Goal: Task Accomplishment & Management: Manage account settings

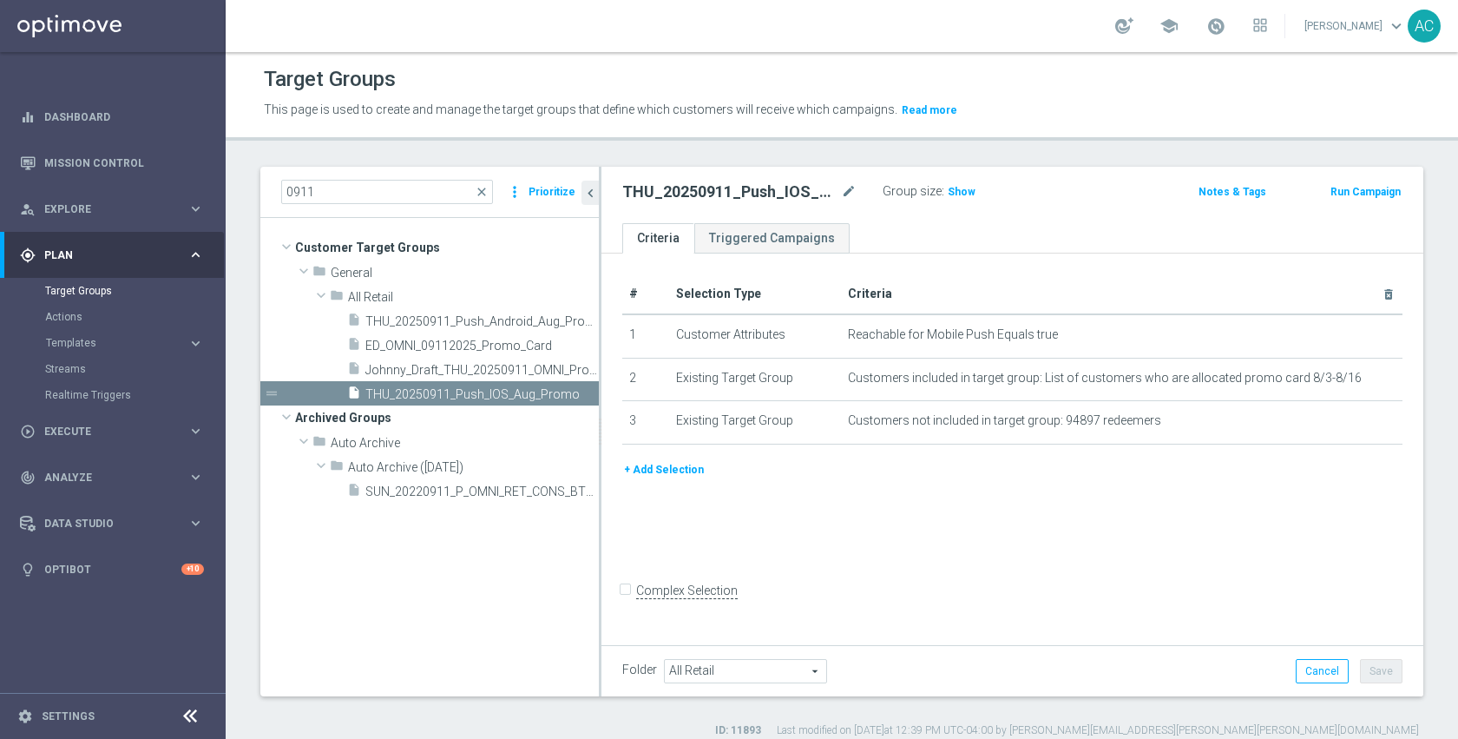
click at [933, 499] on div "# Selection Type Criteria delete_forever 1 Customer Attributes Reachable for Mo…" at bounding box center [1013, 446] width 822 height 387
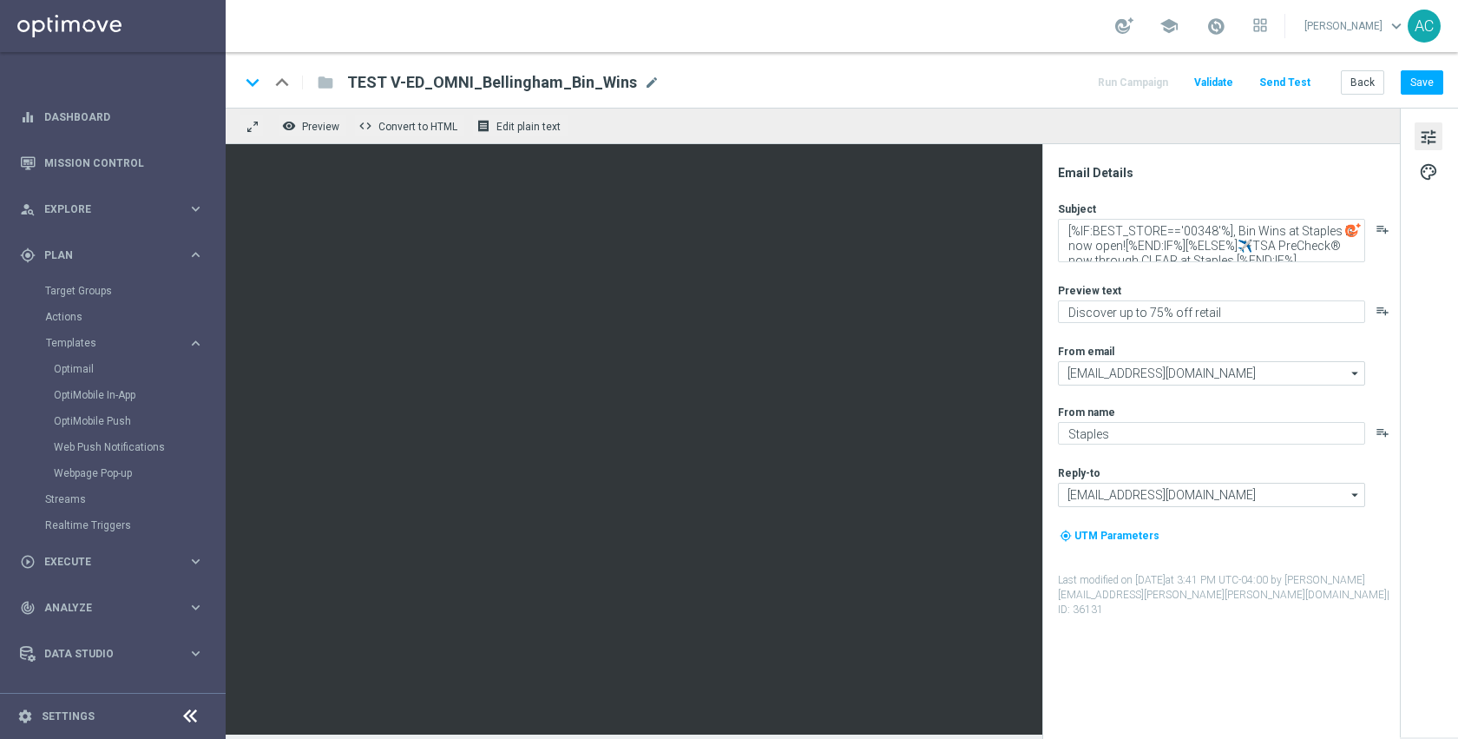
click at [741, 60] on div "keyboard_arrow_down keyboard_arrow_up folder TEST V-ED_OMNI_Bellingham_Bin_Wins…" at bounding box center [842, 80] width 1233 height 56
drag, startPoint x: 1183, startPoint y: 246, endPoint x: 1276, endPoint y: 262, distance: 94.3
click at [1276, 262] on div "Subject [%IF:BEST_STORE=='00348'%], Bin Wins at Staples is now open![%END:IF%][…" at bounding box center [1228, 409] width 340 height 416
click at [1266, 237] on textarea "[%IF:BEST_STORE=='00348'%], Bin Wins at Staples is now open![%END:IF%][%ELSE%]✈…" at bounding box center [1211, 240] width 307 height 43
drag, startPoint x: 1182, startPoint y: 249, endPoint x: 1054, endPoint y: 234, distance: 129.3
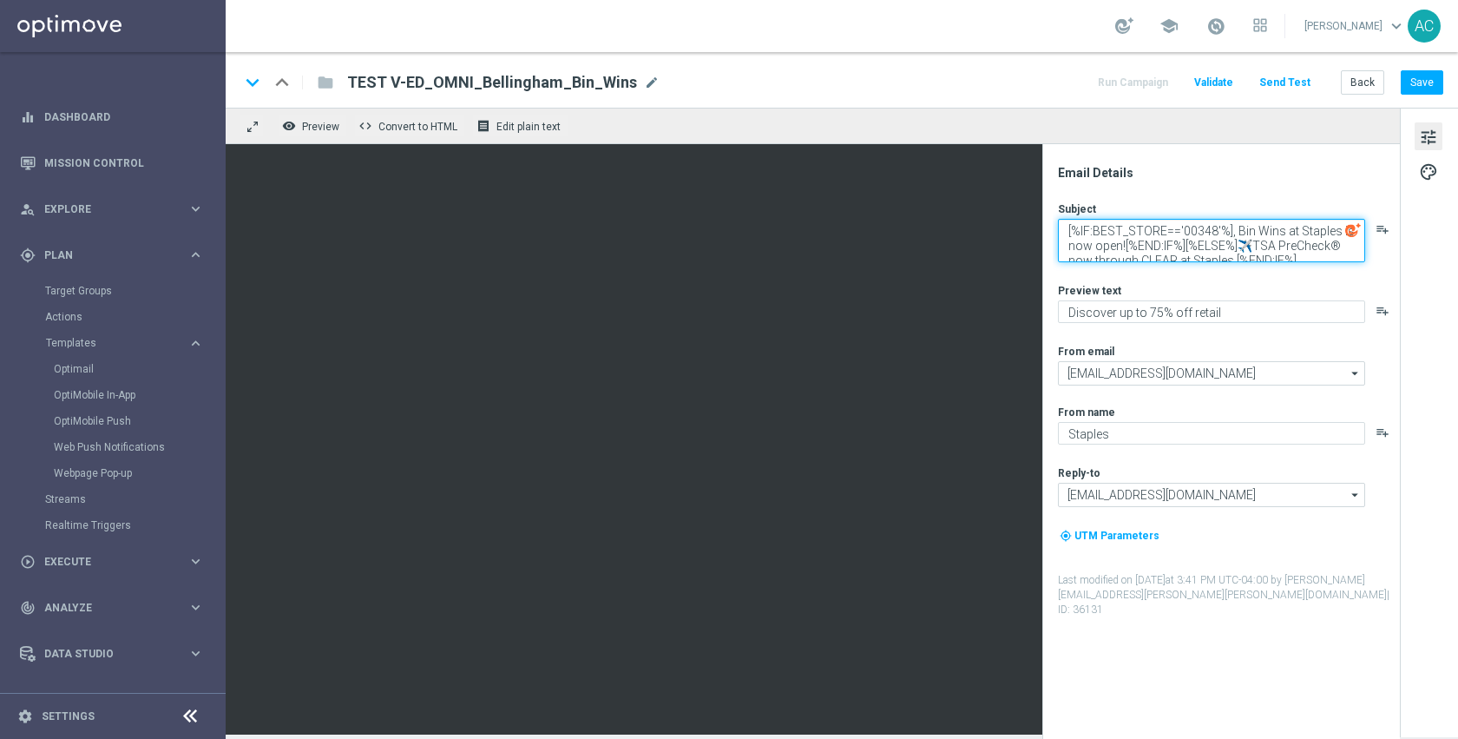
click at [1054, 234] on div "Email Details Subject [%IF:BEST_STORE=='00348'%], Bin Wins at Staples is now op…" at bounding box center [1226, 452] width 346 height 574
click at [1182, 247] on textarea "[%IF:BEST_STORE=='00348'%], Bin Wins at Staples is now open![%END:IF%][%ELSE%]✈…" at bounding box center [1211, 240] width 307 height 43
paste textarea "[%IF:BEST_STORE=='00348'%], Bin Wins at Staples is now open![%END:IF%]"
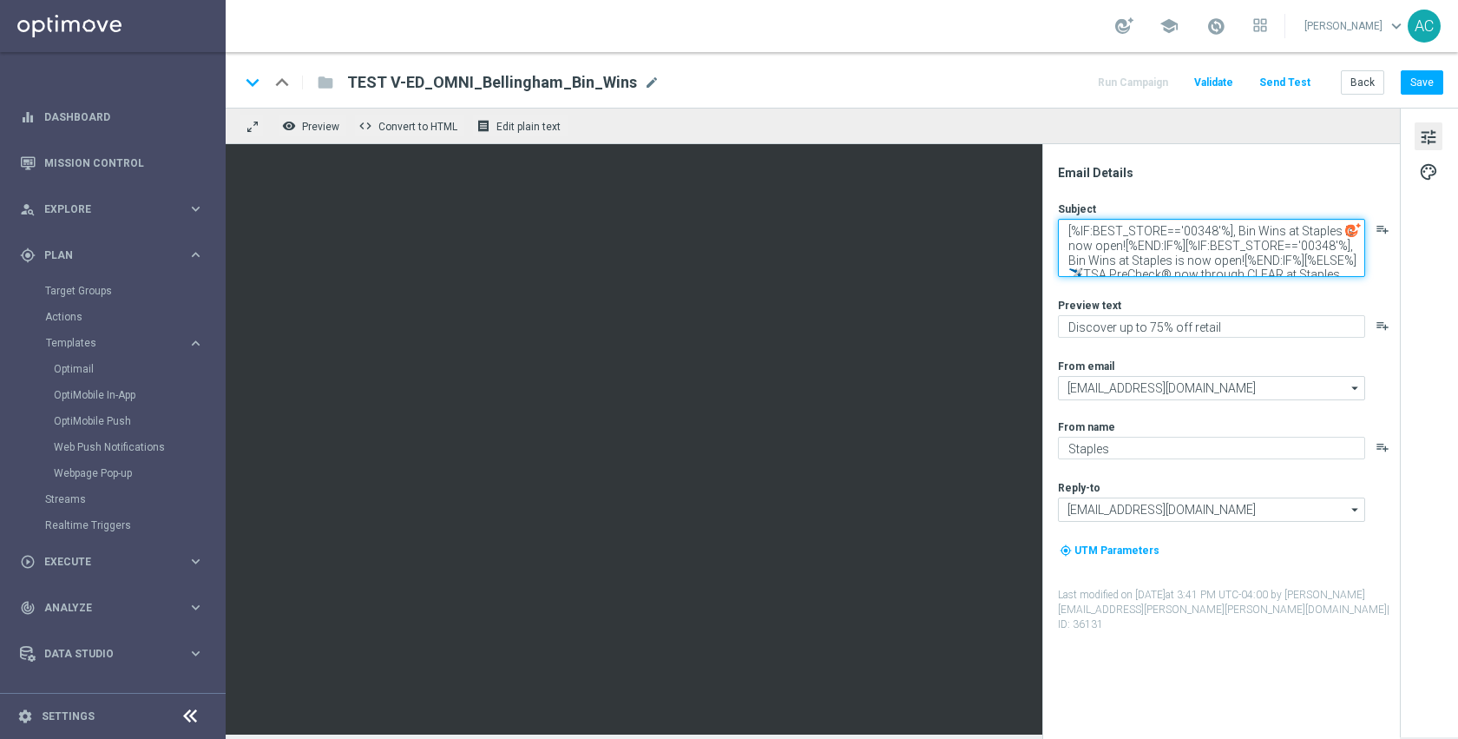
paste textarea "[%IF:BEST_STORE=='00348'%], Bin Wins at Staples is now open![%END:IF%]"
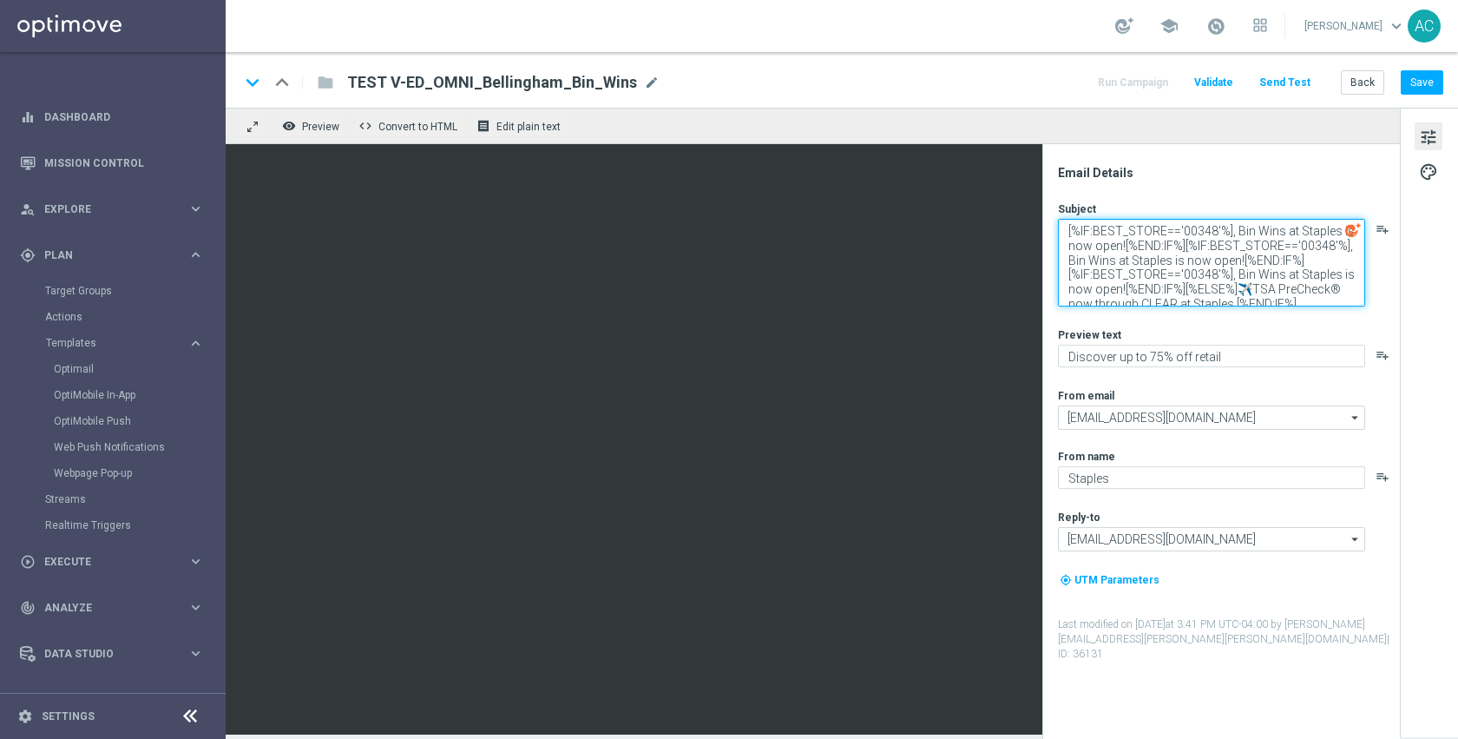
paste textarea "[%IF:BEST_STORE=='00348'%], Bin Wins at Staples is now open![%END:IF%]"
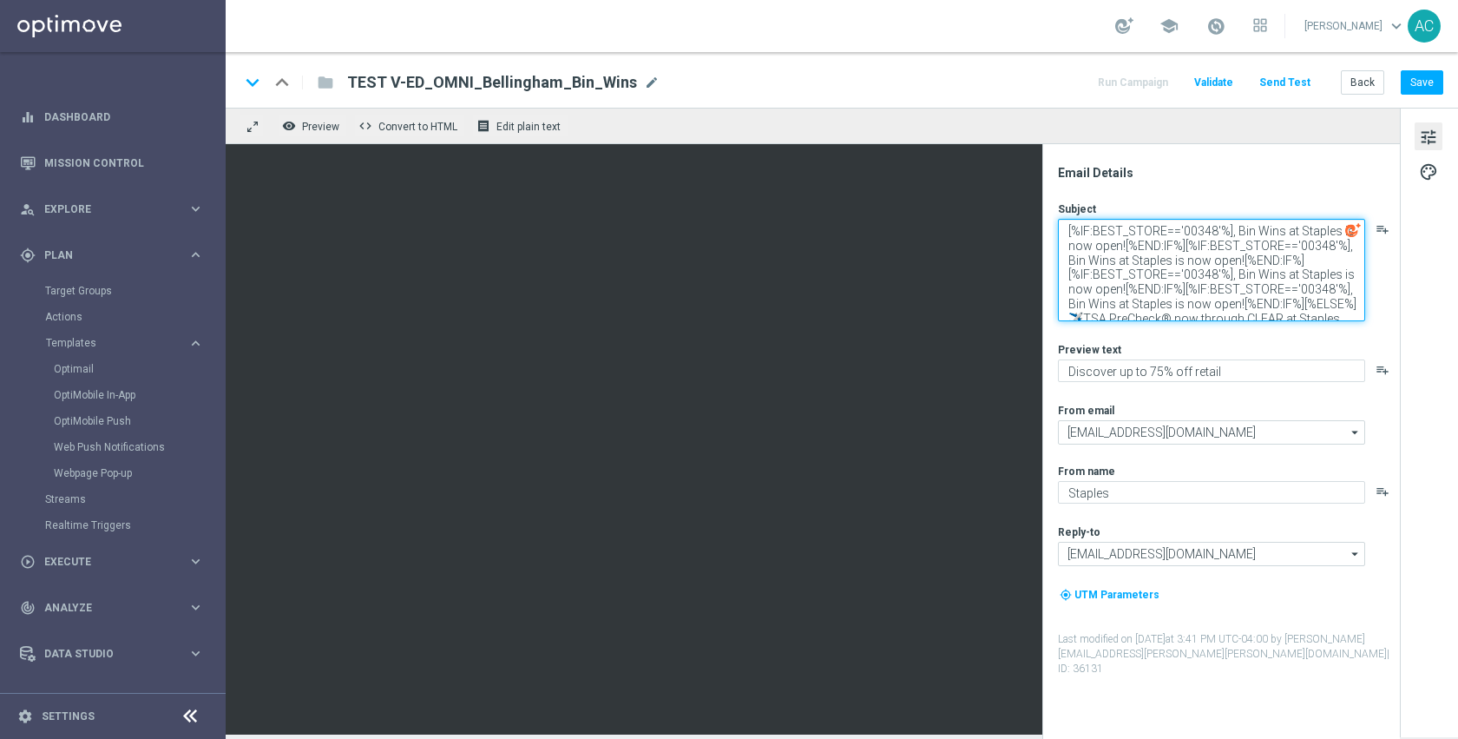
paste textarea "[%IF:BEST_STORE=='00348'%], Bin Wins at Staples is now open![%END:IF%]"
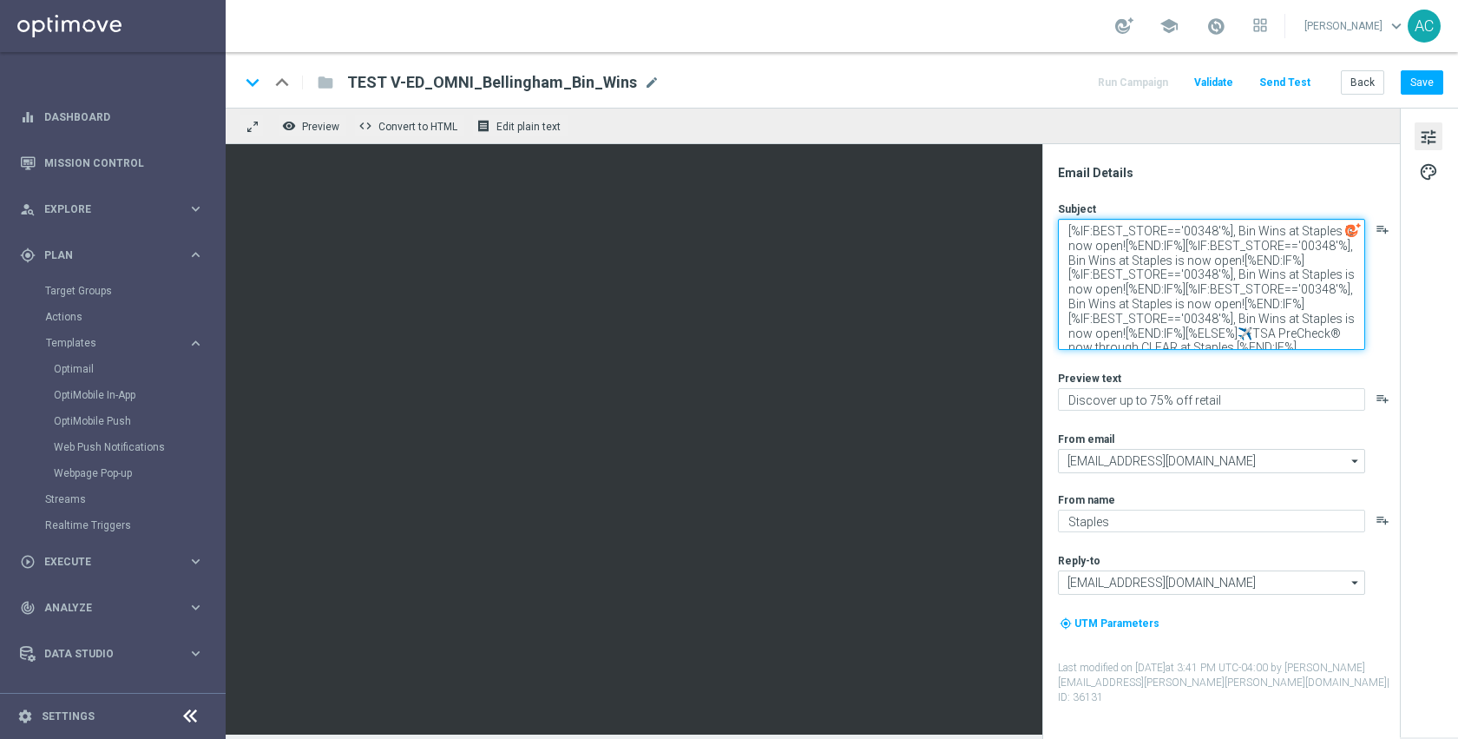
paste textarea "[%IF:BEST_STORE=='00348'%], Bin Wins at Staples is now open![%END:IF%]"
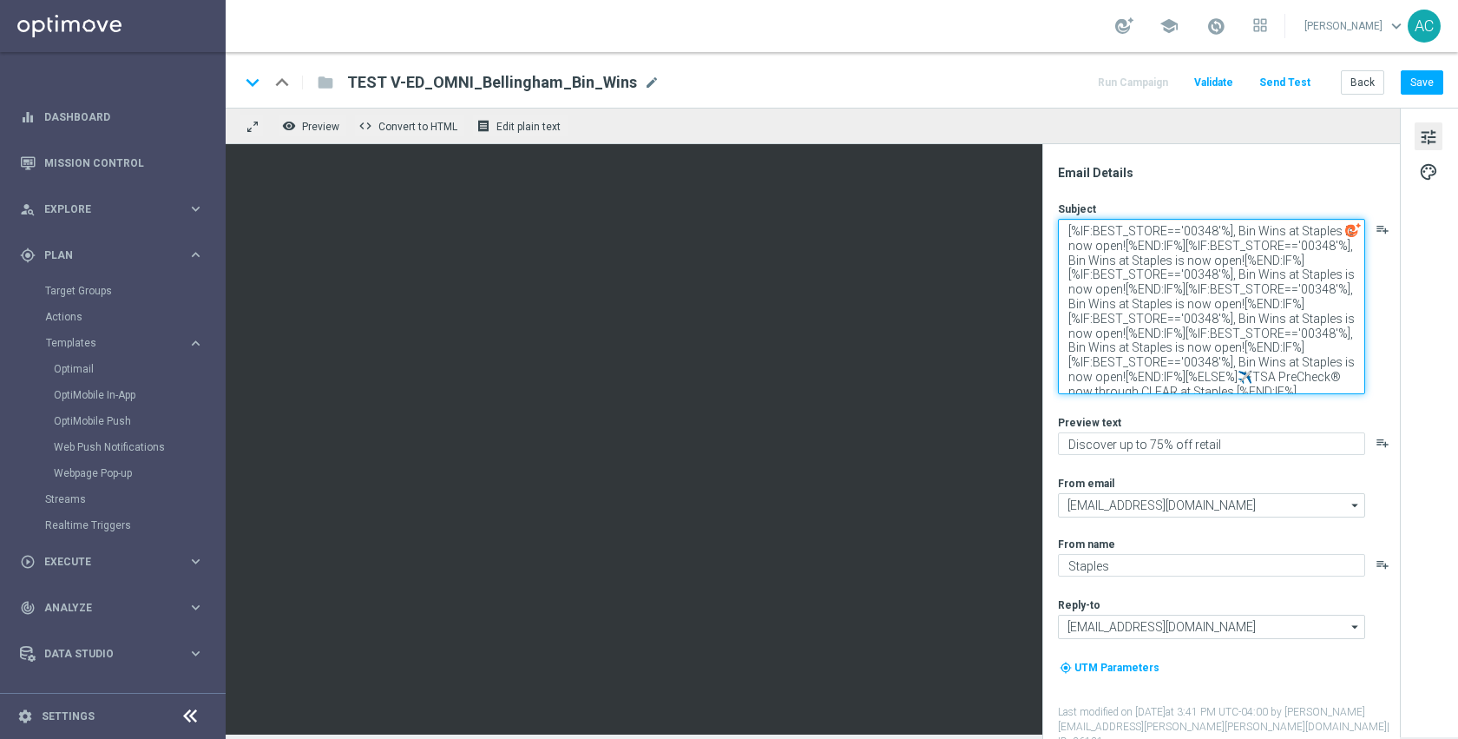
click at [1196, 251] on textarea "[%IF:BEST_STORE=='00348'%], Bin Wins at Staples is now open![%END:IF%][%IF:BEST…" at bounding box center [1211, 306] width 307 height 175
click at [1207, 280] on textarea "[%IF:BEST_STORE=='00348'%], Bin Wins at Staples is now open![%END:IF%][%ELSEIF:…" at bounding box center [1211, 306] width 307 height 175
click at [1206, 297] on textarea "[%IF:BEST_STORE=='00348'%], Bin Wins at Staples is now open![%END:IF%][%ELSEIF:…" at bounding box center [1211, 306] width 307 height 175
click at [1208, 335] on textarea "[%IF:BEST_STORE=='00348'%], Bin Wins at Staples is now open![%END:IF%][%ELSEIF:…" at bounding box center [1211, 306] width 307 height 175
click at [1208, 359] on textarea "[%IF:BEST_STORE=='00348'%], Bin Wins at Staples is now open![%END:IF%][%ELSEIF:…" at bounding box center [1211, 306] width 307 height 175
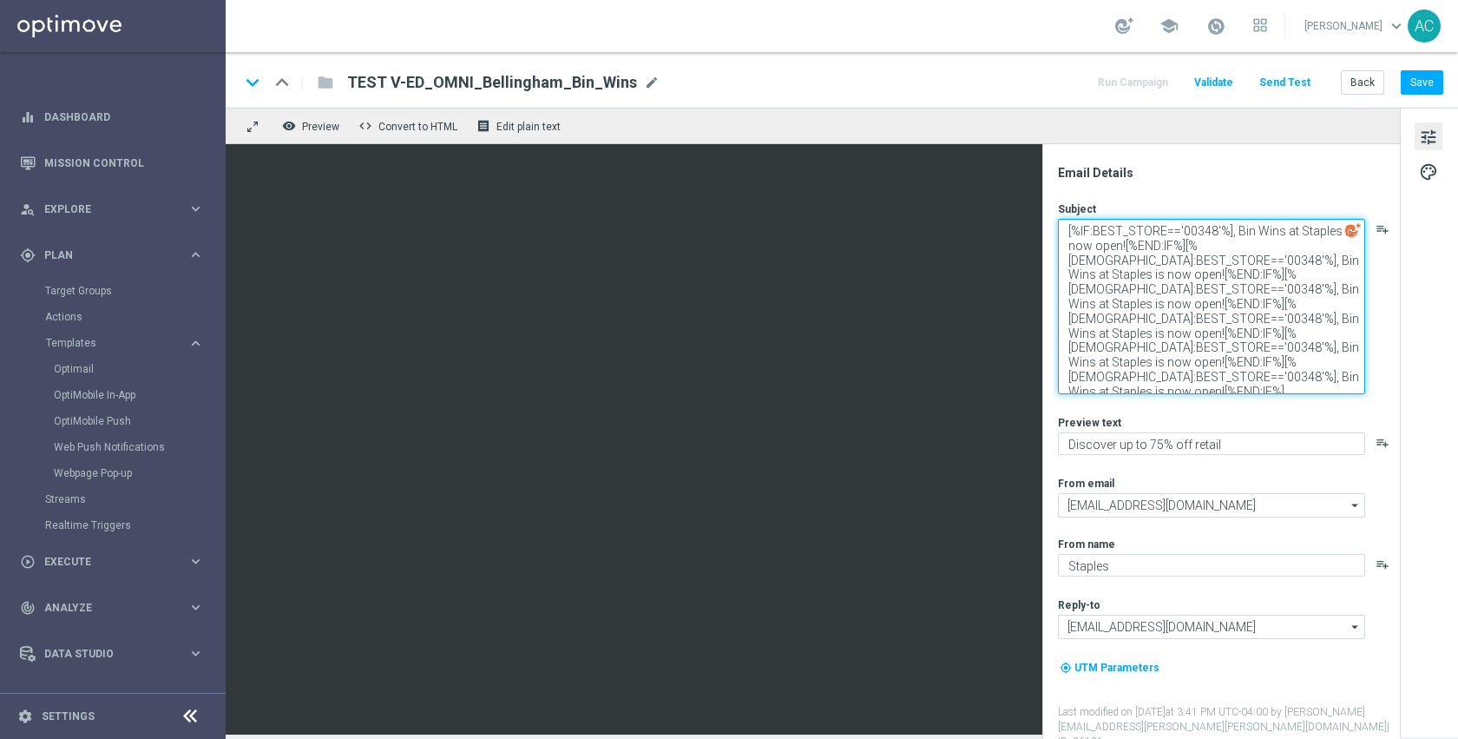
click at [1214, 362] on textarea "[%IF:BEST_STORE=='00348'%], Bin Wins at Staples is now open![%END:IF%][%ELSEIF:…" at bounding box center [1211, 306] width 307 height 175
click at [1207, 342] on textarea "[%IF:BEST_STORE=='00348'%], Bin Wins at Staples is now open![%END:IF%][%ELSEIF:…" at bounding box center [1211, 306] width 307 height 175
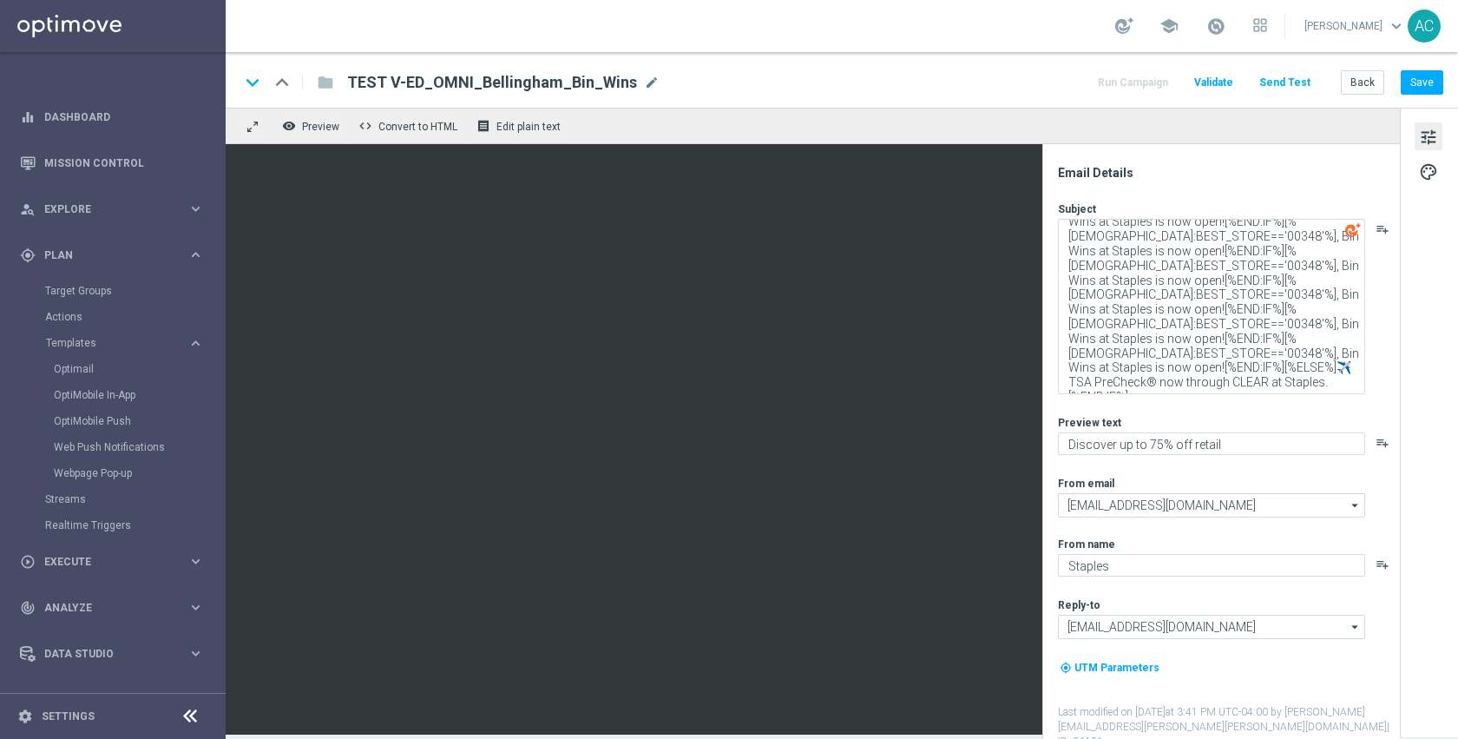
click at [1004, 95] on div "keyboard_arrow_down keyboard_arrow_up folder TEST V-ED_OMNI_Bellingham_Bin_Wins…" at bounding box center [842, 80] width 1233 height 56
click at [1437, 79] on button "Save" at bounding box center [1422, 82] width 43 height 24
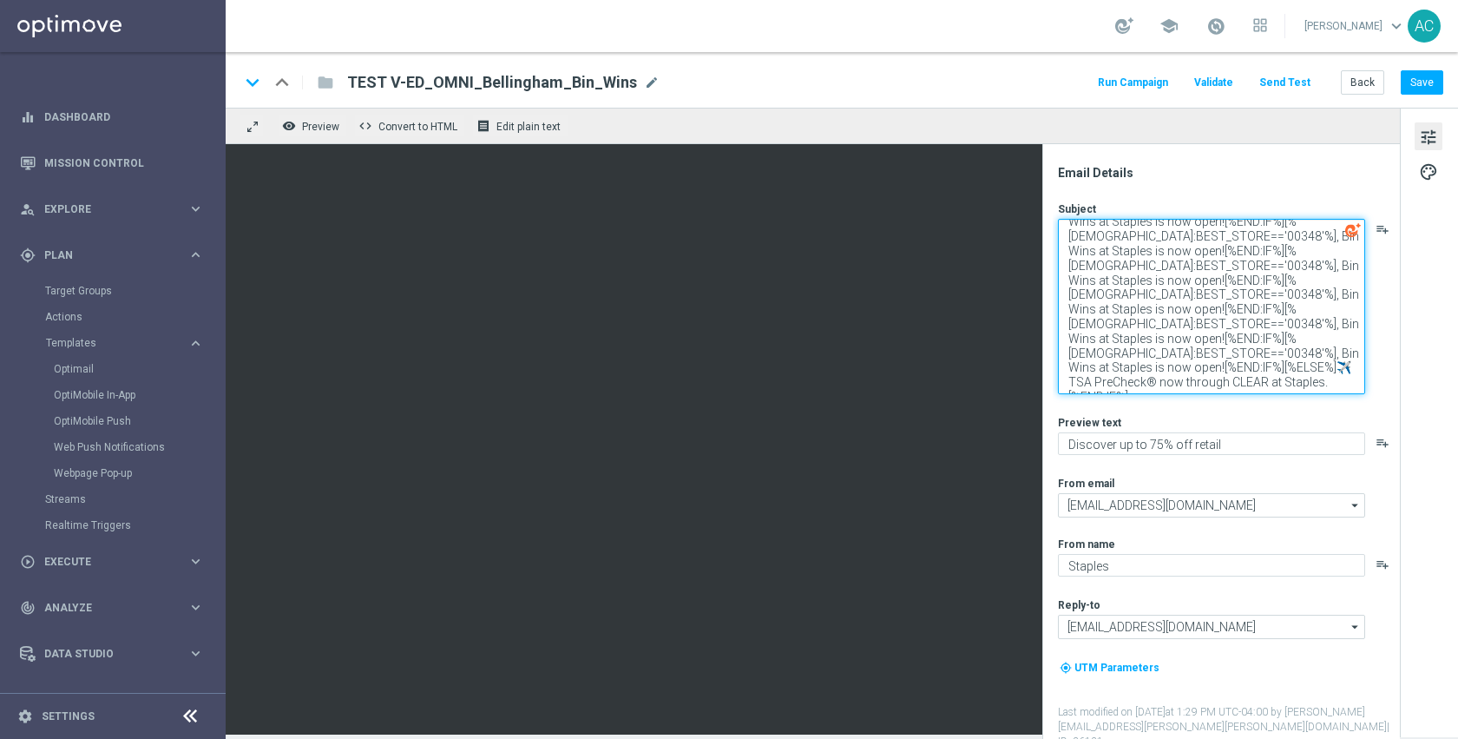
click at [1321, 389] on textarea "[%IF:BEST_STORE=='00348'%], Bin Wins at Staples is now open![%END:IF%][%ELSEIF:…" at bounding box center [1211, 306] width 307 height 175
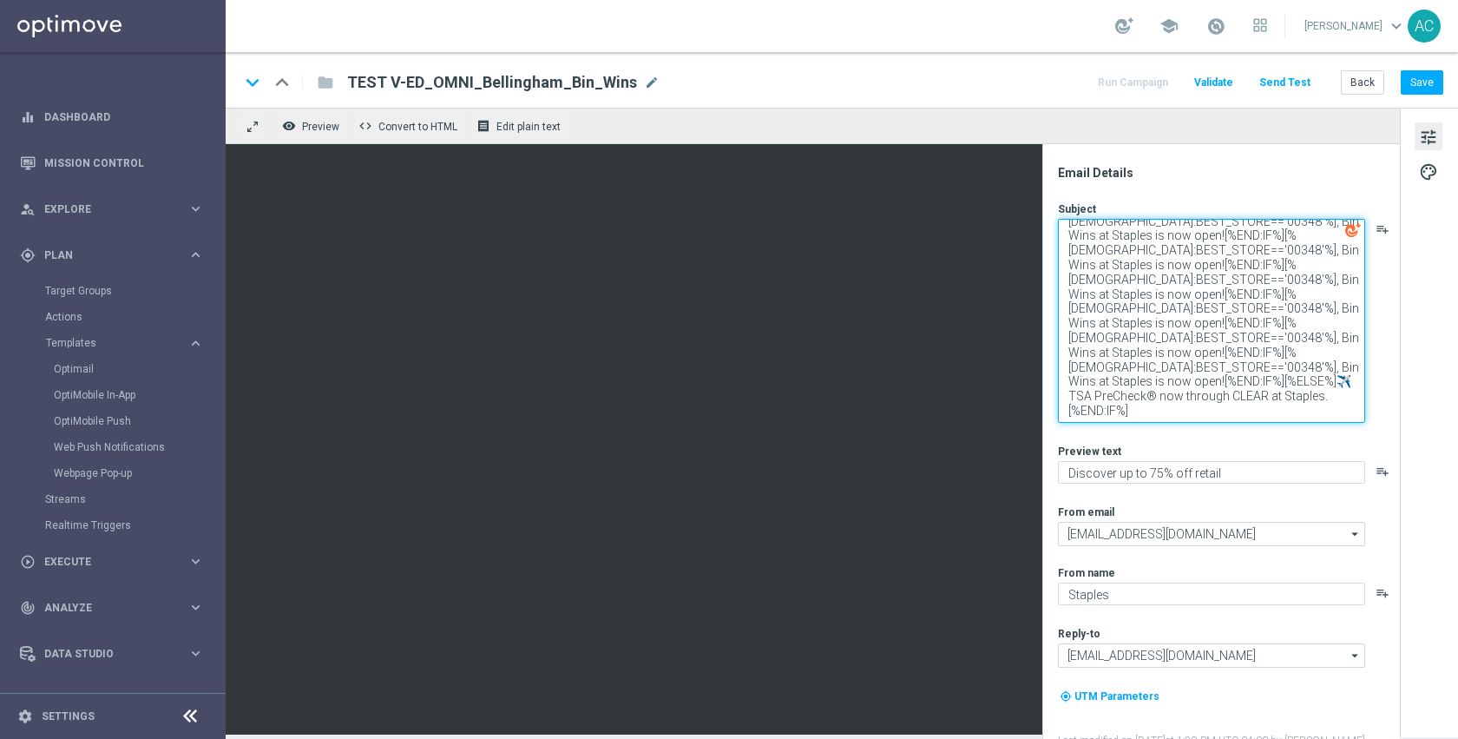
paste textarea "02019, 02038, 01747, 01757, 01568, 01581, 01746, 01748, 02053, 02054, 02056, 02…"
type textarea "[%IF:BEST_STORE=='00348'%], Bin Wins at Staples is now open![%END:IF%][%ELSEIF:…"
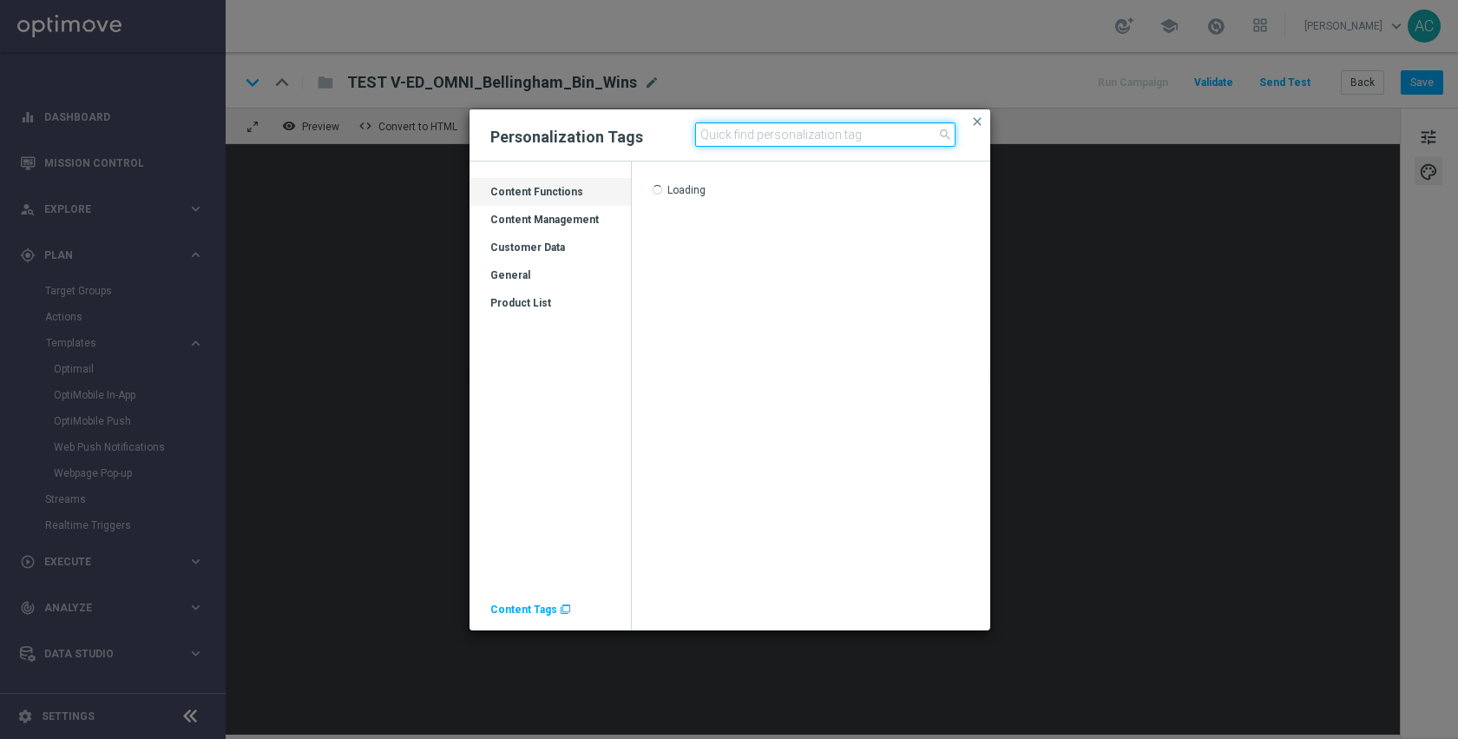
click at [740, 137] on input at bounding box center [825, 134] width 260 height 24
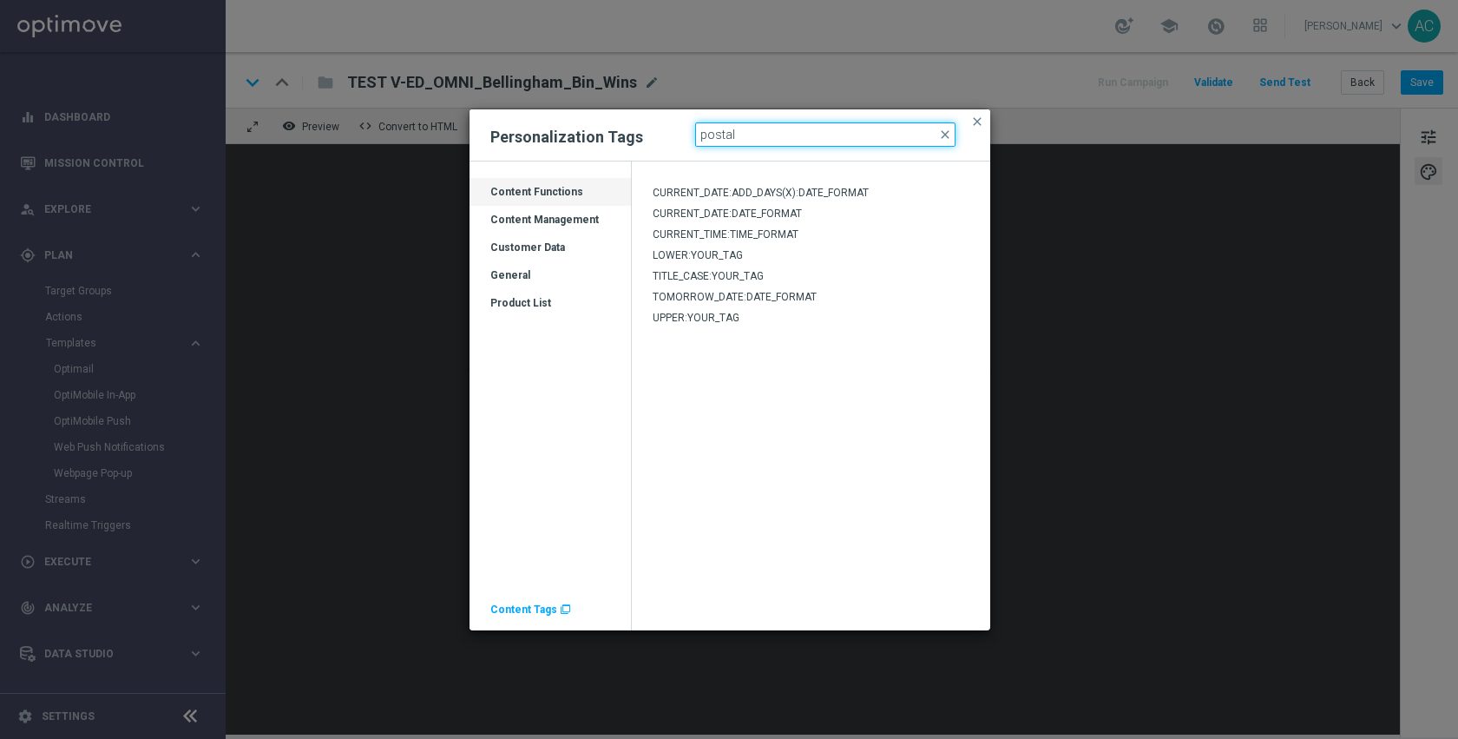
type input "postal"
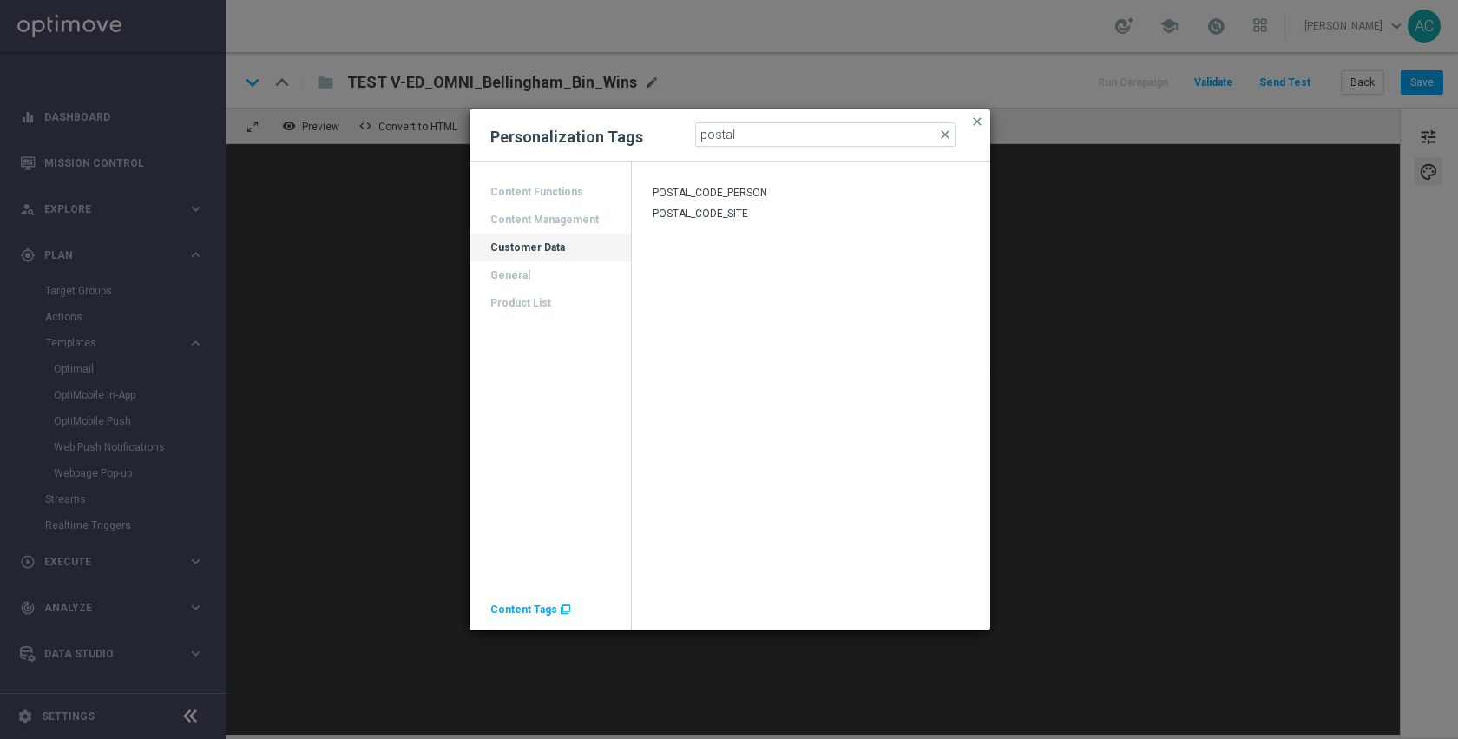
click at [719, 190] on span "POSTAL_CODE_PERSON" at bounding box center [710, 193] width 115 height 12
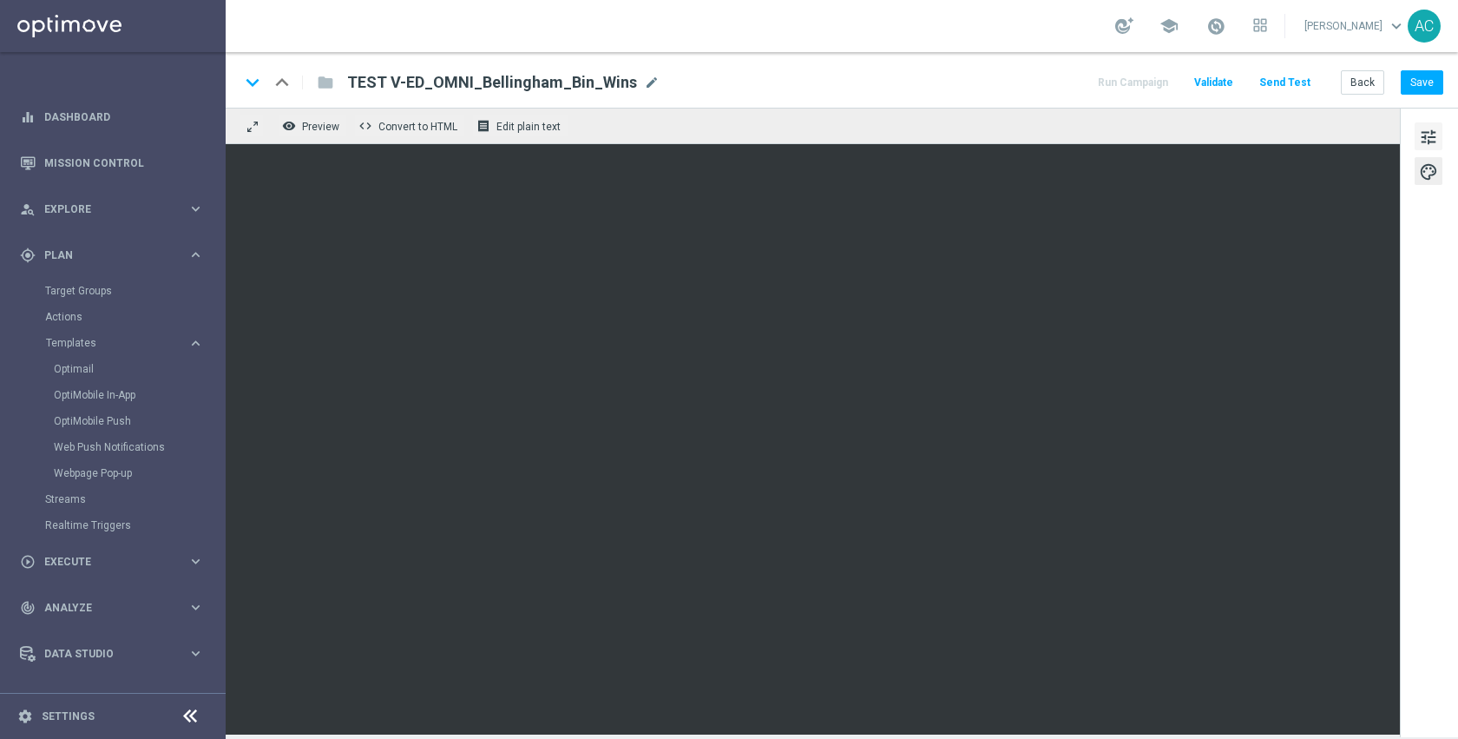
click at [1429, 141] on span "tune" at bounding box center [1428, 137] width 19 height 23
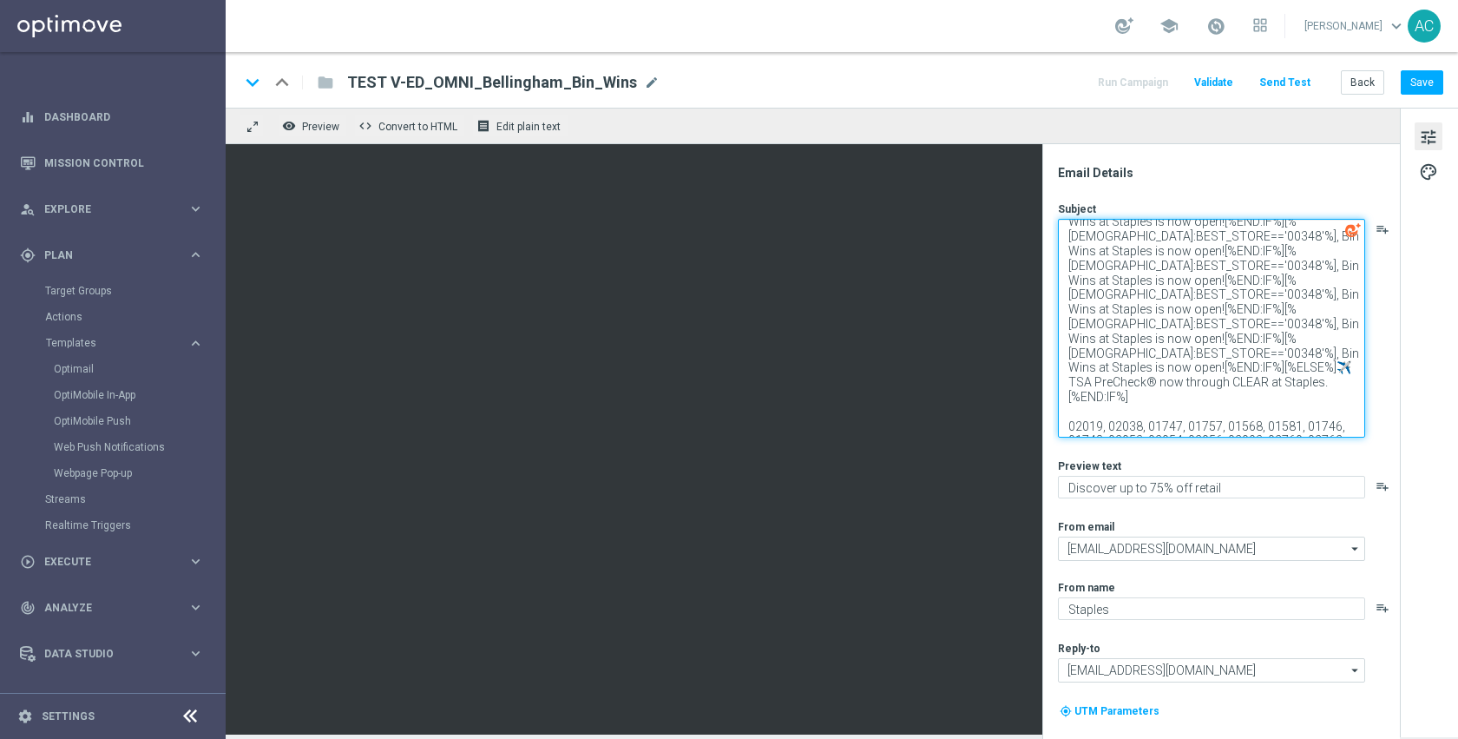
click at [1259, 296] on textarea "[%IF:BEST_STORE=='00348'%], Bin Wins at Staples is now open![%END:IF%][%ELSEIF:…" at bounding box center [1211, 328] width 307 height 219
click at [1119, 229] on textarea "[%IF:BEST_STORE=='00348'%], Bin Wins at Staples is now open![%END:IF%][%ELSEIF:…" at bounding box center [1211, 328] width 307 height 219
paste textarea "POSTAL_CODE_PERSON"
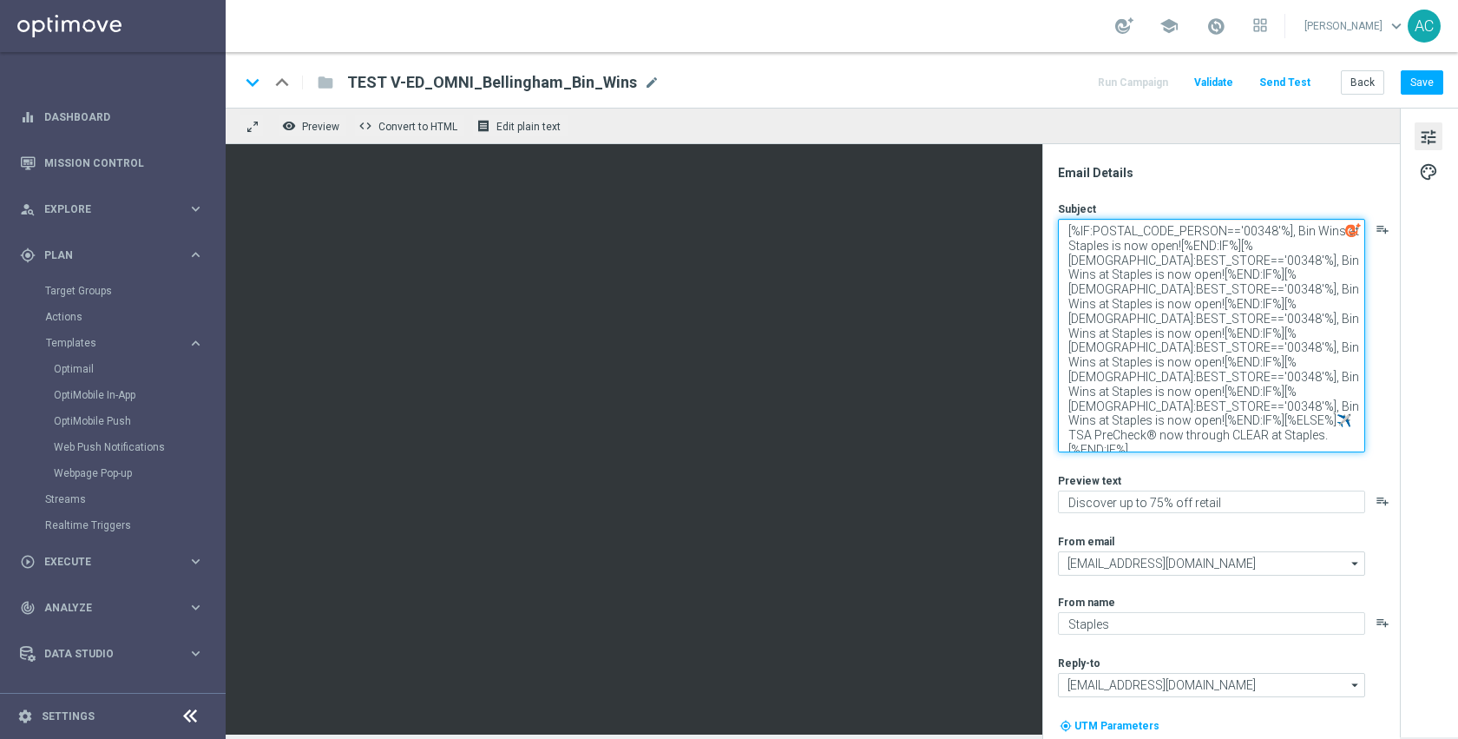
click at [1137, 257] on textarea "[%IF:POSTAL_CODE_PERSON=='00348'%], Bin Wins at Staples is now open![%END:IF%][…" at bounding box center [1211, 336] width 307 height 234
paste textarea "POSTAL_CODE_PERSON"
click at [1145, 283] on textarea "[%IF:POSTAL_CODE_PERSON=='00348'%], Bin Wins at Staples is now open![%END:IF%][…" at bounding box center [1211, 336] width 307 height 234
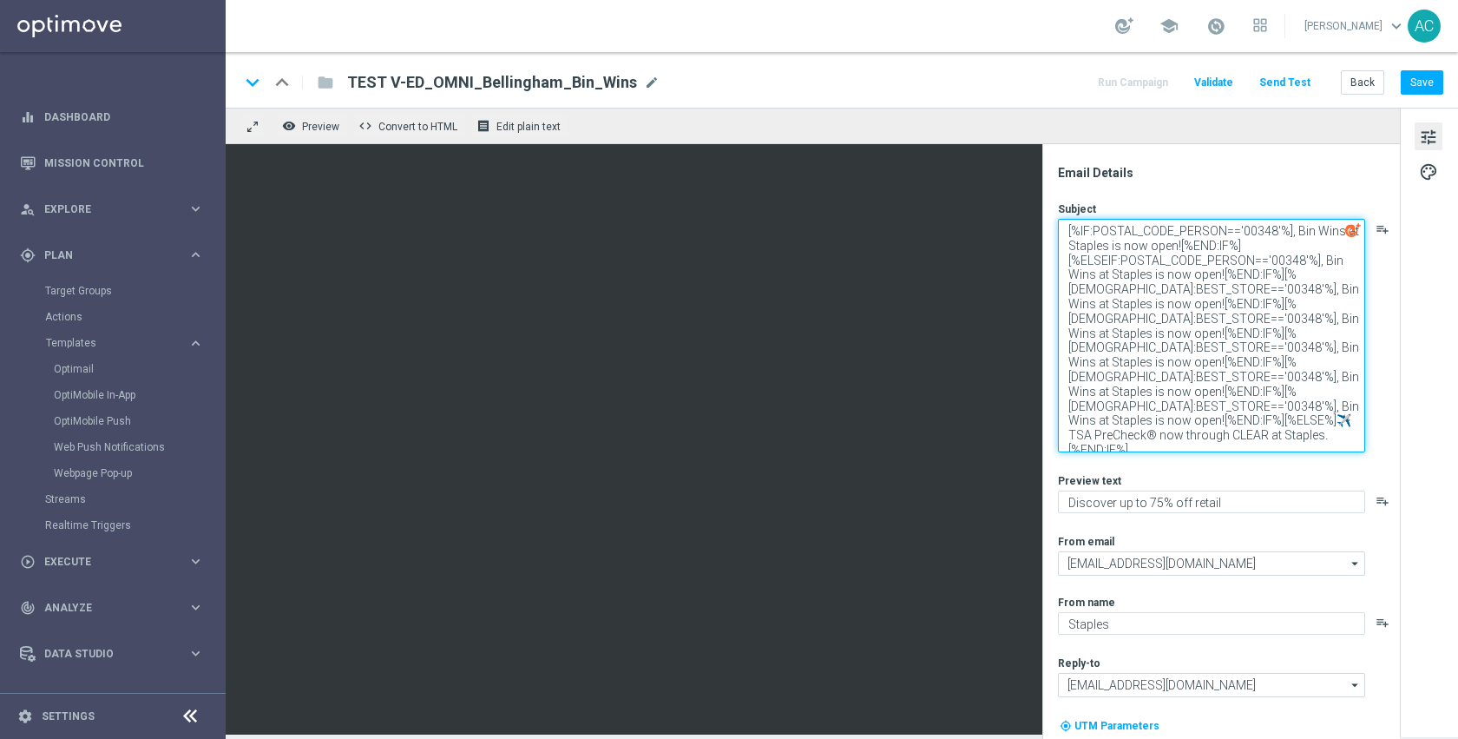
paste textarea "POSTAL_CODE_PERSON"
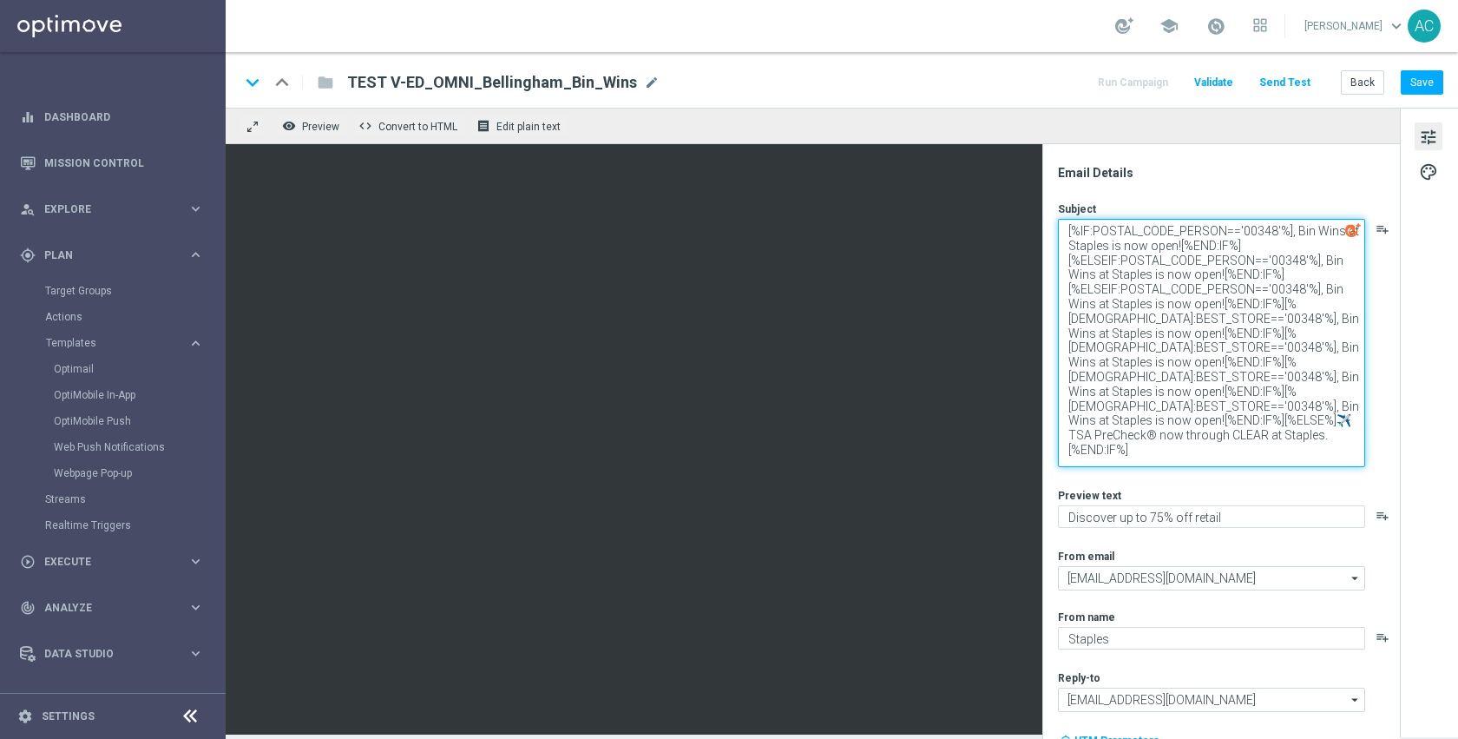
click at [1152, 313] on textarea "[%IF:POSTAL_CODE_PERSON=='00348'%], Bin Wins at Staples is now open![%END:IF%][…" at bounding box center [1211, 343] width 307 height 248
paste textarea "POSTAL_CODE_PERSON"
click at [1156, 348] on textarea "[%IF:POSTAL_CODE_PERSON=='00348'%], Bin Wins at Staples is now open![%END:IF%][…" at bounding box center [1211, 343] width 307 height 248
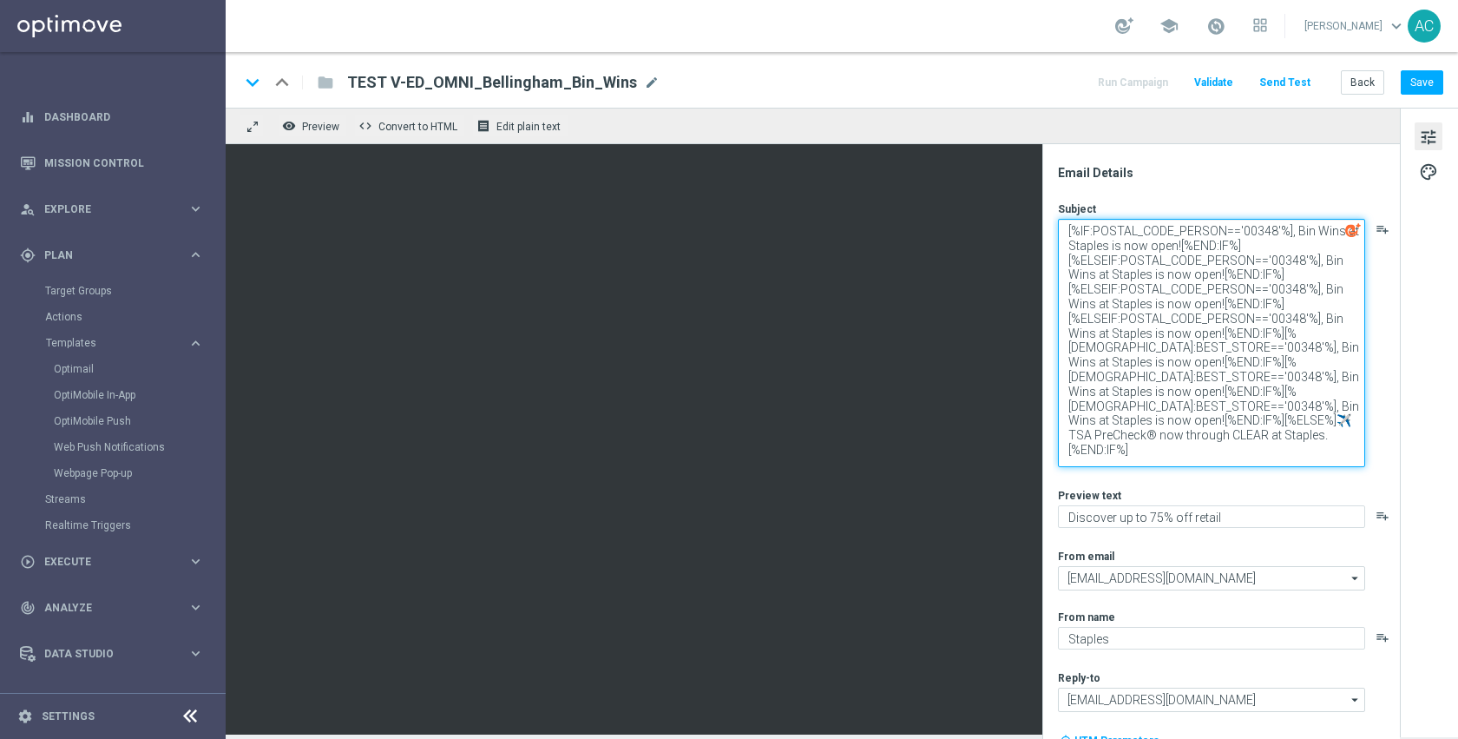
paste textarea "POSTAL_CODE_PERSON"
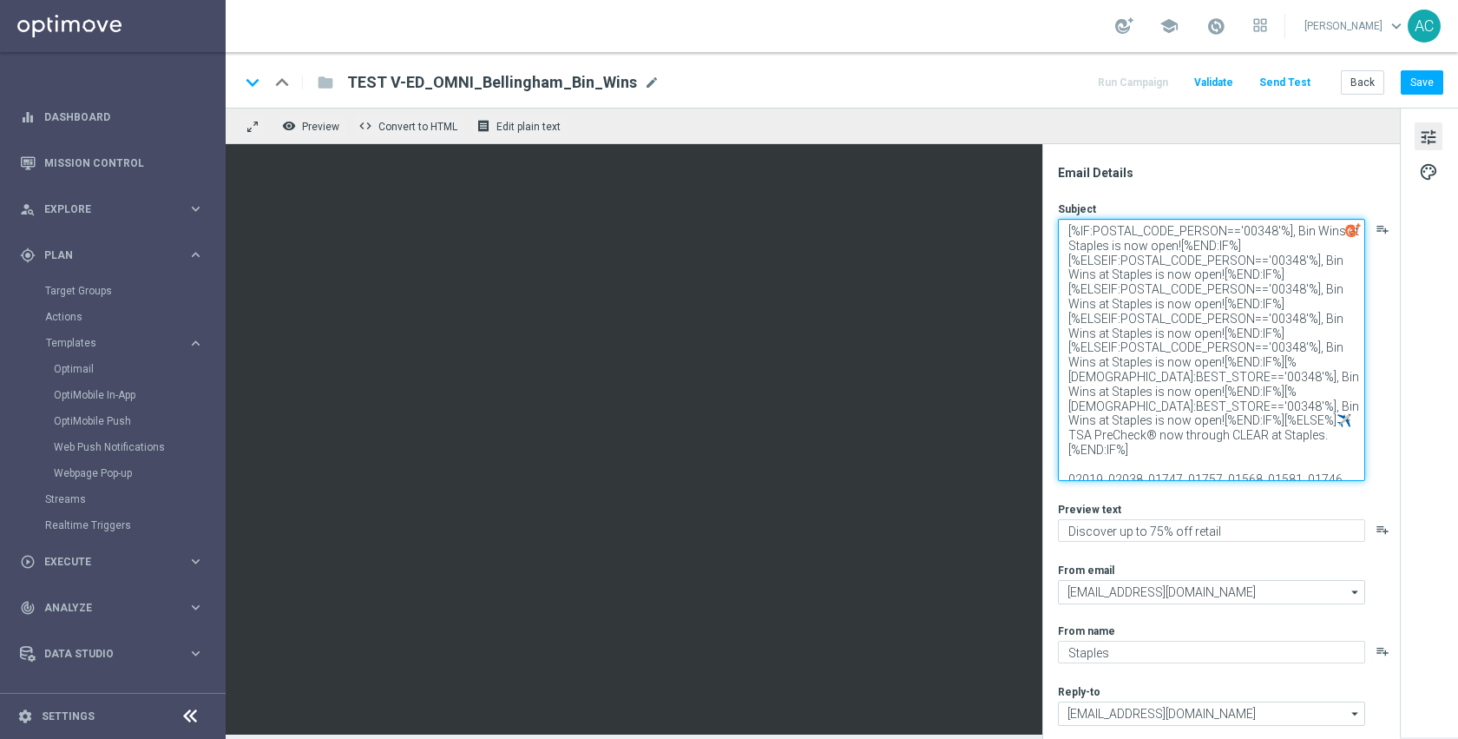
click at [1159, 377] on textarea "[%IF:POSTAL_CODE_PERSON=='00348'%], Bin Wins at Staples is now open![%END:IF%][…" at bounding box center [1211, 350] width 307 height 262
paste textarea "POSTAL_CODE_PERSON"
click at [1159, 405] on textarea "[%IF:POSTAL_CODE_PERSON=='00348'%], Bin Wins at Staples is now open![%END:IF%][…" at bounding box center [1211, 350] width 307 height 262
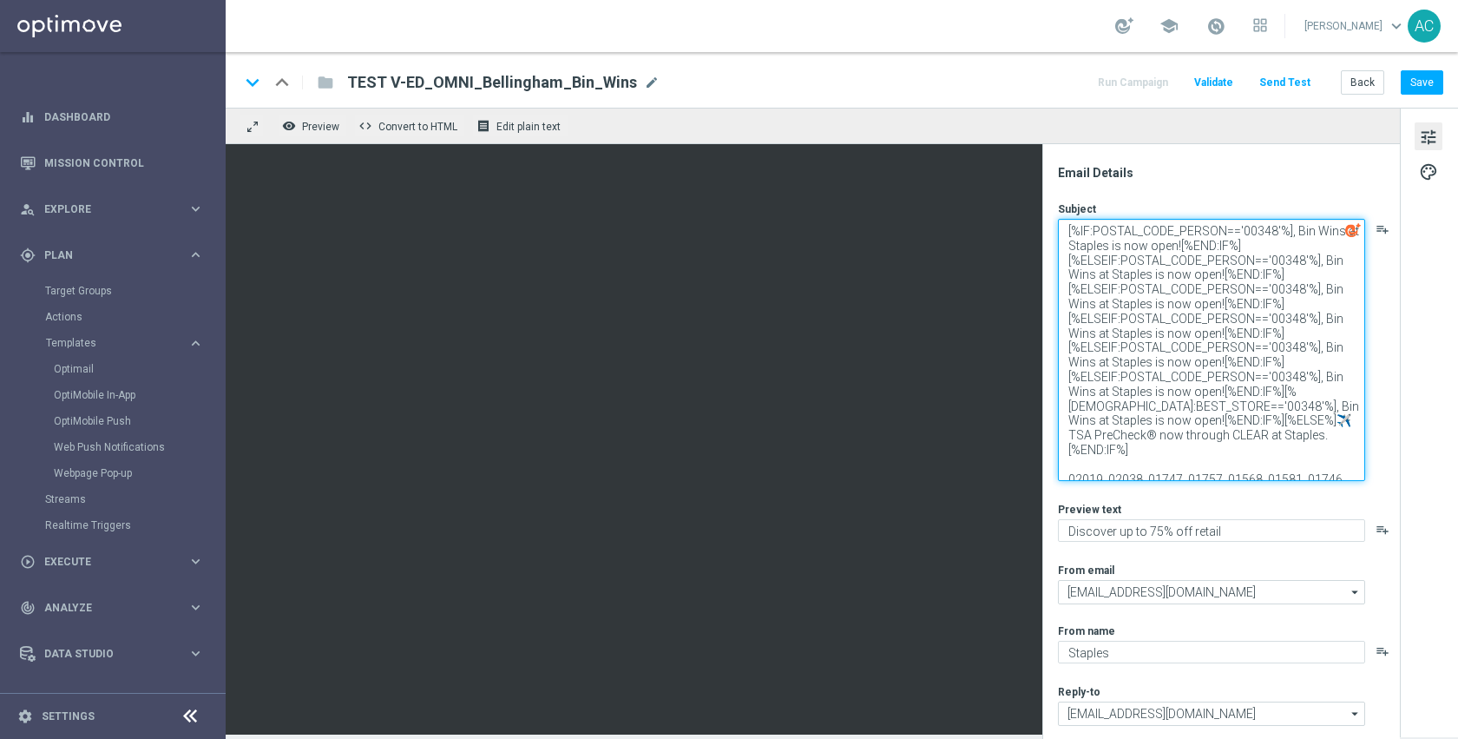
paste textarea "POSTAL_CODE_PERSON"
drag, startPoint x: 1280, startPoint y: 425, endPoint x: 1055, endPoint y: 406, distance: 225.6
click at [1055, 406] on div "Email Details Subject [%IF:POSTAL_CODE_PERSON=='00348'%], Bin Wins at Staples i…" at bounding box center [1226, 452] width 346 height 574
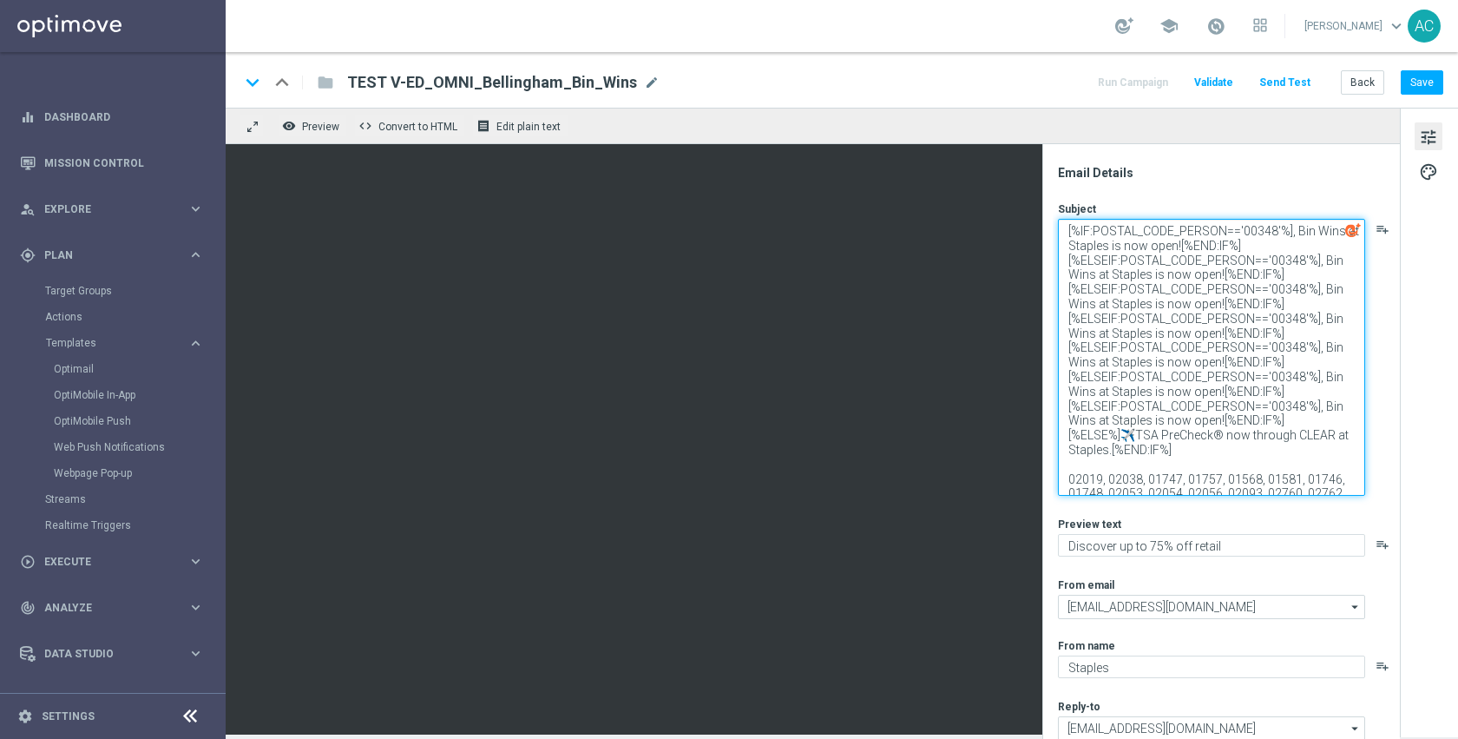
paste textarea "IF:POSTAL_CODE_PERSON=='00348'%], Bin Wins at Staples is now open![%END:IF%][%E…"
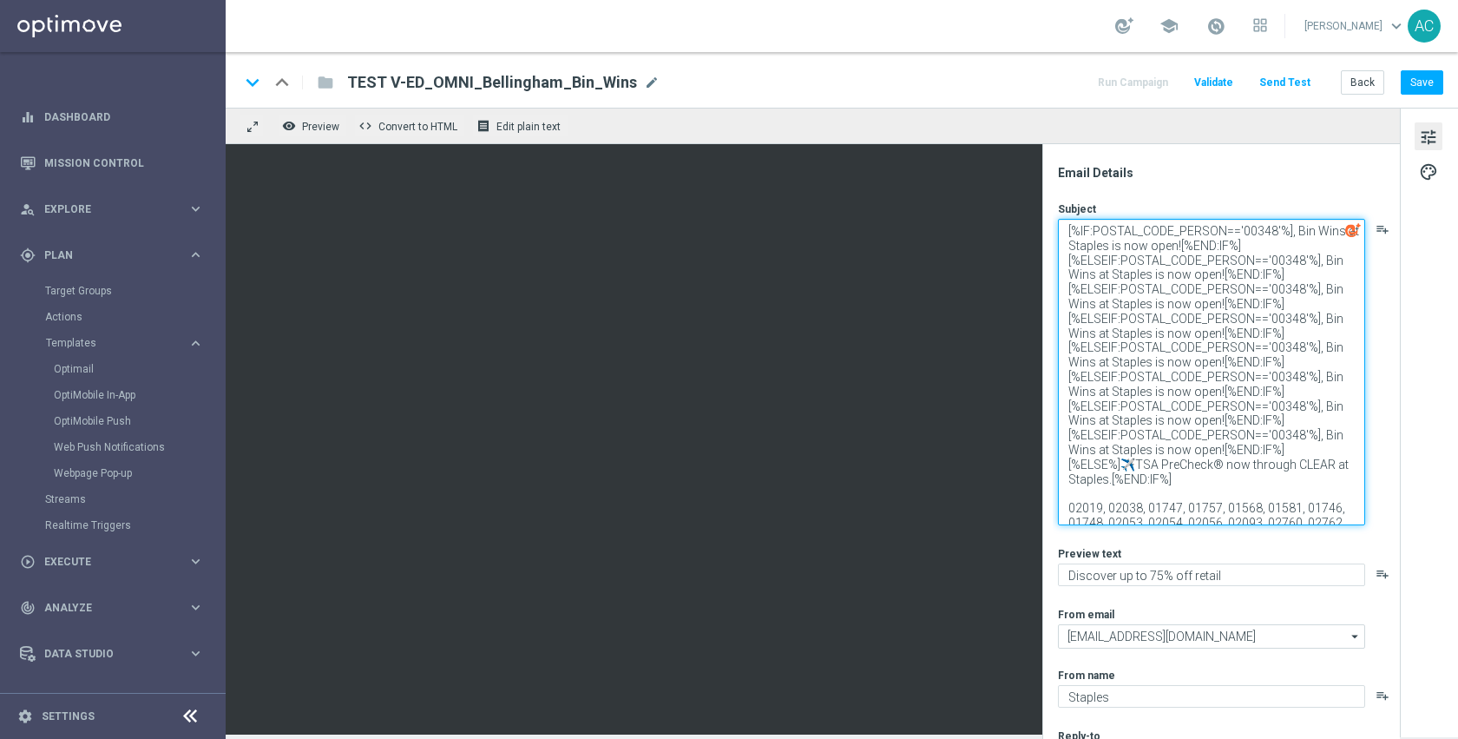
paste textarea "IF:POSTAL_CODE_PERSON=='00348'%], Bin Wins at Staples is now open![%END:IF%][%E…"
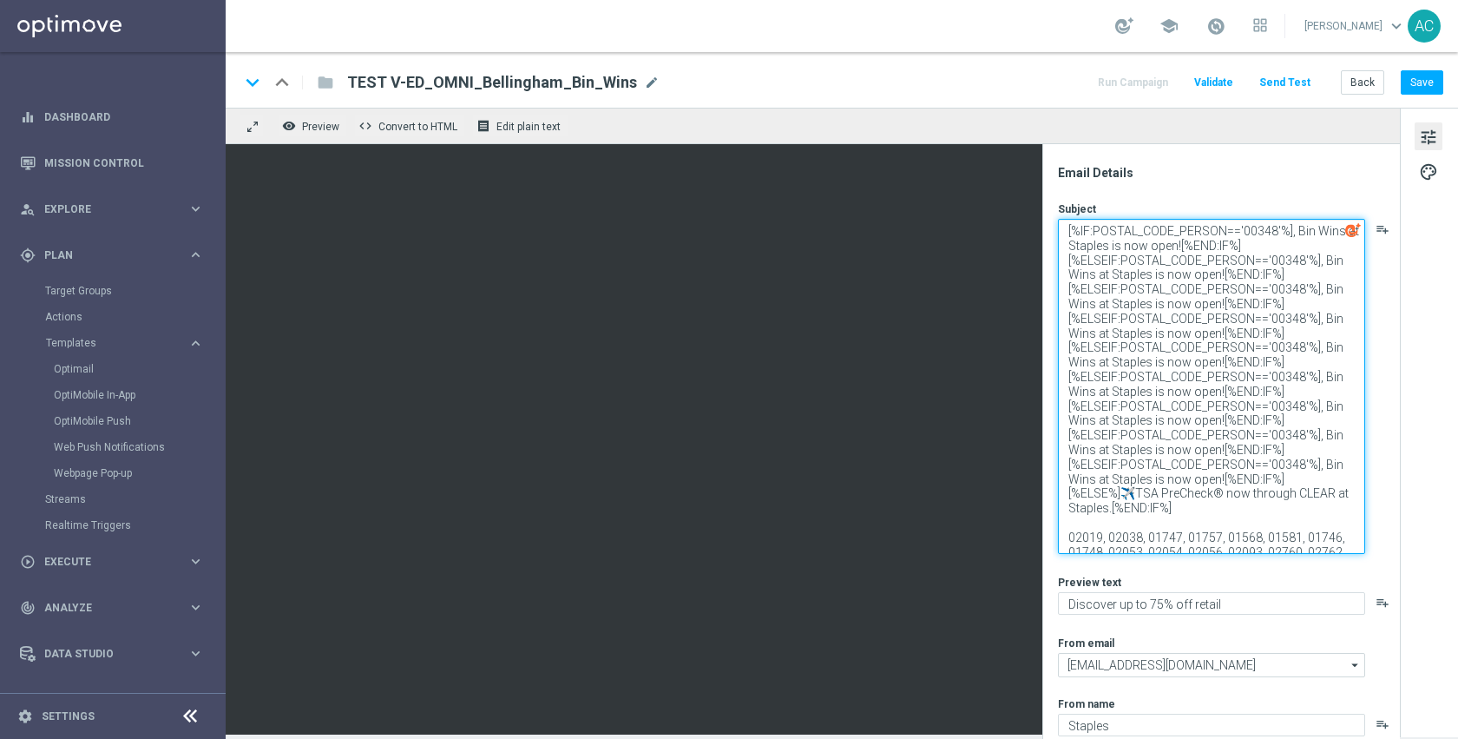
paste textarea "IF:POSTAL_CODE_PERSON=='00348'%], Bin Wins at Staples is now open![%END:IF%][%E…"
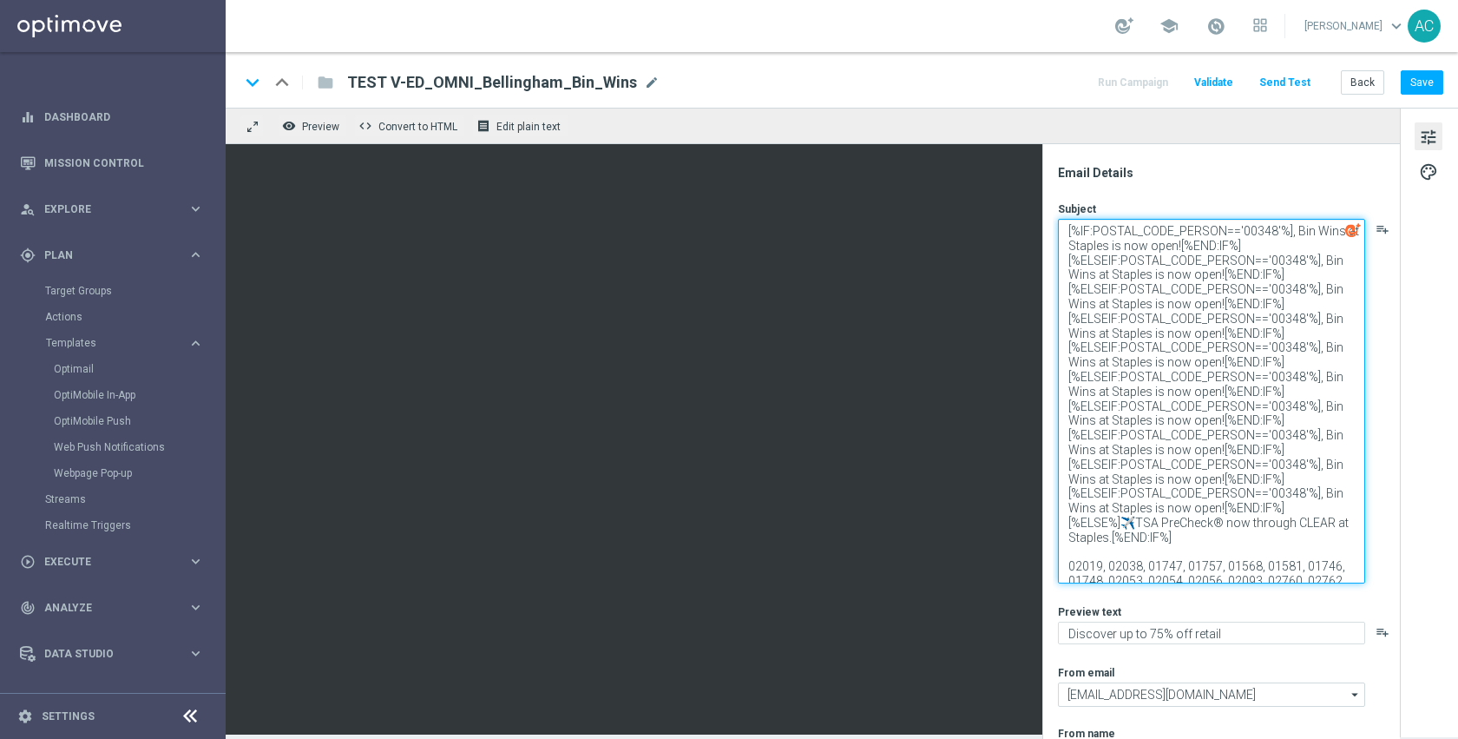
paste textarea "IF:POSTAL_CODE_PERSON=='00348'%], Bin Wins at Staples is now open![%END:IF%][%E…"
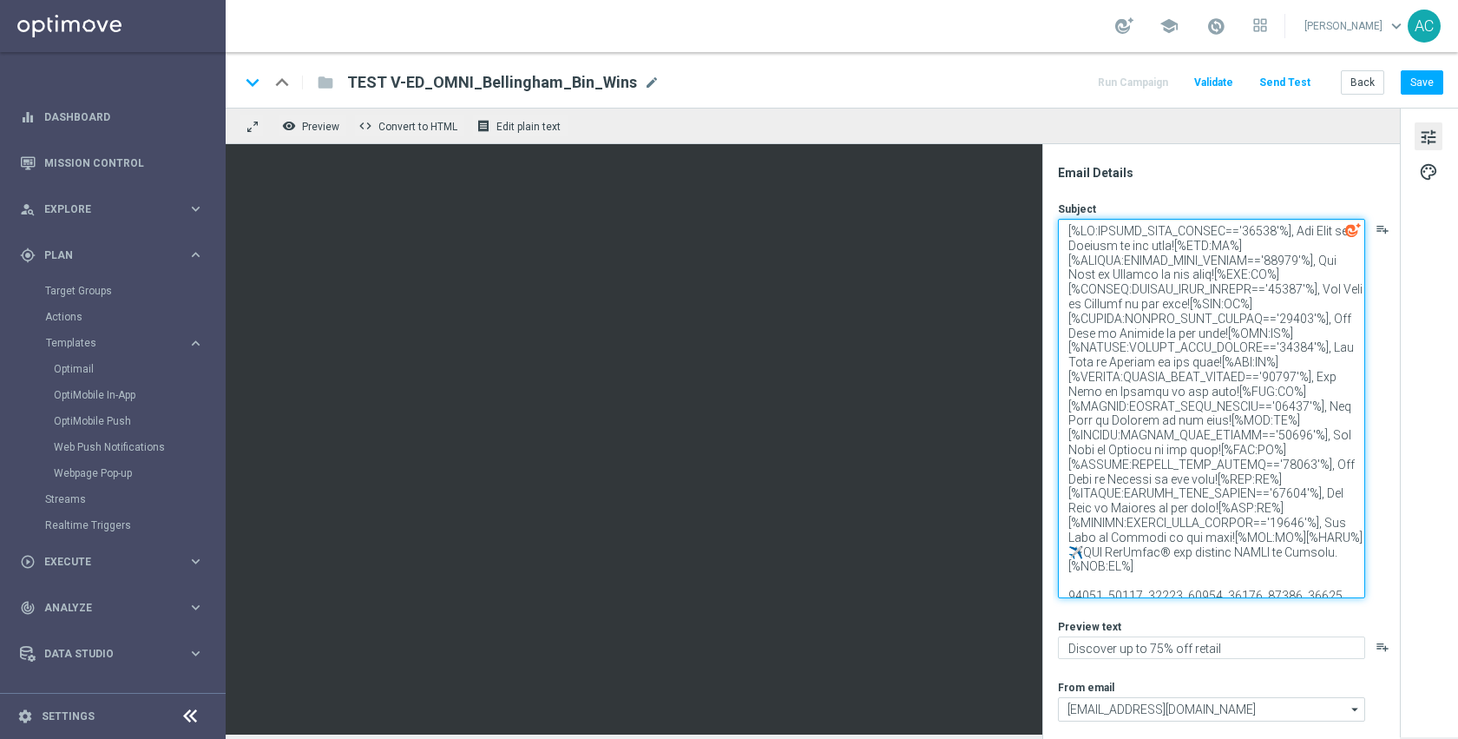
paste textarea "IF:POSTAL_CODE_PERSON=='00348'%], Bin Wins at Staples is now open![%END:IF%][%E…"
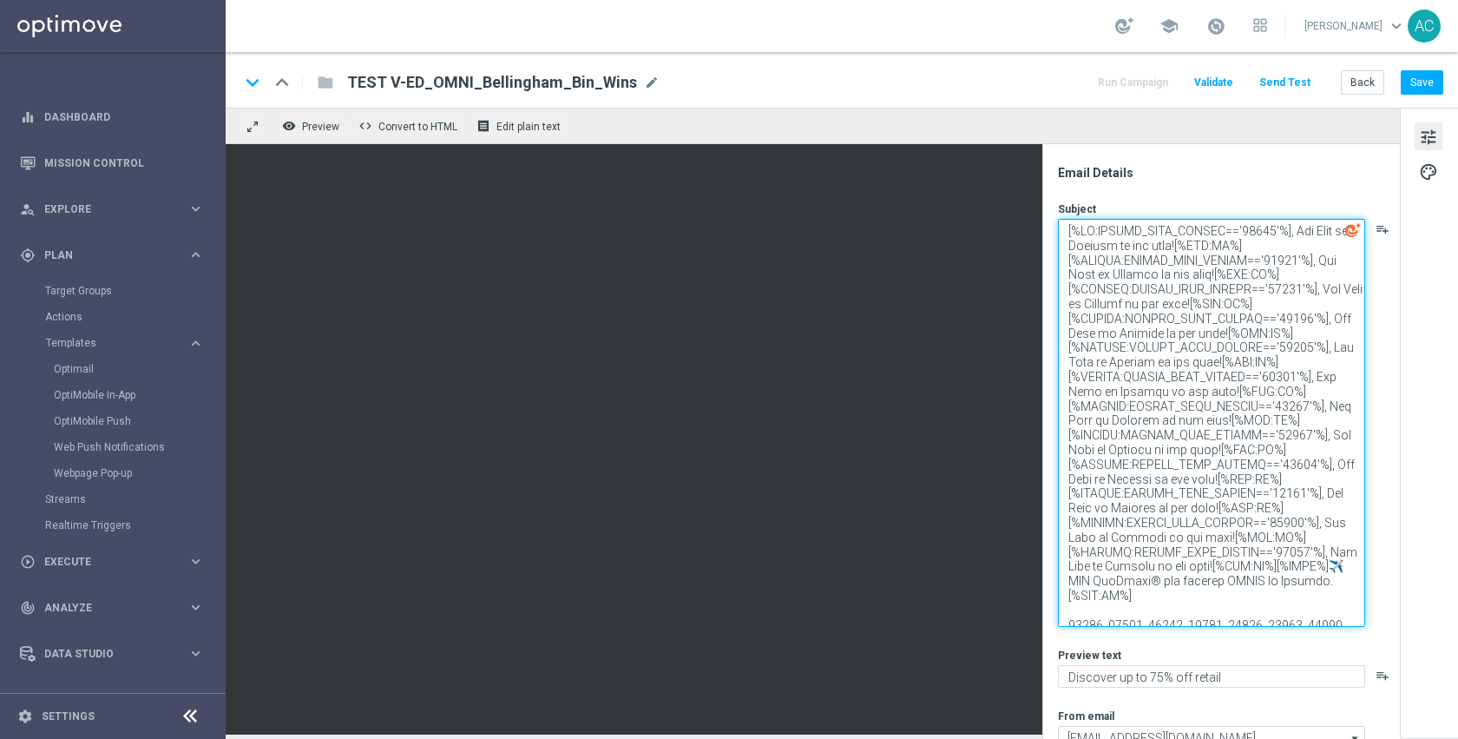
paste textarea "IF:POSTAL_CODE_PERSON=='00348'%], Bin Wins at Staples is now open![%END:IF%][%E…"
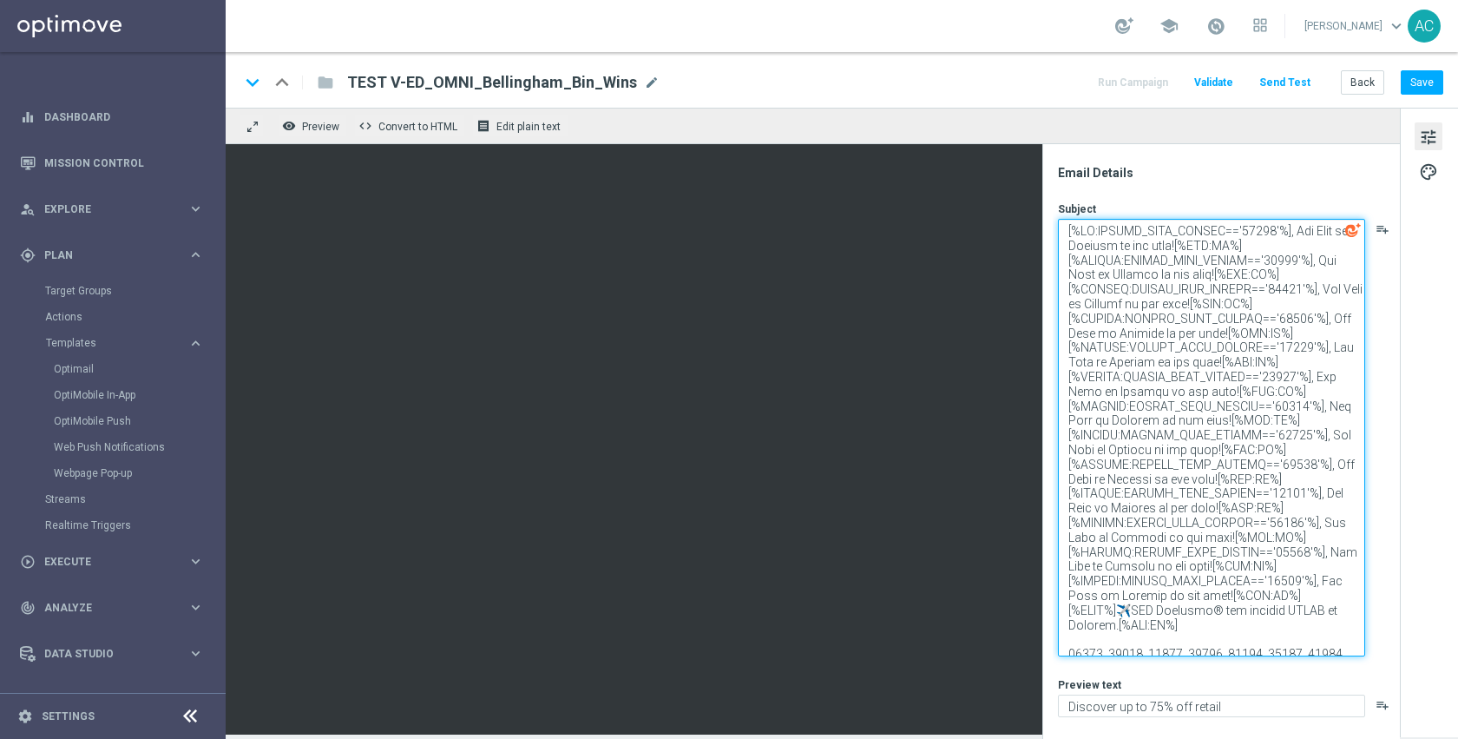
paste textarea "IF:POSTAL_CODE_PERSON=='00348'%], Bin Wins at Staples is now open![%END:IF%][%E…"
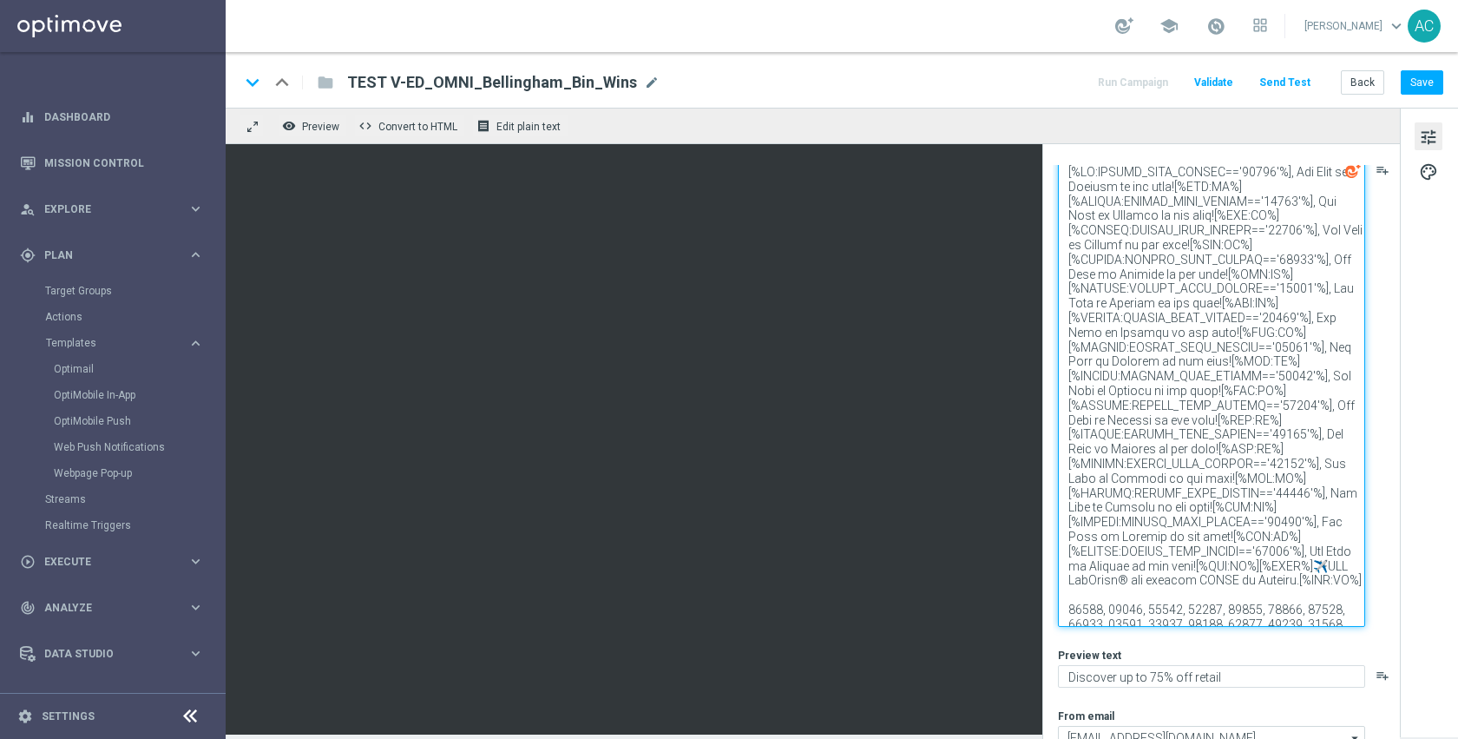
scroll to position [69, 0]
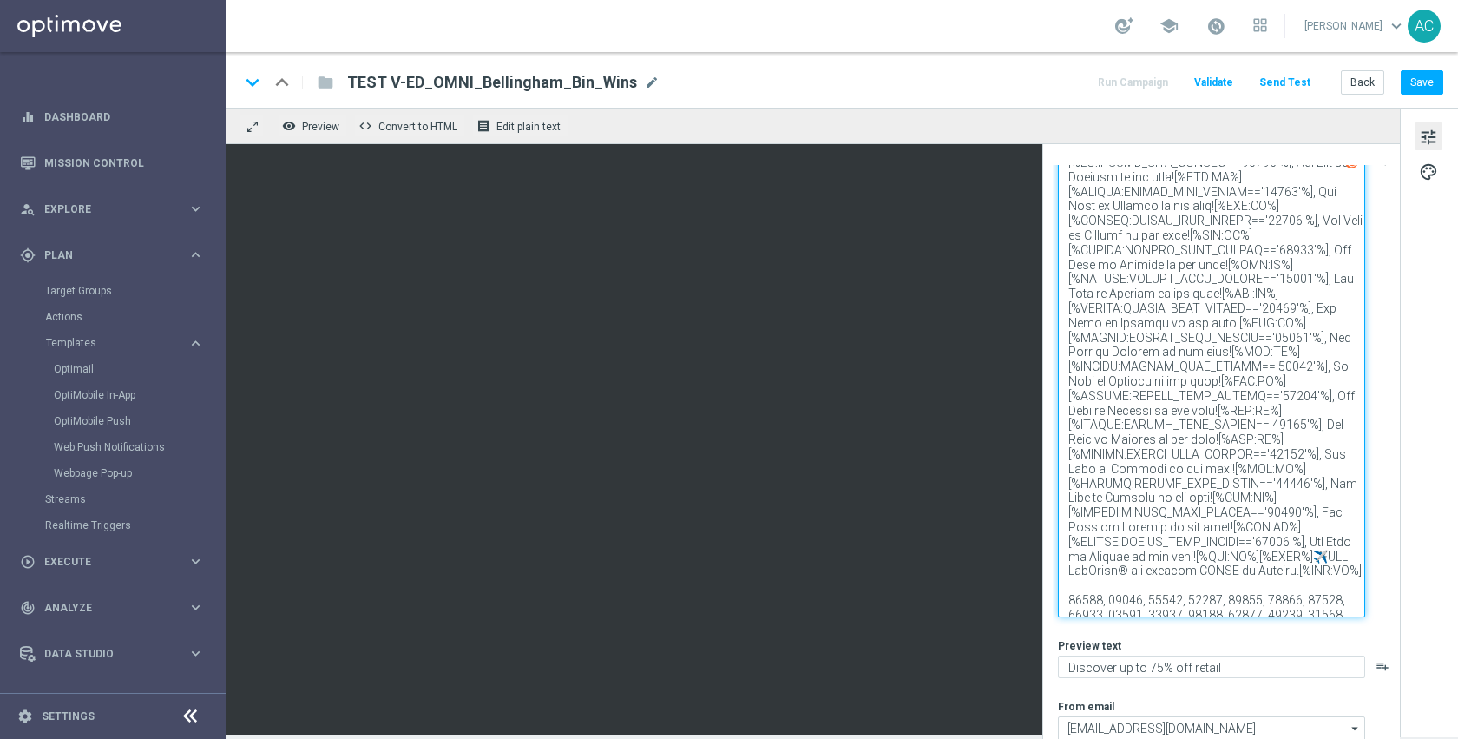
click at [1147, 605] on textarea at bounding box center [1211, 383] width 307 height 467
click at [1092, 609] on textarea at bounding box center [1211, 383] width 307 height 467
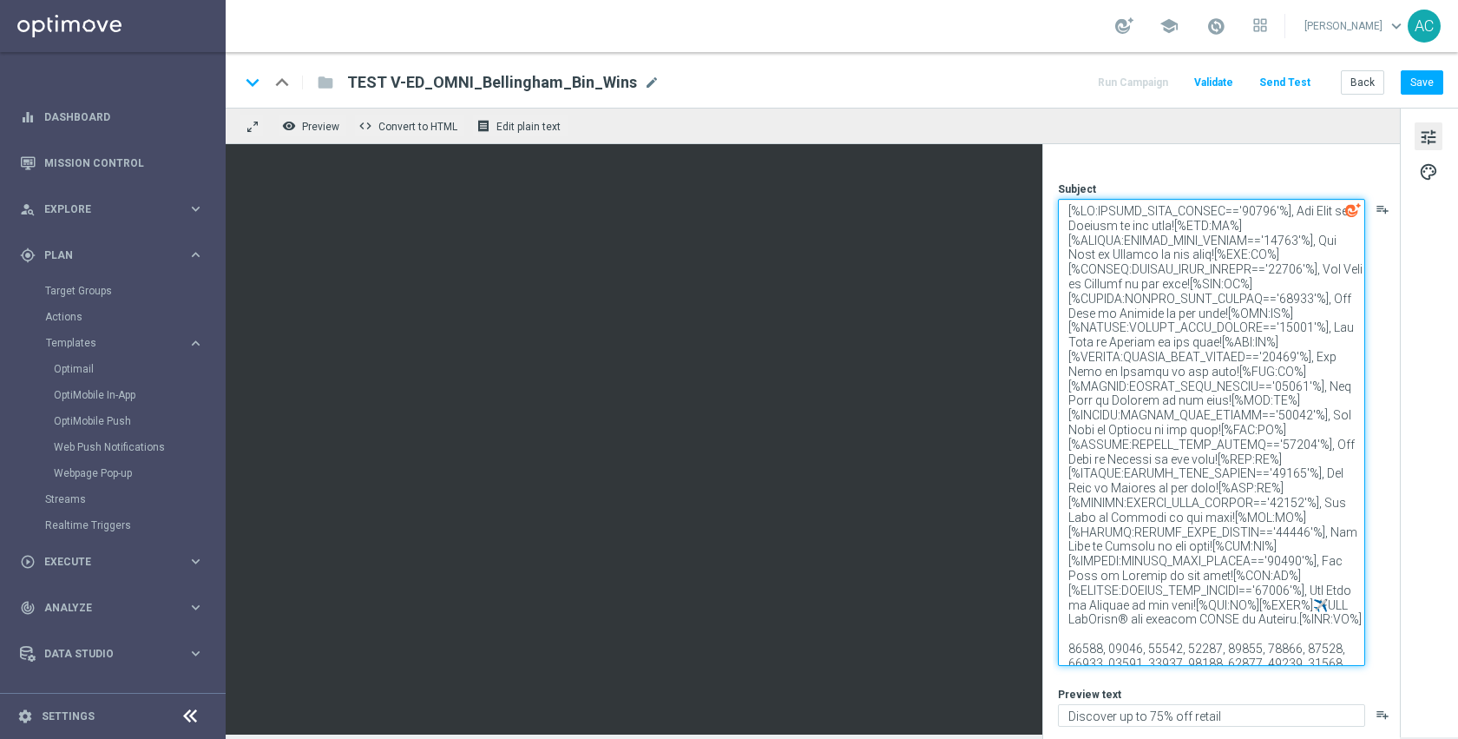
scroll to position [0, 0]
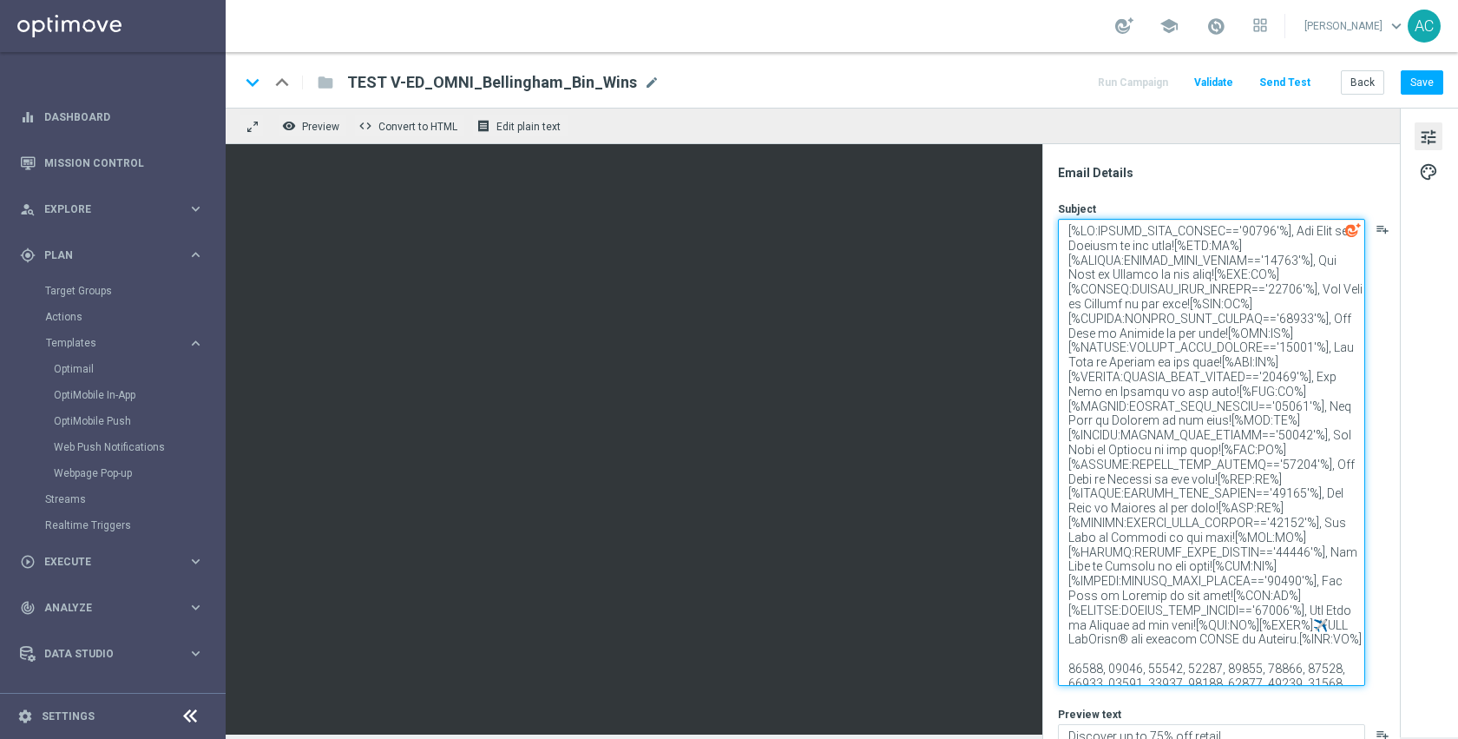
click at [1258, 234] on textarea at bounding box center [1211, 452] width 307 height 467
paste textarea "2019"
click at [1126, 677] on textarea at bounding box center [1211, 452] width 307 height 467
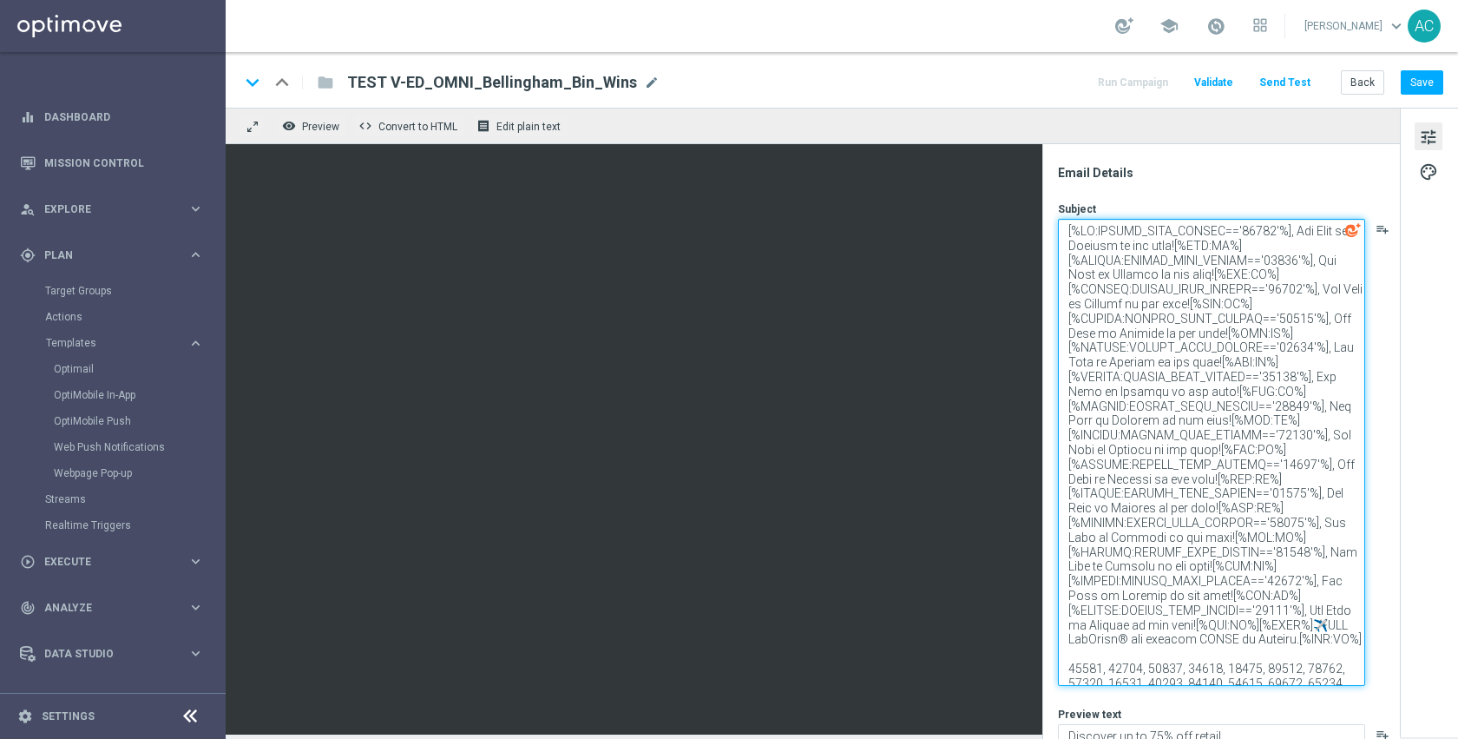
click at [1278, 260] on textarea at bounding box center [1211, 452] width 307 height 467
paste textarea "203"
click at [1166, 678] on textarea at bounding box center [1211, 452] width 307 height 467
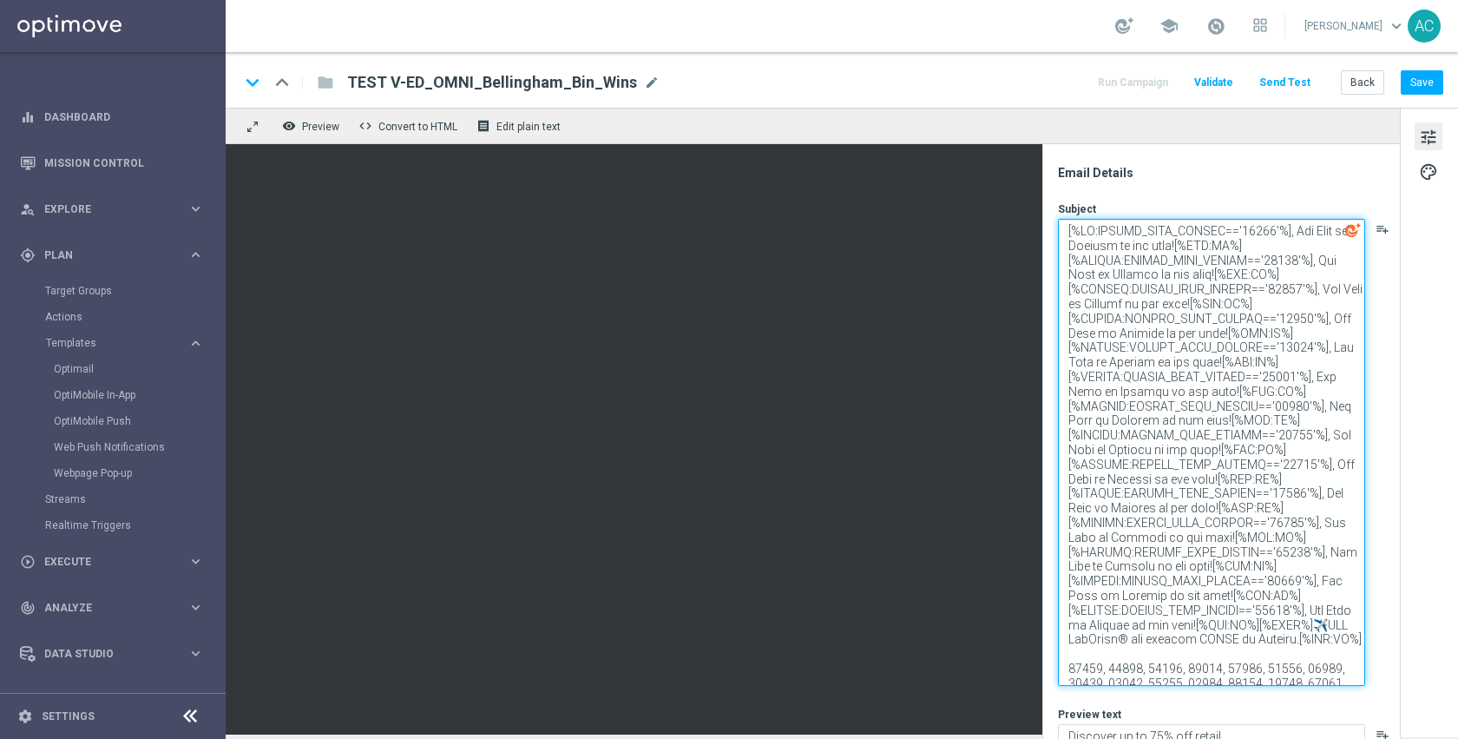
click at [1284, 293] on textarea at bounding box center [1211, 452] width 307 height 467
paste textarea "1747"
click at [1204, 681] on textarea at bounding box center [1211, 452] width 307 height 467
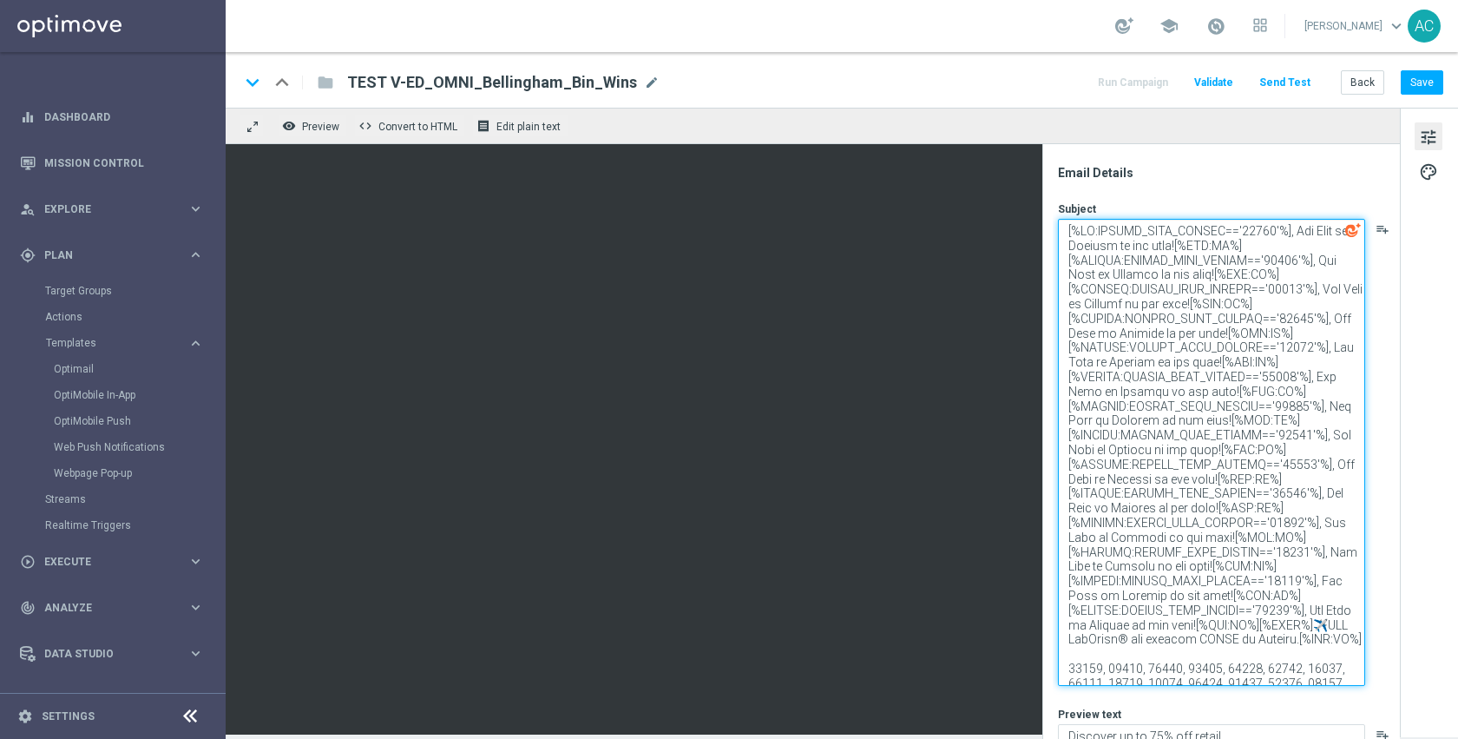
click at [1281, 324] on textarea at bounding box center [1211, 452] width 307 height 467
paste textarea "1757"
click at [1243, 677] on textarea at bounding box center [1211, 452] width 307 height 467
click at [1243, 678] on textarea at bounding box center [1211, 452] width 307 height 467
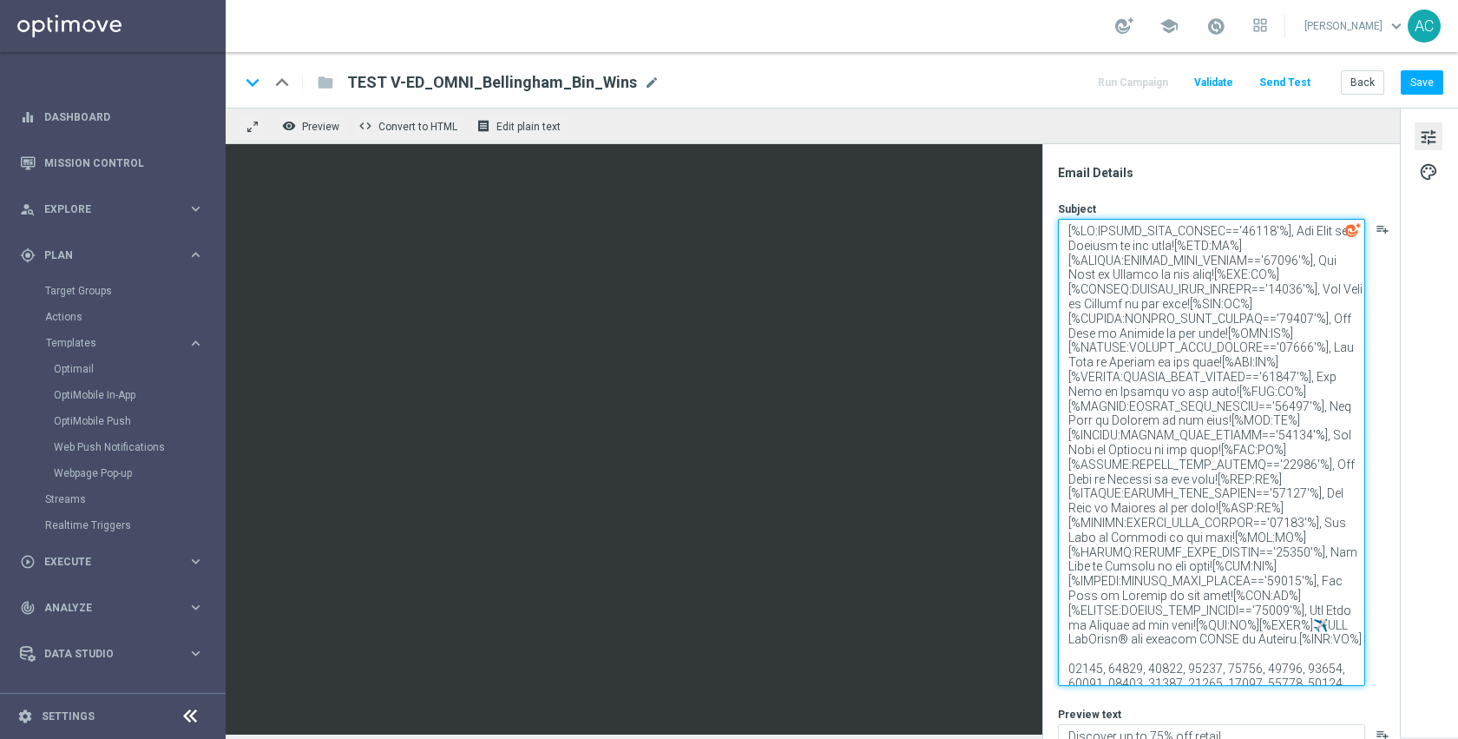
click at [1282, 350] on textarea at bounding box center [1211, 452] width 307 height 467
paste textarea "156"
click at [1284, 678] on textarea at bounding box center [1211, 452] width 307 height 467
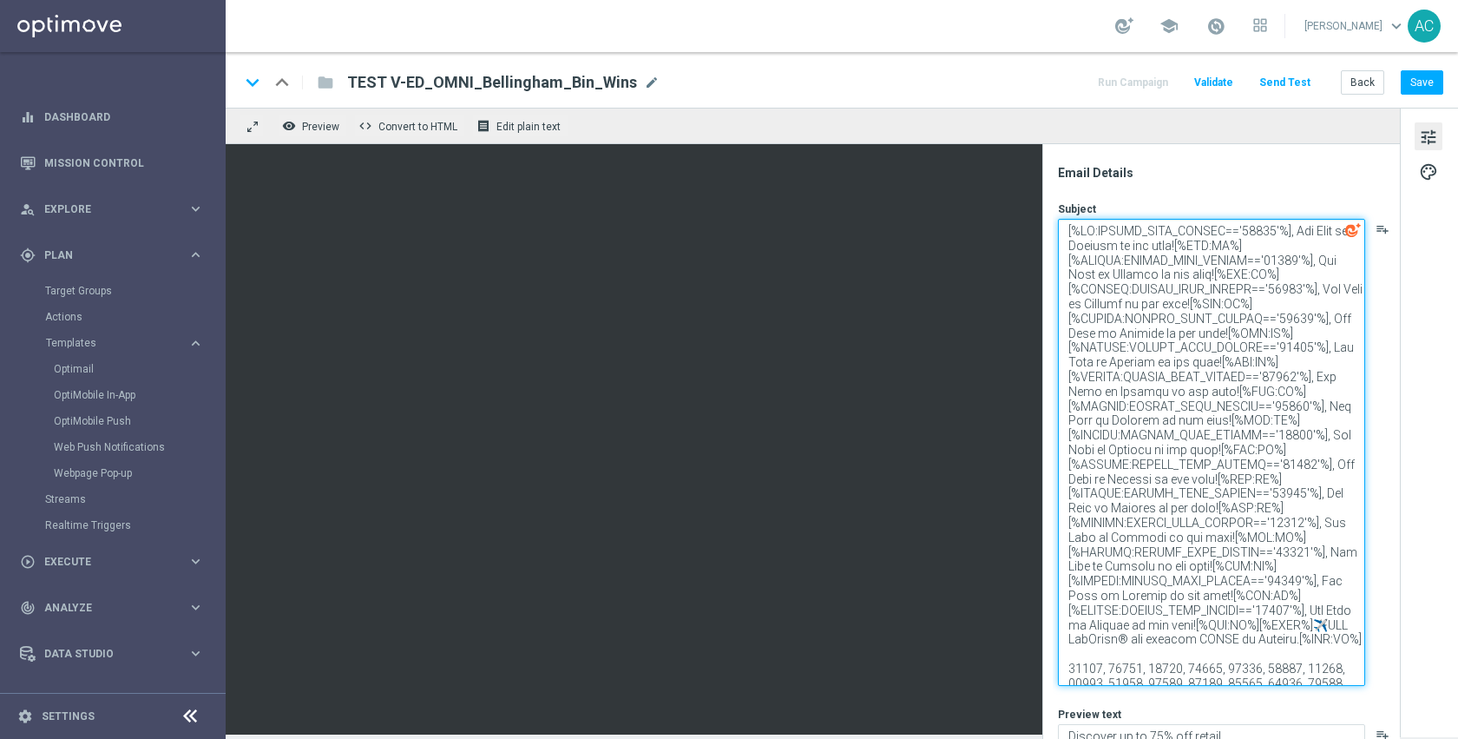
click at [1280, 382] on textarea at bounding box center [1211, 452] width 307 height 467
paste textarea "1581"
click at [1326, 681] on textarea at bounding box center [1211, 452] width 307 height 467
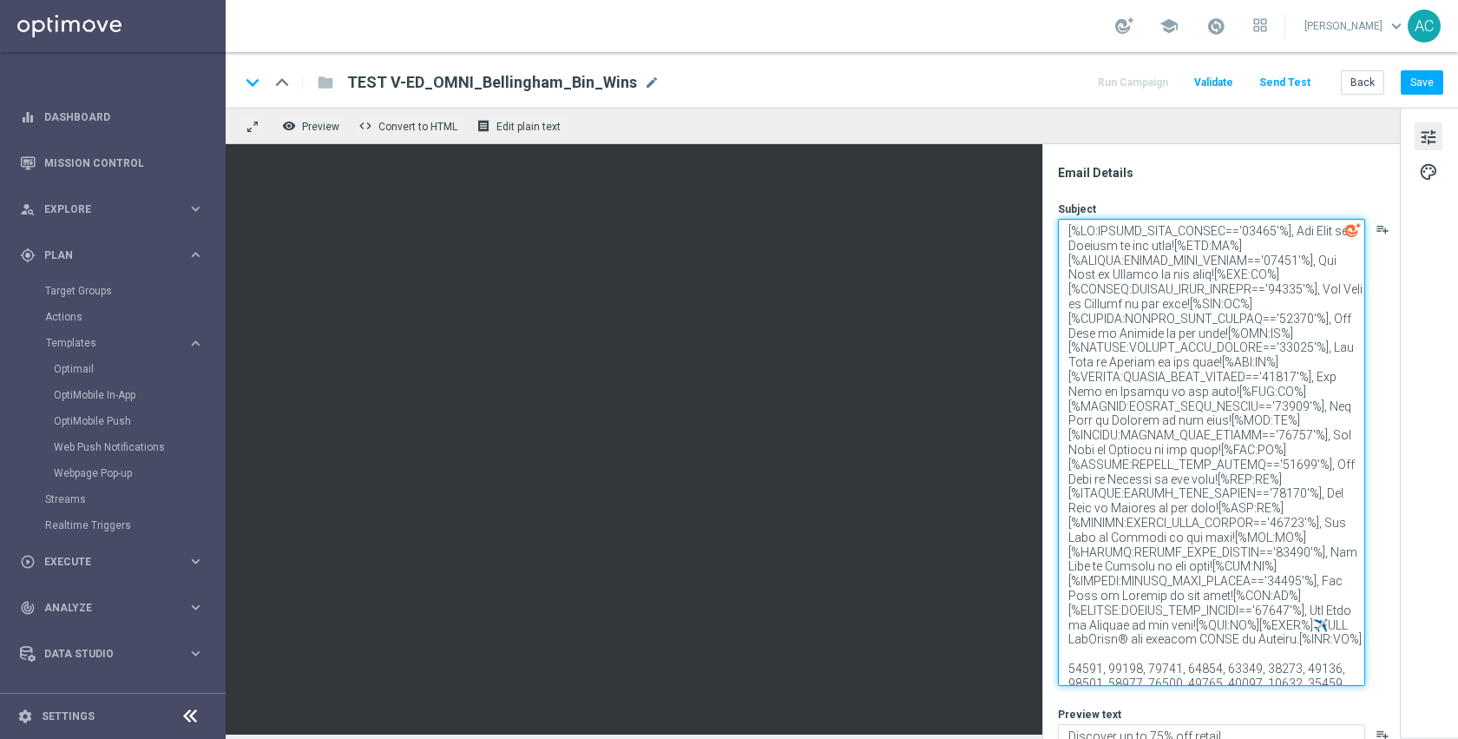
click at [1284, 405] on textarea at bounding box center [1211, 452] width 307 height 467
paste textarea "1746"
click at [1291, 660] on textarea at bounding box center [1211, 452] width 307 height 467
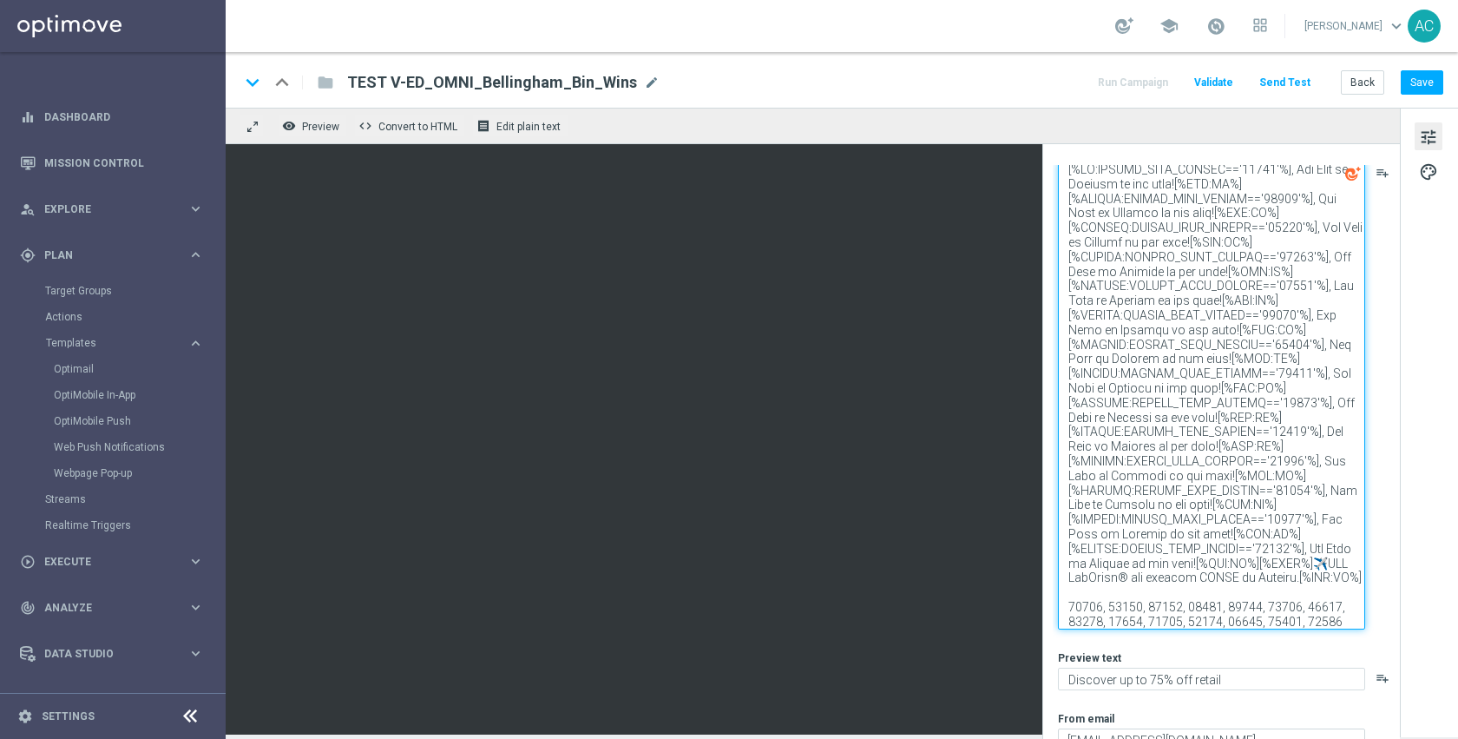
scroll to position [23, 0]
click at [1081, 615] on textarea at bounding box center [1211, 395] width 307 height 467
click at [1272, 353] on textarea at bounding box center [1211, 395] width 307 height 467
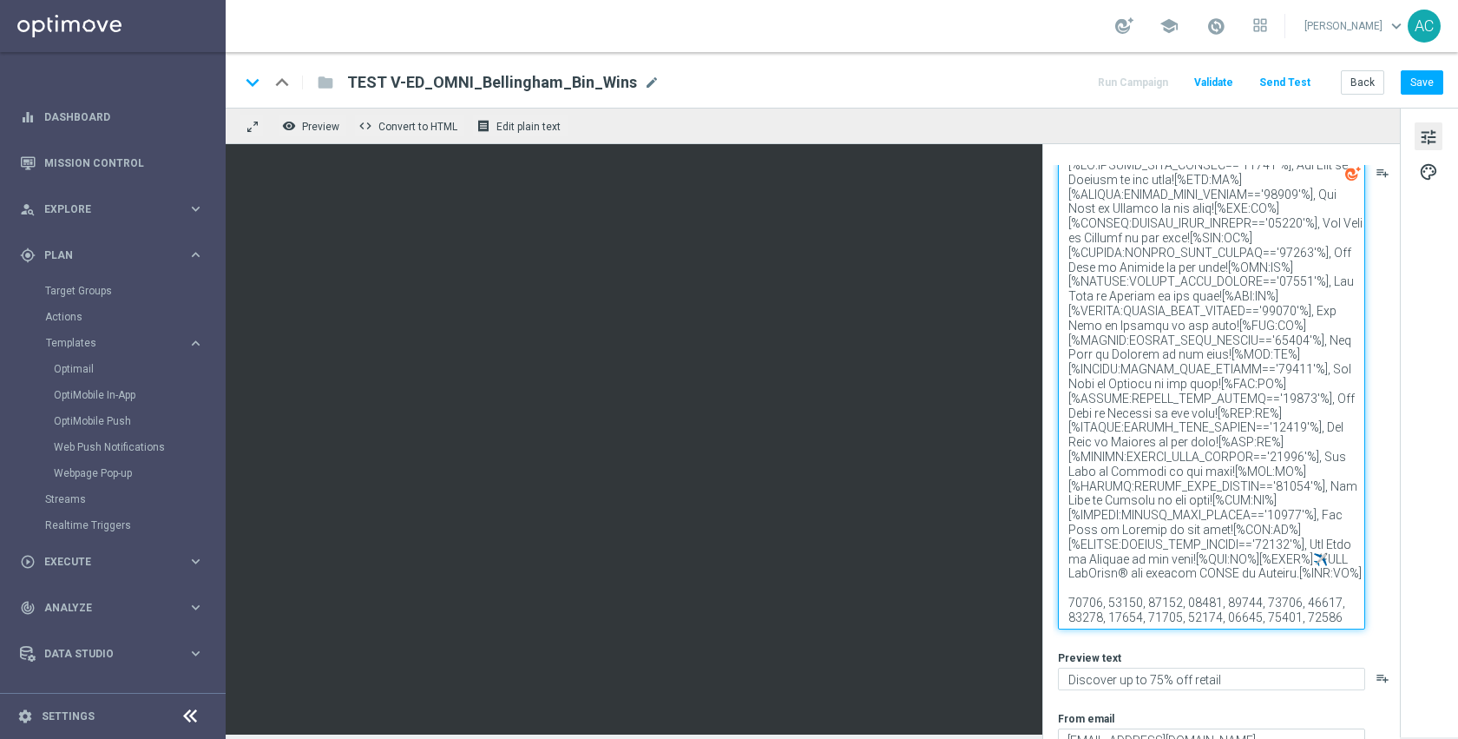
paste textarea "17"
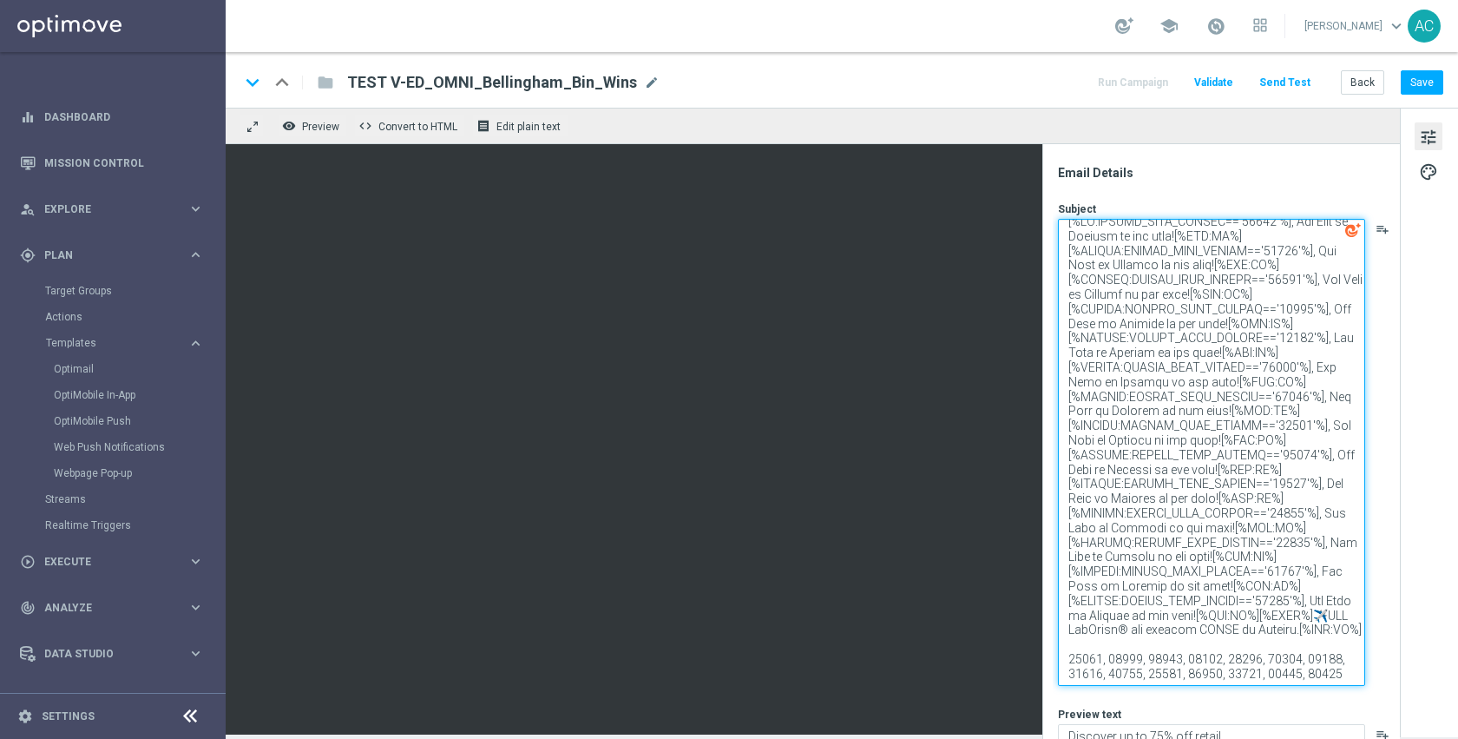
click at [1128, 675] on textarea at bounding box center [1211, 452] width 307 height 467
click at [1283, 438] on textarea at bounding box center [1211, 452] width 307 height 467
paste textarea "2053"
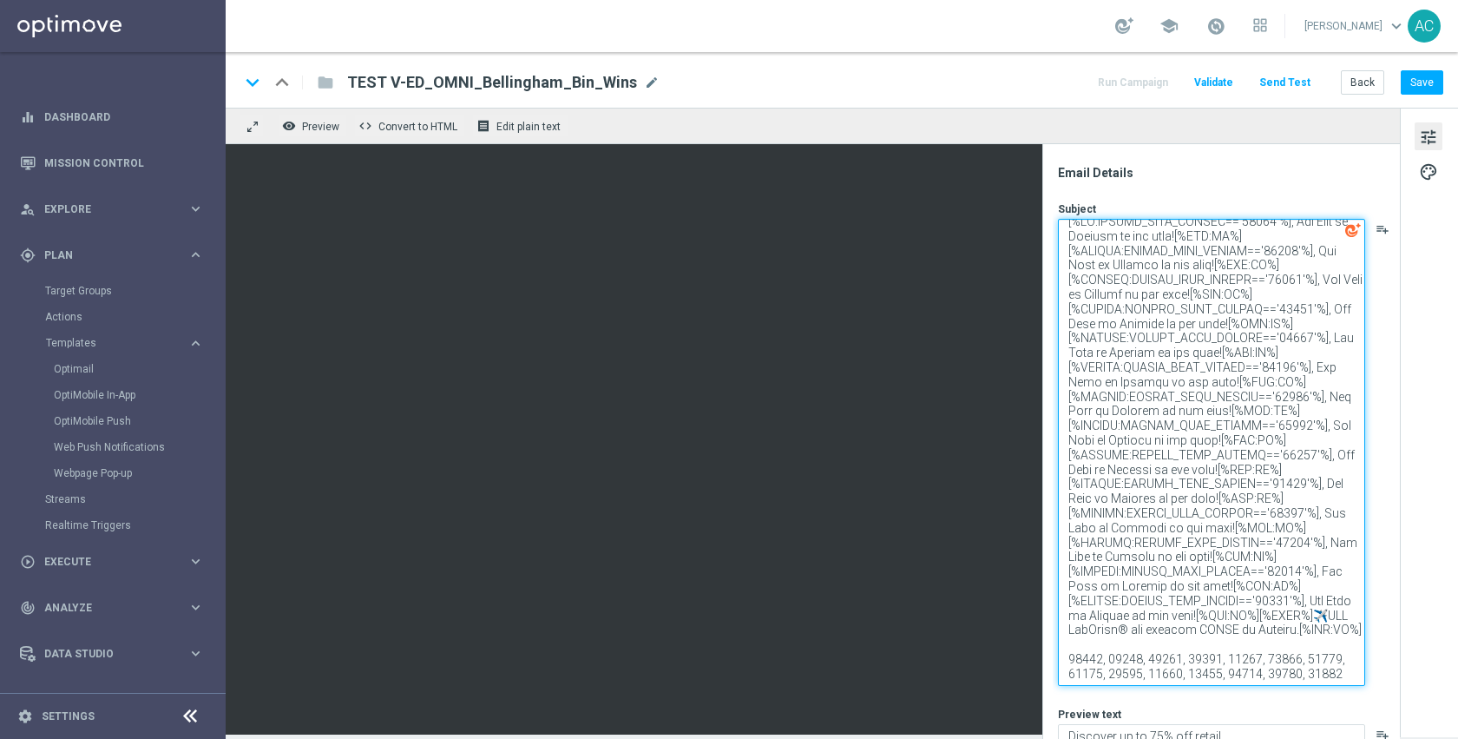
click at [1169, 676] on textarea at bounding box center [1211, 452] width 307 height 467
click at [1280, 467] on textarea at bounding box center [1211, 452] width 307 height 467
paste textarea "2054"
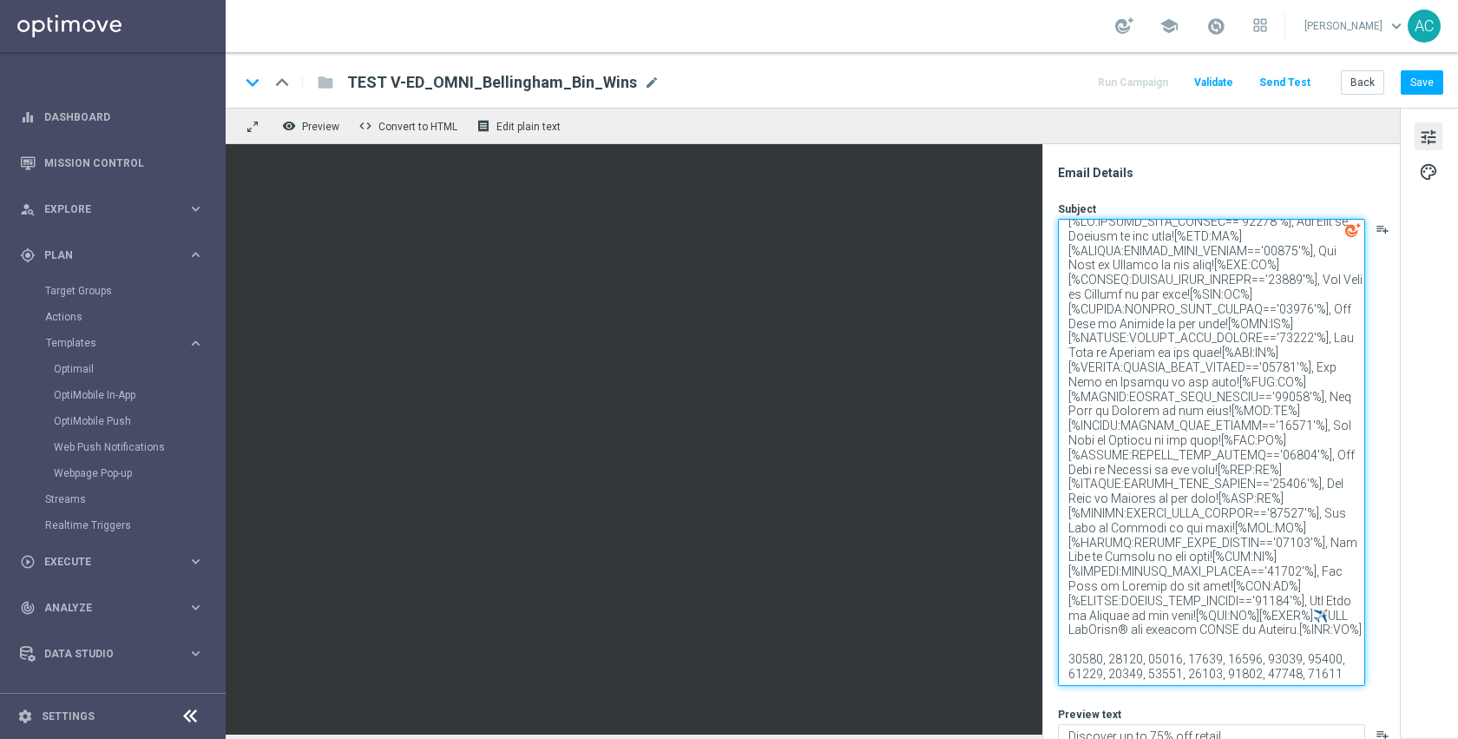
click at [1195, 671] on textarea at bounding box center [1211, 452] width 307 height 467
click at [1195, 672] on textarea at bounding box center [1211, 452] width 307 height 467
click at [1286, 501] on textarea at bounding box center [1211, 452] width 307 height 467
paste textarea "2056"
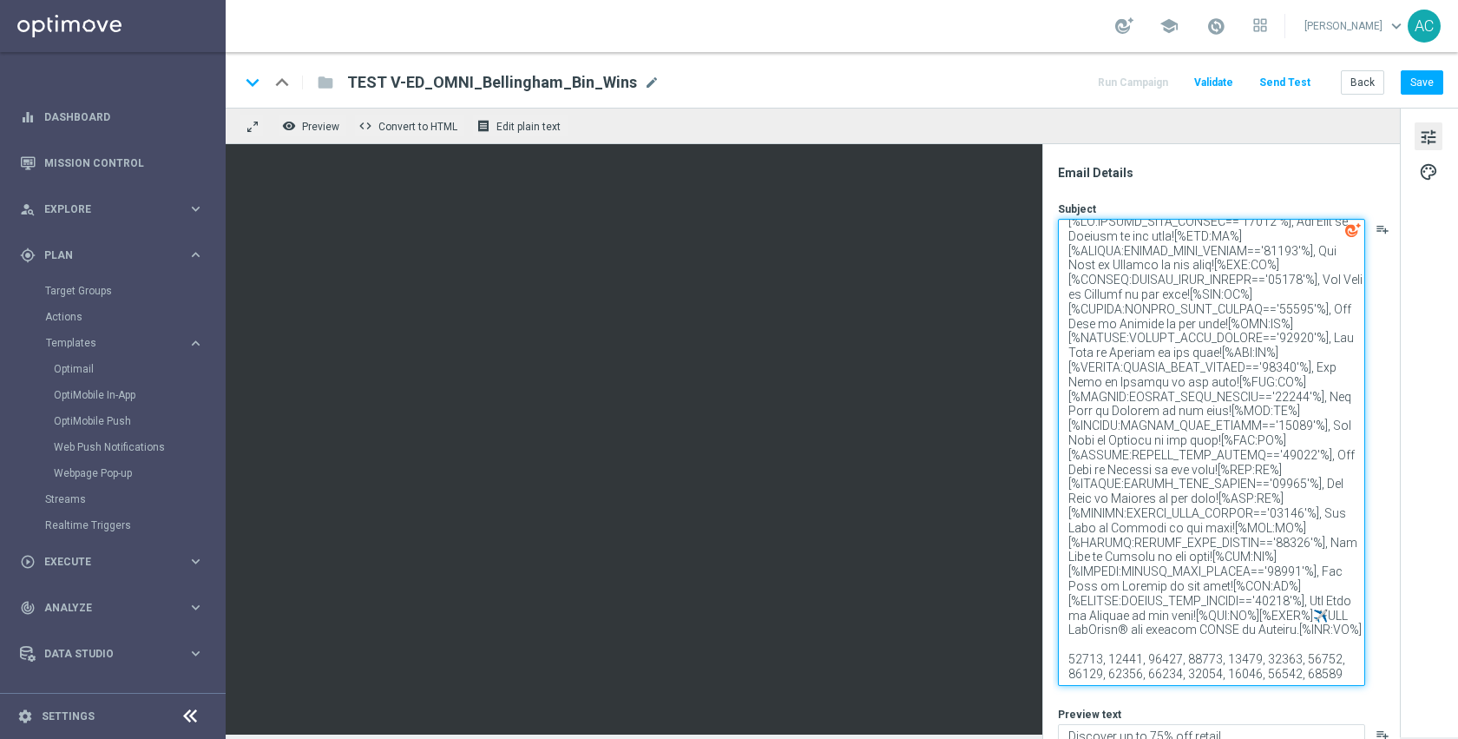
click at [1244, 670] on textarea at bounding box center [1211, 452] width 307 height 467
click at [1287, 530] on textarea at bounding box center [1211, 452] width 307 height 467
paste textarea "2093"
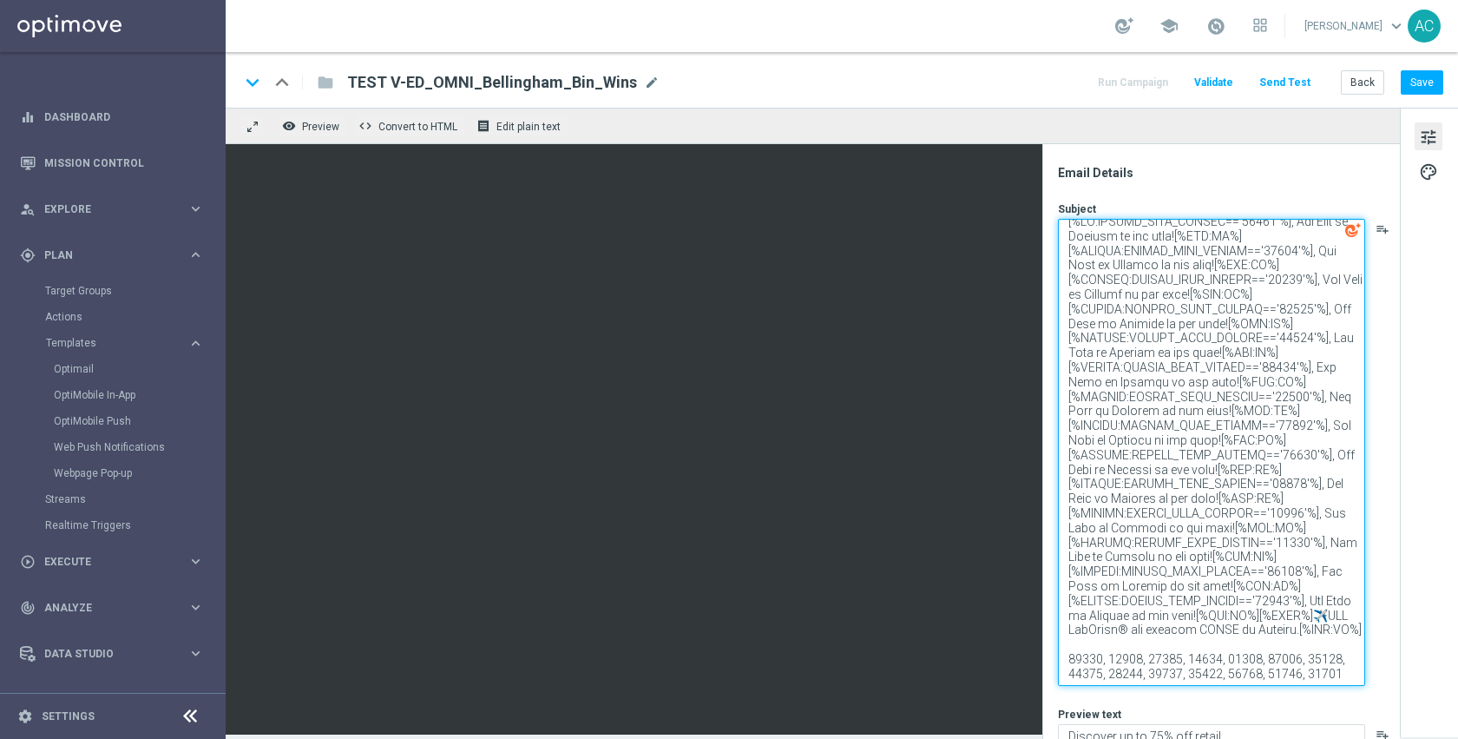
click at [1278, 677] on textarea at bounding box center [1211, 452] width 307 height 467
click at [1291, 529] on textarea at bounding box center [1211, 452] width 307 height 467
click at [1284, 556] on textarea at bounding box center [1211, 452] width 307 height 467
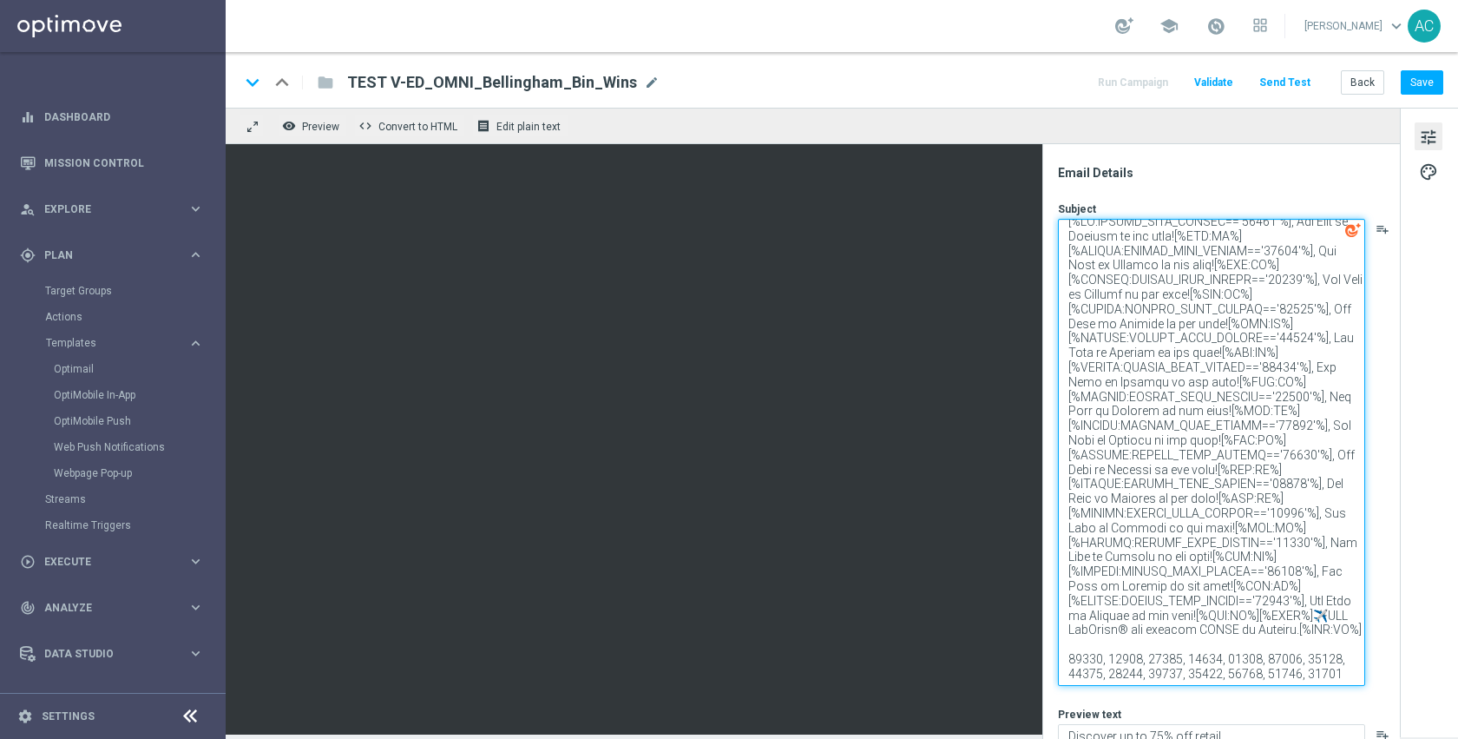
click at [1284, 556] on textarea at bounding box center [1211, 452] width 307 height 467
paste textarea "2760"
click at [1322, 675] on textarea at bounding box center [1211, 452] width 307 height 467
click at [1287, 583] on textarea at bounding box center [1211, 452] width 307 height 467
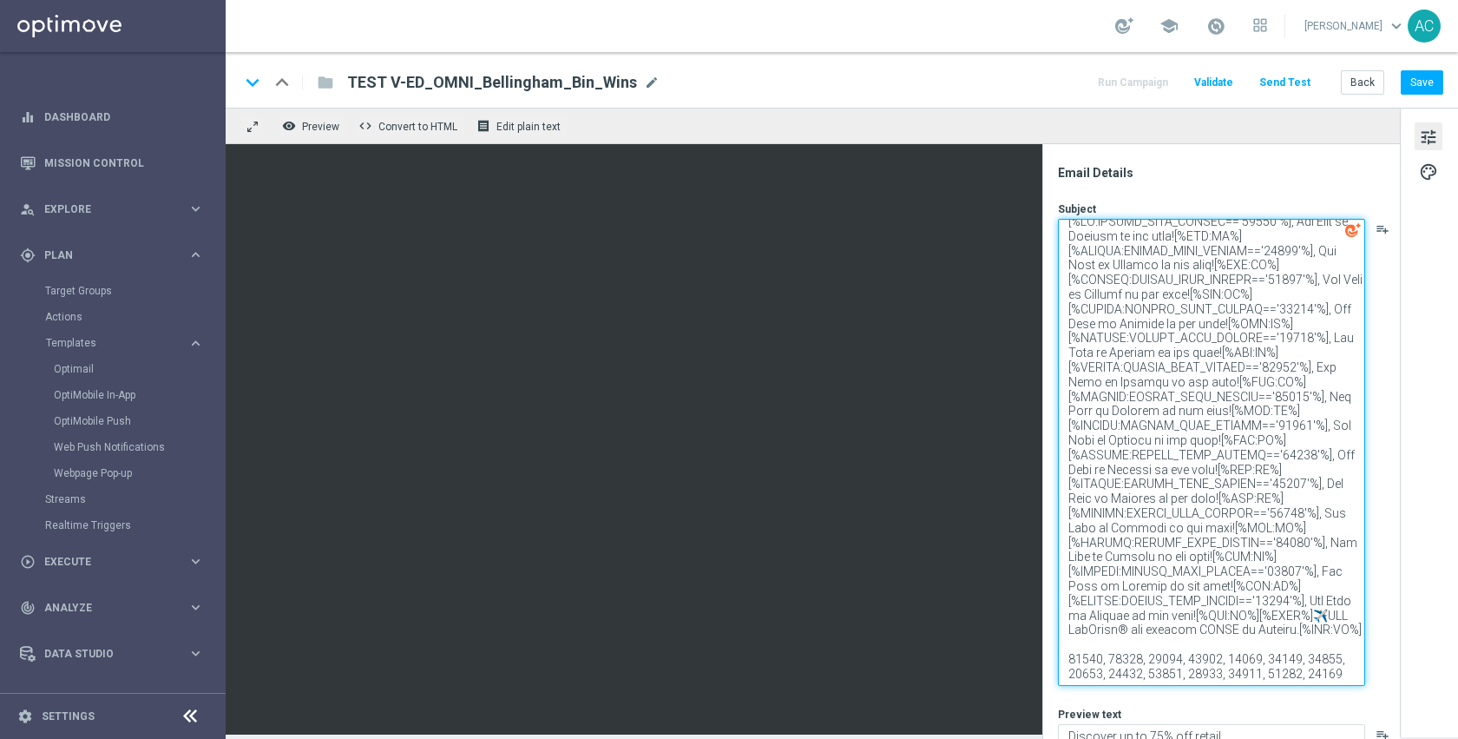
click at [1287, 583] on textarea at bounding box center [1211, 452] width 307 height 467
paste textarea "2762"
click at [1286, 281] on textarea at bounding box center [1211, 452] width 307 height 467
drag, startPoint x: 1326, startPoint y: 618, endPoint x: 1332, endPoint y: 607, distance: 12.4
click at [1332, 607] on textarea at bounding box center [1211, 452] width 307 height 467
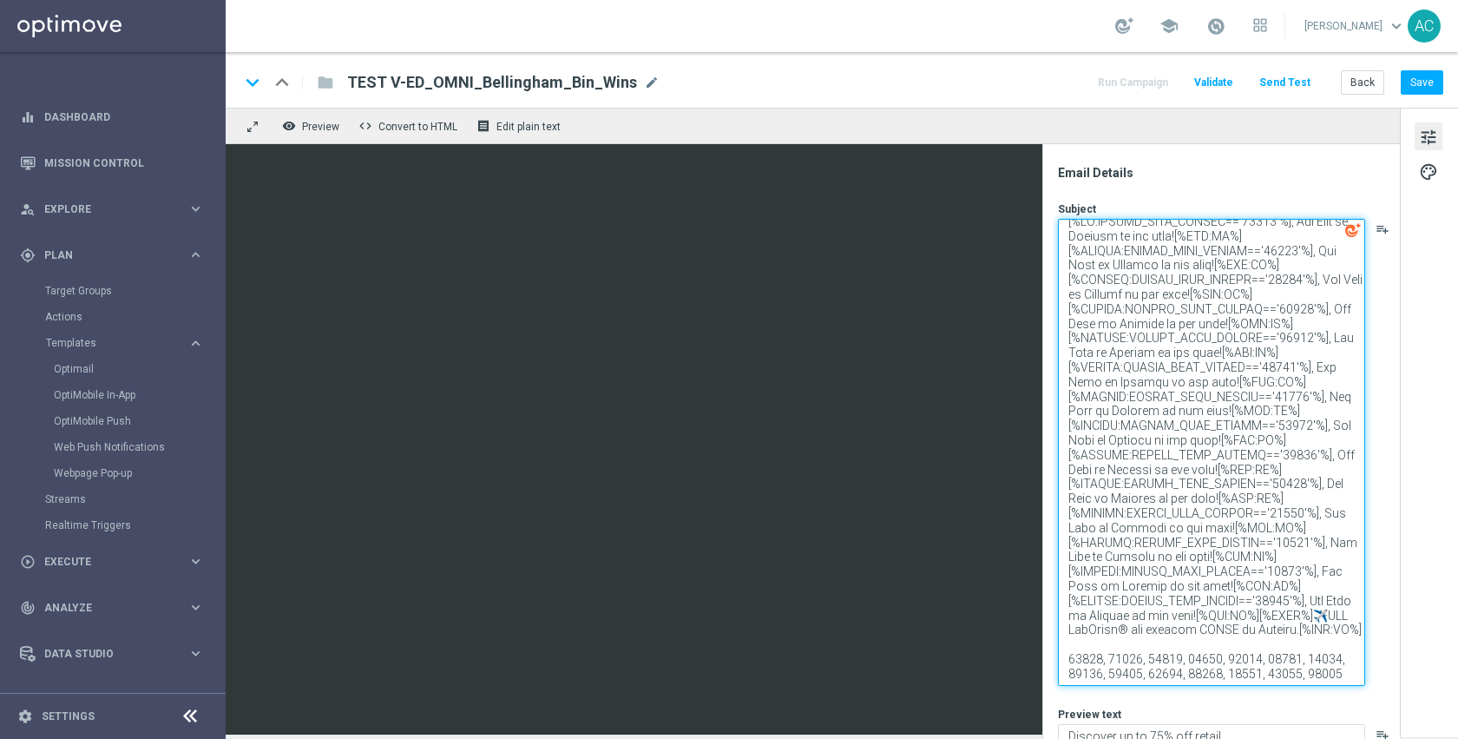
paste textarea ", Bin Wins at Staples is now open!"
click at [1338, 620] on textarea at bounding box center [1211, 452] width 307 height 467
click at [1189, 248] on textarea at bounding box center [1211, 452] width 307 height 467
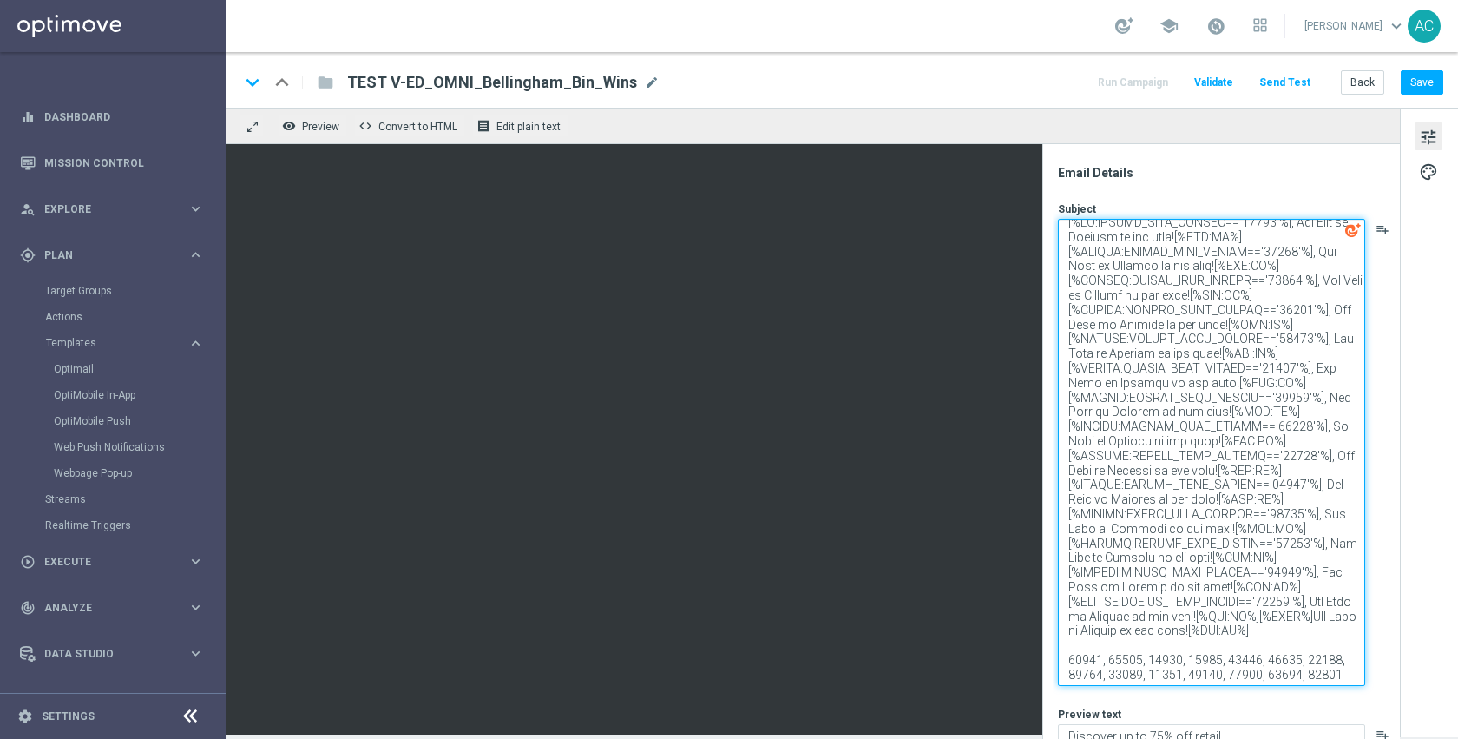
click at [1287, 226] on textarea at bounding box center [1211, 452] width 307 height 467
click at [1316, 602] on textarea at bounding box center [1211, 452] width 307 height 467
paste textarea "Plainville"
click at [1315, 574] on textarea at bounding box center [1211, 452] width 307 height 467
paste textarea "North Attleboro"
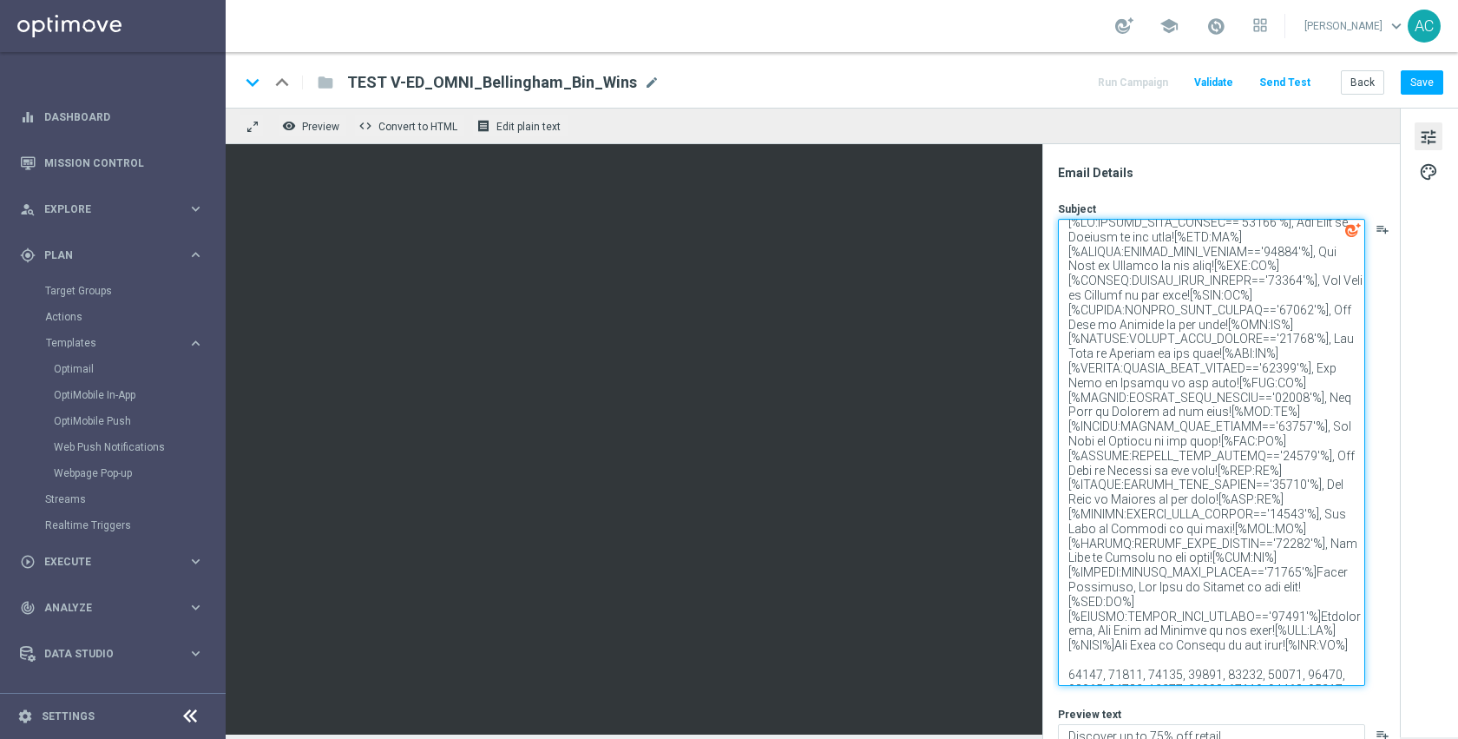
click at [1315, 544] on textarea at bounding box center [1211, 452] width 307 height 467
paste textarea "Wrentham"
click at [1315, 513] on textarea at bounding box center [1211, 452] width 307 height 467
paste textarea "Norfolk"
click at [1313, 487] on textarea at bounding box center [1211, 452] width 307 height 467
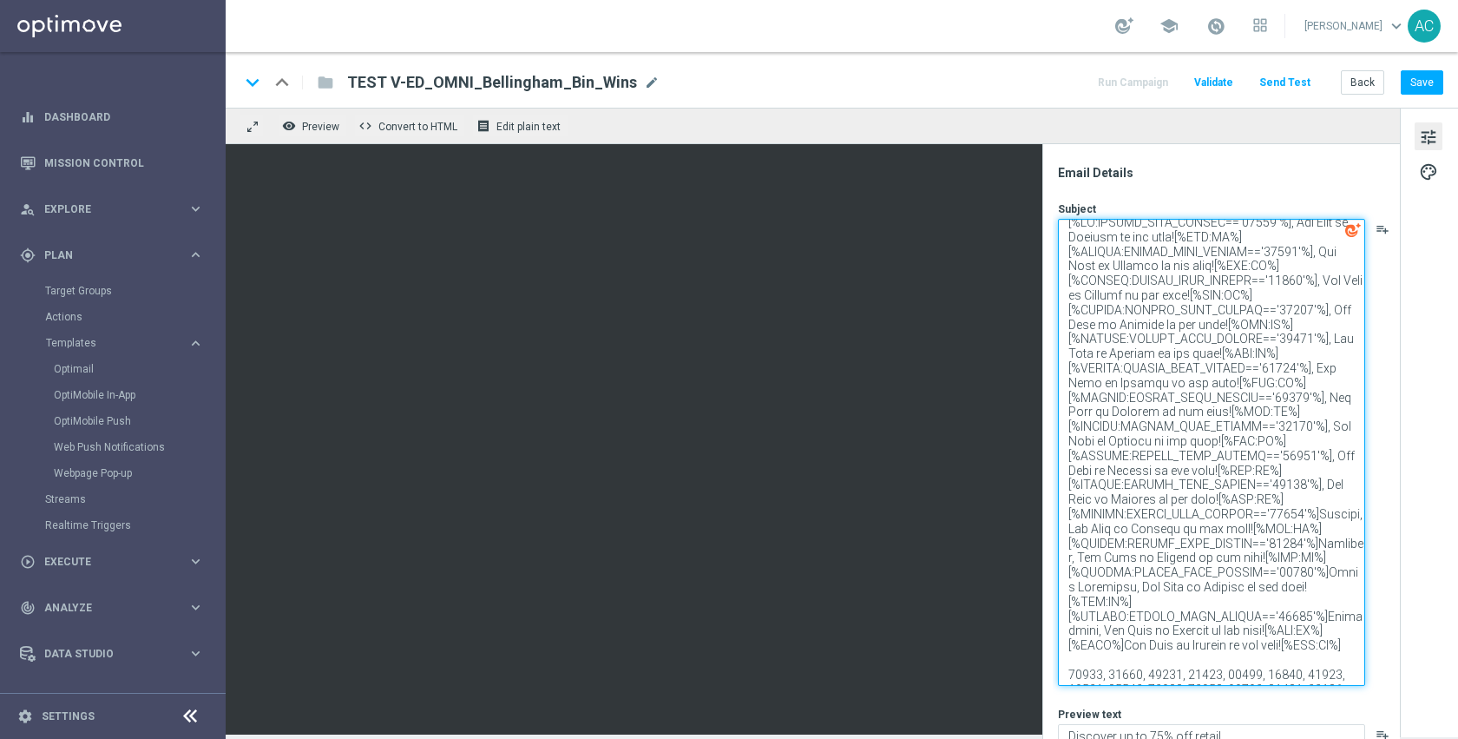
paste textarea "Millis"
click at [1314, 457] on textarea at bounding box center [1211, 452] width 307 height 467
paste textarea "Medway"
click at [1314, 428] on textarea at bounding box center [1211, 452] width 307 height 467
paste textarea "Hopkinton"
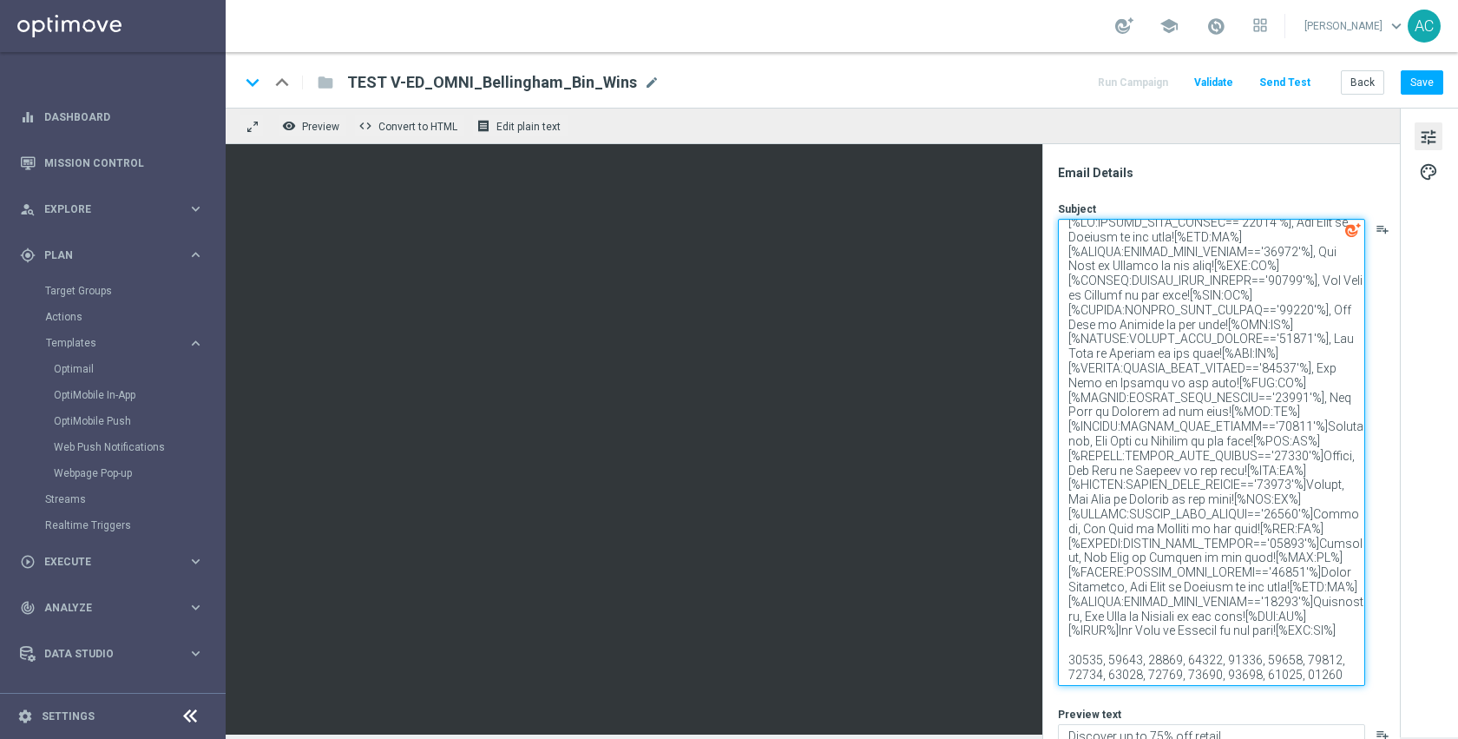
click at [1313, 398] on textarea at bounding box center [1211, 452] width 307 height 467
paste textarea "Holliston"
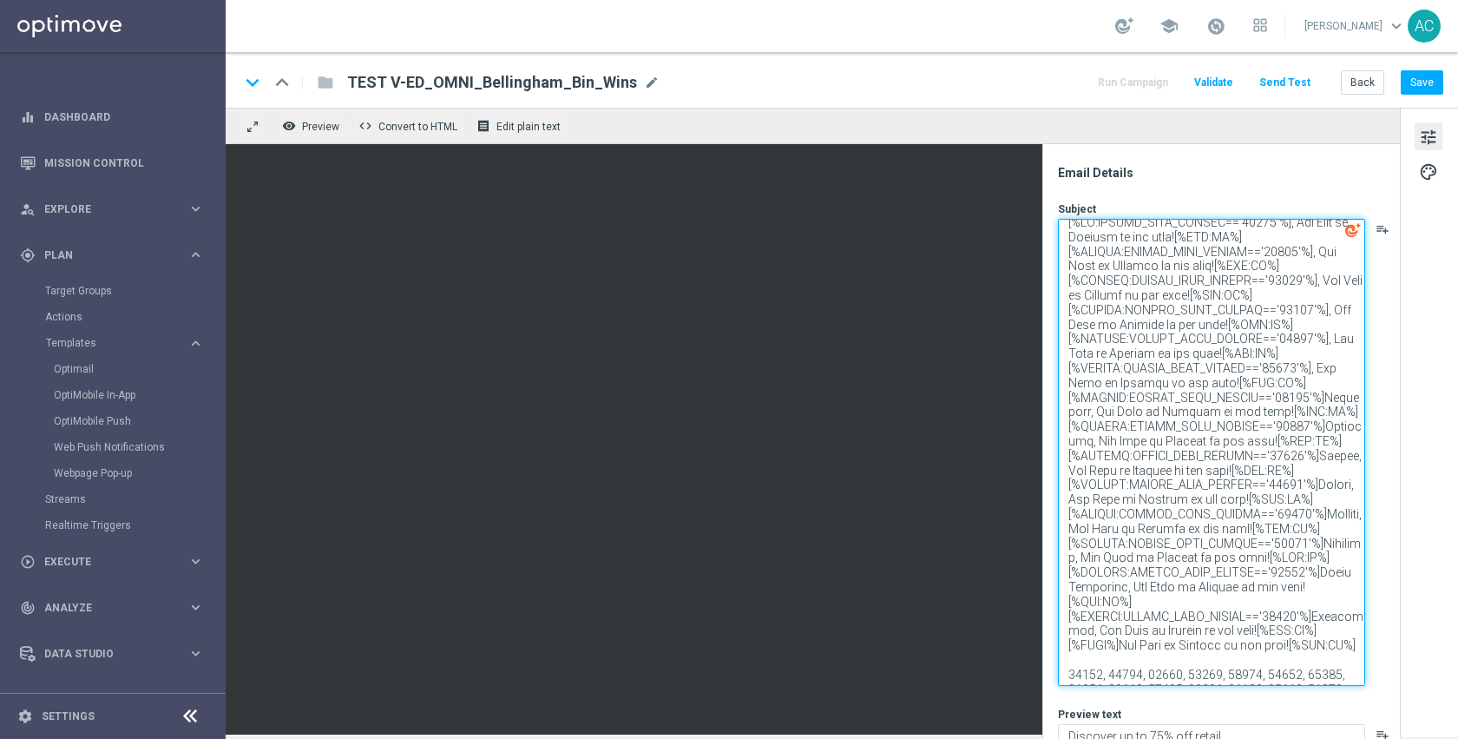
click at [1315, 372] on textarea at bounding box center [1211, 452] width 307 height 467
paste textarea "Westborough"
click at [1315, 339] on textarea at bounding box center [1211, 452] width 307 height 467
paste textarea "Upton"
click at [1314, 318] on textarea at bounding box center [1211, 452] width 307 height 467
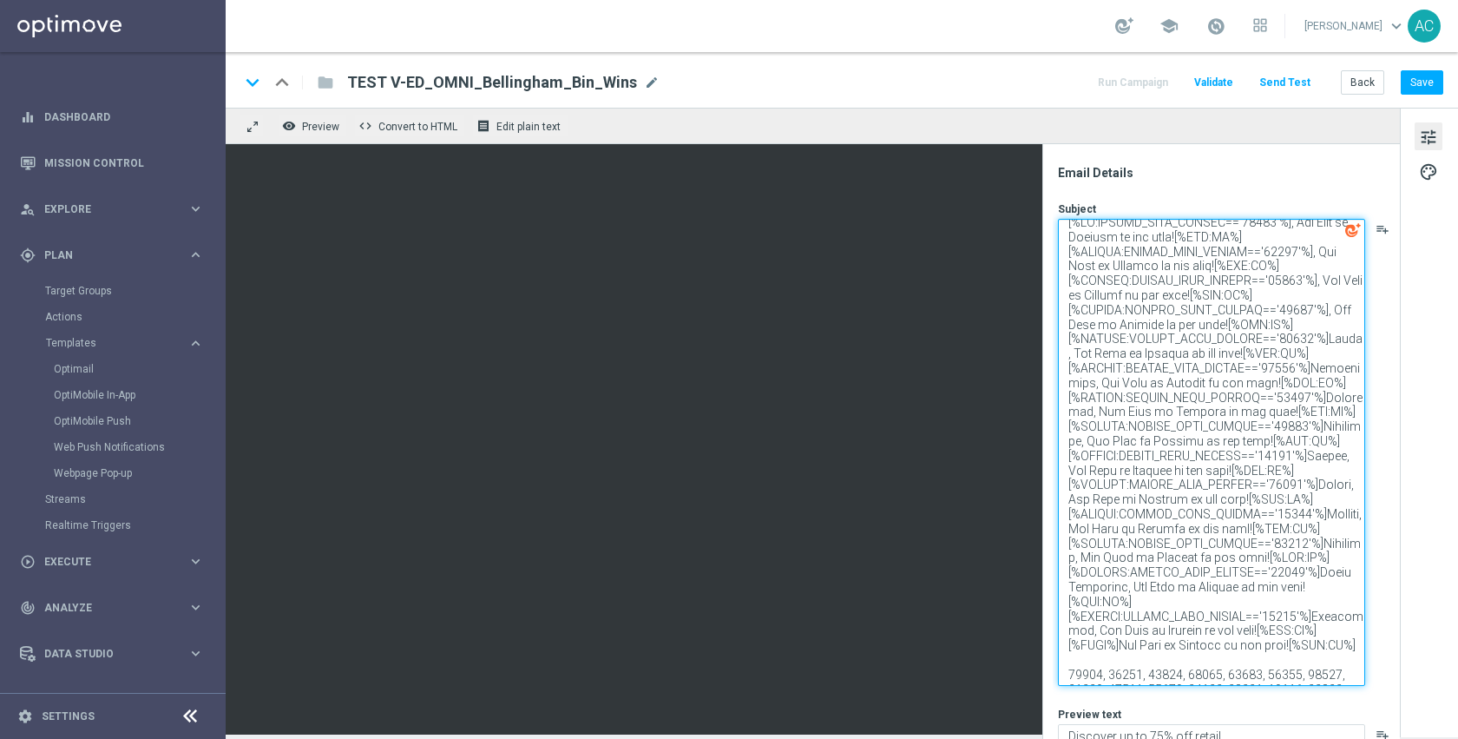
click at [1314, 313] on textarea at bounding box center [1211, 452] width 307 height 467
paste textarea "Milford"
click at [1314, 285] on textarea at bounding box center [1211, 452] width 307 height 467
paste textarea "Hopedale"
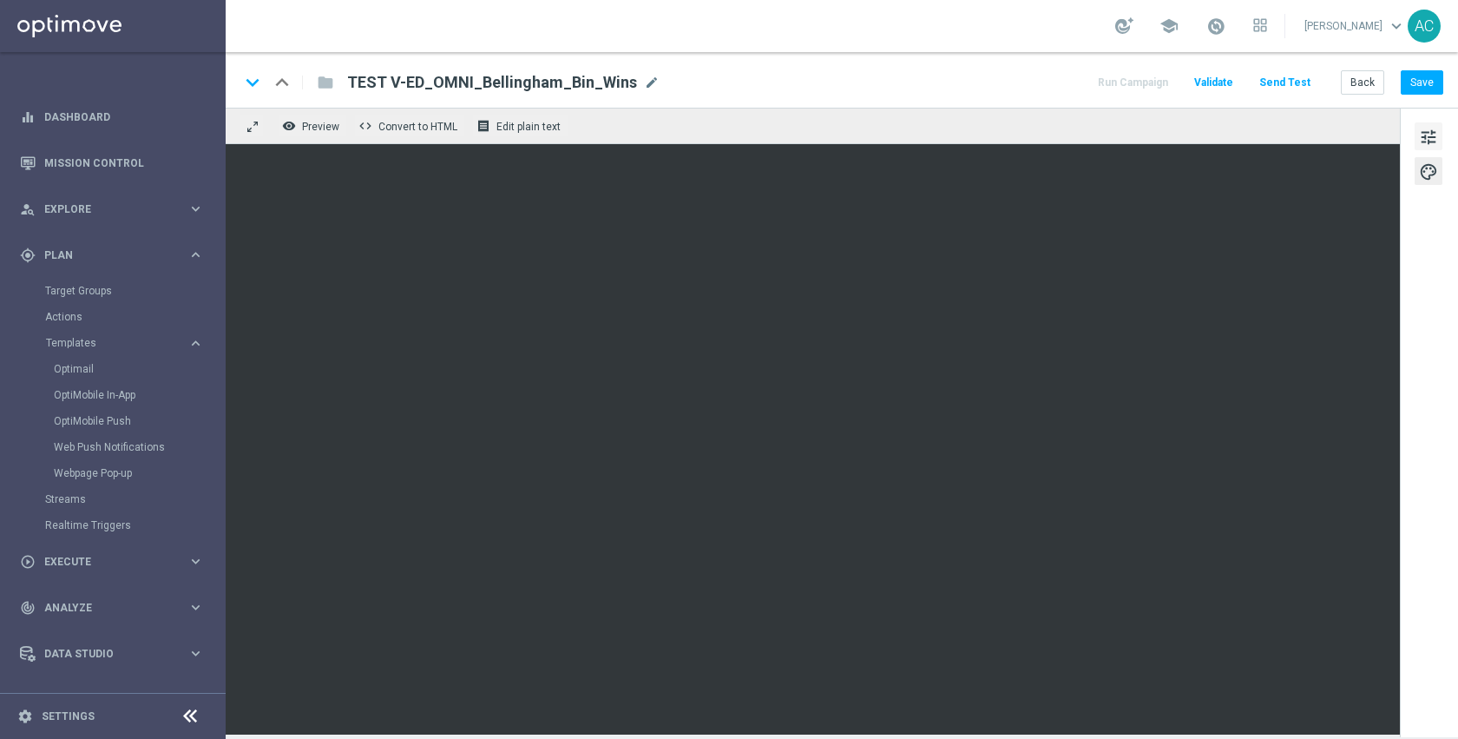
click at [1429, 136] on span "tune" at bounding box center [1428, 137] width 19 height 23
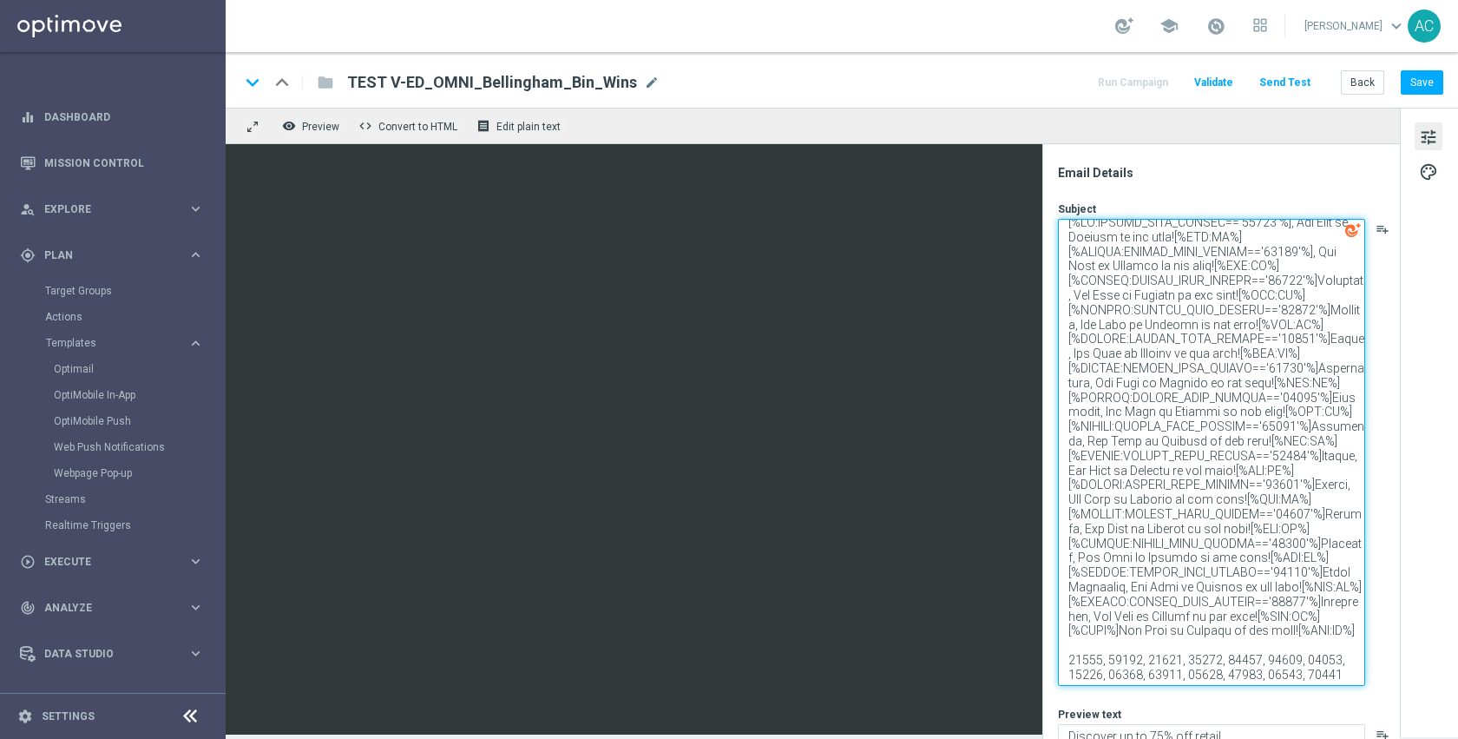
click at [1314, 248] on textarea at bounding box center [1211, 452] width 307 height 467
paste textarea "Franklin"
click at [1287, 228] on textarea at bounding box center [1211, 452] width 307 height 467
paste textarea "Bellingham"
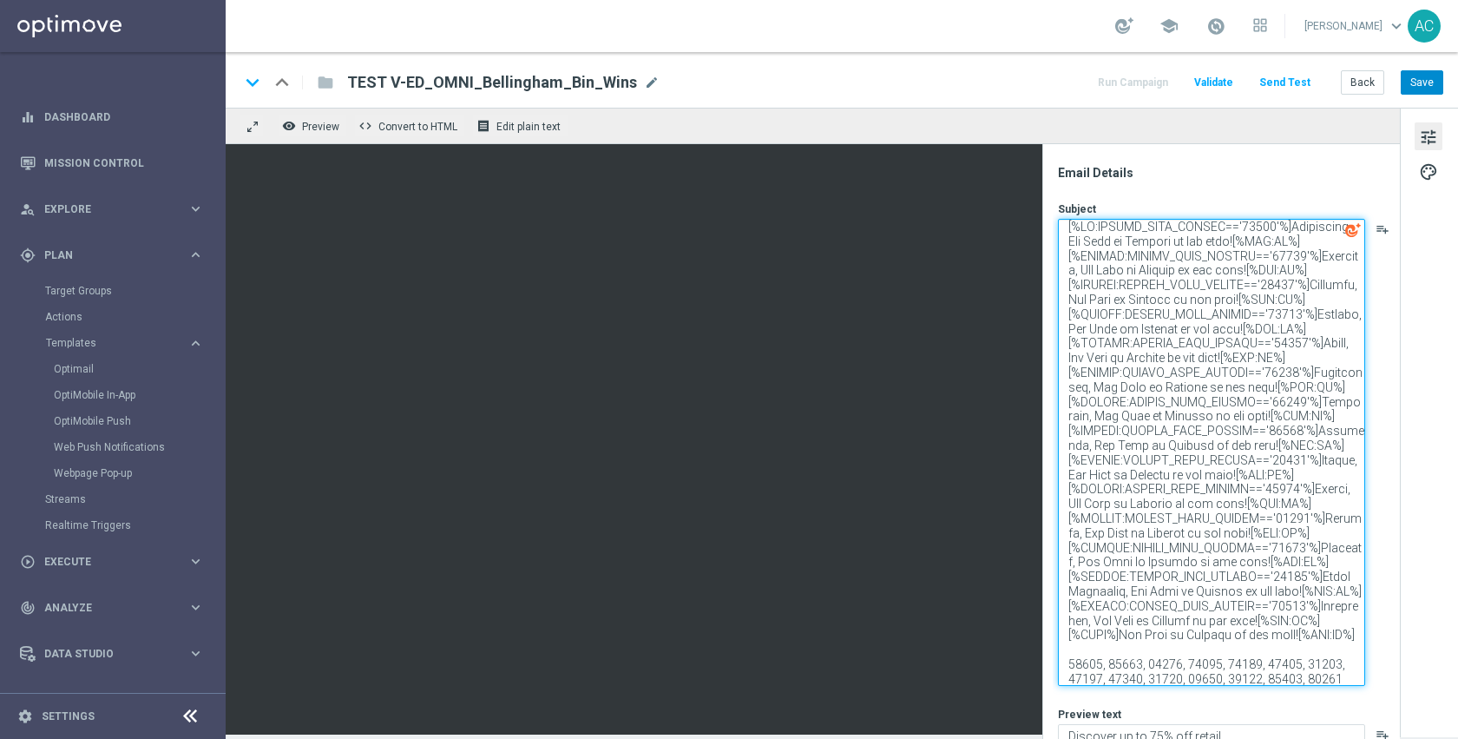
type textarea "[%IF:POSTAL_CODE_PERSON=='02019'%]Bellingham, Bin Wins at Staples is now open![…"
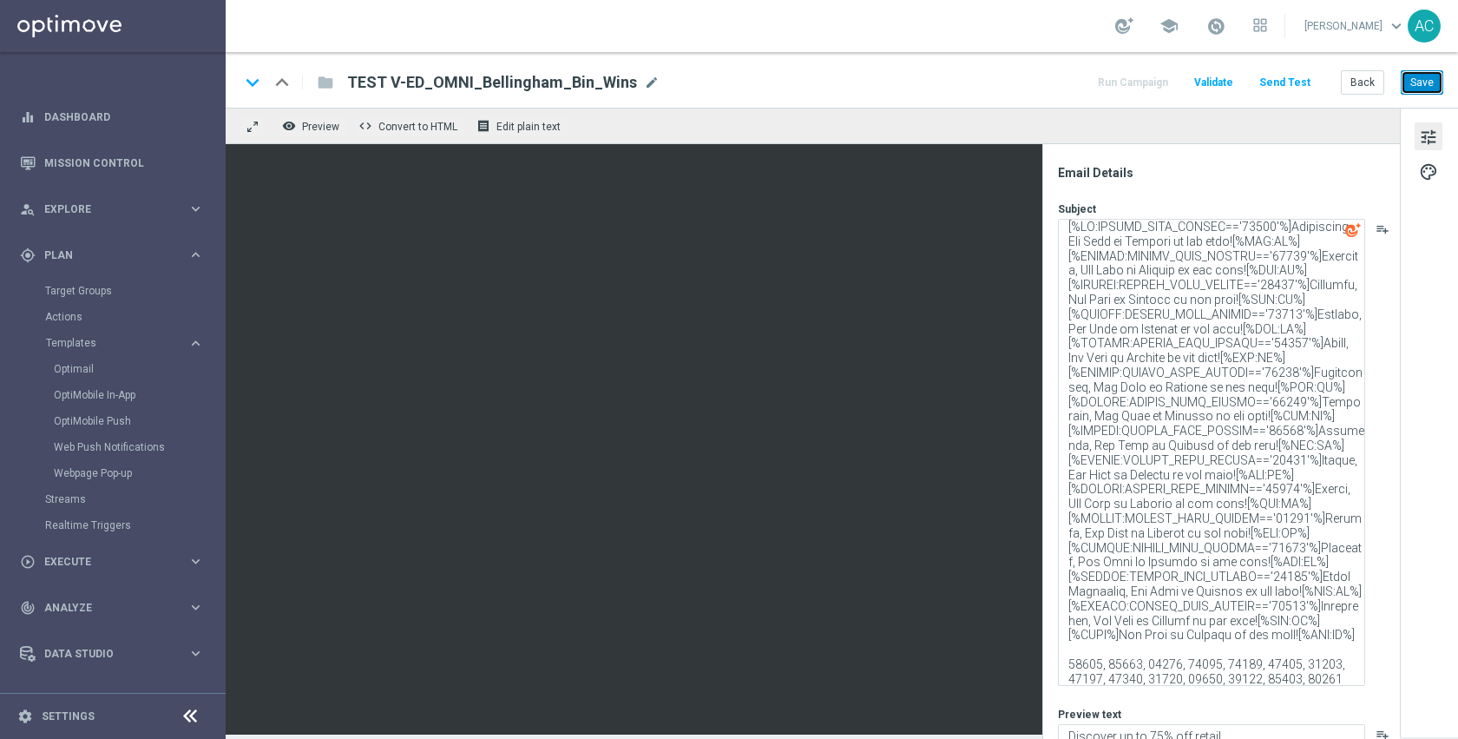
click at [1414, 85] on button "Save" at bounding box center [1422, 82] width 43 height 24
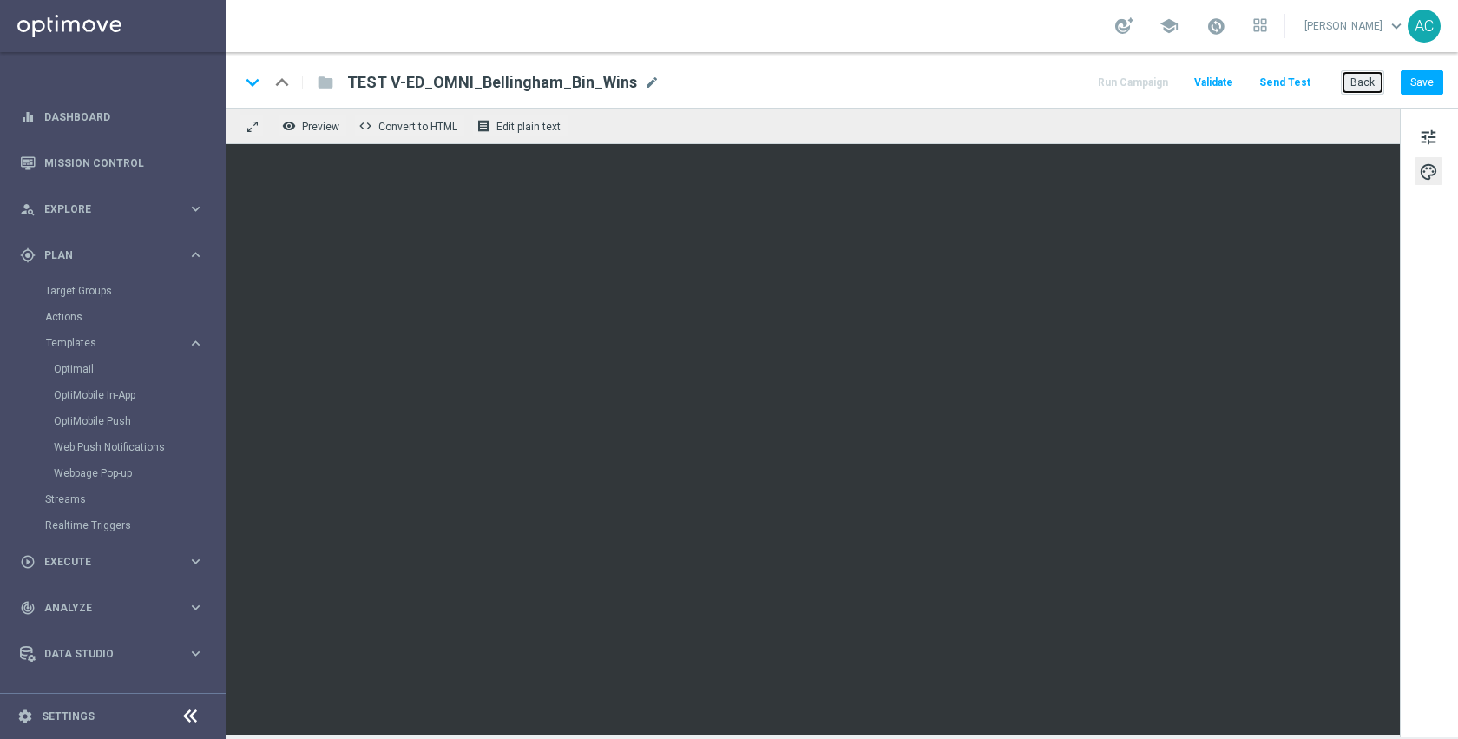
click at [1359, 89] on button "Back" at bounding box center [1362, 82] width 43 height 24
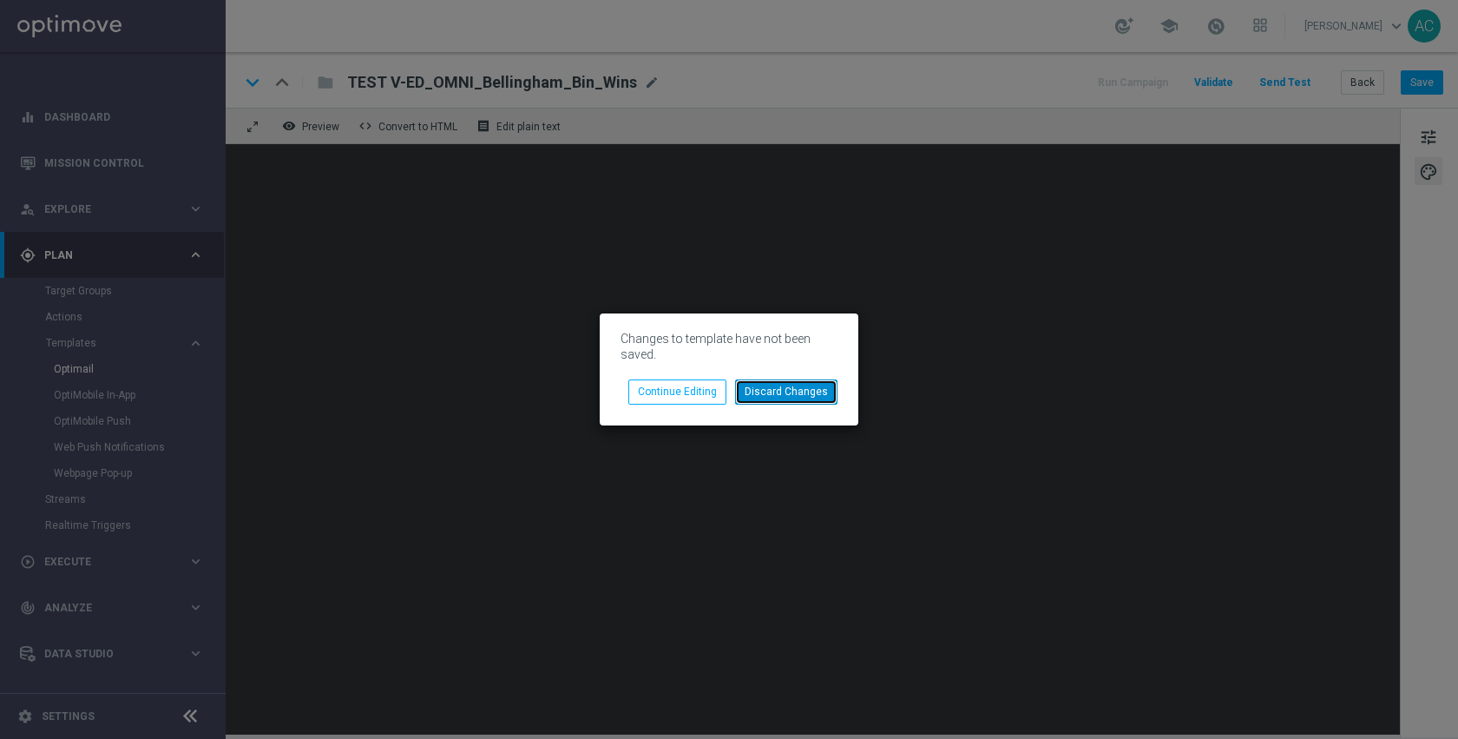
click at [747, 394] on button "Discard Changes" at bounding box center [786, 391] width 102 height 24
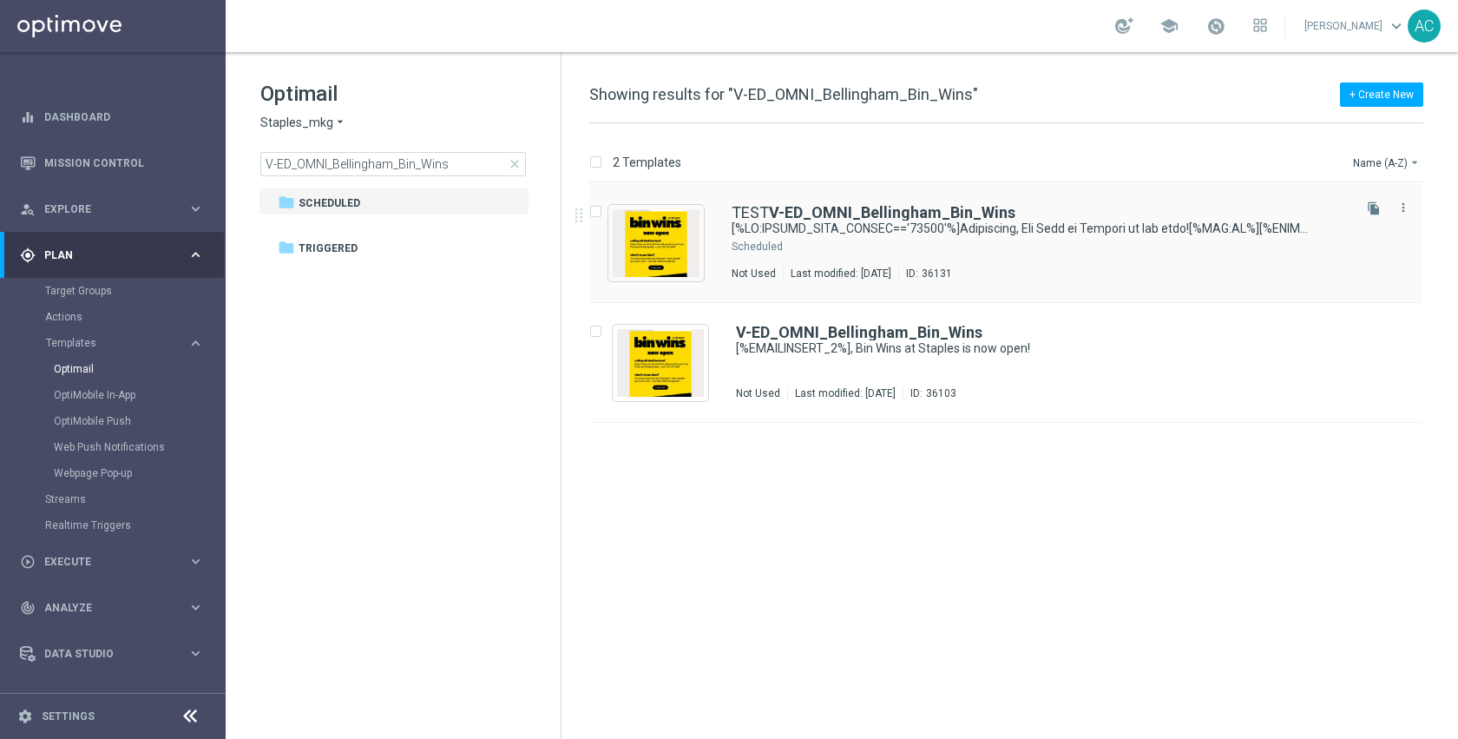
click at [1121, 267] on div "Not Used Last modified: Thursday, September 11, 2025 ID: 36131" at bounding box center [1040, 274] width 617 height 14
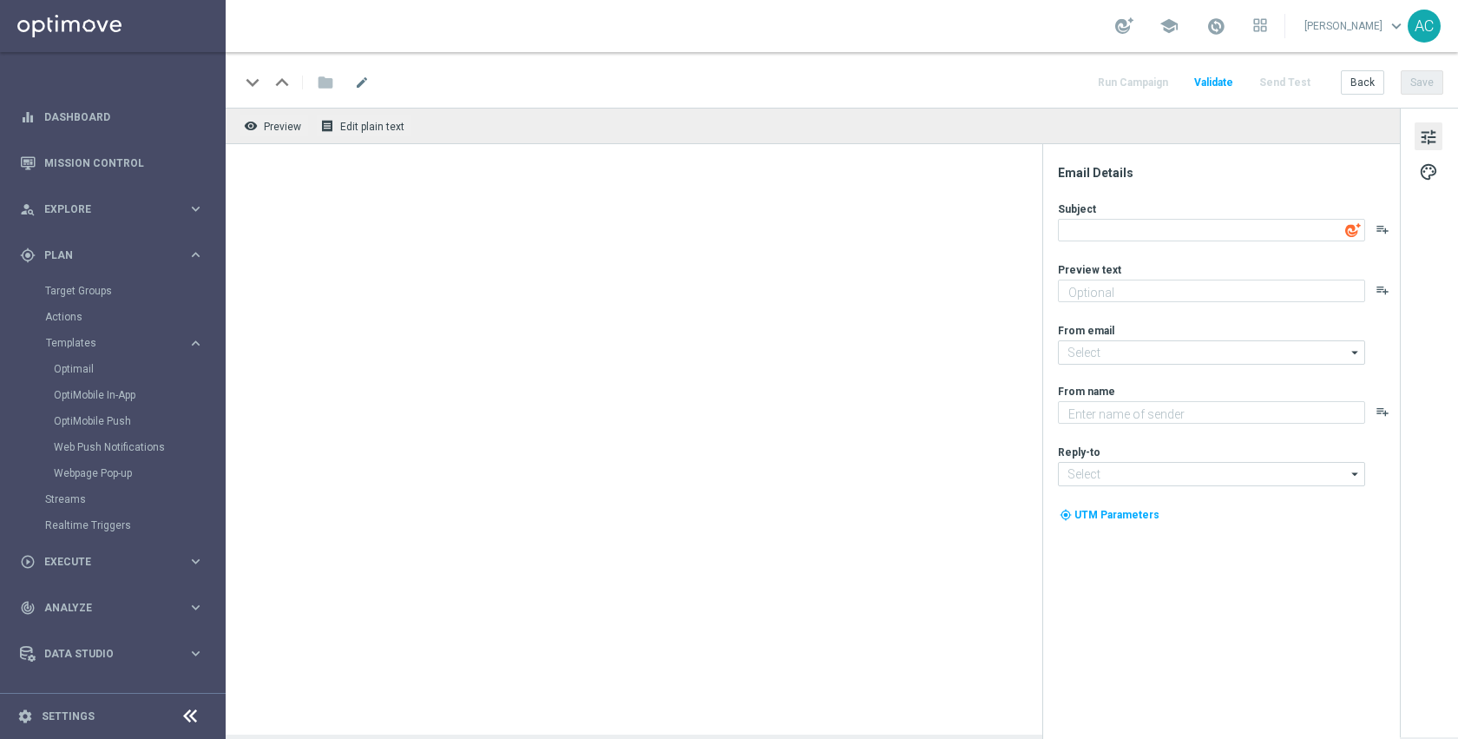
type input "C.Stengler@Staples.com"
type textarea "Staples"
type input "info@staples.com"
type textarea "[%IF:POSTAL_CODE_PERSON=='02019'%]Bellingham, Bin Wins at Staples is now open![…"
type textarea "Discover up to 75% off retail"
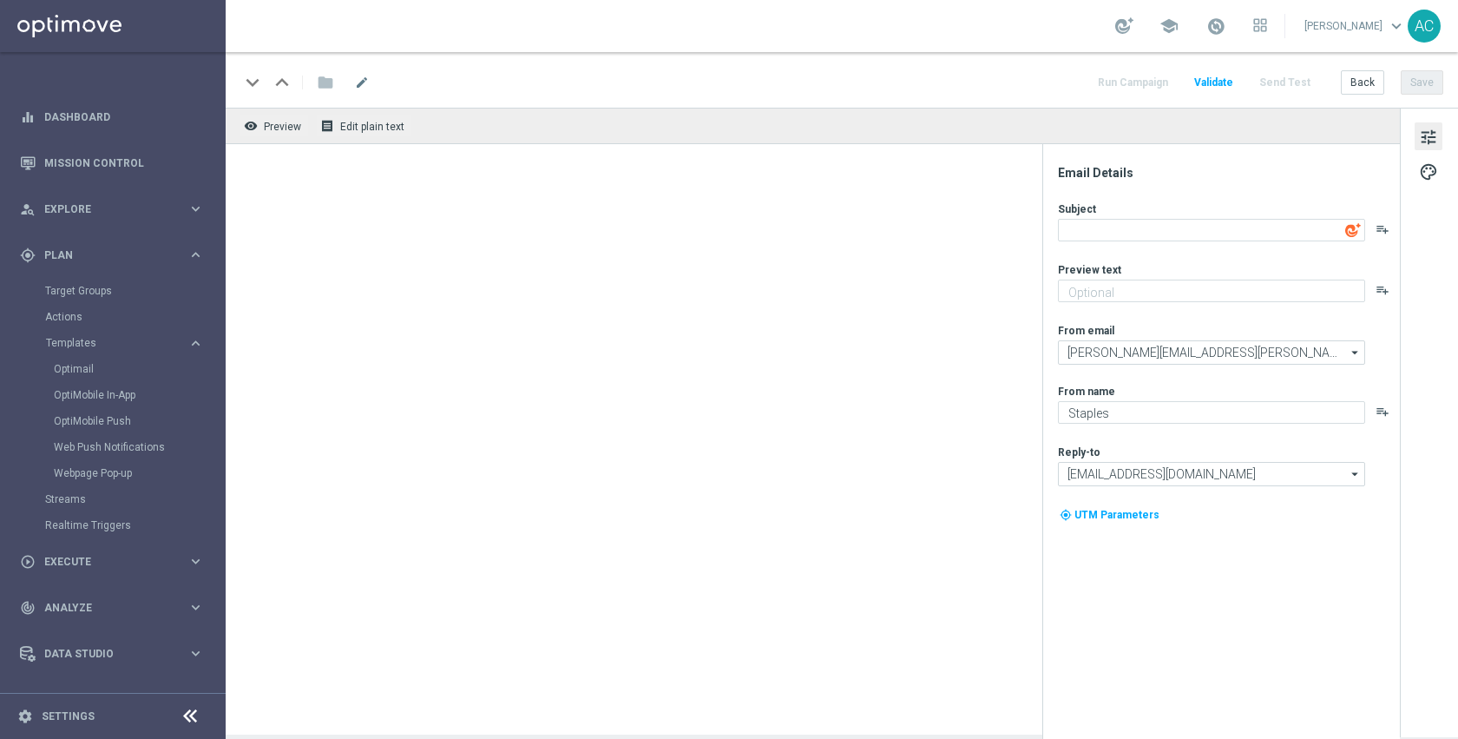
type input "staples@connected.staples.com"
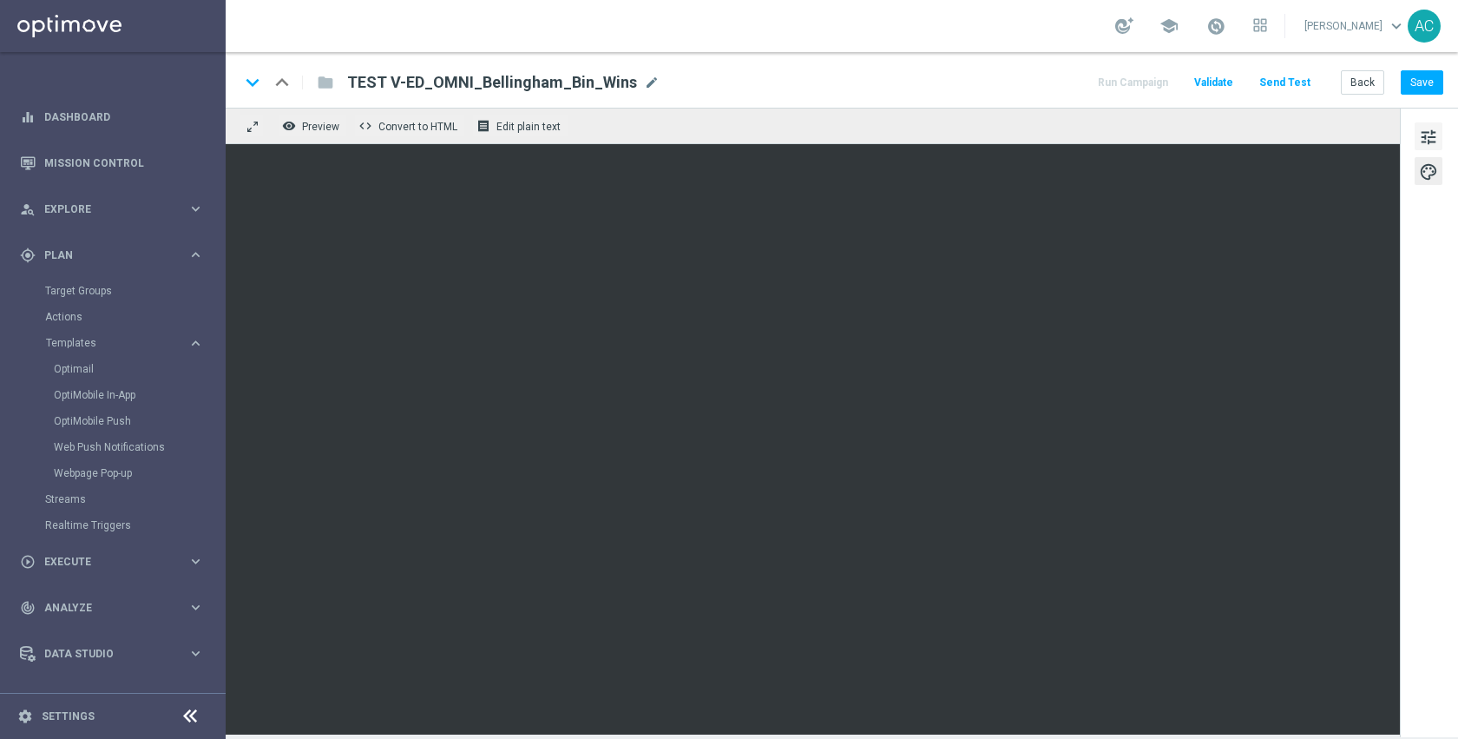
click at [1419, 137] on span "tune" at bounding box center [1428, 137] width 19 height 23
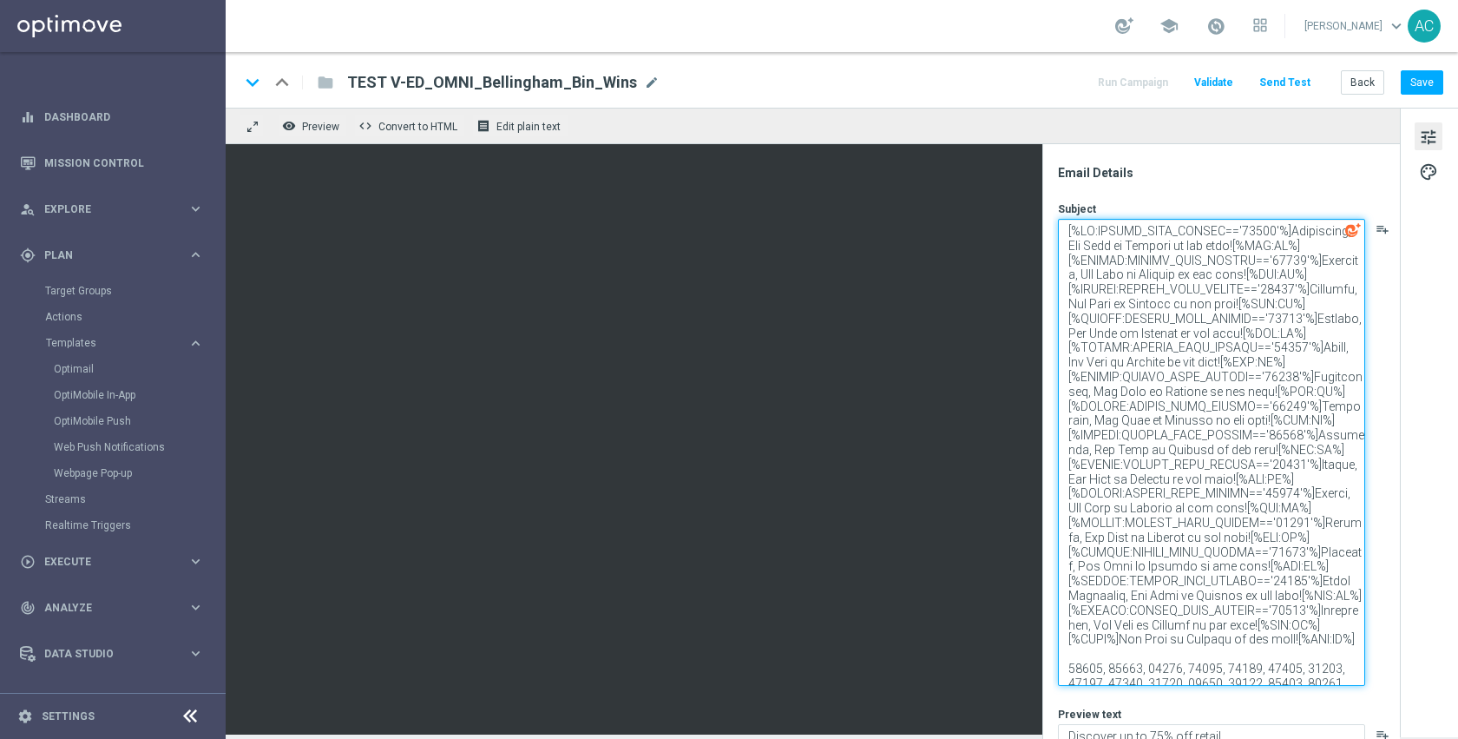
click at [1313, 234] on textarea at bounding box center [1211, 452] width 307 height 467
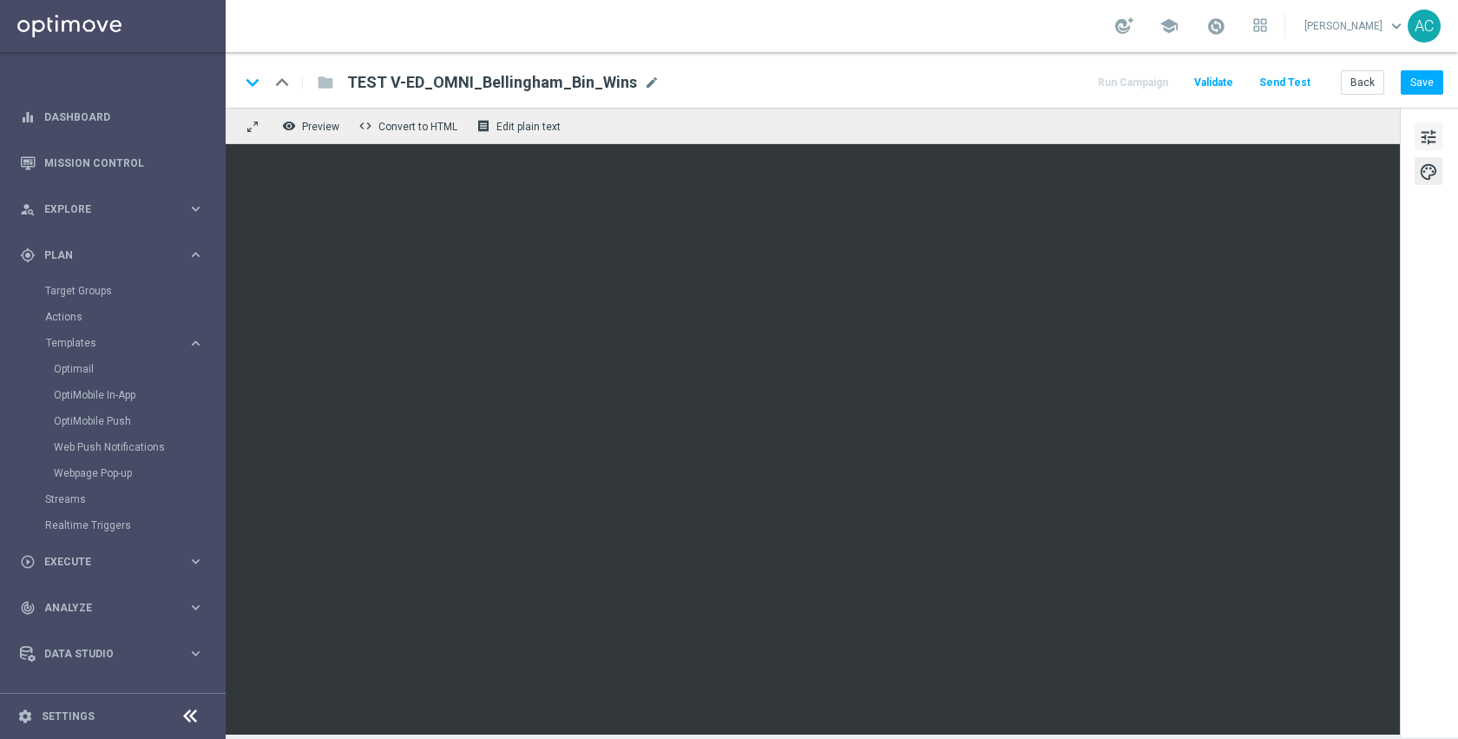
click at [1422, 128] on span "tune" at bounding box center [1428, 137] width 19 height 23
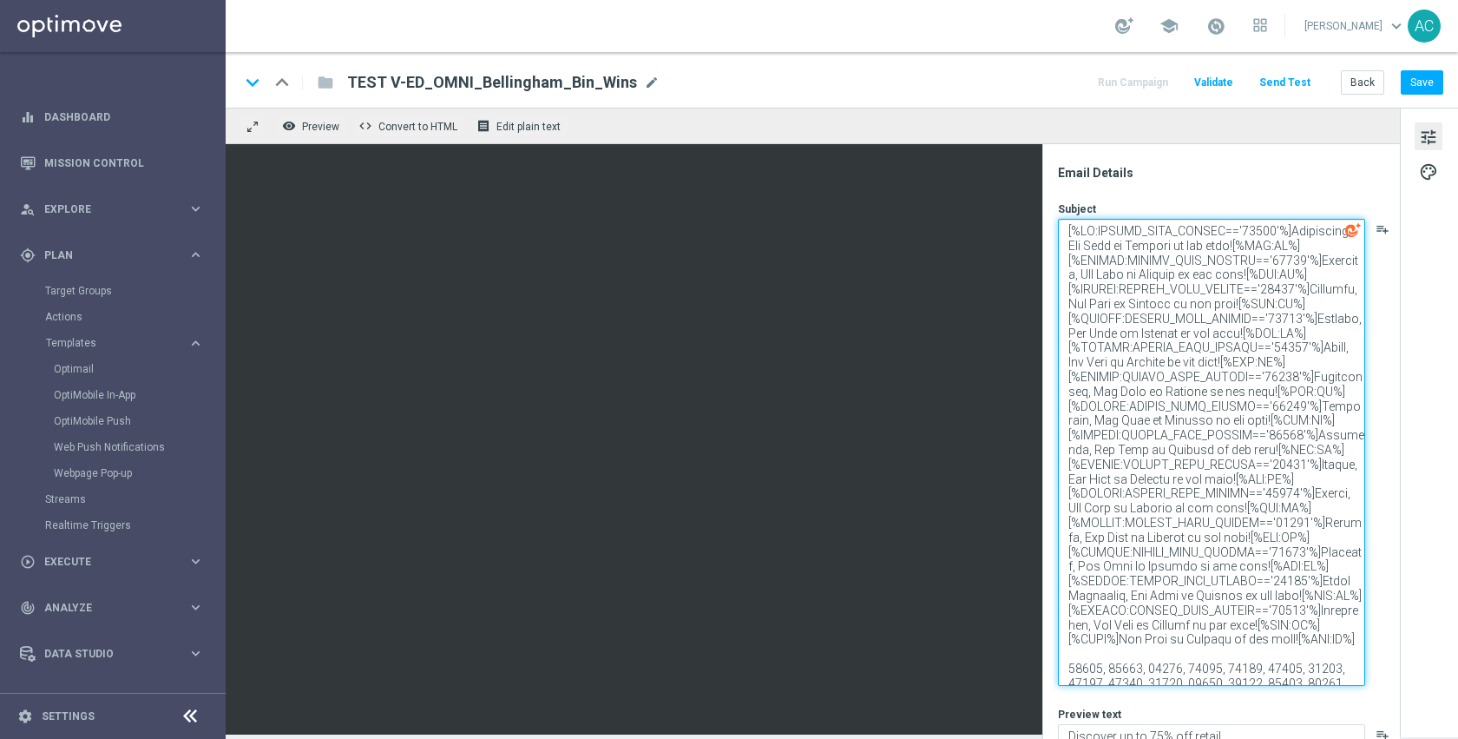
click at [1288, 231] on textarea at bounding box center [1211, 452] width 307 height 467
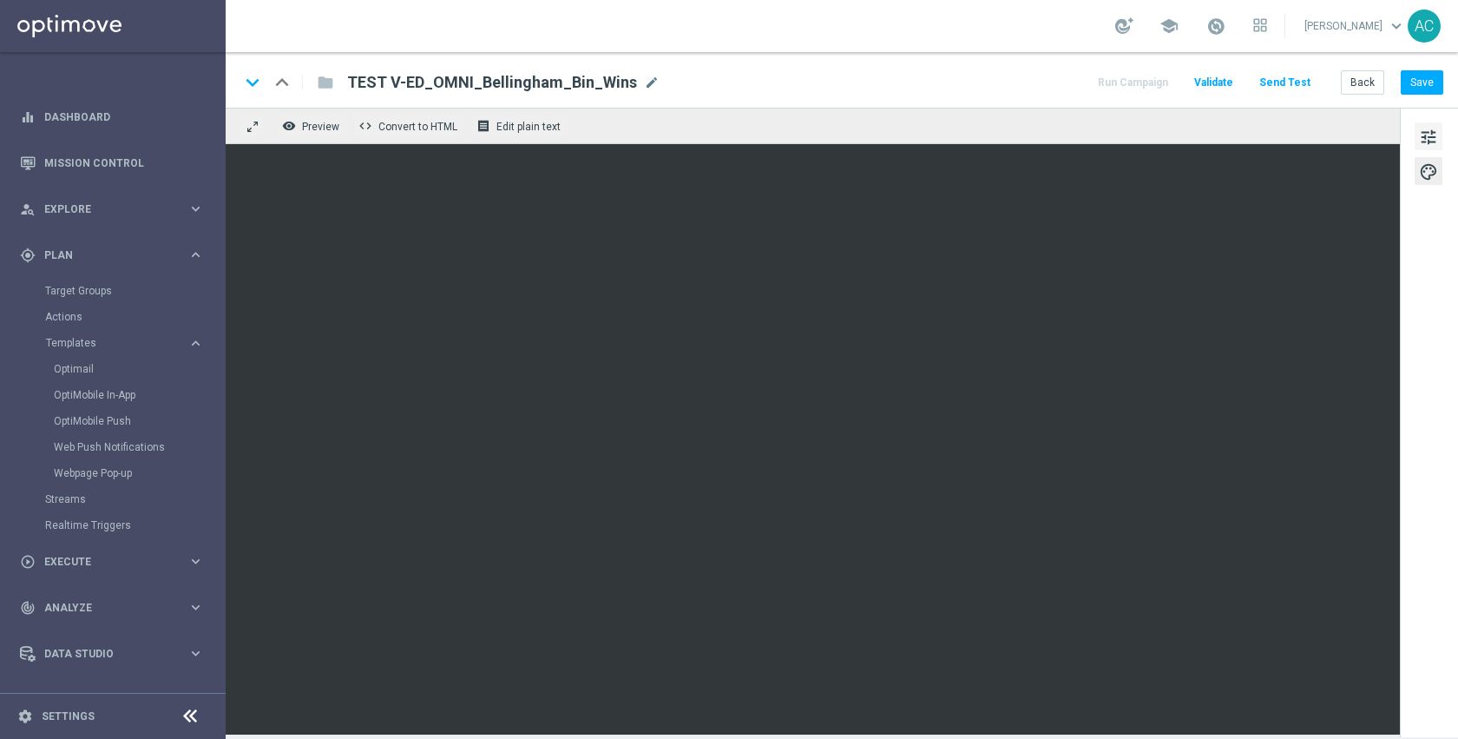
click at [1422, 147] on span "tune" at bounding box center [1428, 137] width 19 height 23
click at [1444, 74] on div "keyboard_arrow_down keyboard_arrow_up folder TEST V-ED_OMNI_Bellingham_Bin_Wins…" at bounding box center [842, 80] width 1233 height 56
click at [1431, 79] on button "Save" at bounding box center [1422, 82] width 43 height 24
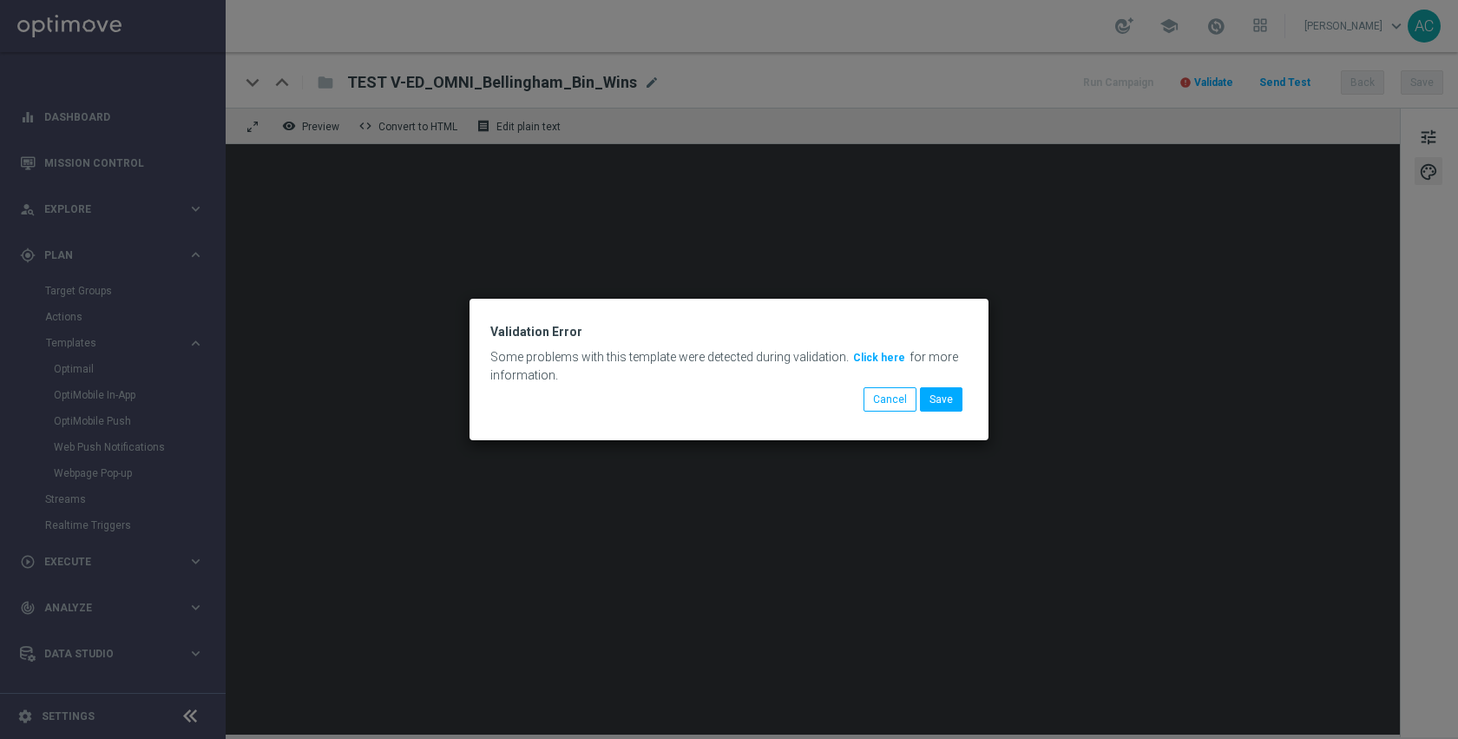
click at [884, 359] on button "Click here" at bounding box center [880, 357] width 56 height 19
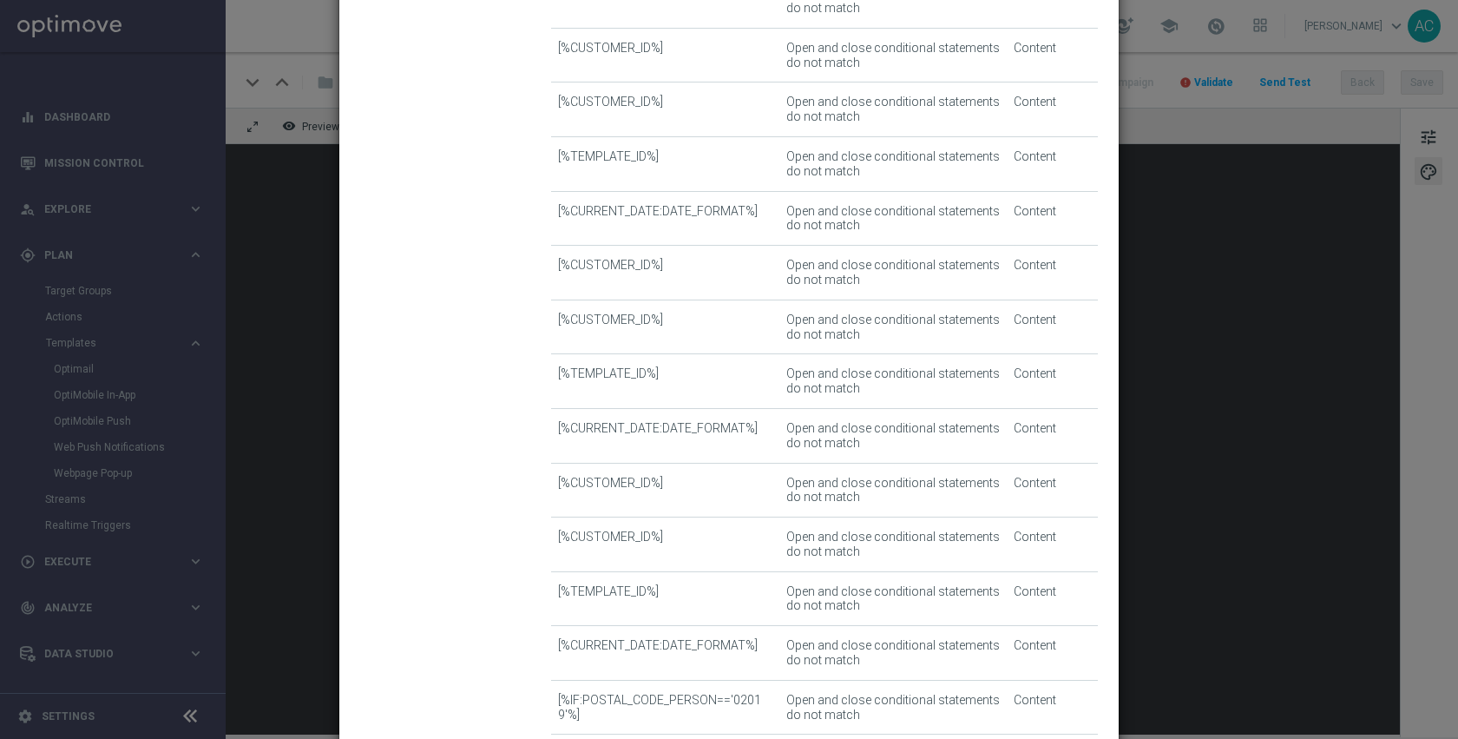
click at [1152, 106] on modal-container "Template Validation error Invalid template This template contains errors, preve…" at bounding box center [729, 369] width 1458 height 739
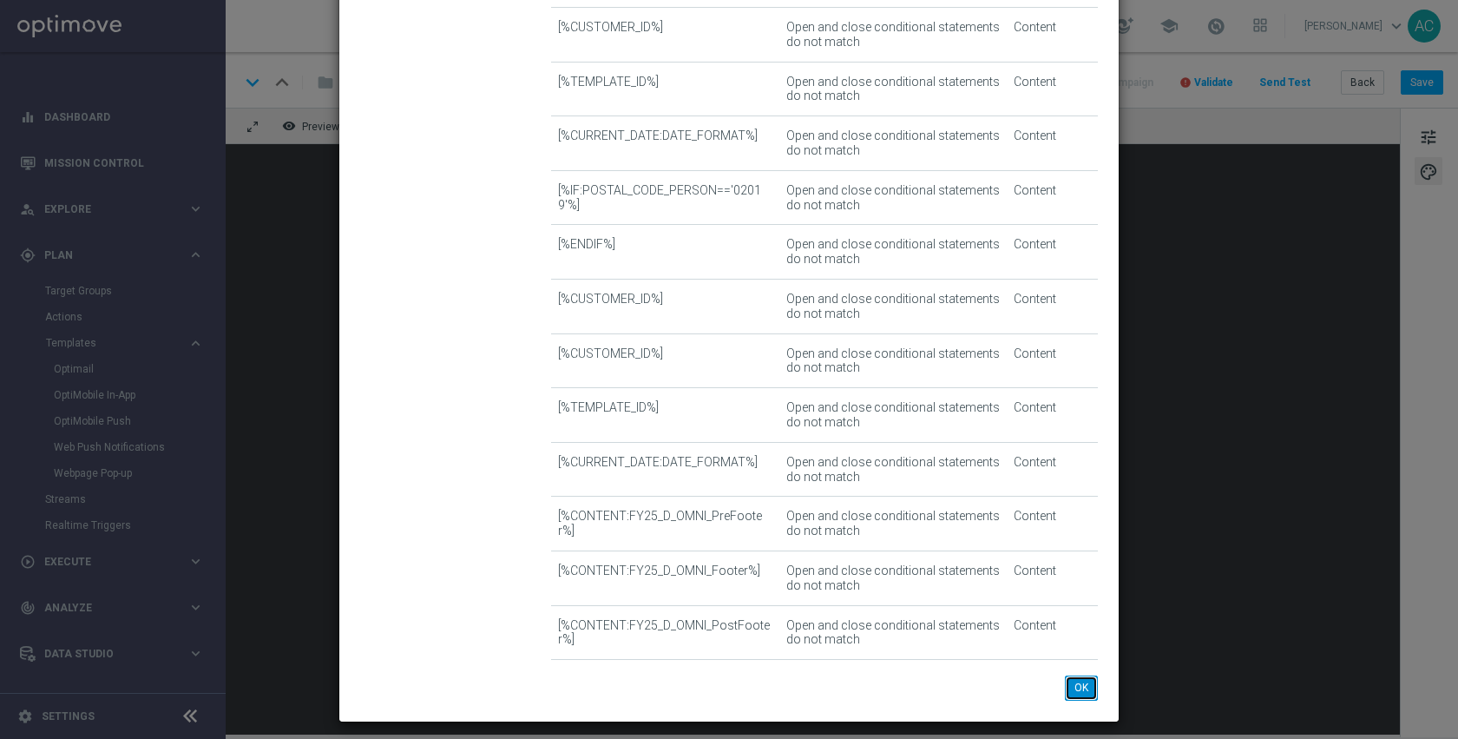
click at [1065, 681] on button "OK" at bounding box center [1081, 687] width 33 height 24
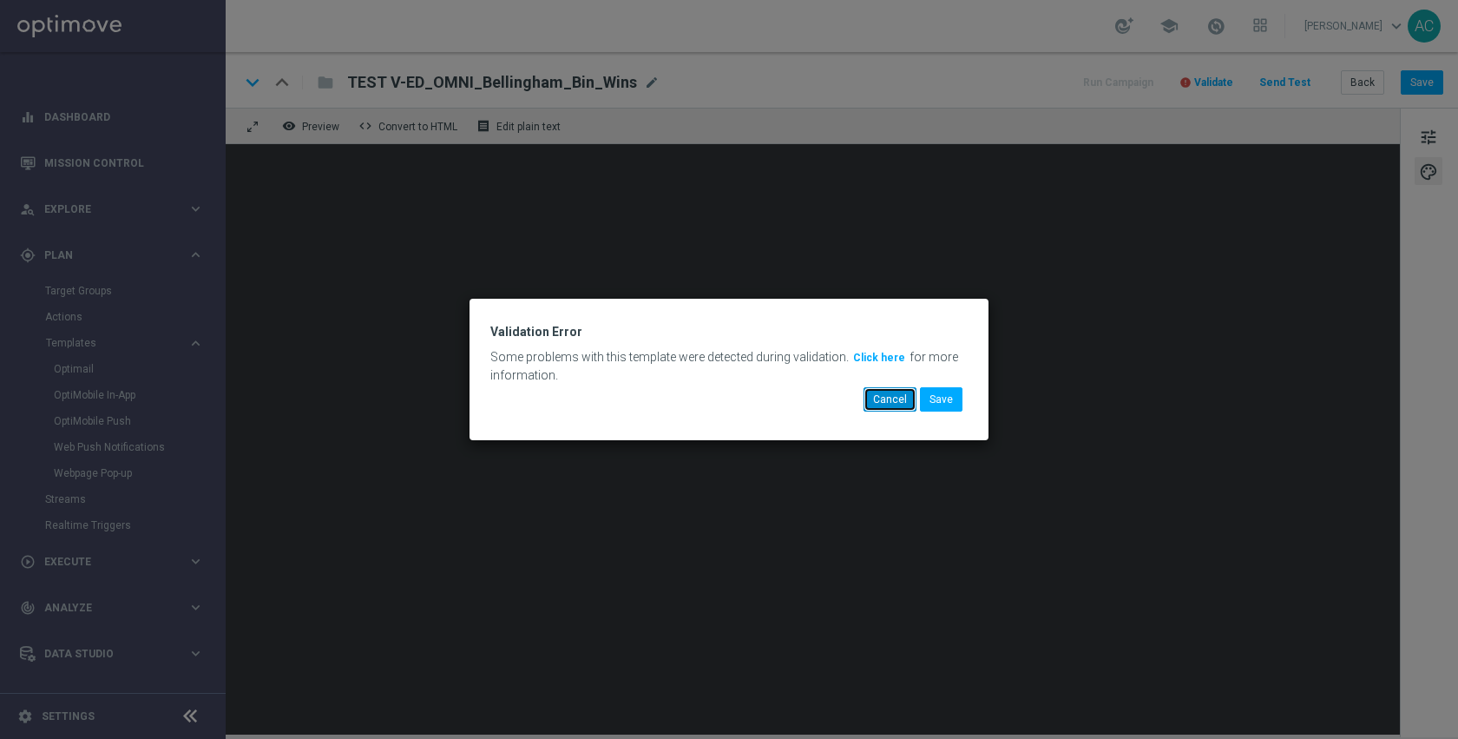
click at [899, 399] on button "Cancel" at bounding box center [890, 399] width 53 height 24
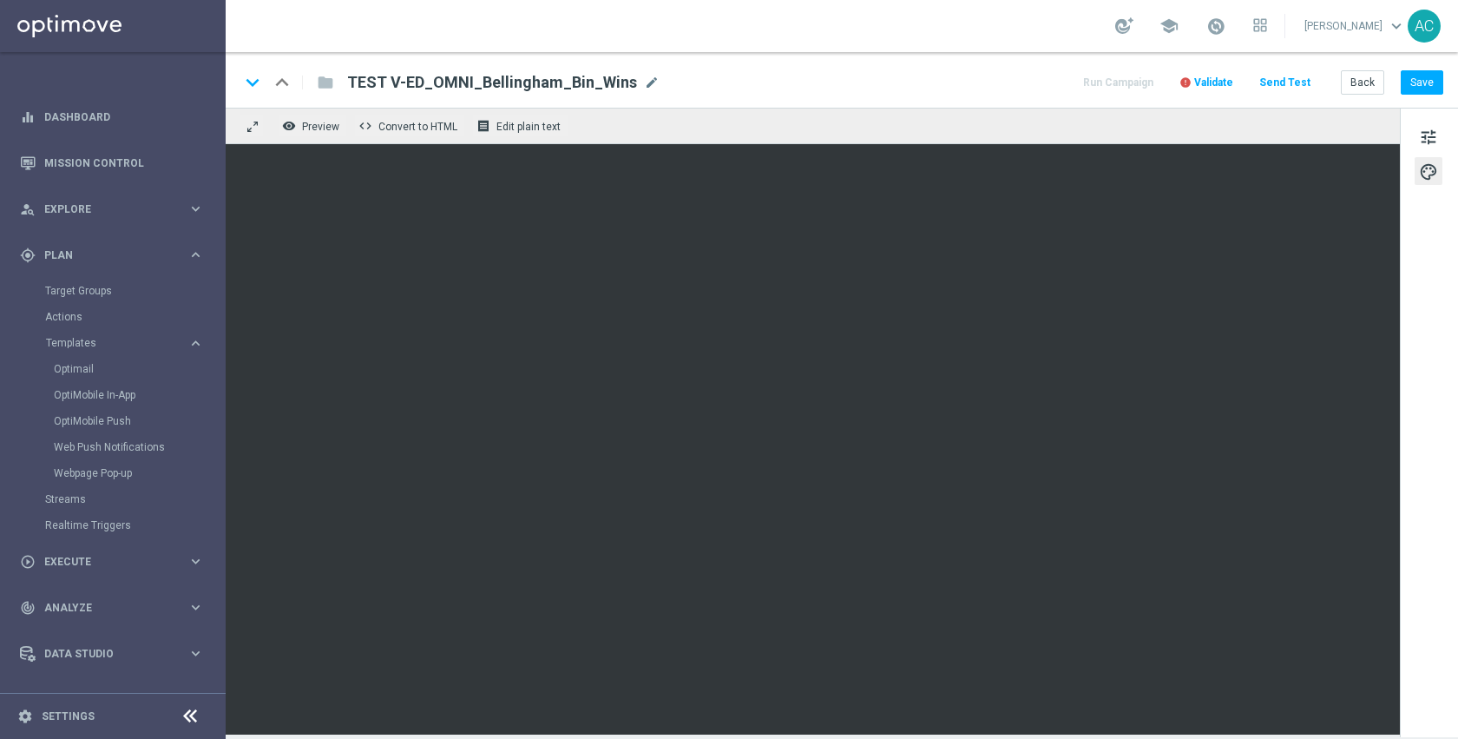
click at [1409, 136] on div "tune palette" at bounding box center [1429, 422] width 58 height 629
click at [1417, 136] on button "tune" at bounding box center [1429, 136] width 28 height 28
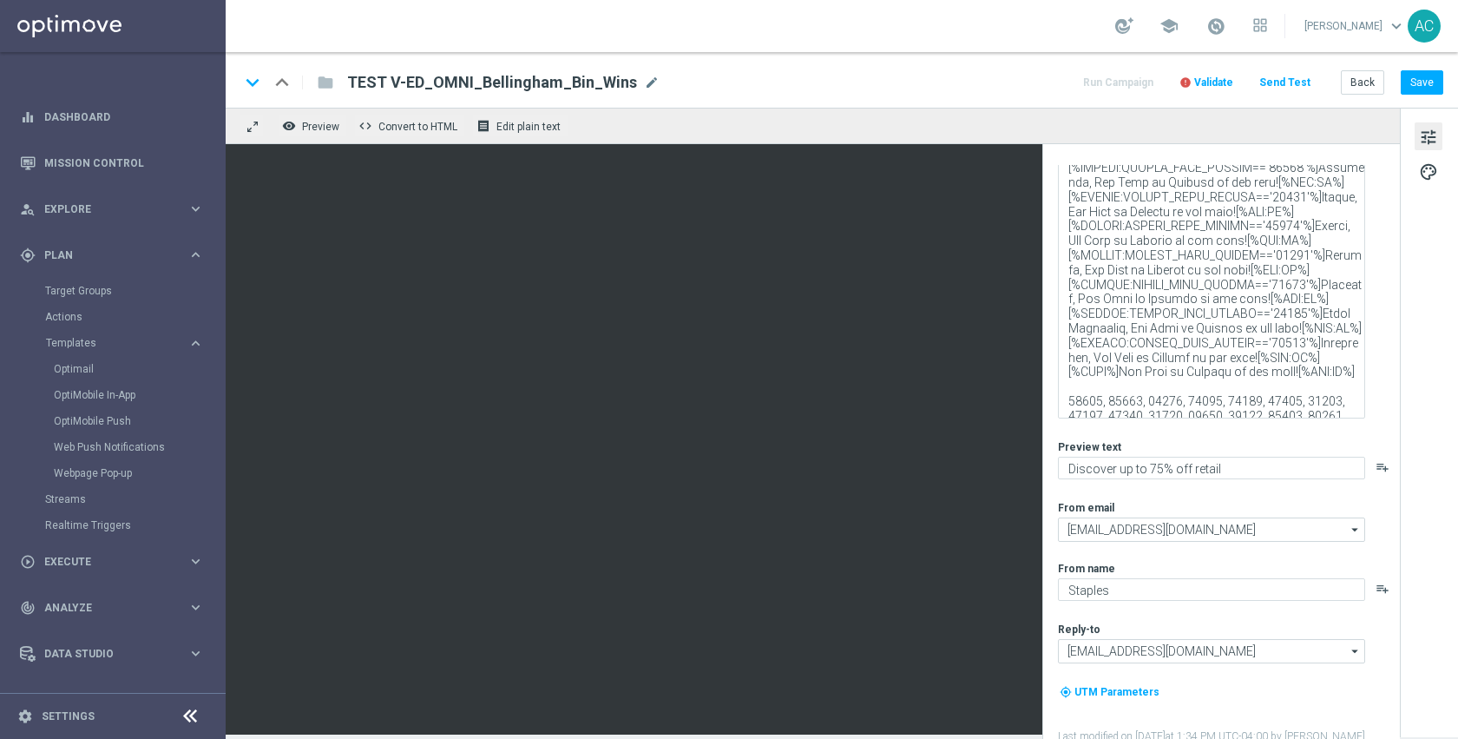
scroll to position [287, 0]
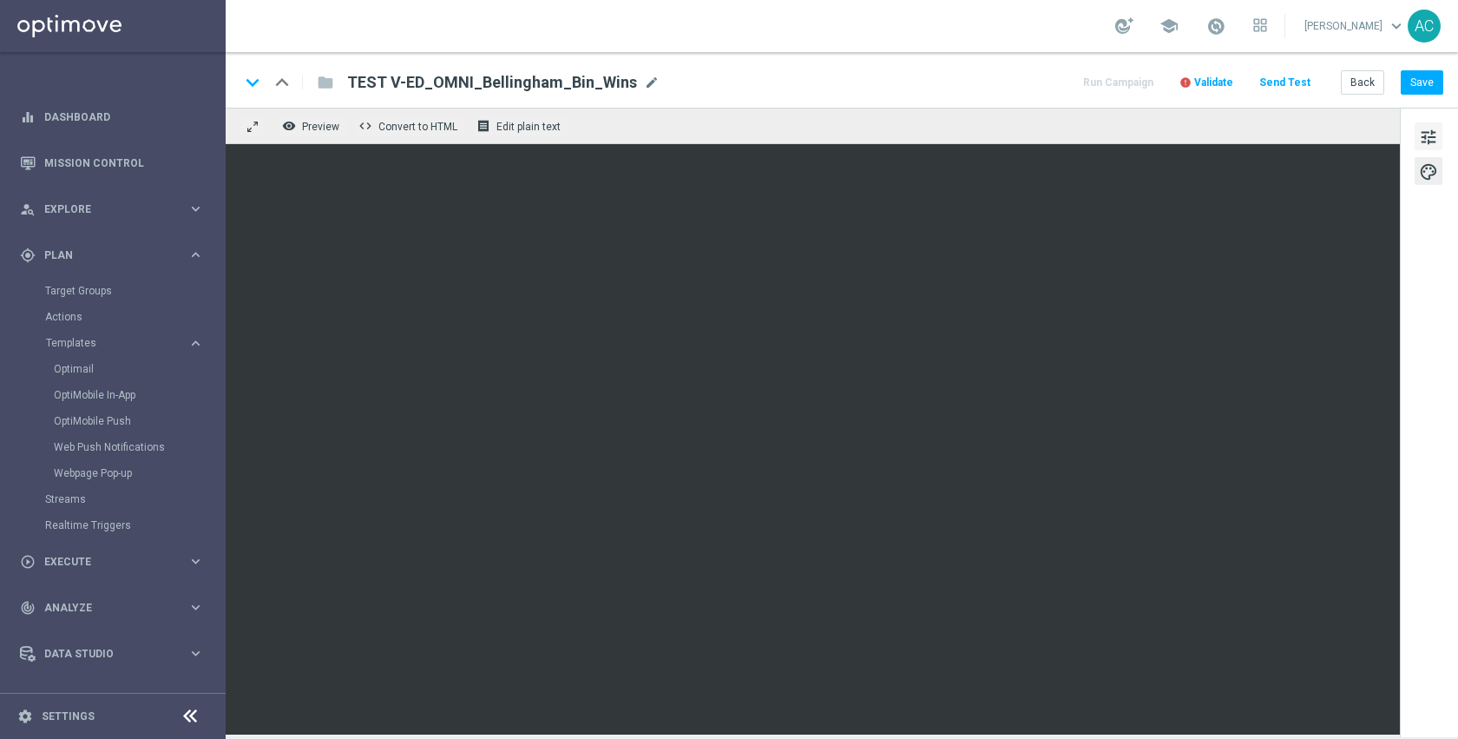
click at [1419, 132] on span "tune" at bounding box center [1428, 137] width 19 height 23
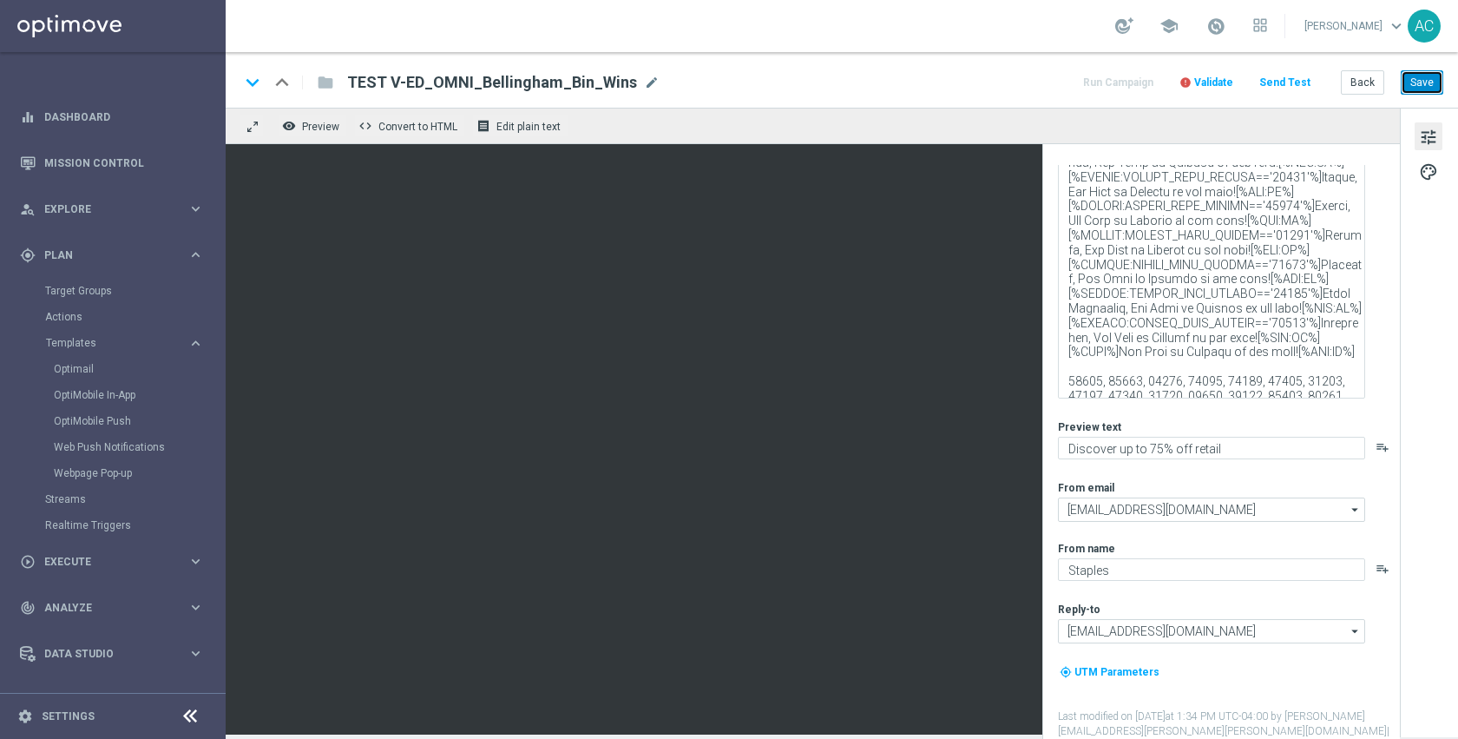
click at [1418, 83] on button "Save" at bounding box center [1422, 82] width 43 height 24
click at [1285, 85] on button "Send Test" at bounding box center [1285, 82] width 56 height 23
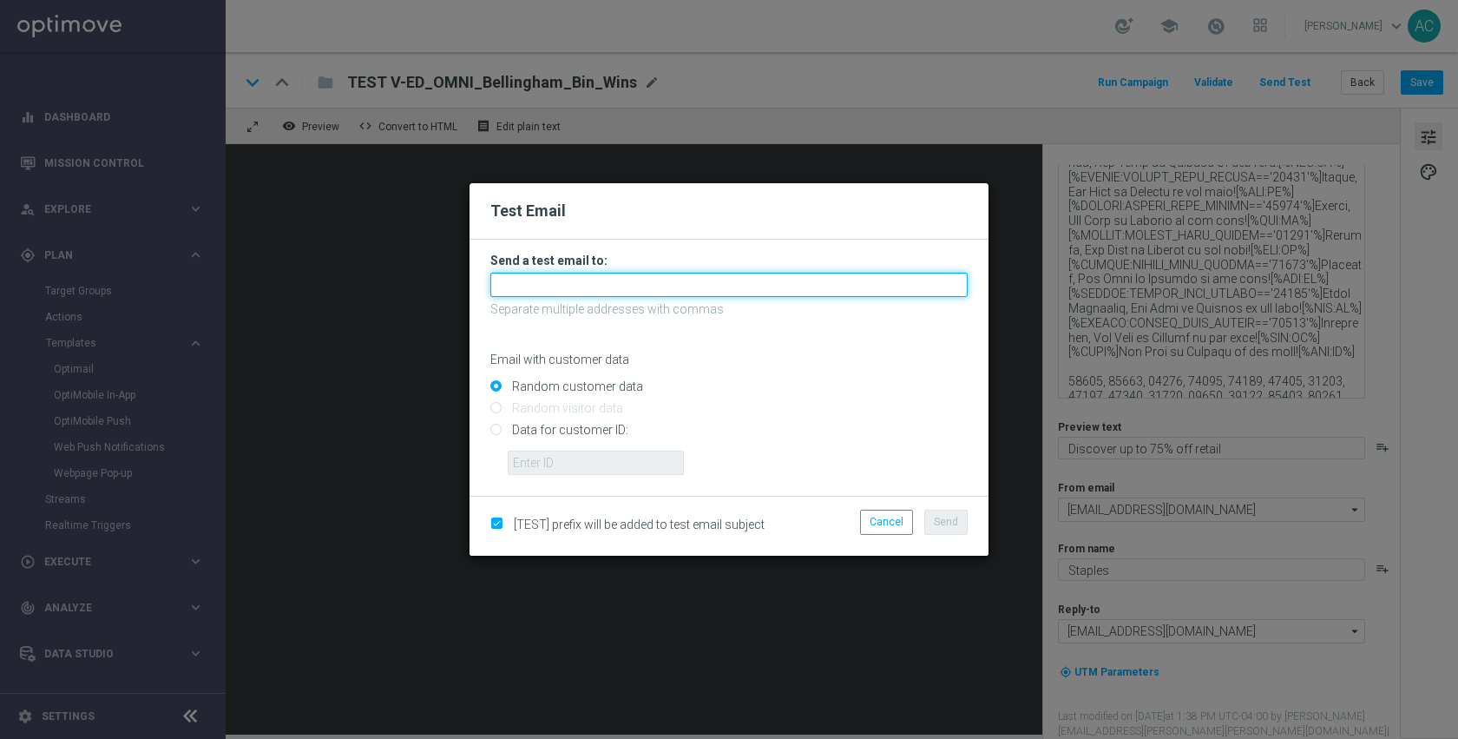
click at [598, 282] on input "text" at bounding box center [728, 285] width 477 height 24
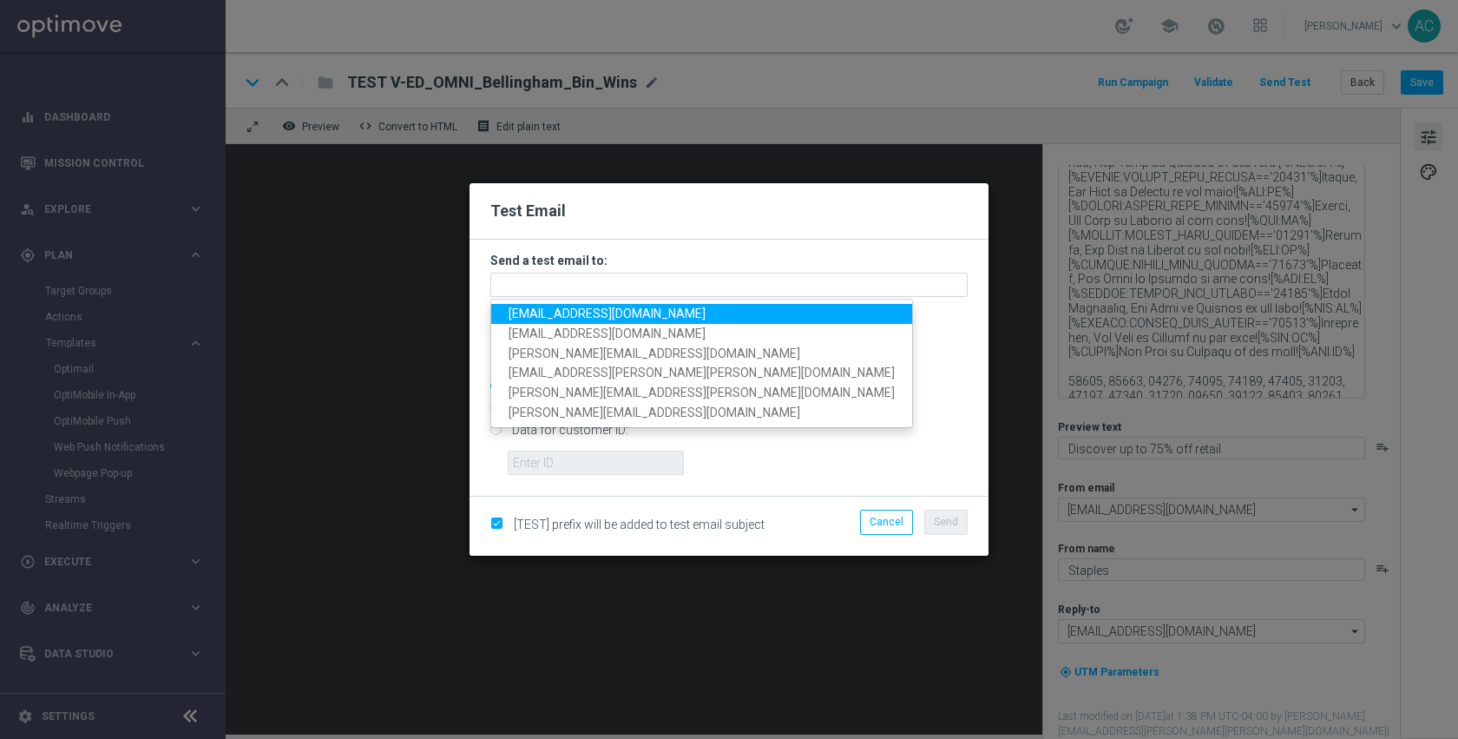
drag, startPoint x: 587, startPoint y: 308, endPoint x: 581, endPoint y: 325, distance: 17.6
click at [587, 307] on span "anil.chennuru@staples.com" at bounding box center [607, 313] width 197 height 14
type input "anil.chennuru@staples.com"
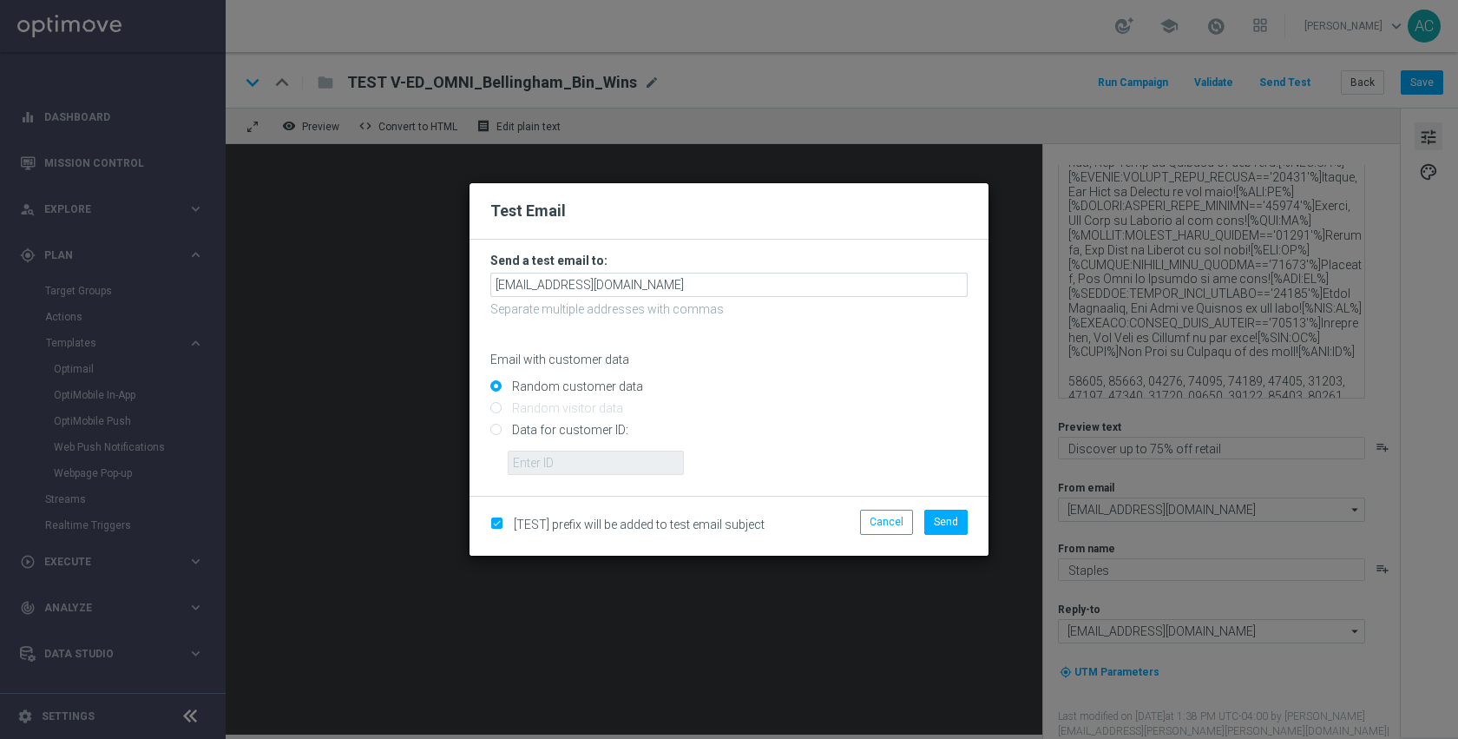
click at [566, 431] on input "Data for customer ID:" at bounding box center [728, 437] width 477 height 24
radio input "true"
click at [564, 468] on input "text" at bounding box center [596, 463] width 176 height 24
click at [887, 518] on button "Cancel" at bounding box center [886, 522] width 53 height 24
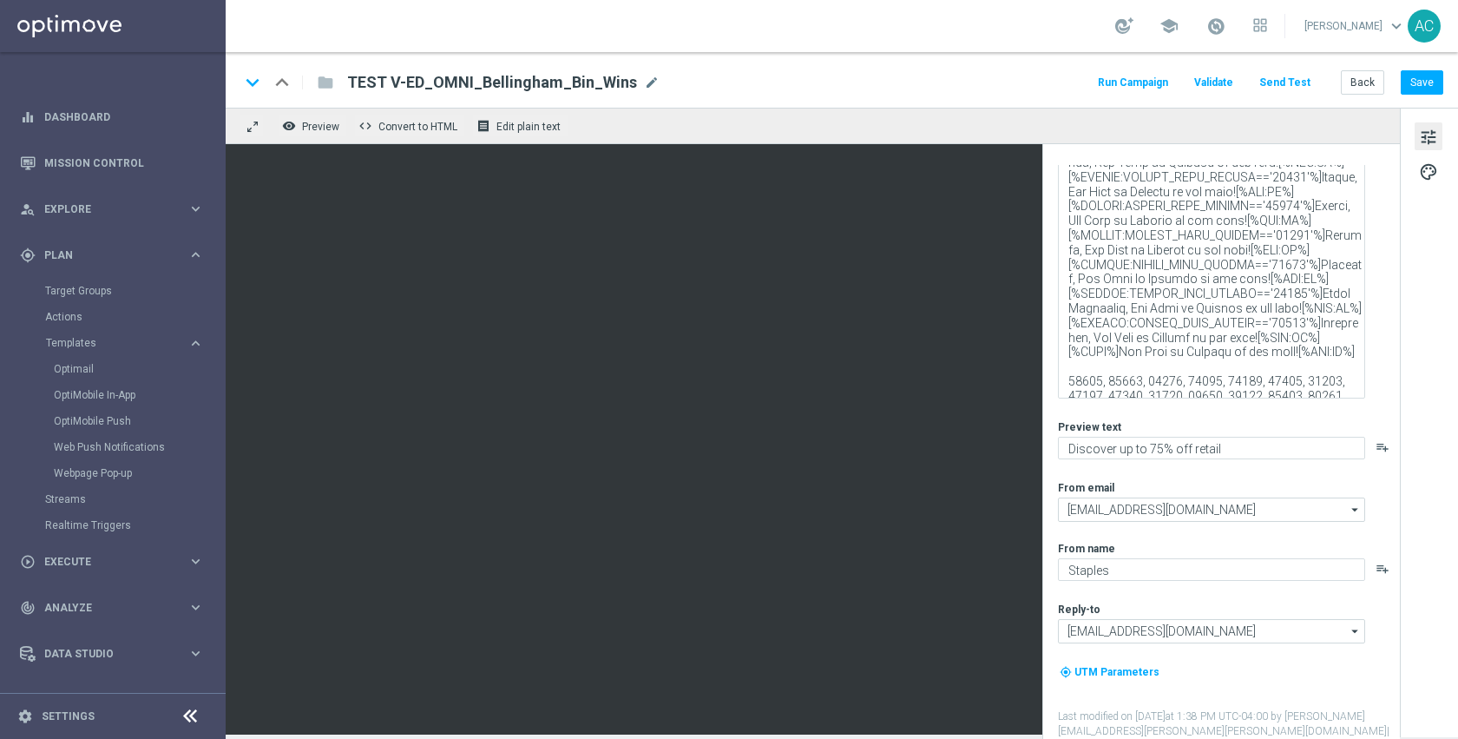
click at [1295, 86] on button "Send Test" at bounding box center [1285, 82] width 56 height 23
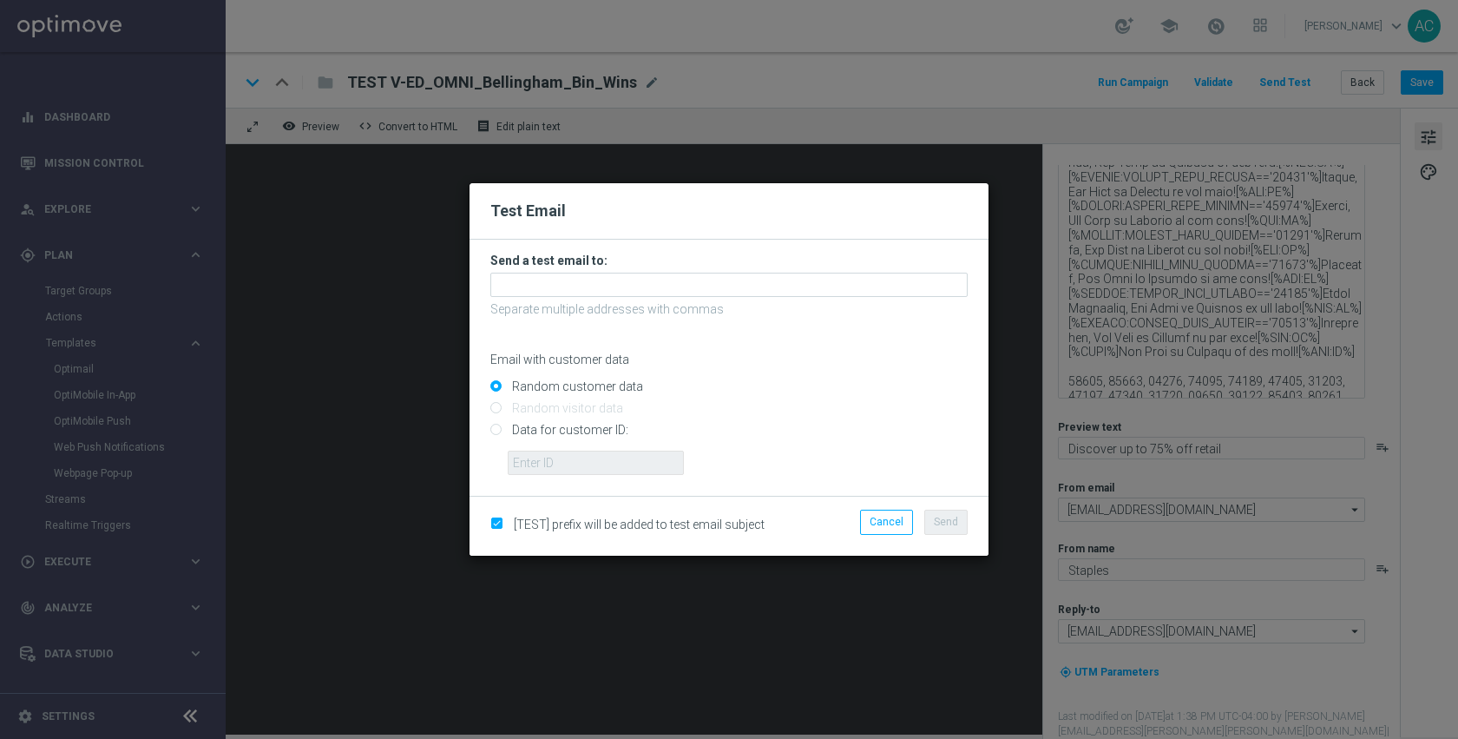
click at [590, 426] on input "Data for customer ID:" at bounding box center [728, 437] width 477 height 24
radio input "true"
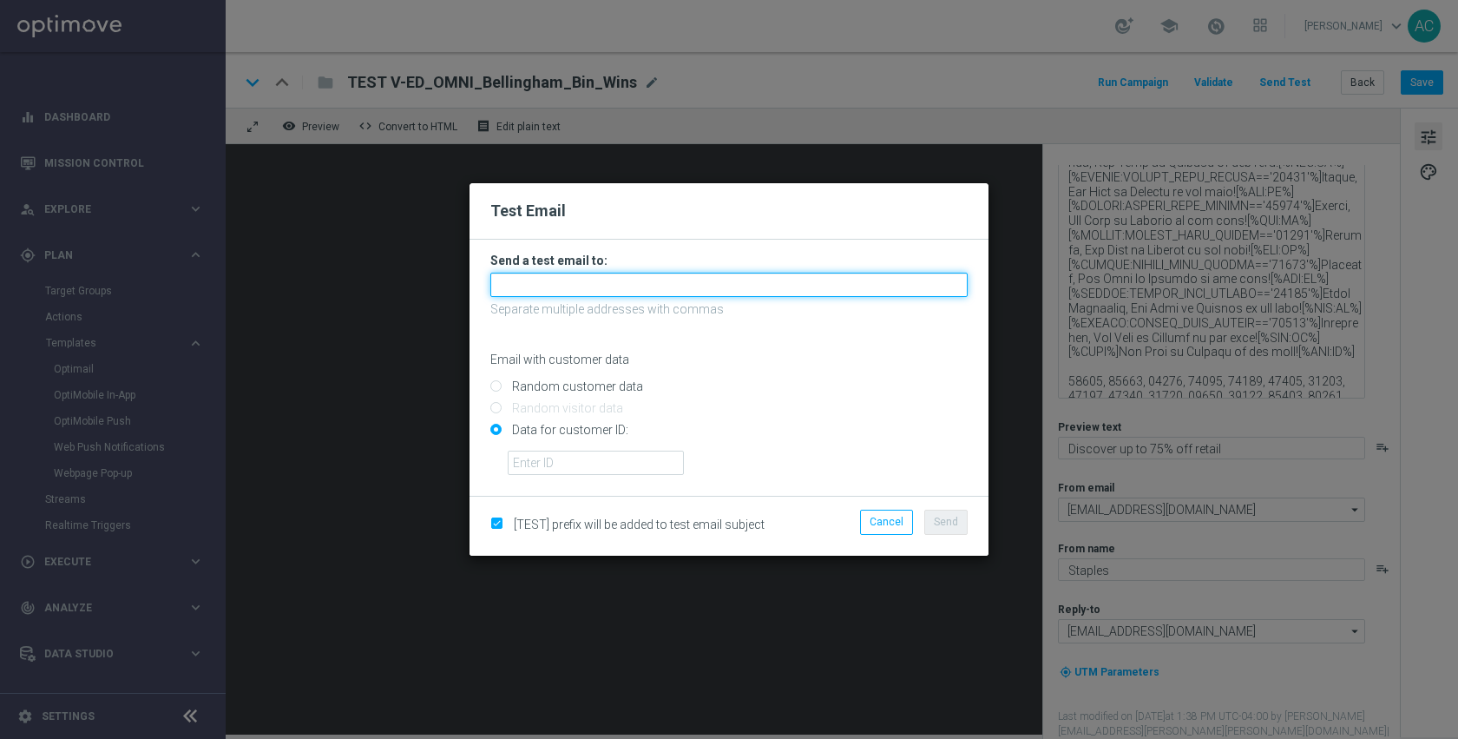
click at [568, 286] on input "text" at bounding box center [728, 285] width 477 height 24
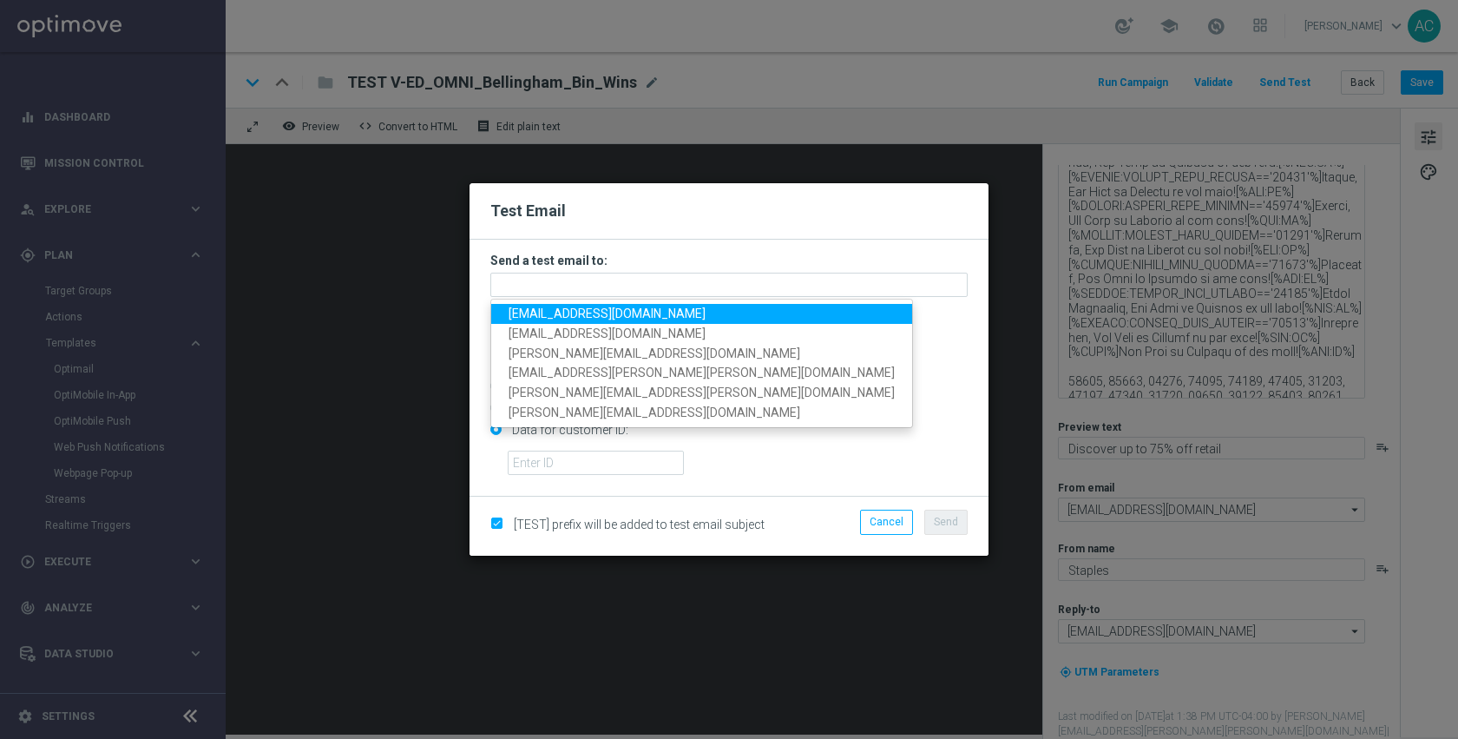
click at [581, 314] on span "anil.chennuru@staples.com" at bounding box center [607, 313] width 197 height 14
type input "anil.chennuru@staples.com"
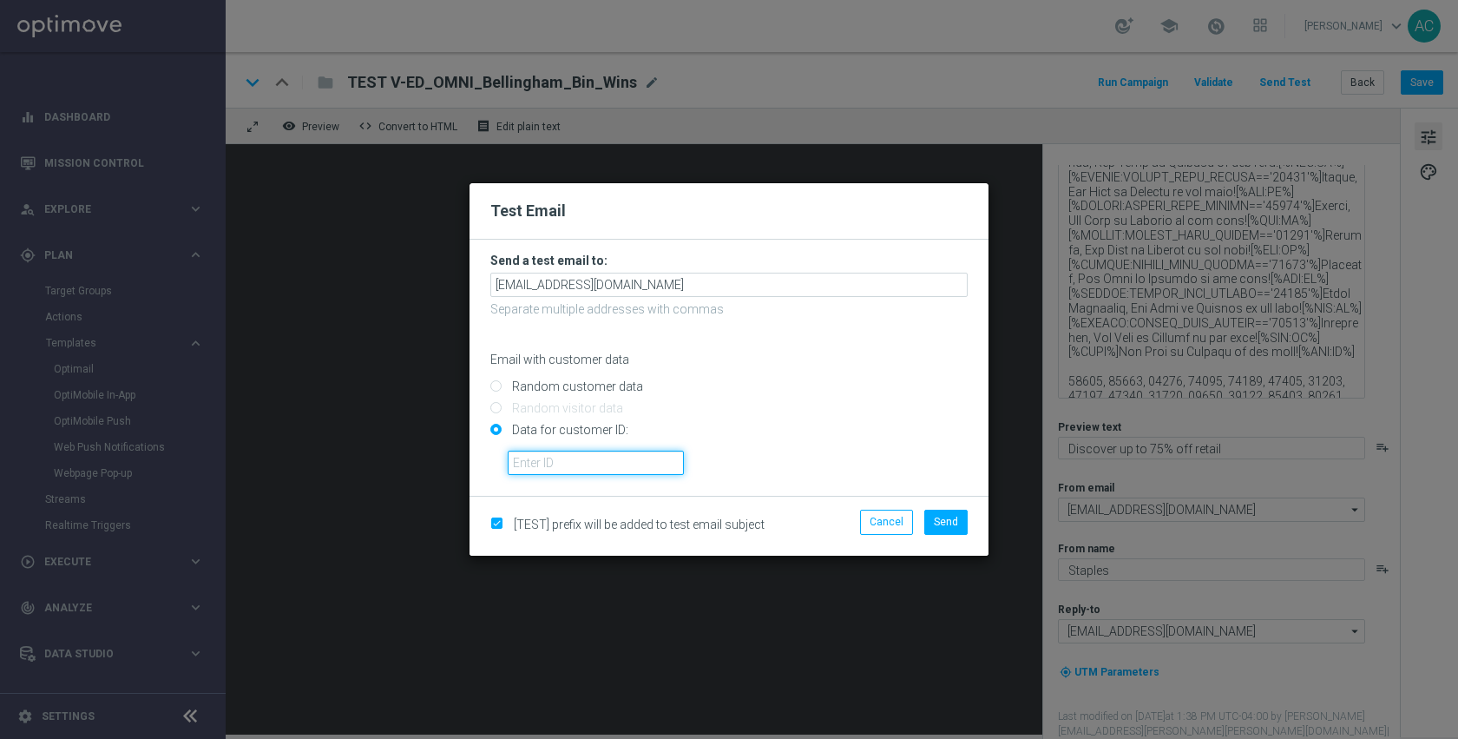
click at [621, 471] on input "text" at bounding box center [596, 463] width 176 height 24
paste input "10002311490"
type input "10002311490"
click at [938, 526] on span "Send" at bounding box center [946, 522] width 24 height 12
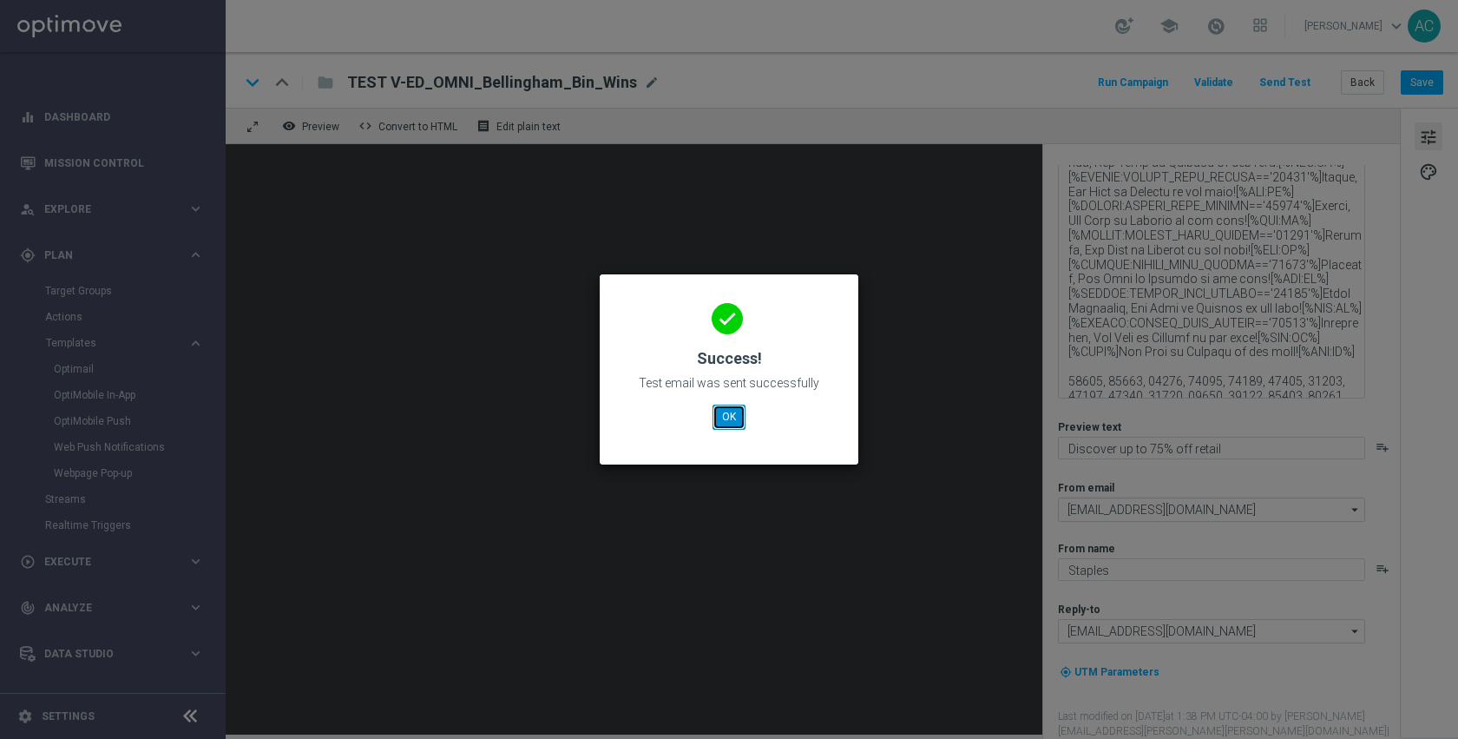
click at [741, 421] on button "OK" at bounding box center [729, 417] width 33 height 24
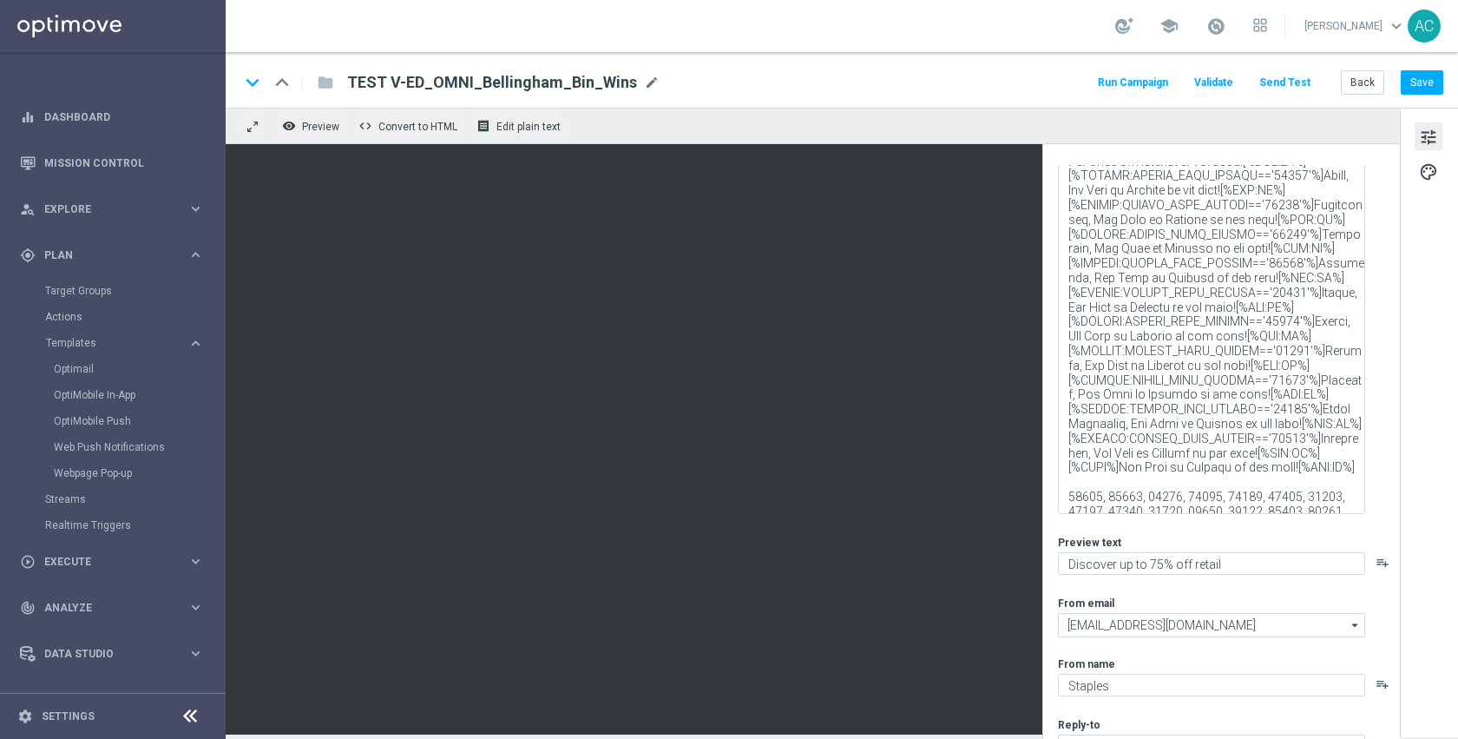
scroll to position [240, 0]
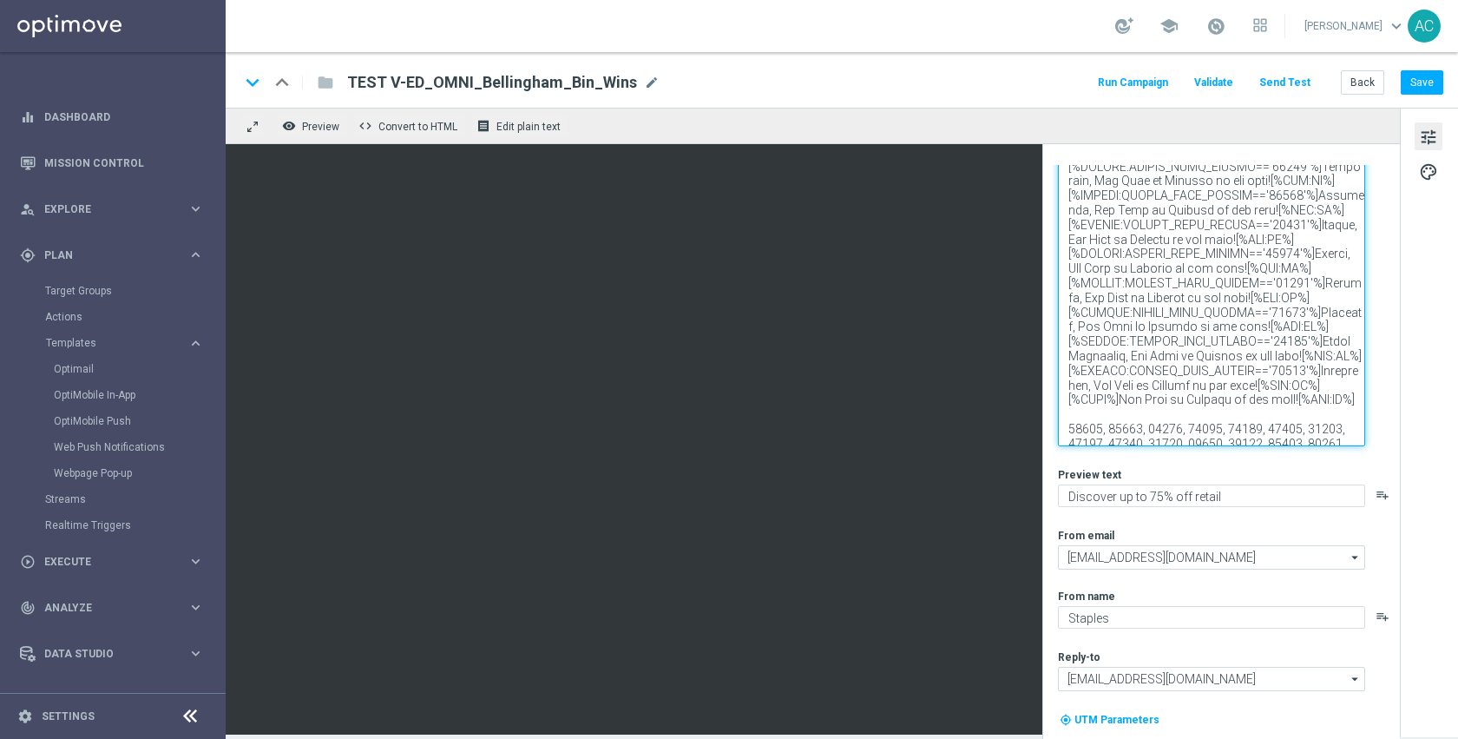
drag, startPoint x: 1064, startPoint y: 428, endPoint x: 1346, endPoint y: 444, distance: 282.6
click at [1346, 444] on textarea at bounding box center [1211, 212] width 307 height 467
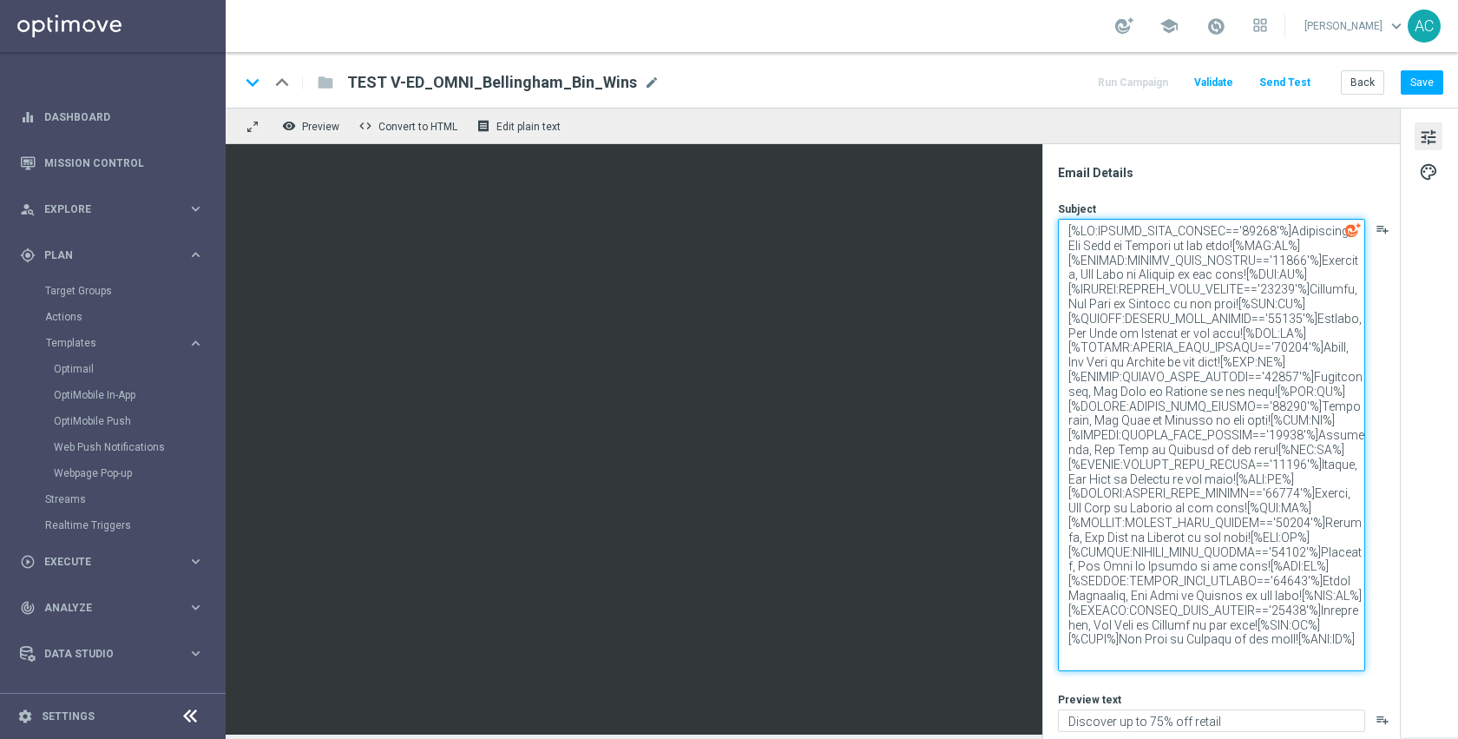
scroll to position [6, 0]
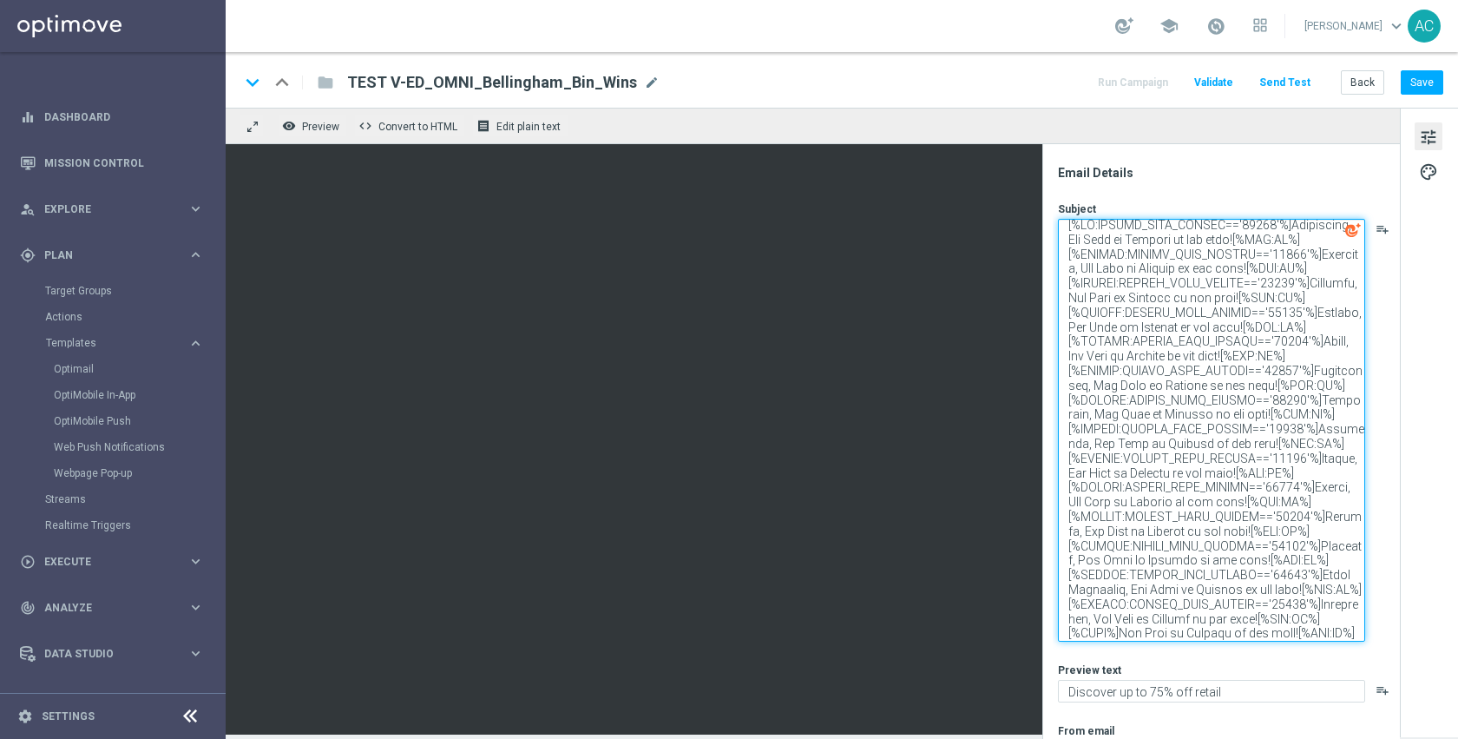
click at [1255, 287] on textarea at bounding box center [1211, 430] width 307 height 423
click at [1068, 259] on textarea at bounding box center [1211, 430] width 307 height 423
click at [1276, 229] on textarea at bounding box center [1211, 430] width 307 height 423
type textarea "[%IF:POSTAL_CODE_PERSON==02019%]Bellingham, Bin Wins at Staples is now open![%E…"
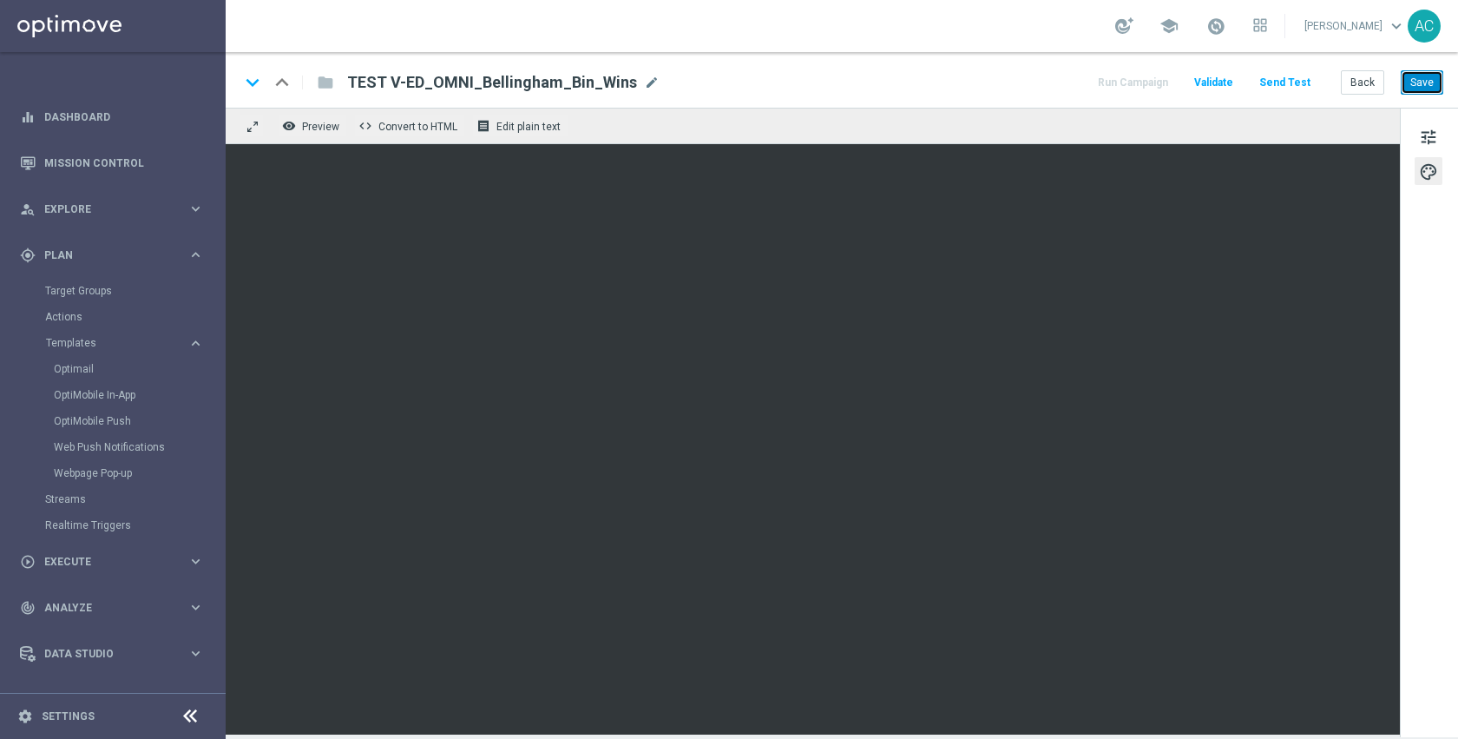
click at [1406, 80] on button "Save" at bounding box center [1422, 82] width 43 height 24
click at [1287, 86] on button "Send Test" at bounding box center [1285, 82] width 56 height 23
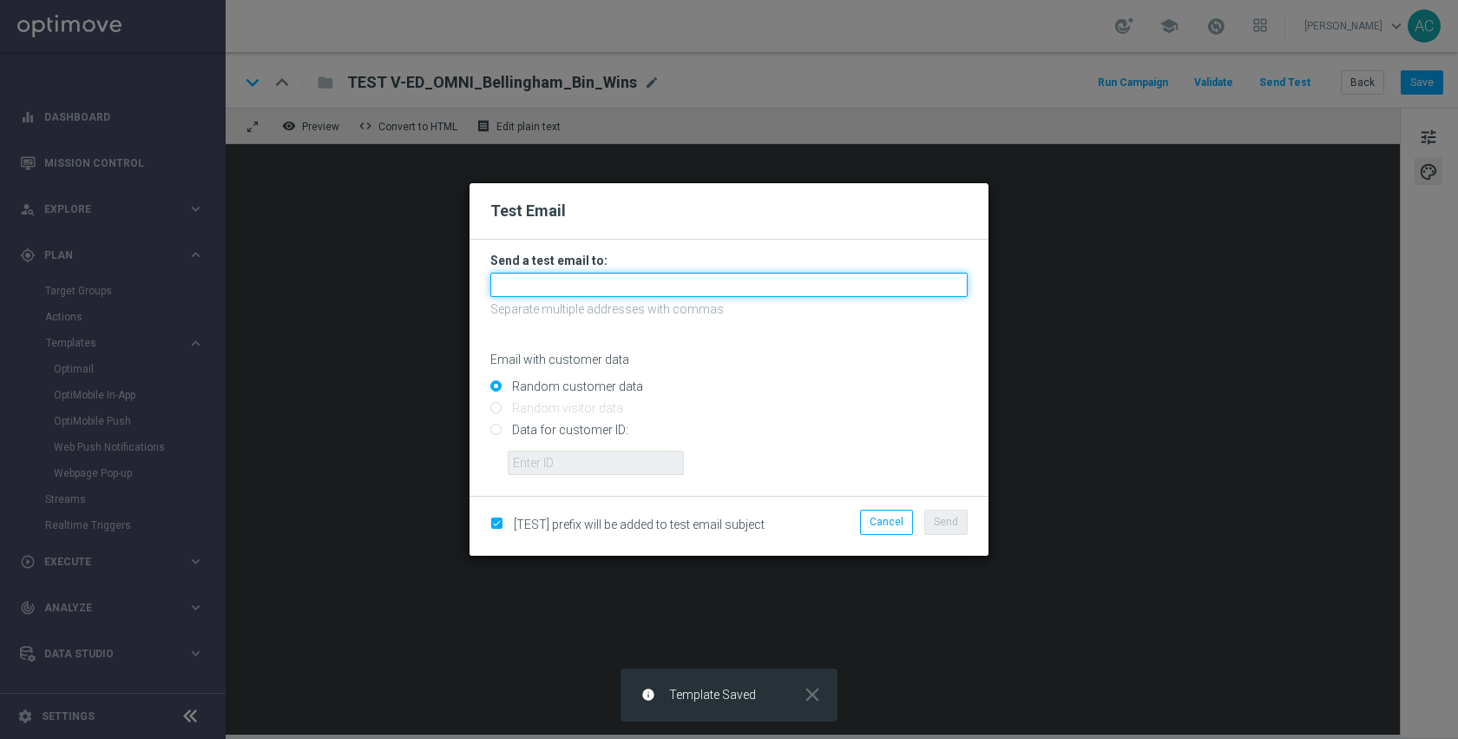
click at [573, 290] on input "text" at bounding box center [728, 285] width 477 height 24
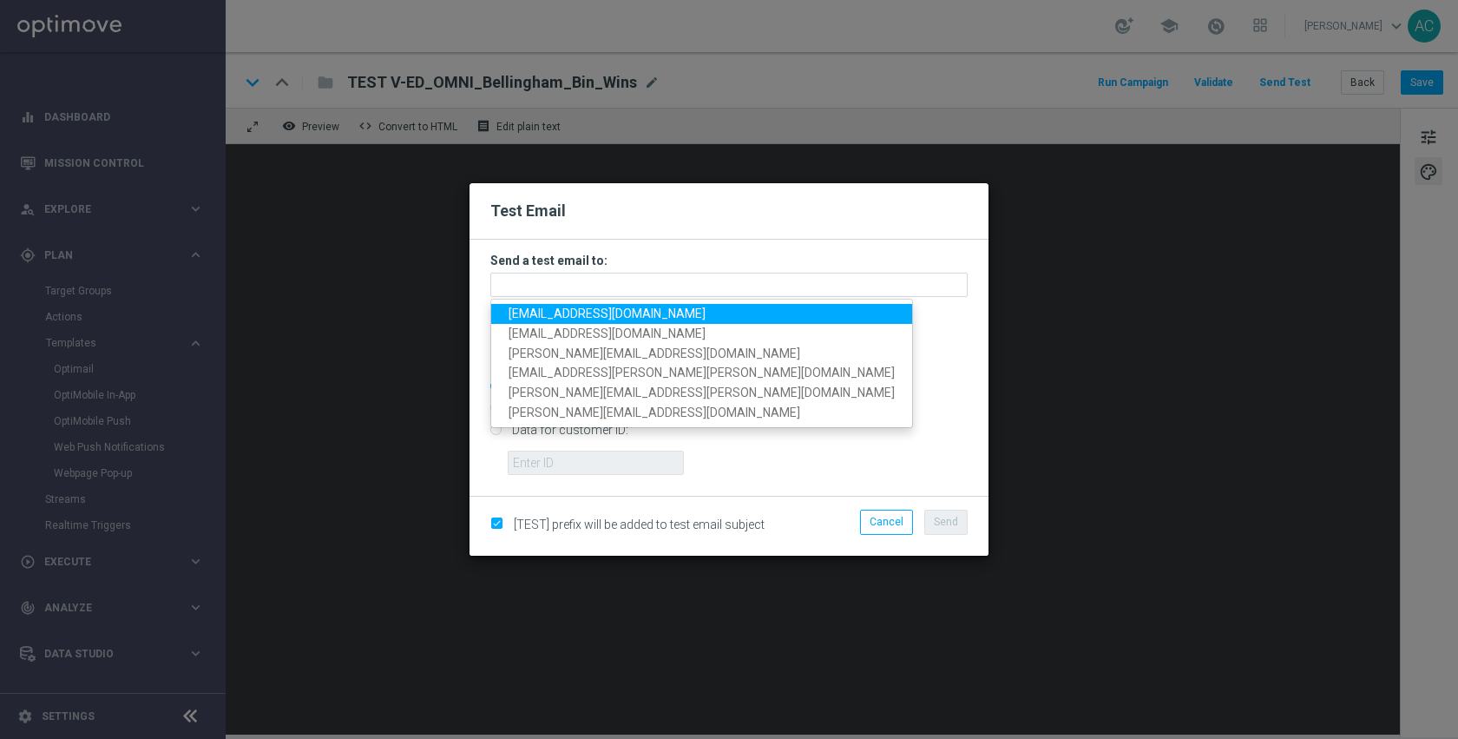
click at [568, 319] on span "anil.chennuru@staples.com" at bounding box center [607, 313] width 197 height 14
type input "anil.chennuru@staples.com"
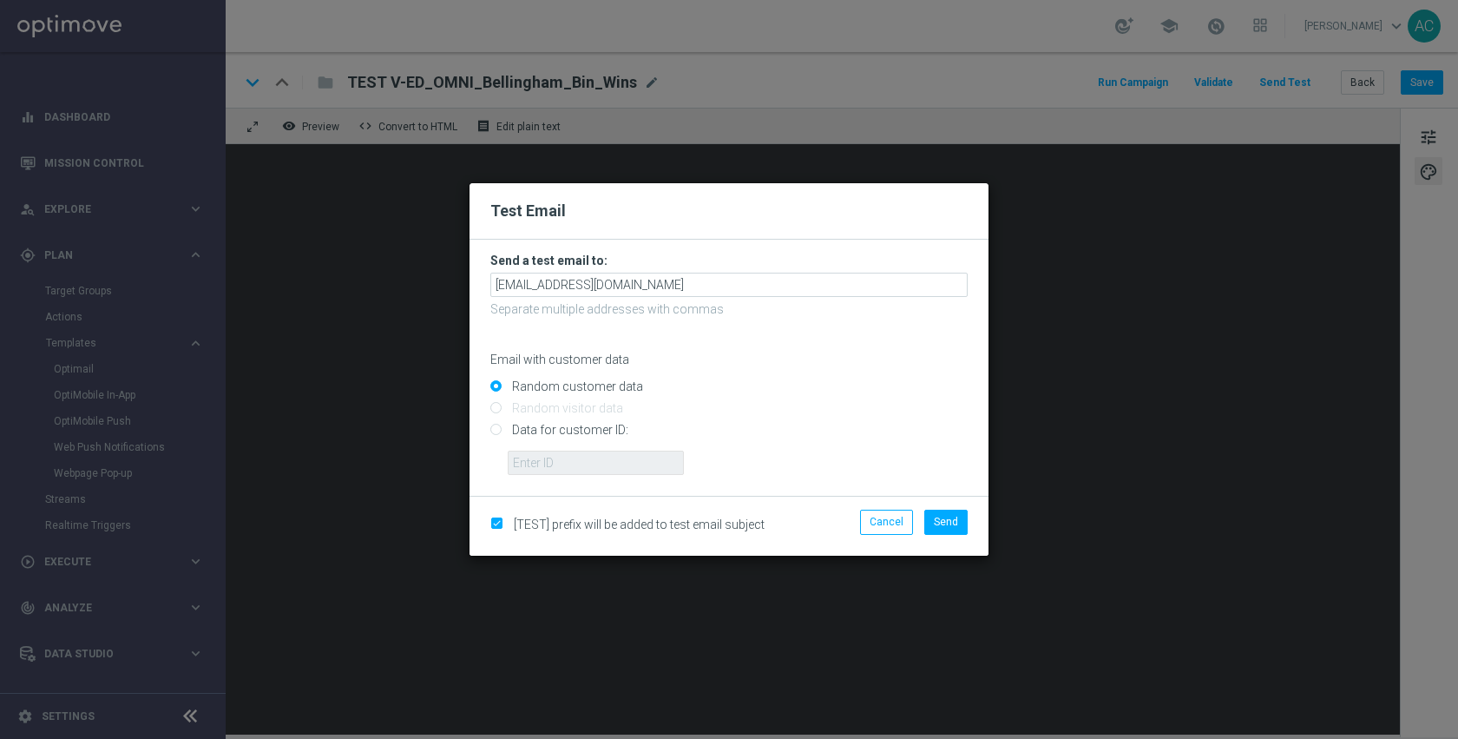
click at [590, 436] on input "Data for customer ID:" at bounding box center [728, 437] width 477 height 24
radio input "true"
click at [583, 468] on input "text" at bounding box center [596, 463] width 176 height 24
paste input "10002311490"
type input "10002311490"
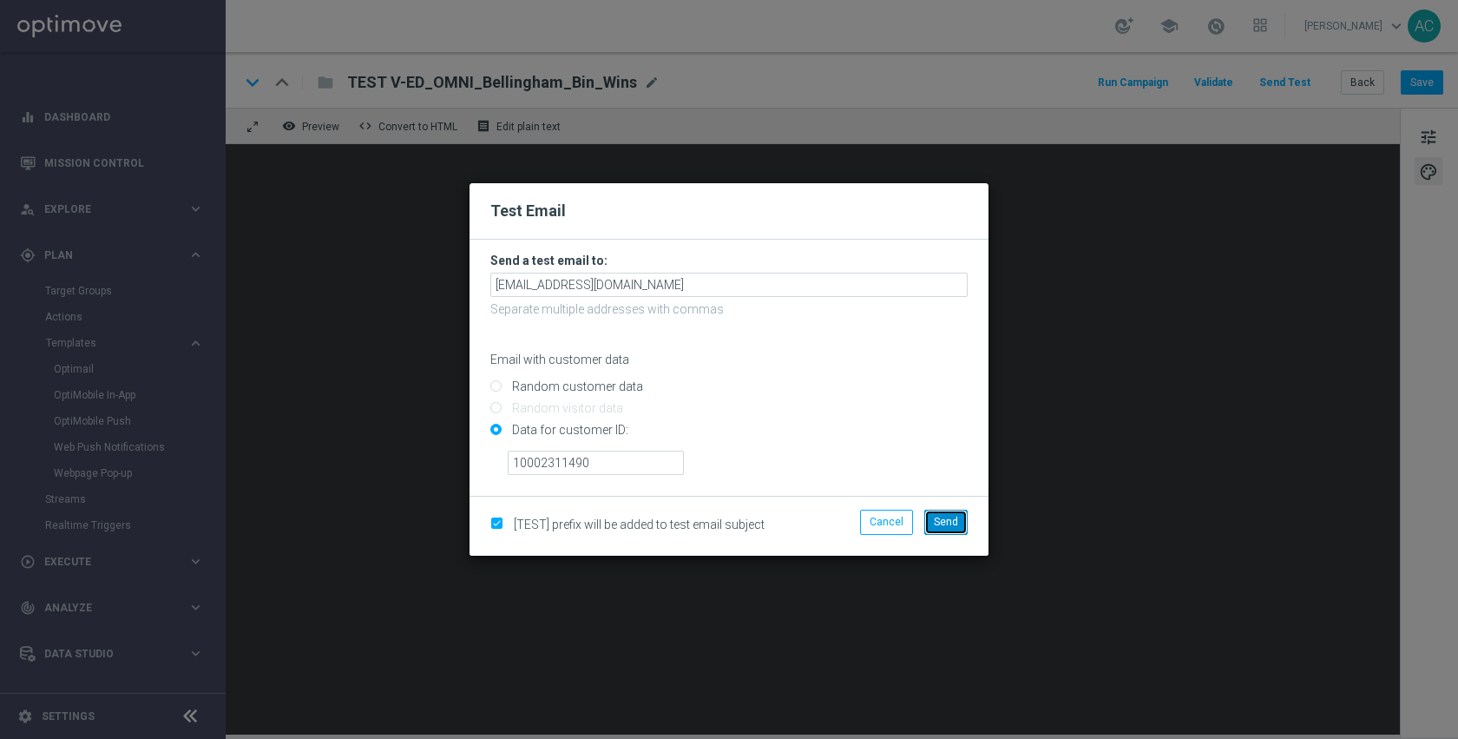
click at [945, 517] on span "Send" at bounding box center [946, 522] width 24 height 12
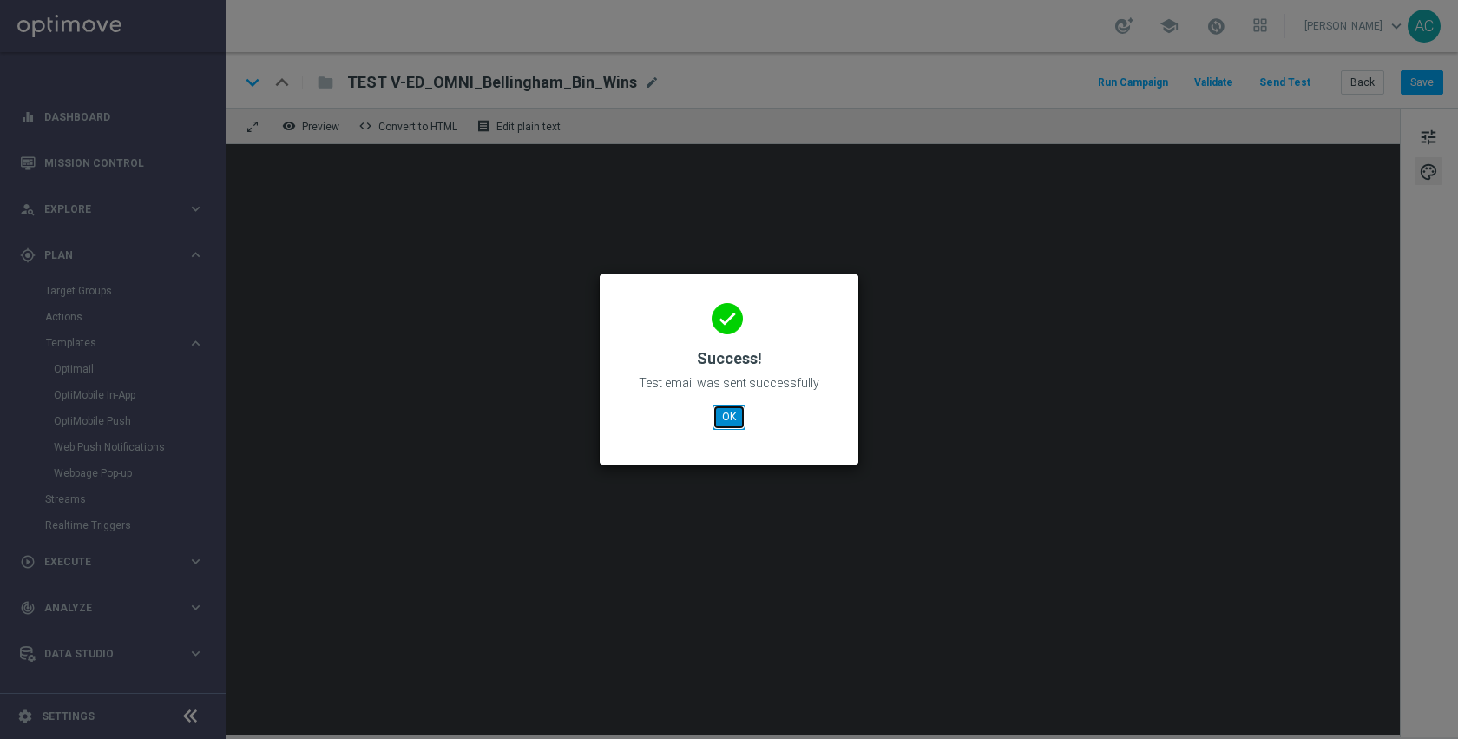
click at [726, 425] on button "OK" at bounding box center [729, 417] width 33 height 24
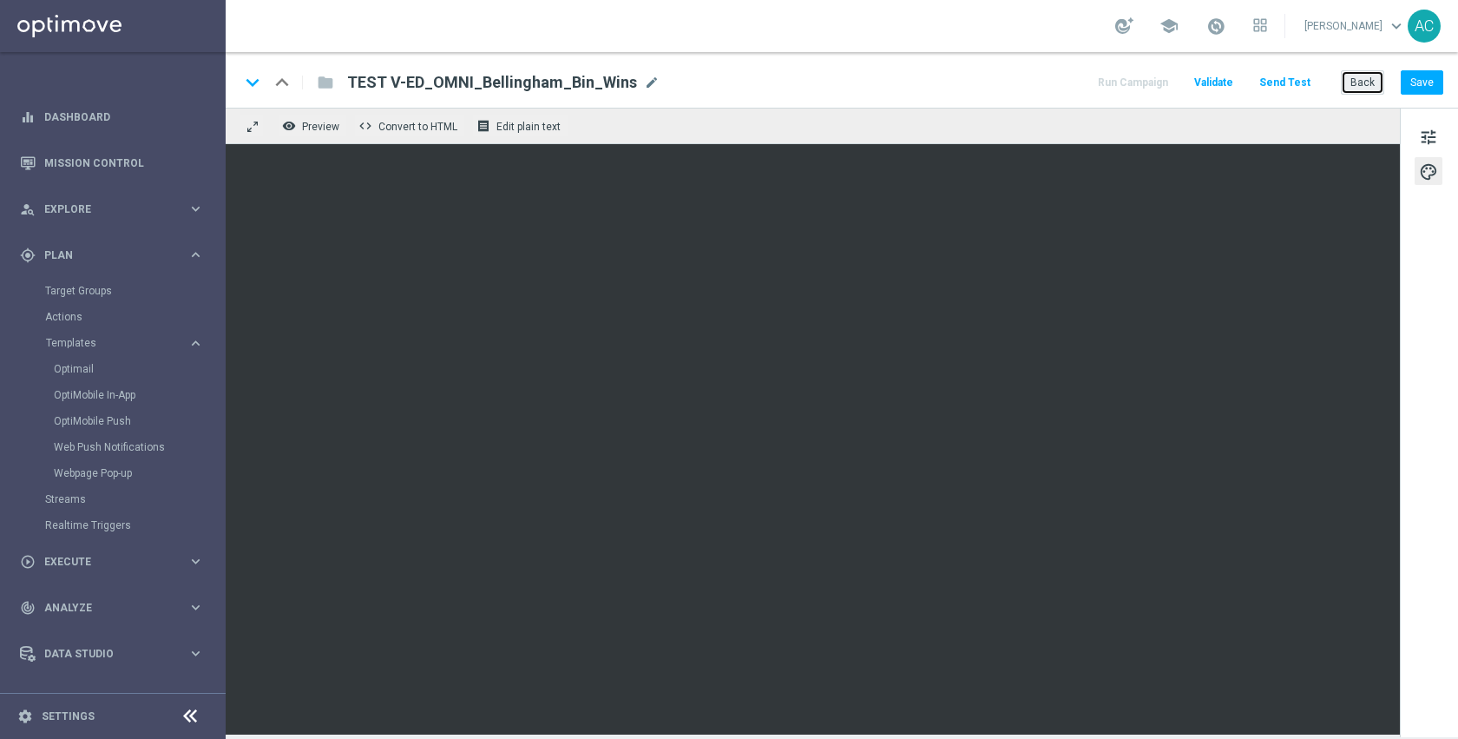
click at [1367, 80] on button "Back" at bounding box center [1362, 82] width 43 height 24
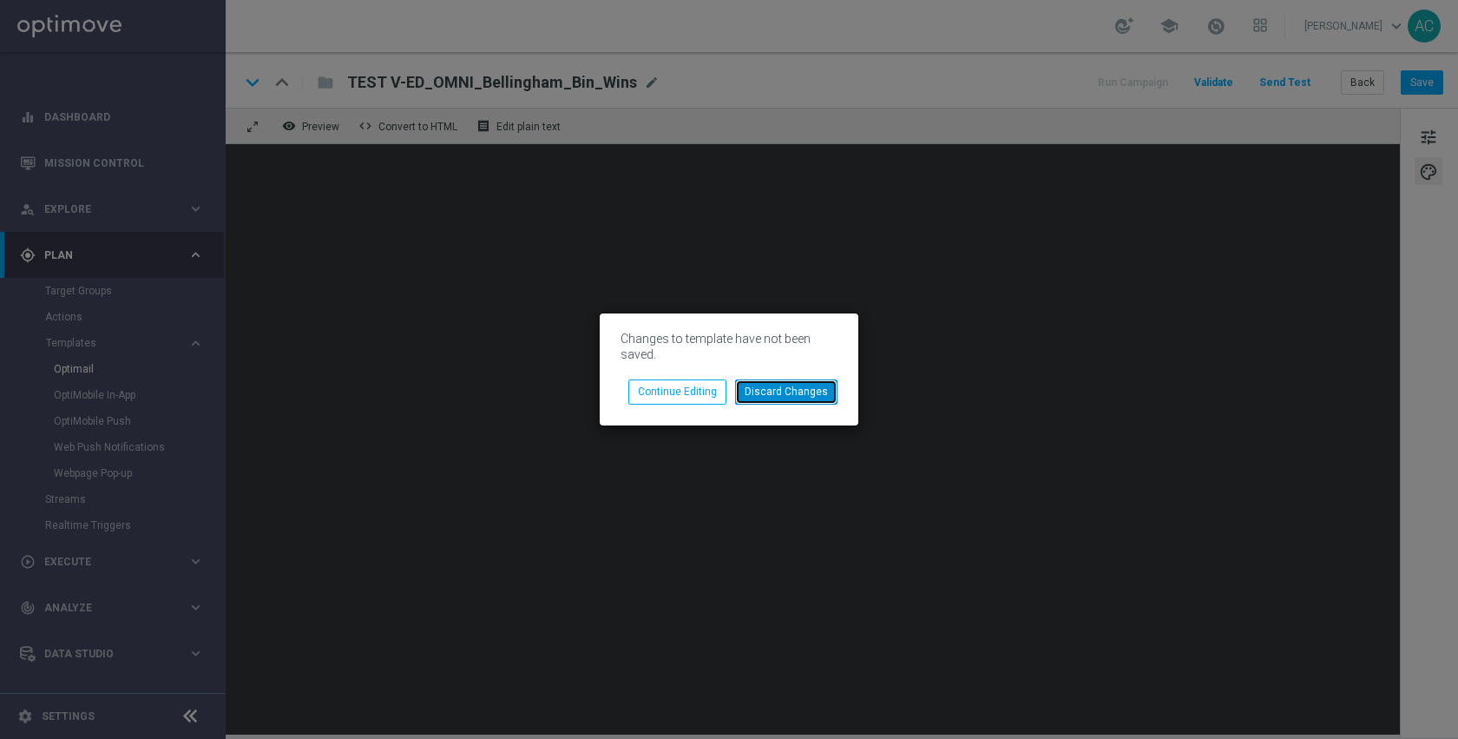
click at [791, 390] on button "Discard Changes" at bounding box center [786, 391] width 102 height 24
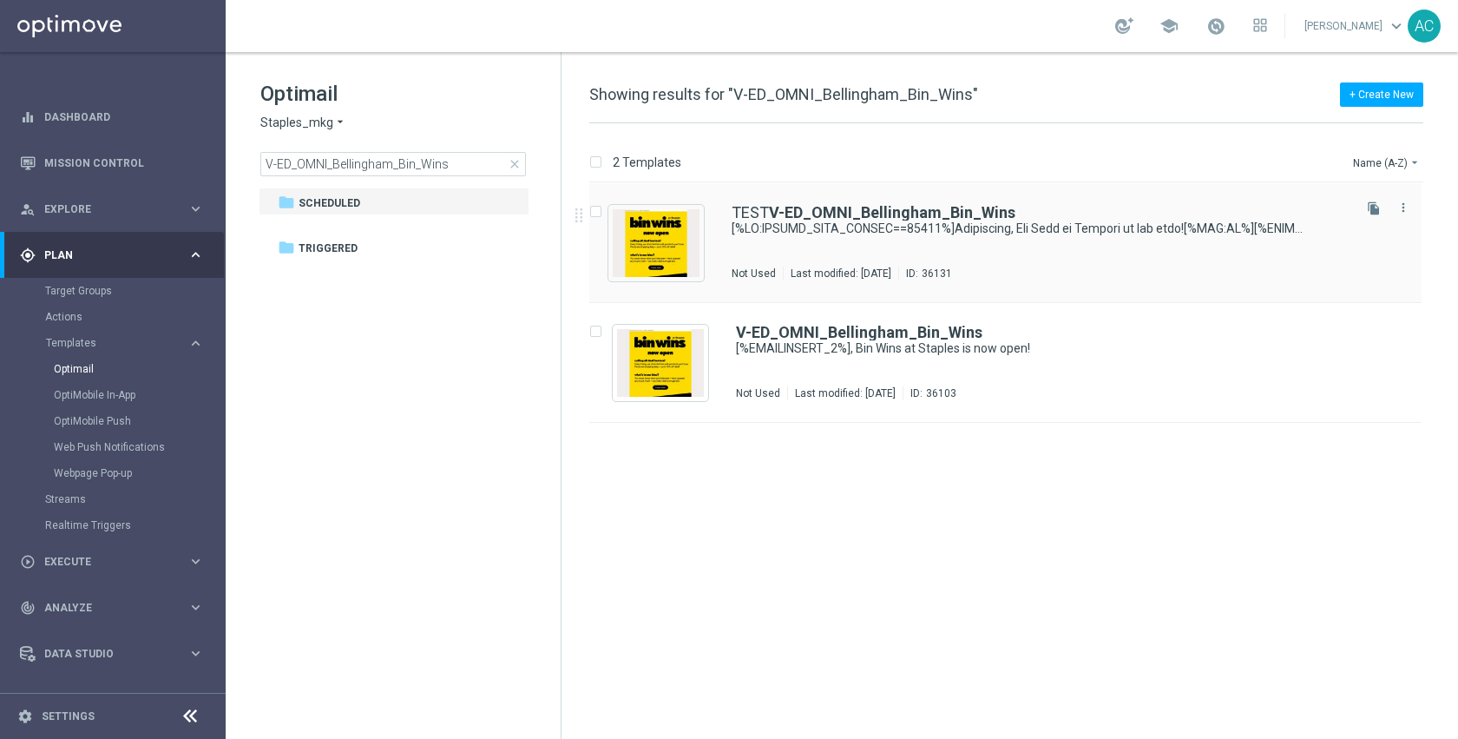
click at [878, 252] on div "TEST V-ED_OMNI_Bellingham_Bin_Wins Not Used Last modified: Thursday, September …" at bounding box center [1040, 243] width 617 height 76
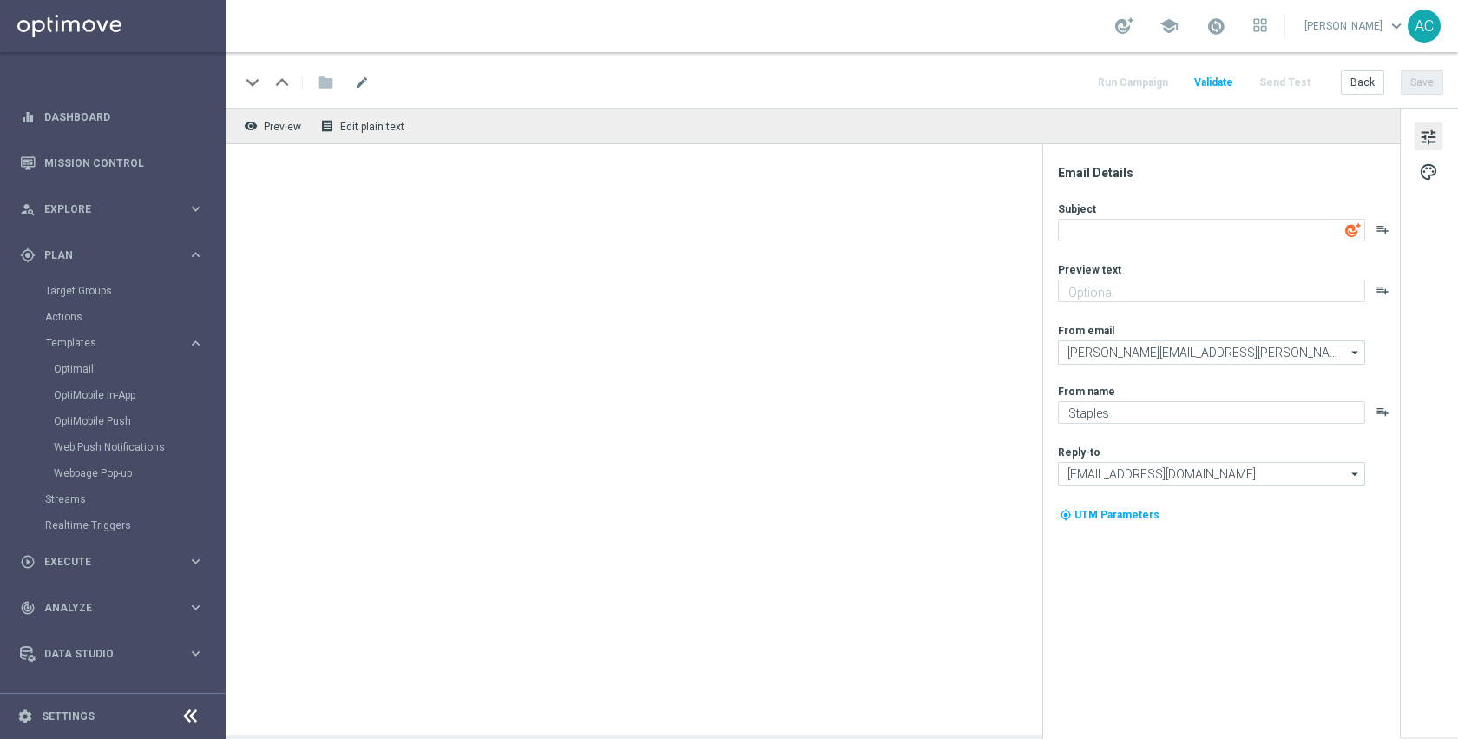
type textarea "[%IF:POSTAL_CODE_PERSON==02019%]Bellingham, Bin Wins at Staples is now open![%E…"
type textarea "Discover up to 75% off retail"
type input "staples@connected.staples.com"
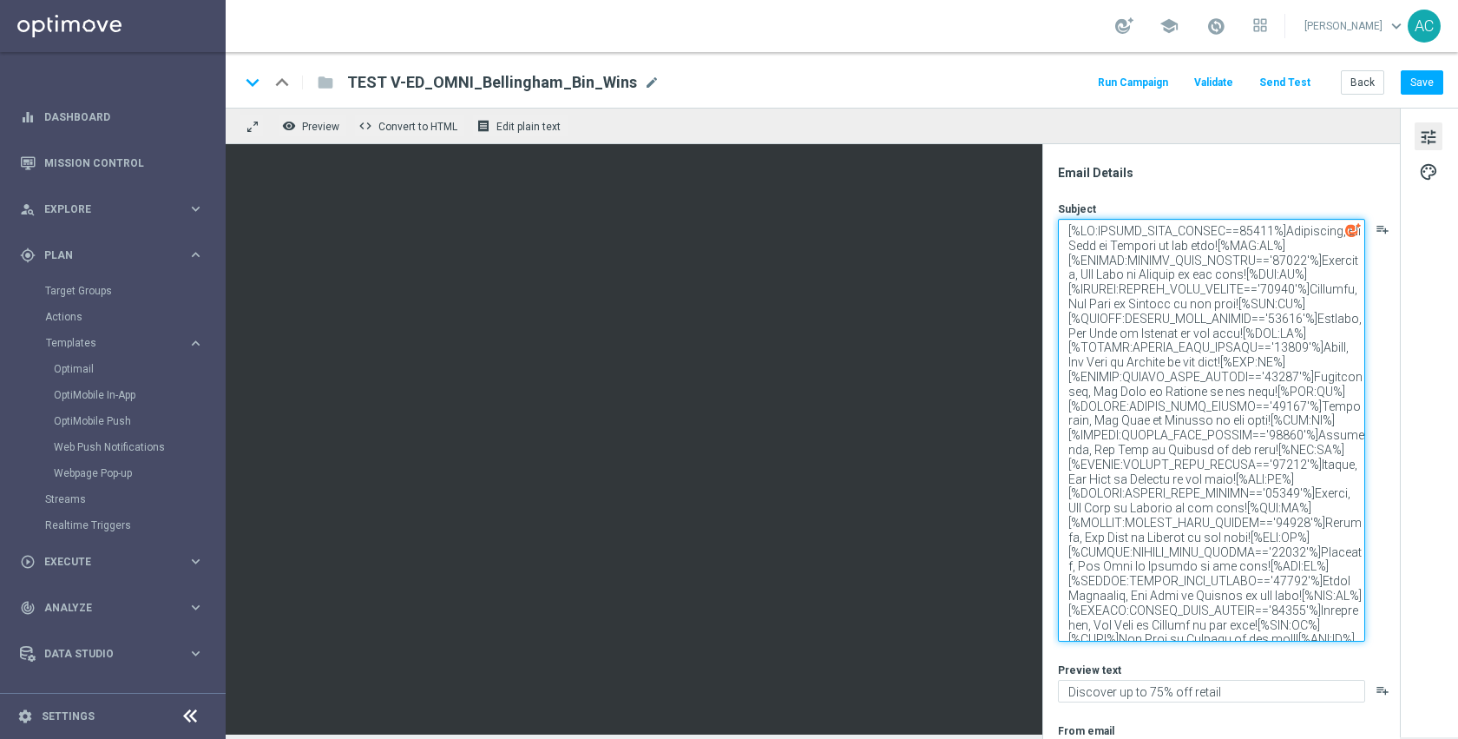
click at [1303, 266] on textarea at bounding box center [1211, 430] width 307 height 423
click at [1270, 257] on textarea at bounding box center [1211, 430] width 307 height 423
type textarea "[%IF:POSTAL_CODE_PERSON==02019%]Bellingham, Bin Wins at Staples is now open![%E…"
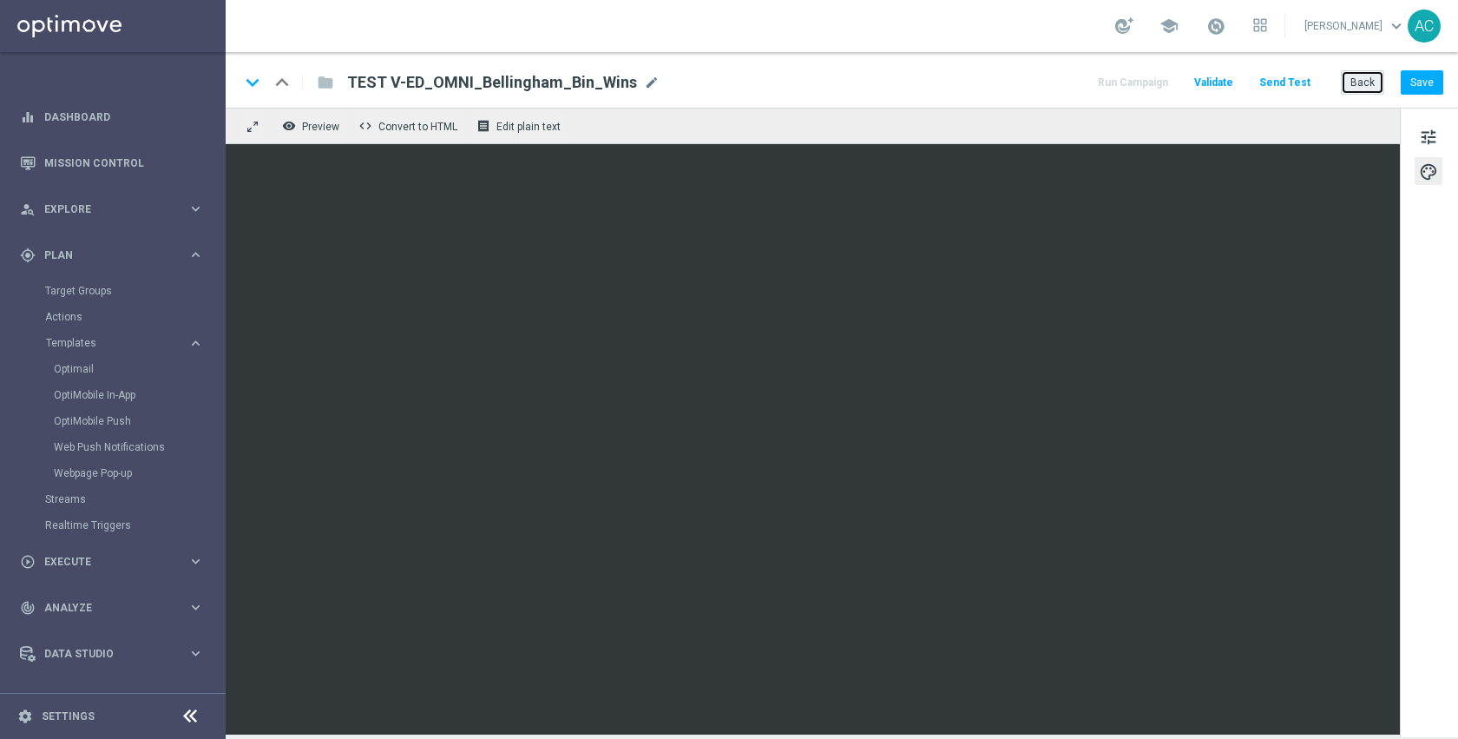
click at [1361, 83] on button "Back" at bounding box center [1362, 82] width 43 height 24
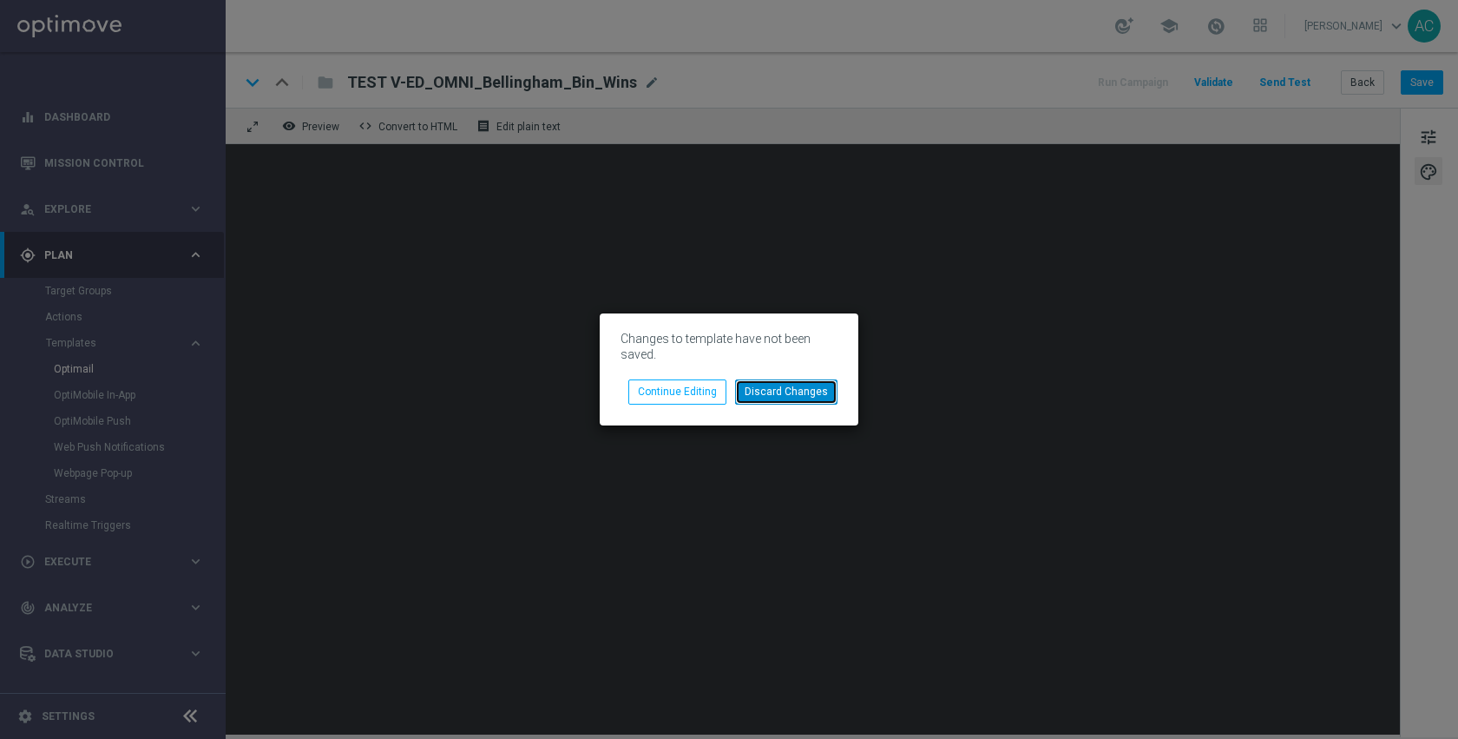
click at [795, 386] on button "Discard Changes" at bounding box center [786, 391] width 102 height 24
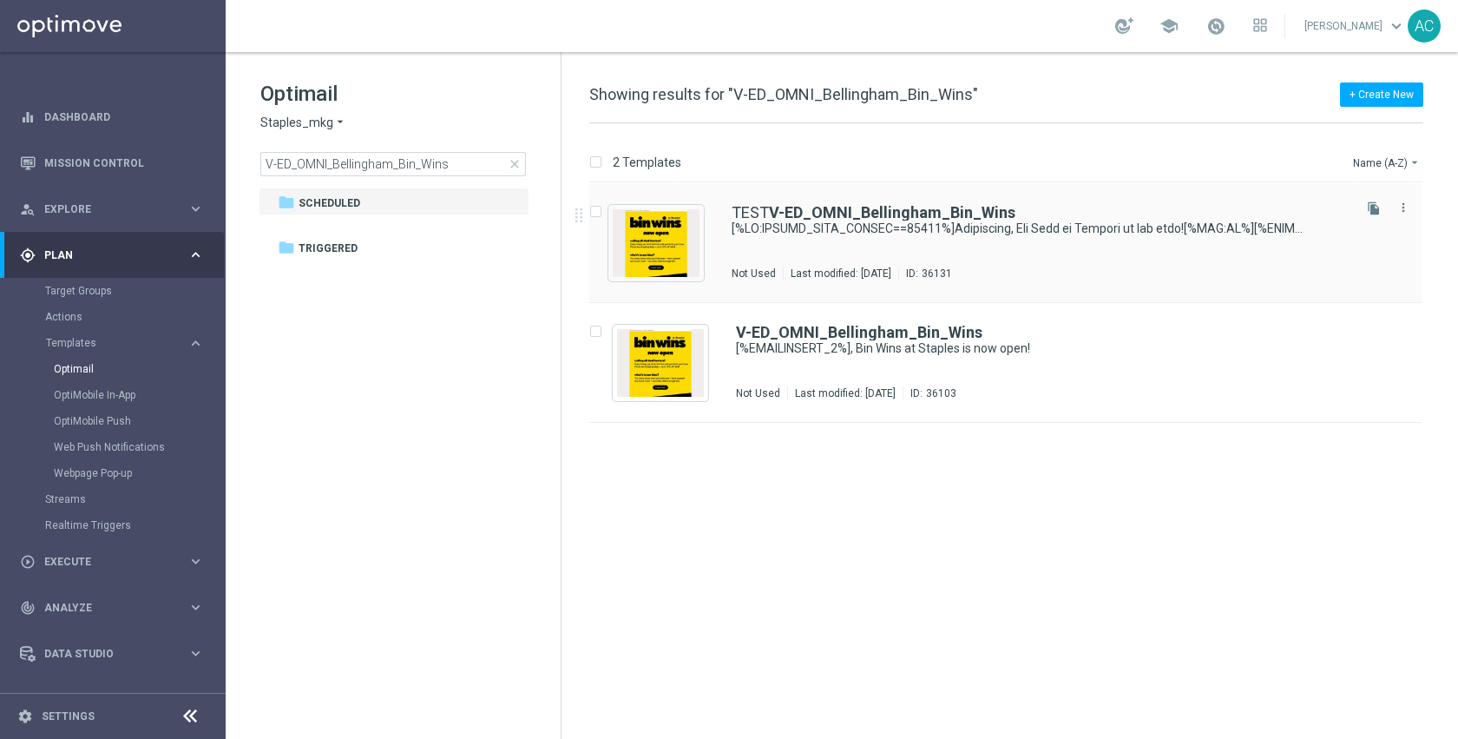
click at [846, 245] on div "TEST V-ED_OMNI_Bellingham_Bin_Wins Not Used Last modified: Thursday, September …" at bounding box center [1040, 243] width 617 height 76
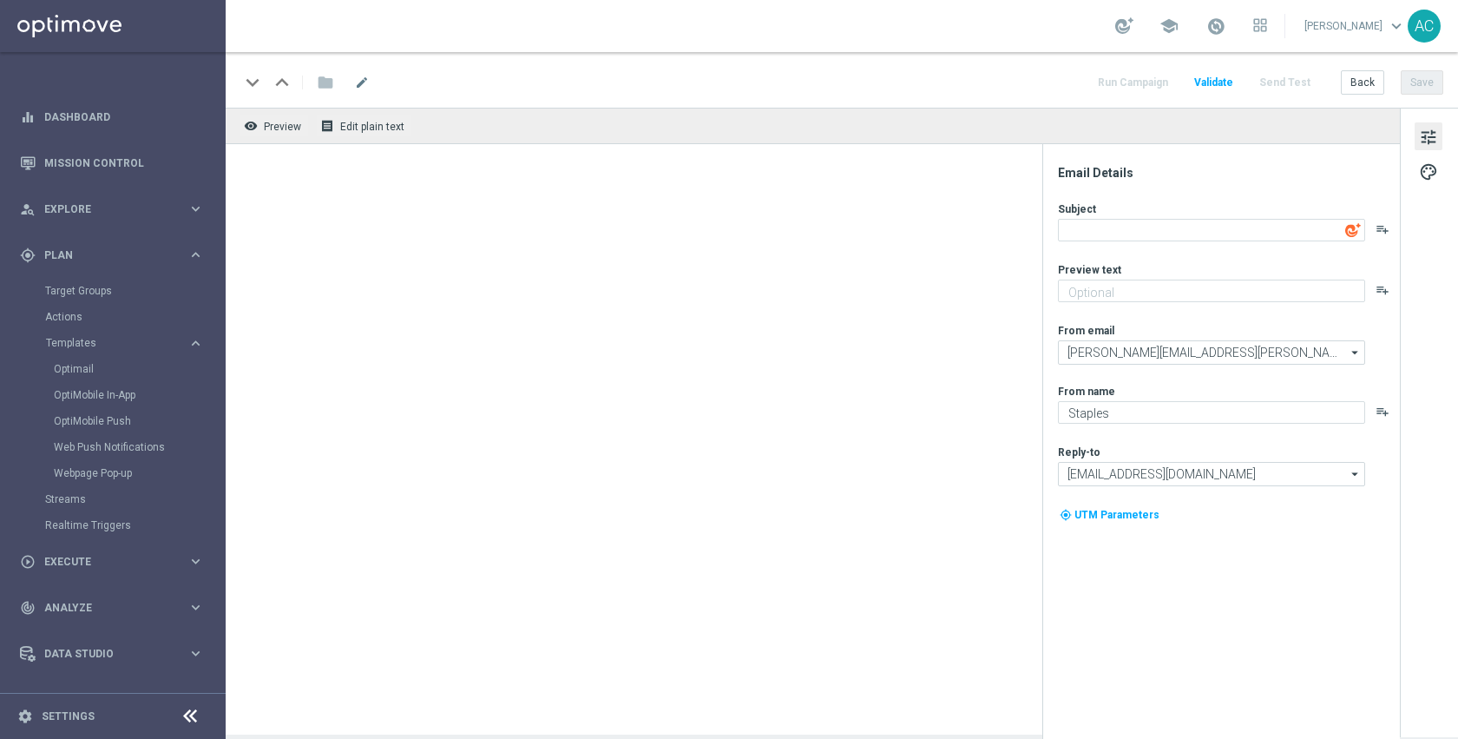
type textarea "[%IF:POSTAL_CODE_PERSON==02019%]Bellingham, Bin Wins at Staples is now open![%E…"
type textarea "Discover up to 75% off retail"
type input "staples@connected.staples.com"
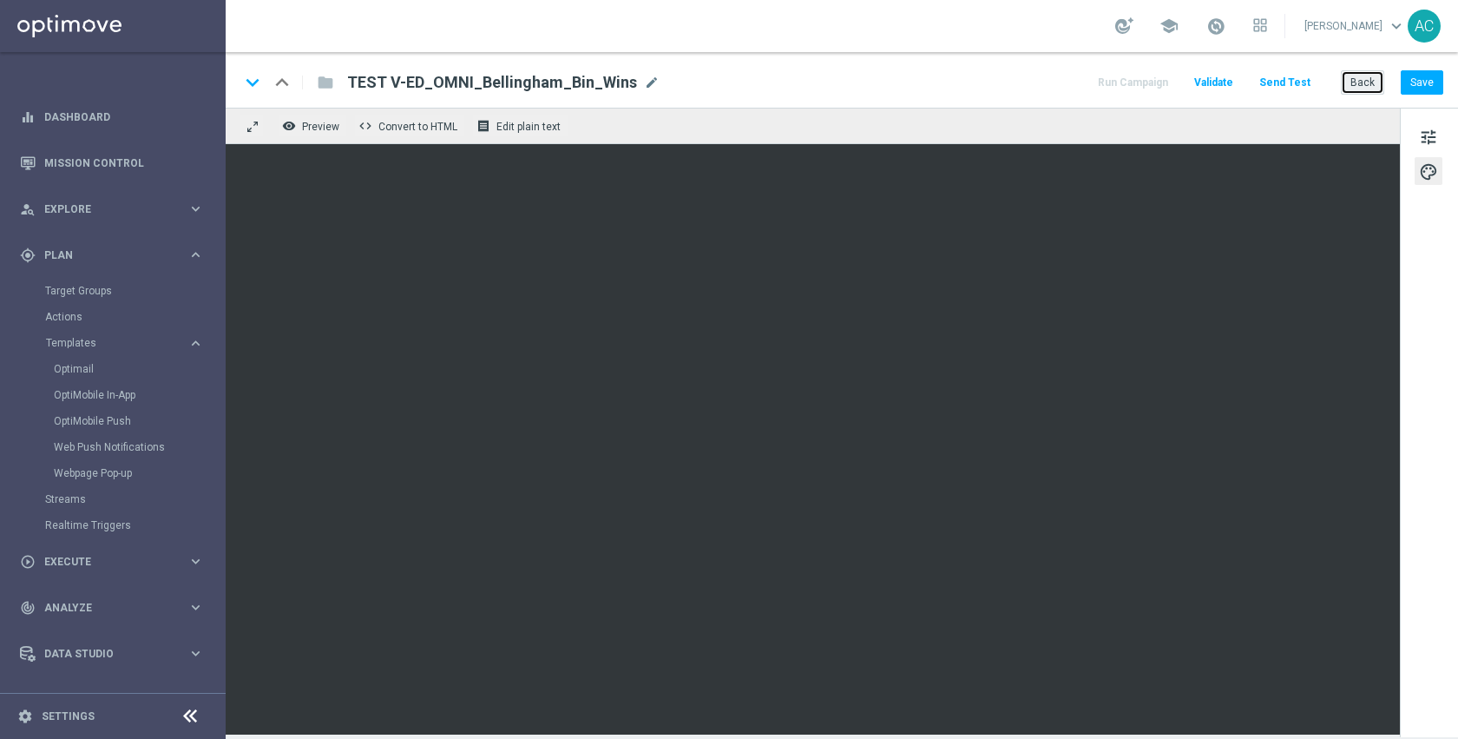
click at [1377, 82] on button "Back" at bounding box center [1362, 82] width 43 height 24
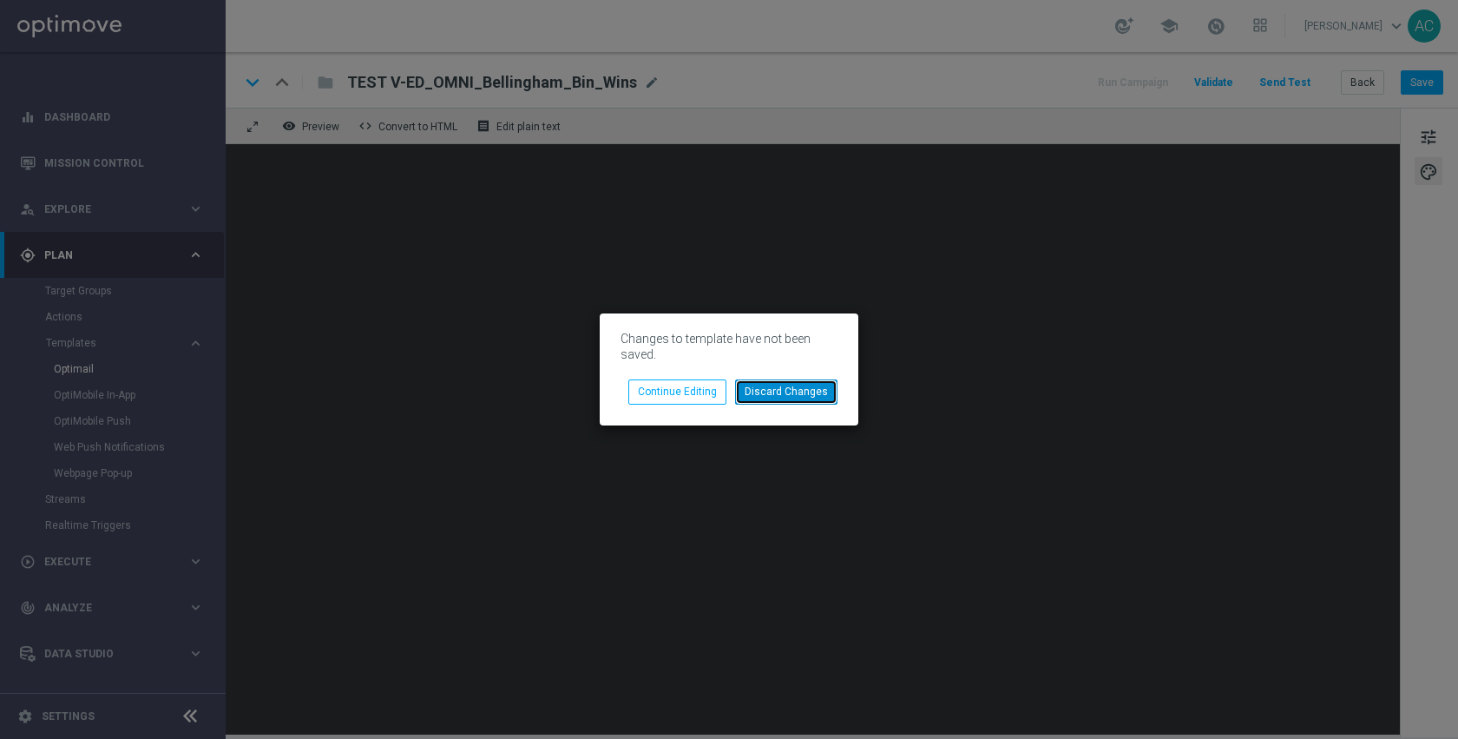
click at [767, 392] on button "Discard Changes" at bounding box center [786, 391] width 102 height 24
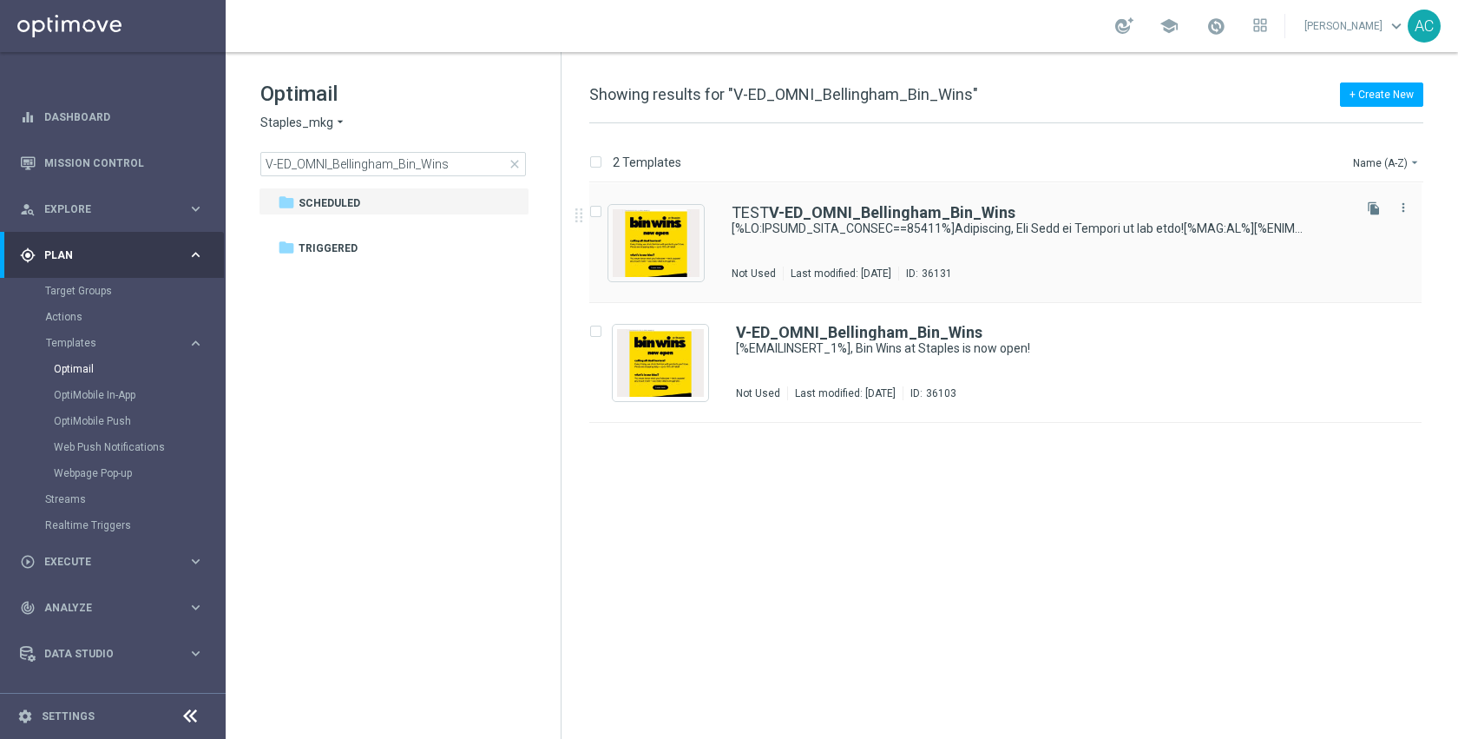
click at [874, 245] on div "TEST V-ED_OMNI_Bellingham_Bin_Wins Not Used Last modified: Thursday, September …" at bounding box center [1040, 243] width 617 height 76
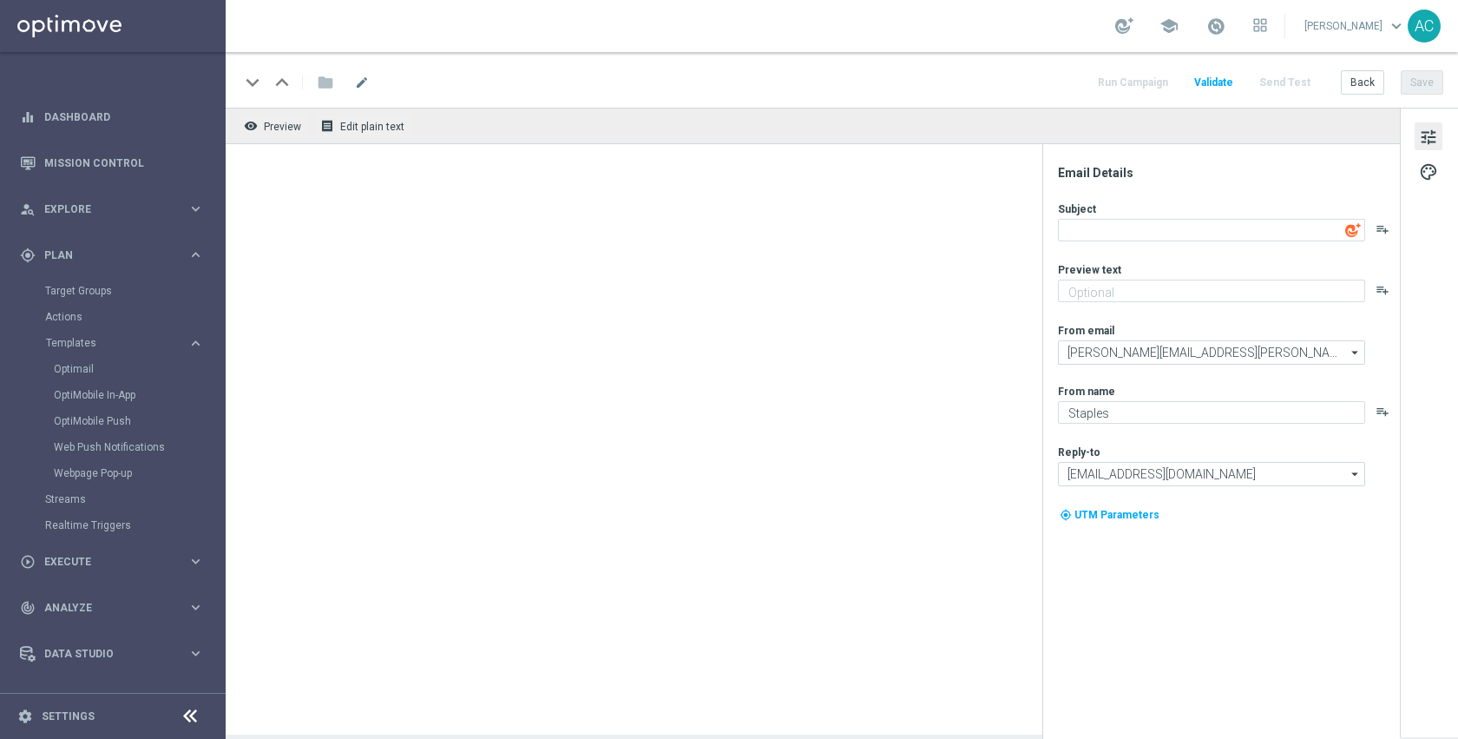
type textarea "[%IF:POSTAL_CODE_PERSON==02019%]Bellingham, Bin Wins at Staples is now open![%E…"
type textarea "Discover up to 75% off retail"
type input "staples@connected.staples.com"
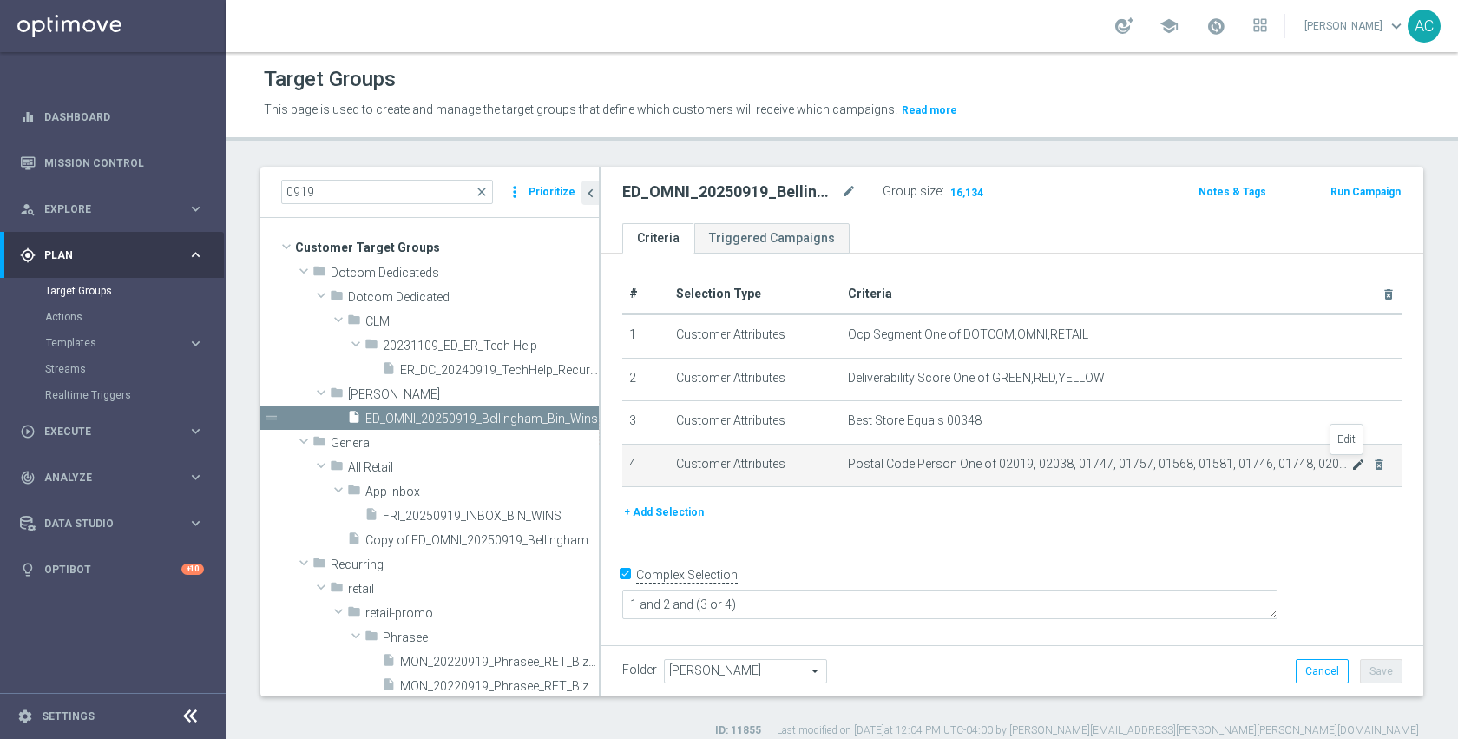
click at [1352, 457] on icon "mode_edit" at bounding box center [1359, 464] width 14 height 14
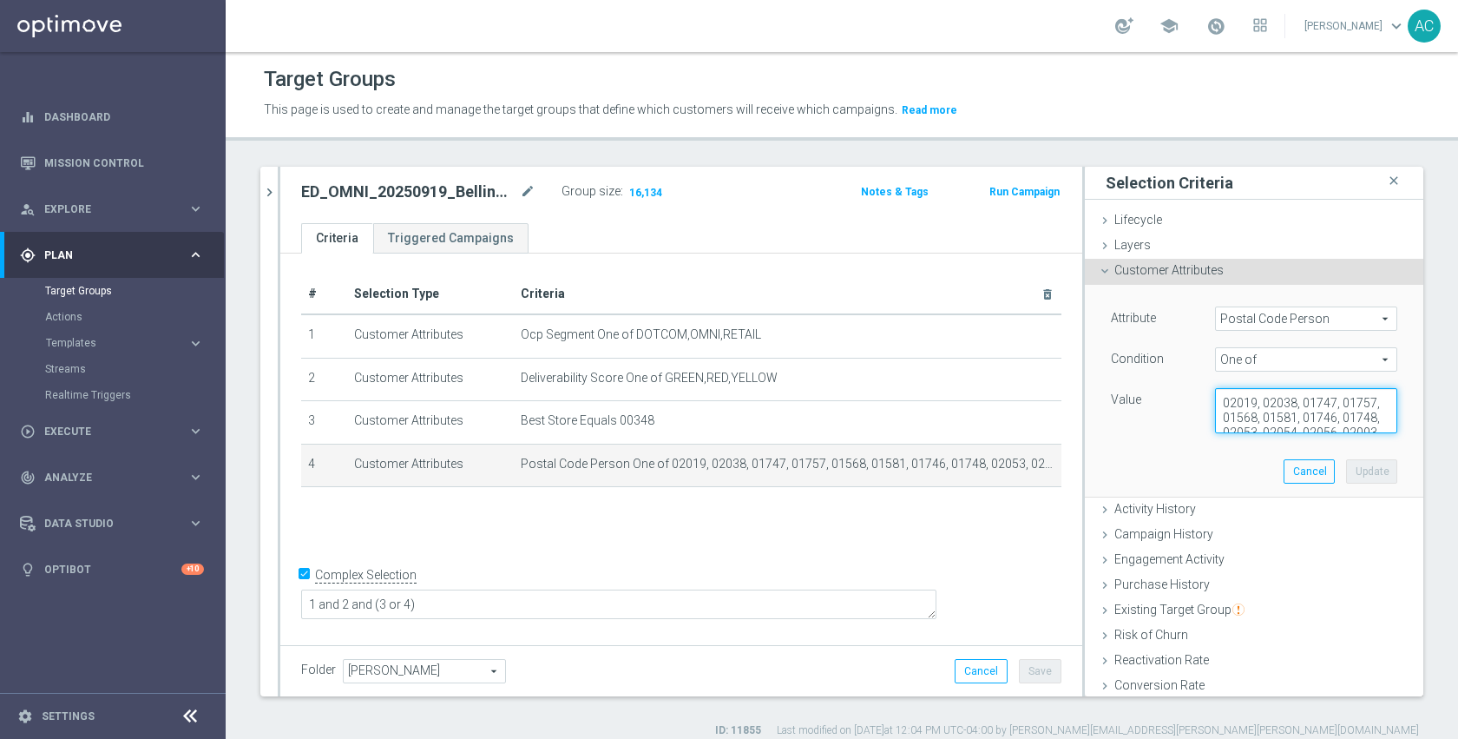
click at [1303, 416] on textarea "02019, 02038, 01747, 01757, 01568, 01581, 01746, 01748, 02053, 02054, 02056, 02…" at bounding box center [1306, 410] width 182 height 45
click at [634, 188] on span "16,134" at bounding box center [646, 194] width 36 height 16
click at [1250, 321] on span "Postal Code Person" at bounding box center [1306, 318] width 181 height 23
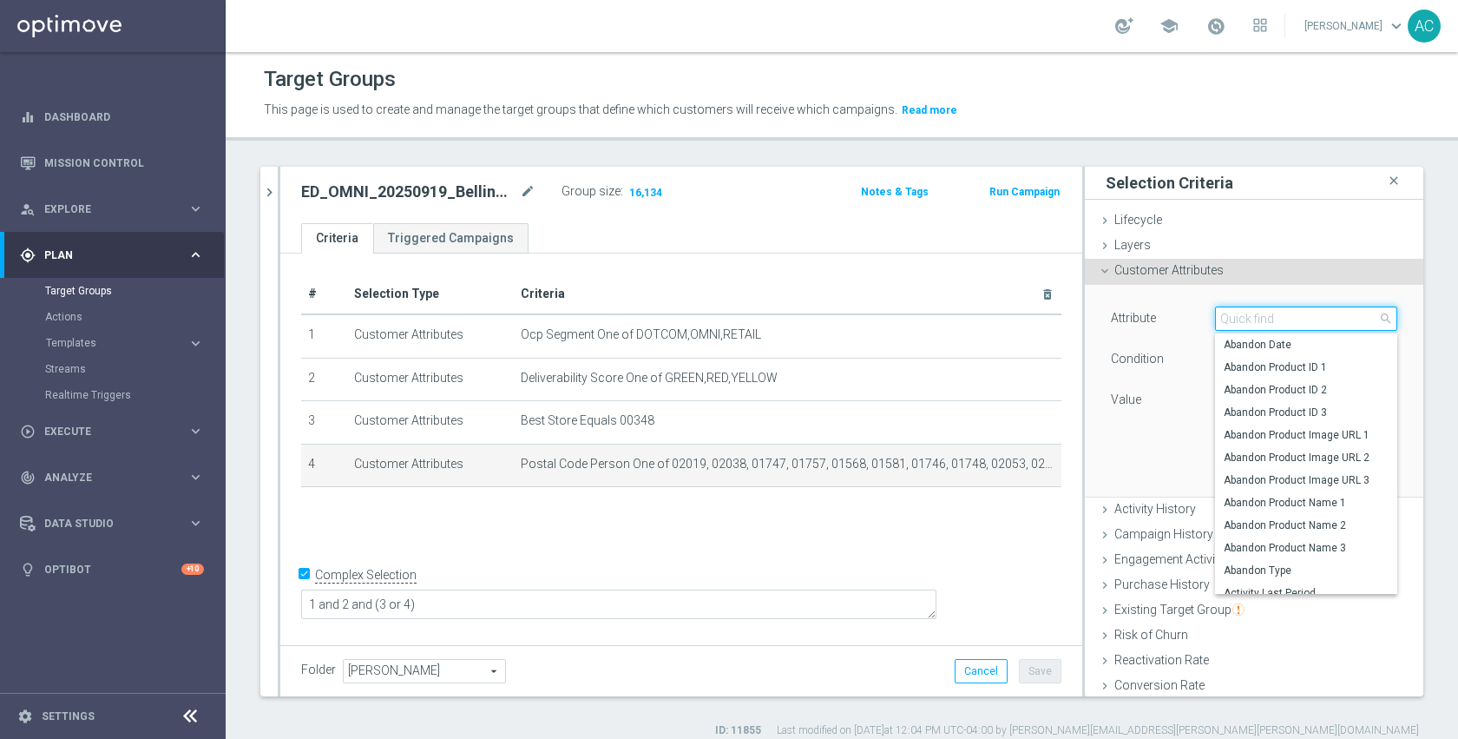
click at [1254, 321] on input "search" at bounding box center [1306, 318] width 182 height 24
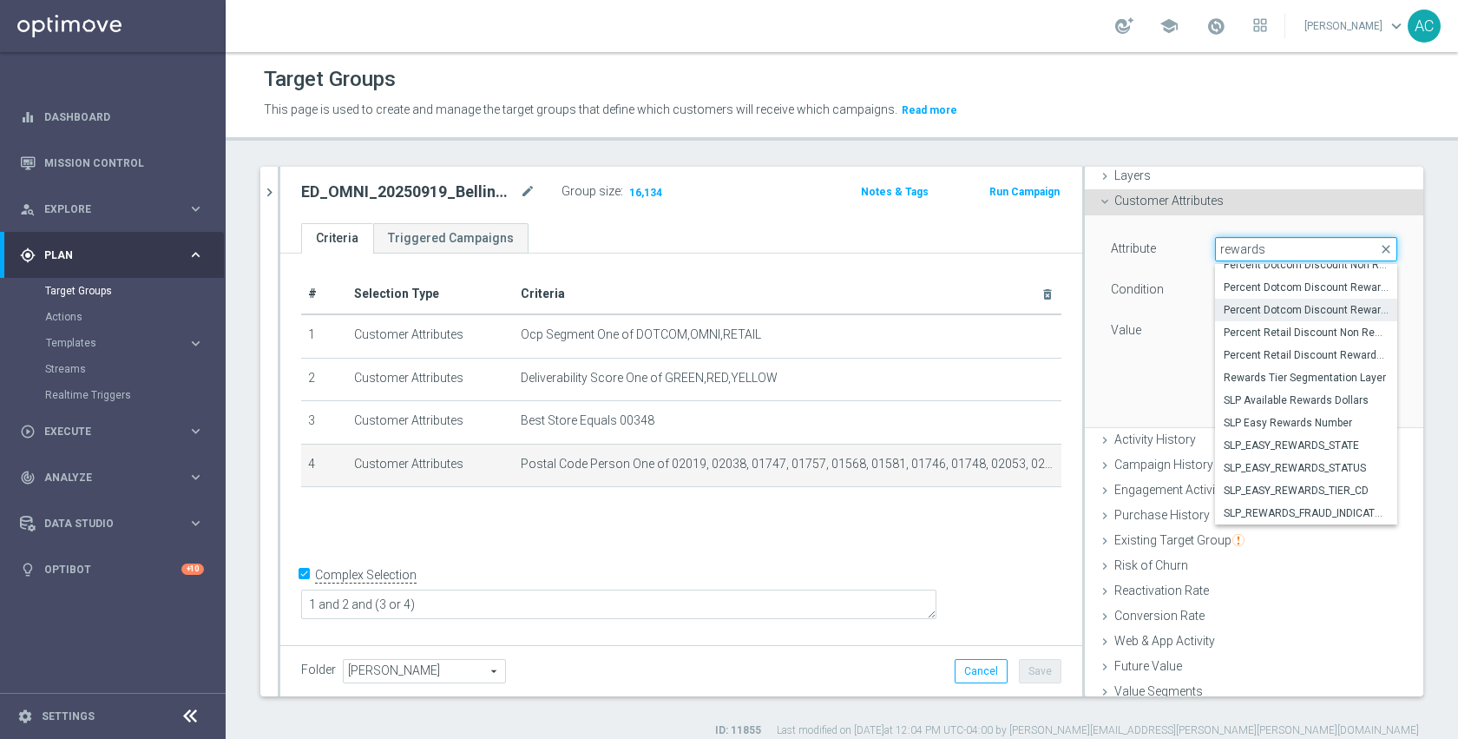
scroll to position [93, 0]
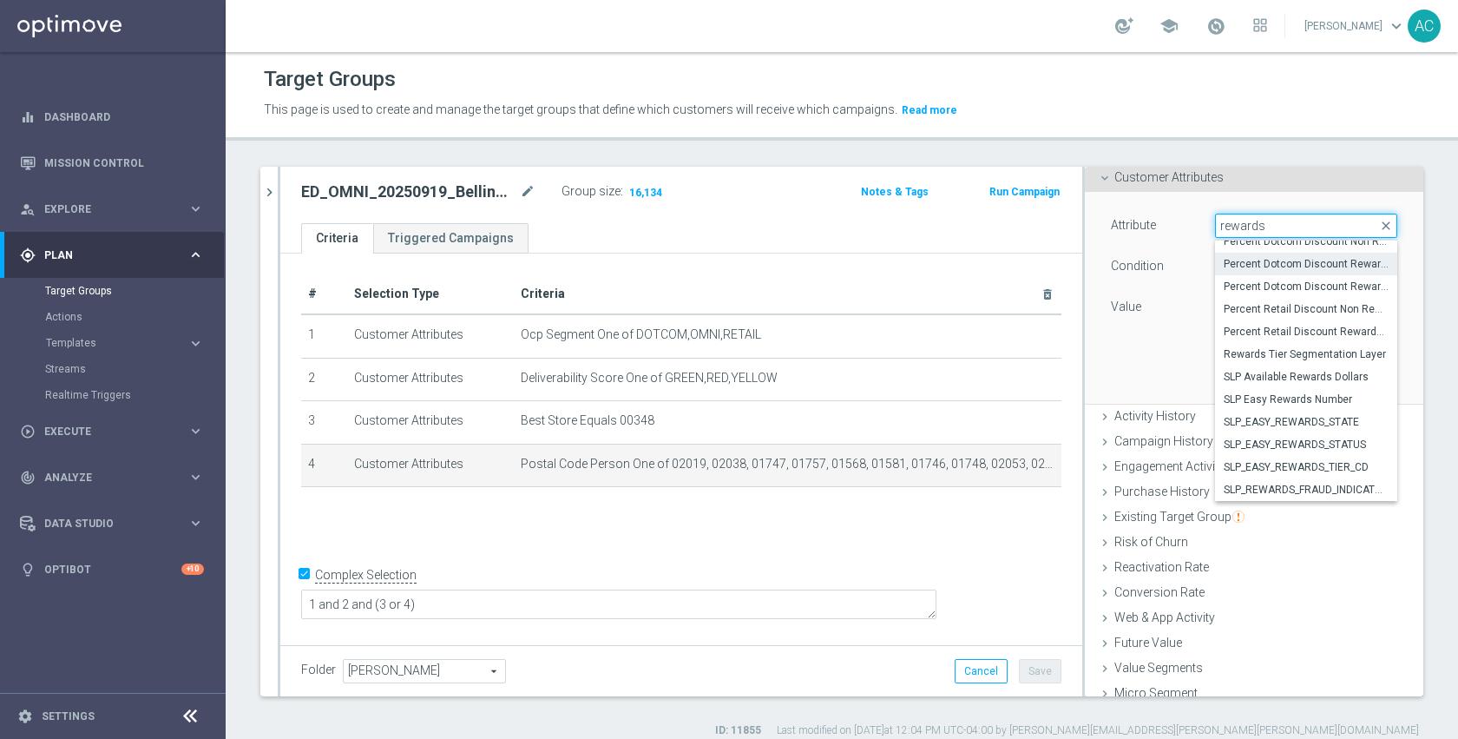
paste input "REWARDS_NUMBER"
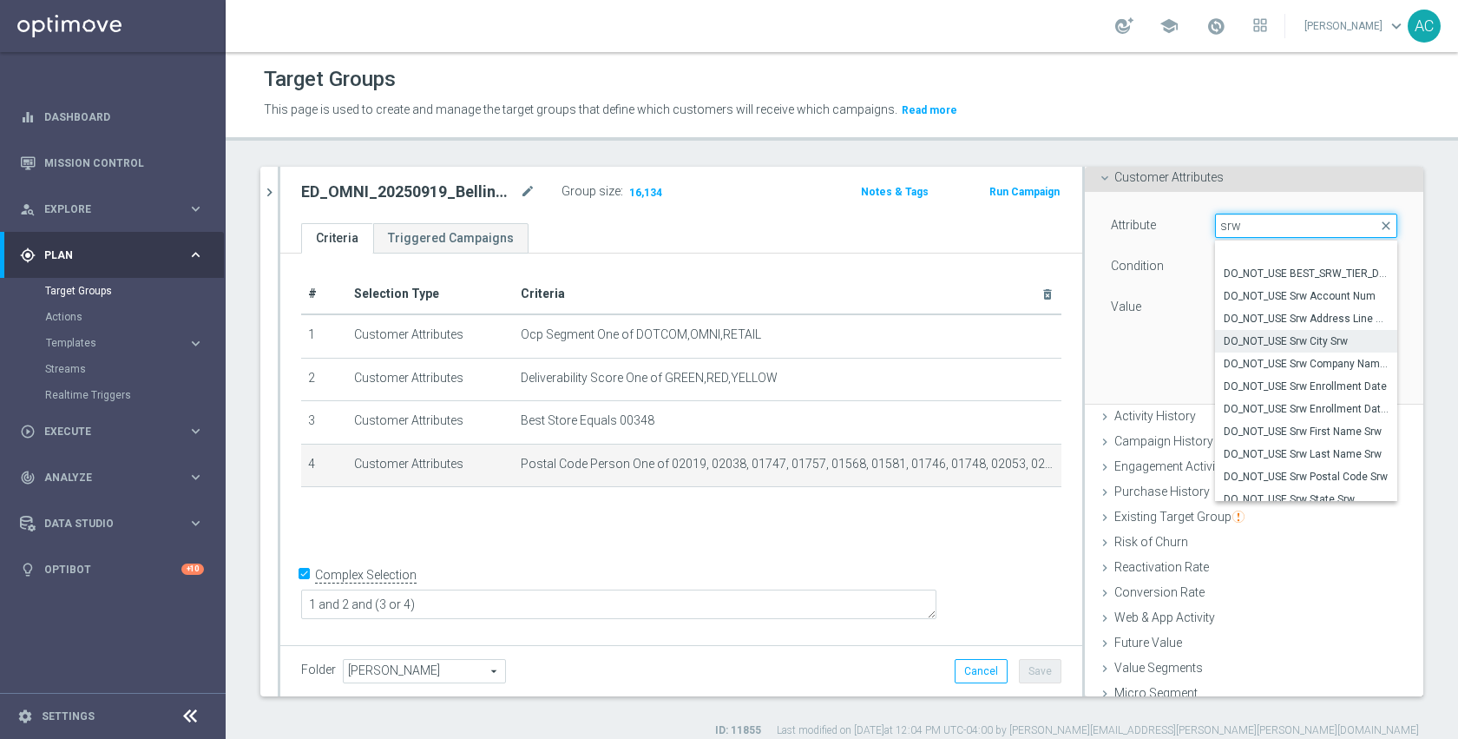
scroll to position [162, 0]
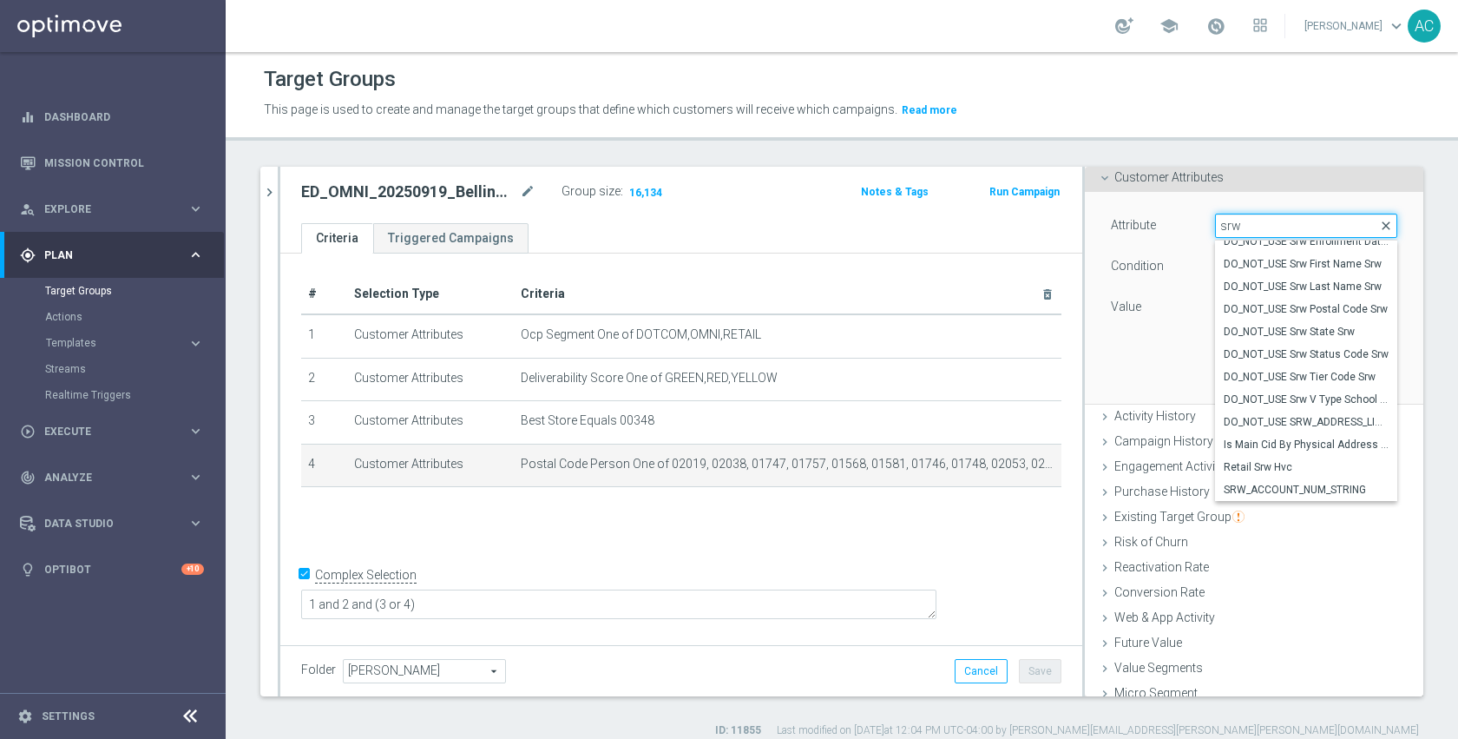
type input "srw"
click at [1379, 227] on span "close" at bounding box center [1386, 226] width 14 height 14
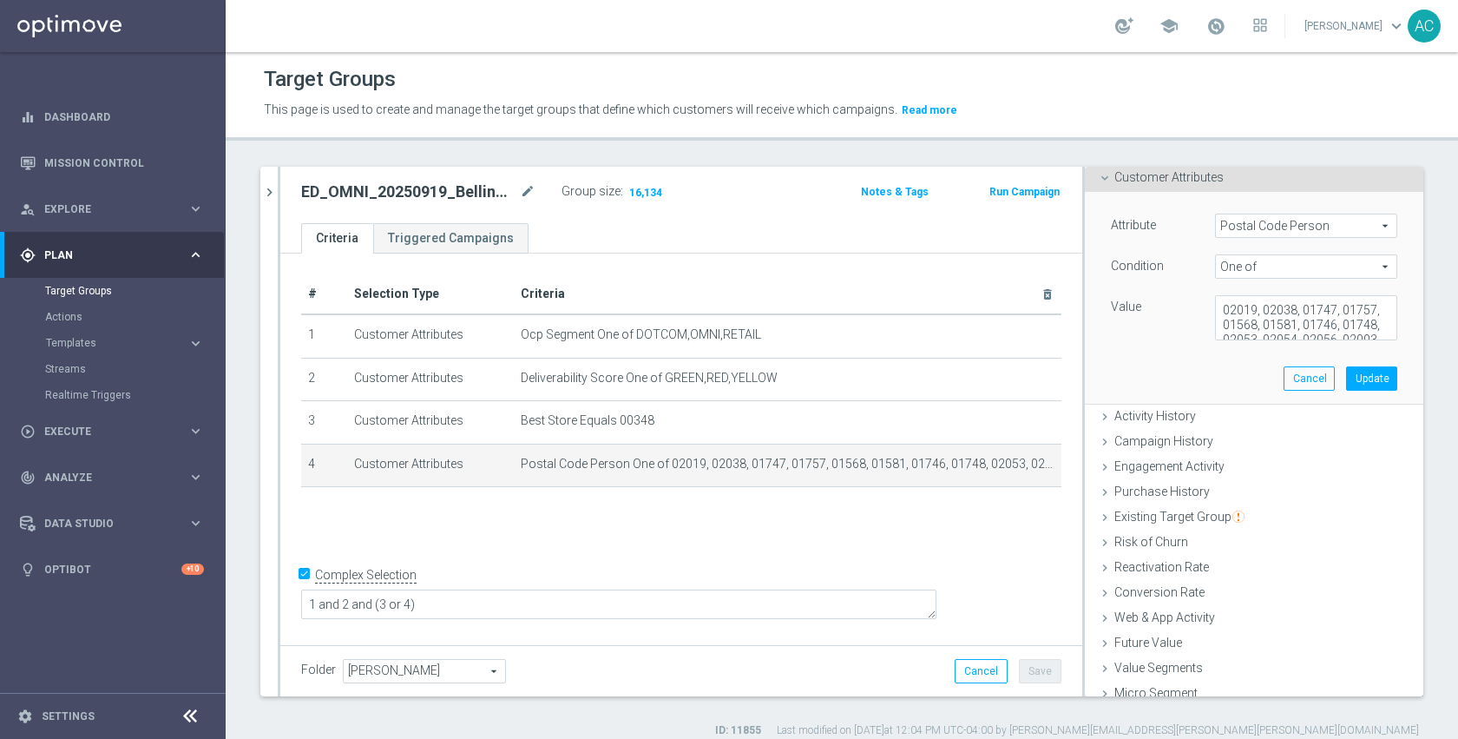
click at [1270, 229] on span "Postal Code Person" at bounding box center [1306, 225] width 181 height 23
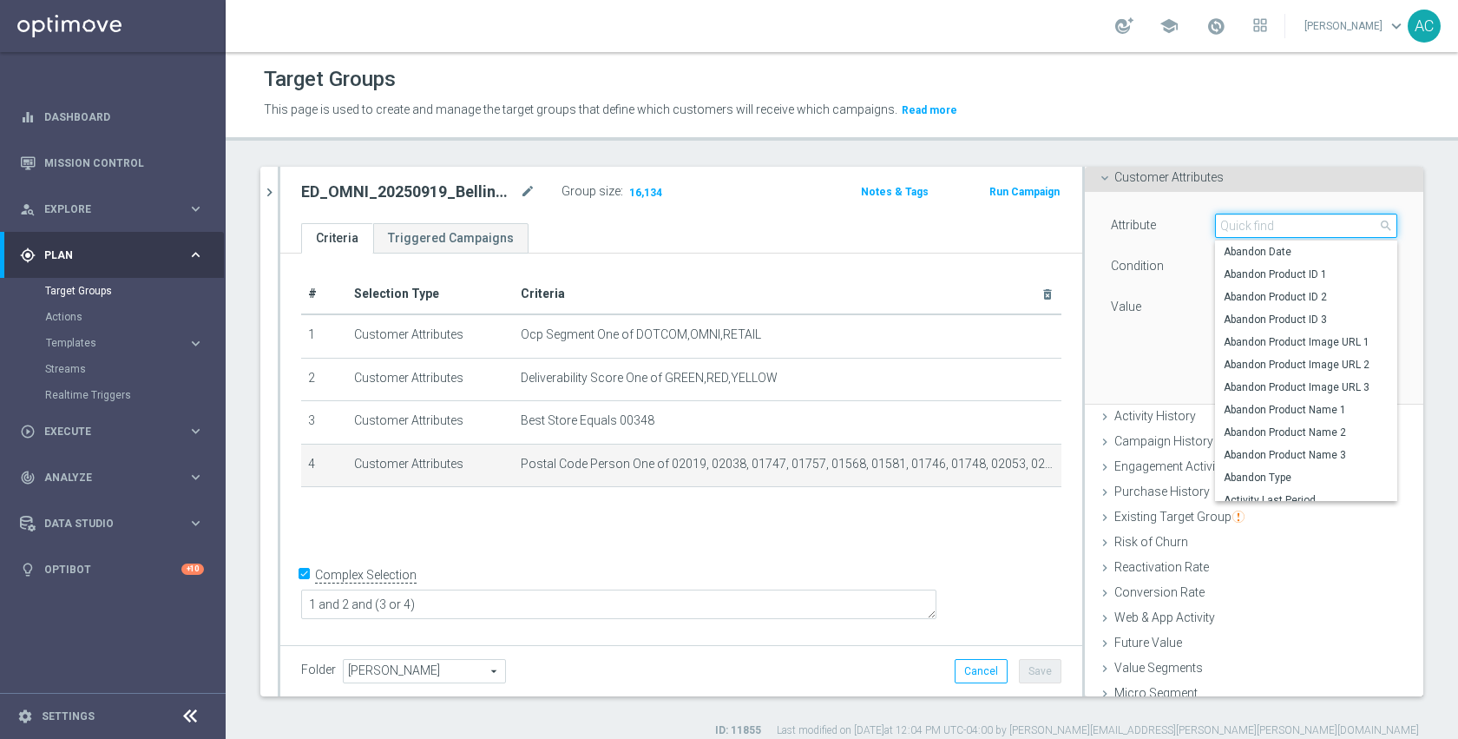
click at [1270, 228] on input "search" at bounding box center [1306, 226] width 182 height 24
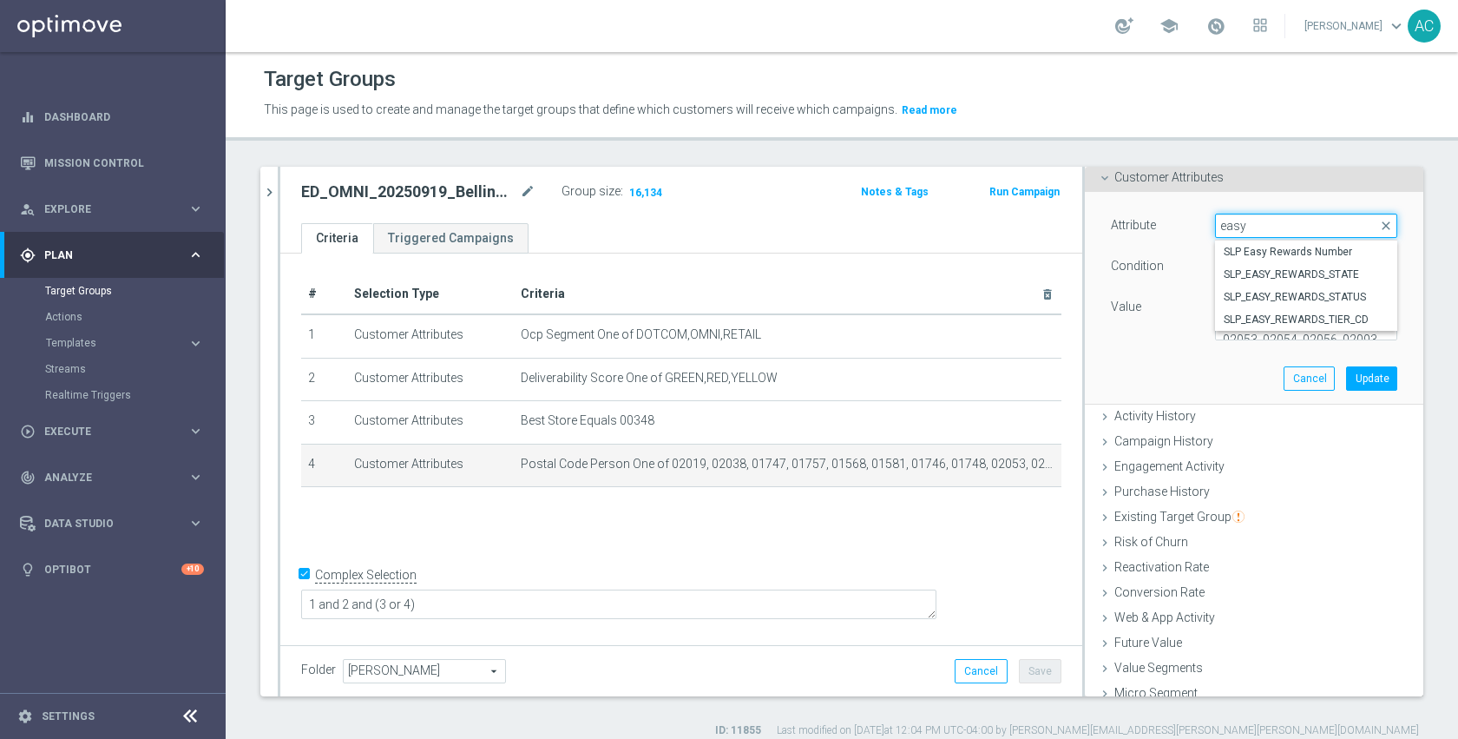
type input "easy"
click at [1300, 253] on span "SLP Easy Rewards Number" at bounding box center [1306, 252] width 165 height 14
type input "SLP Easy Rewards Number"
type input "Equals"
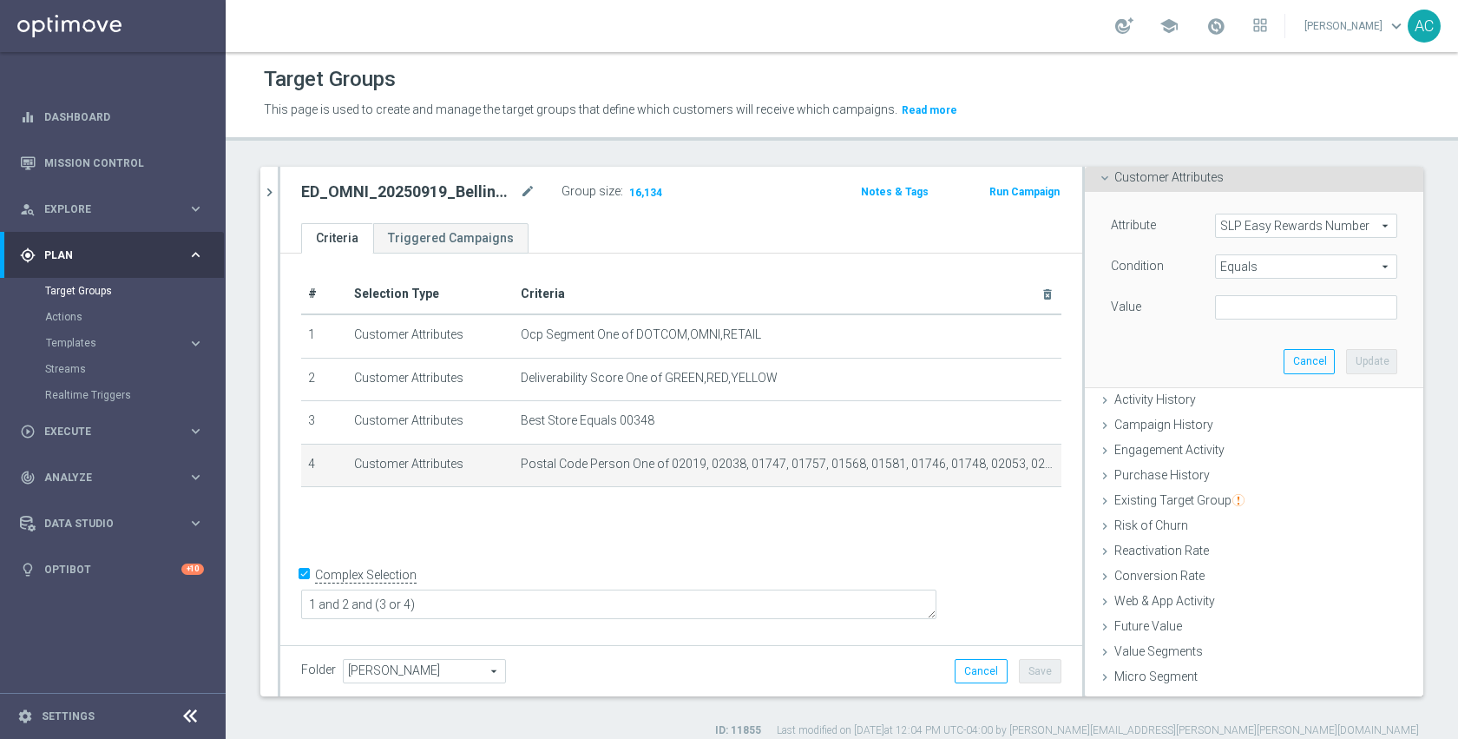
drag, startPoint x: 1197, startPoint y: 227, endPoint x: 1287, endPoint y: 226, distance: 90.3
click at [1287, 226] on div "SLP Easy Rewards Number SLP Easy Rewards Number arrow_drop_down search" at bounding box center [1306, 226] width 182 height 24
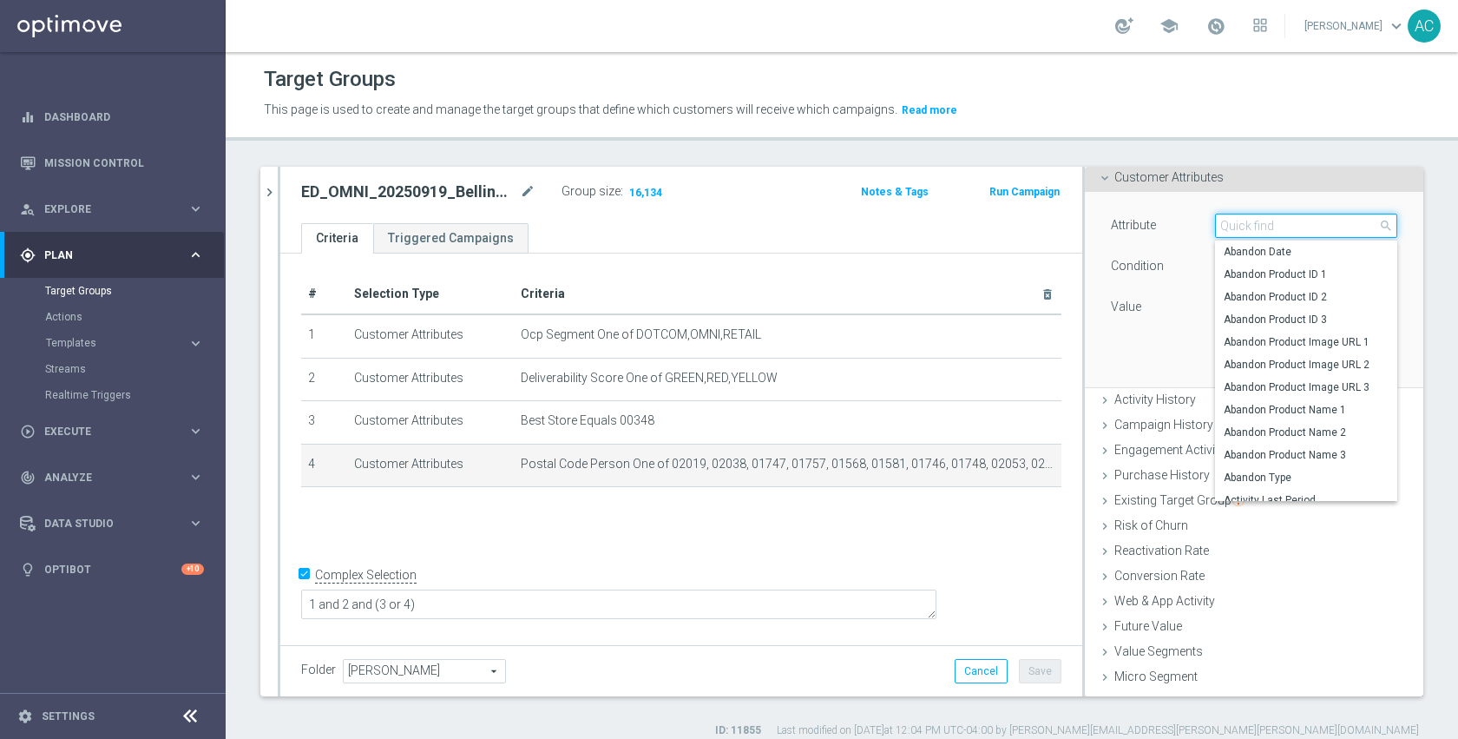
click at [1272, 229] on input "search" at bounding box center [1306, 226] width 182 height 24
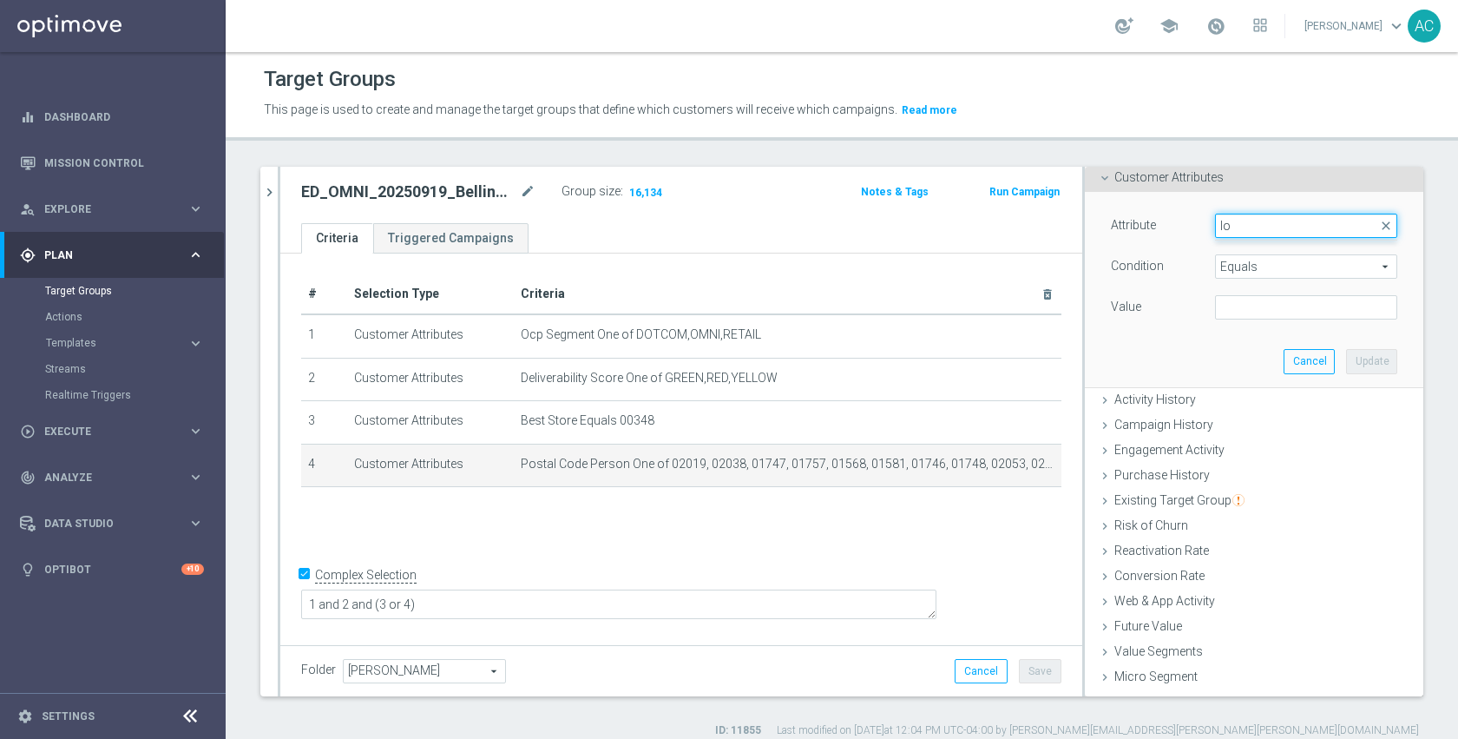
type input "l"
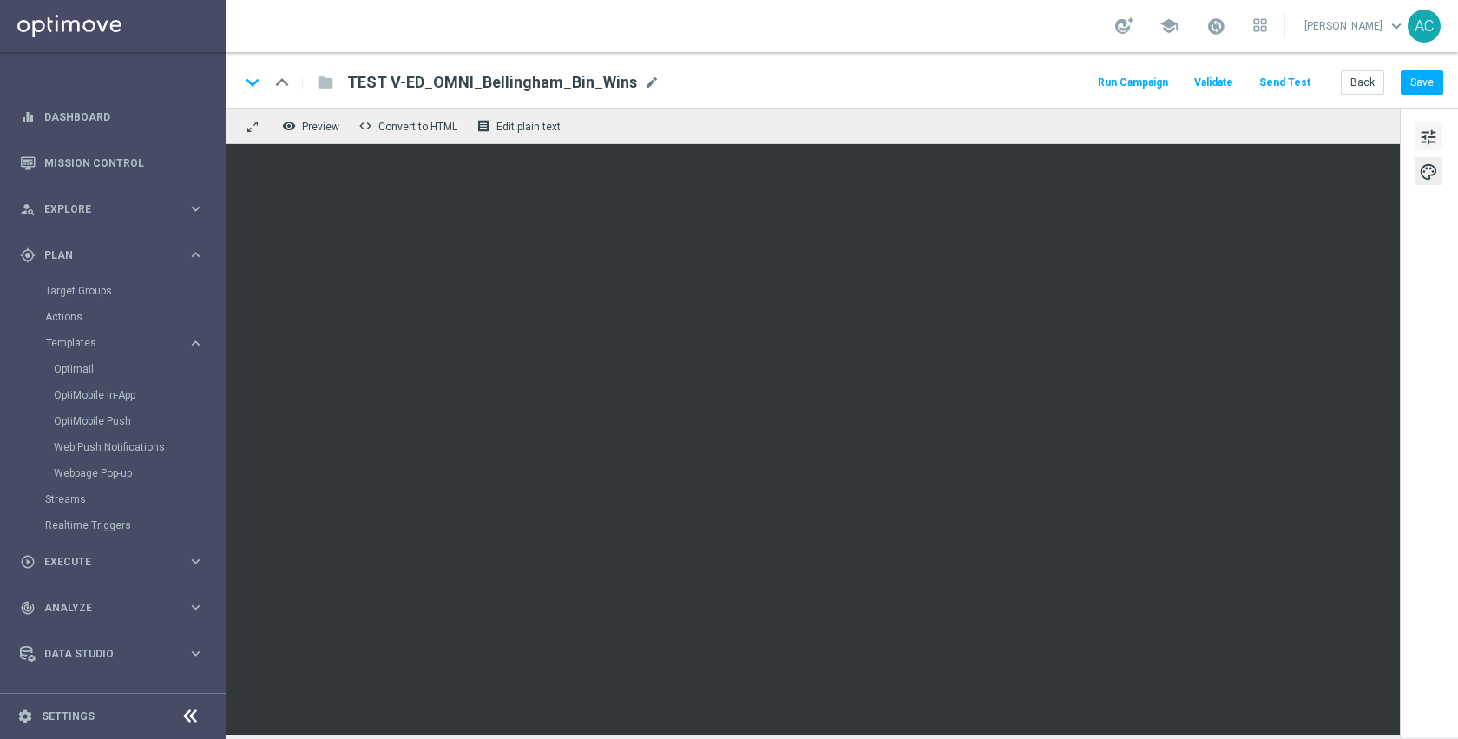
click at [1425, 138] on span "tune" at bounding box center [1428, 137] width 19 height 23
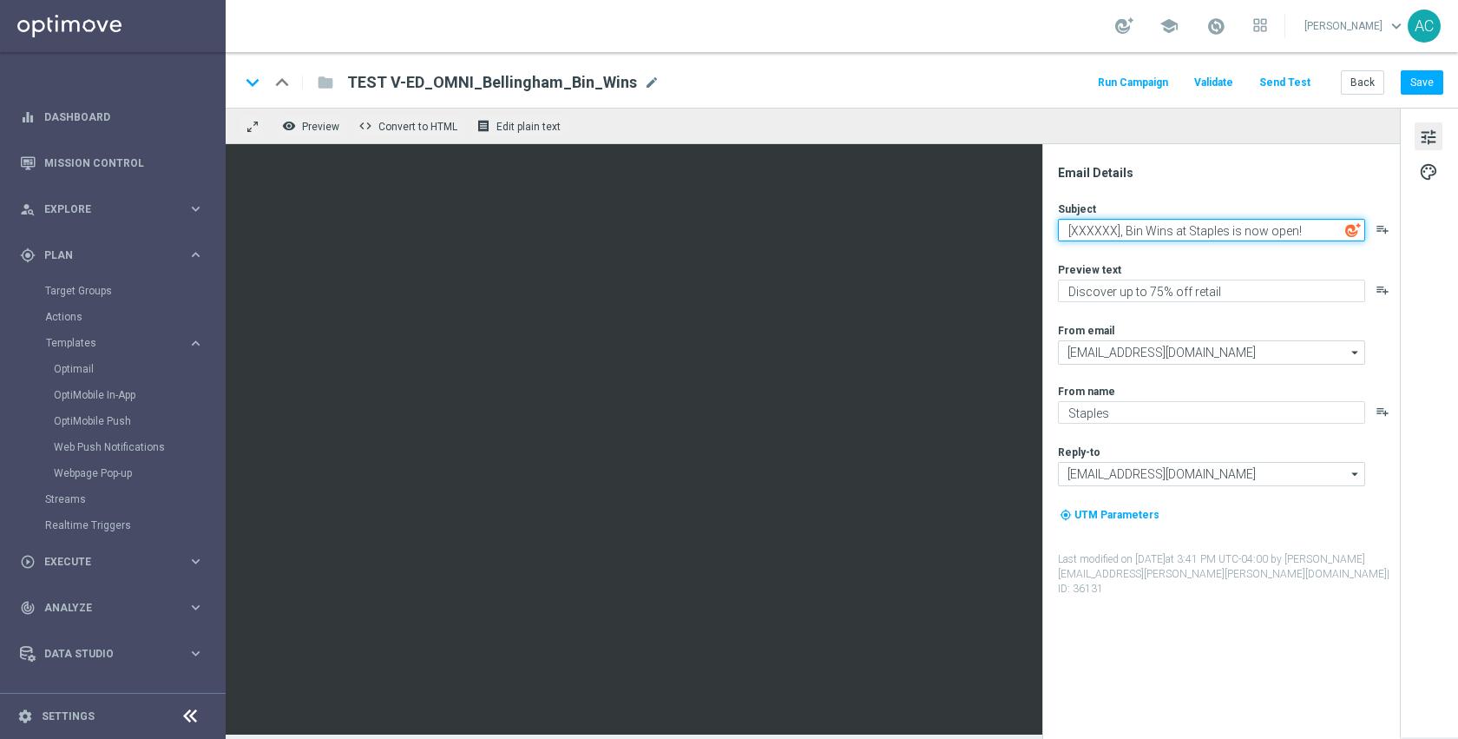
drag, startPoint x: 1313, startPoint y: 228, endPoint x: 1117, endPoint y: 238, distance: 196.4
click at [1117, 238] on textarea "[XXXXXX], Bin Wins at Staples is now open!" at bounding box center [1211, 230] width 307 height 23
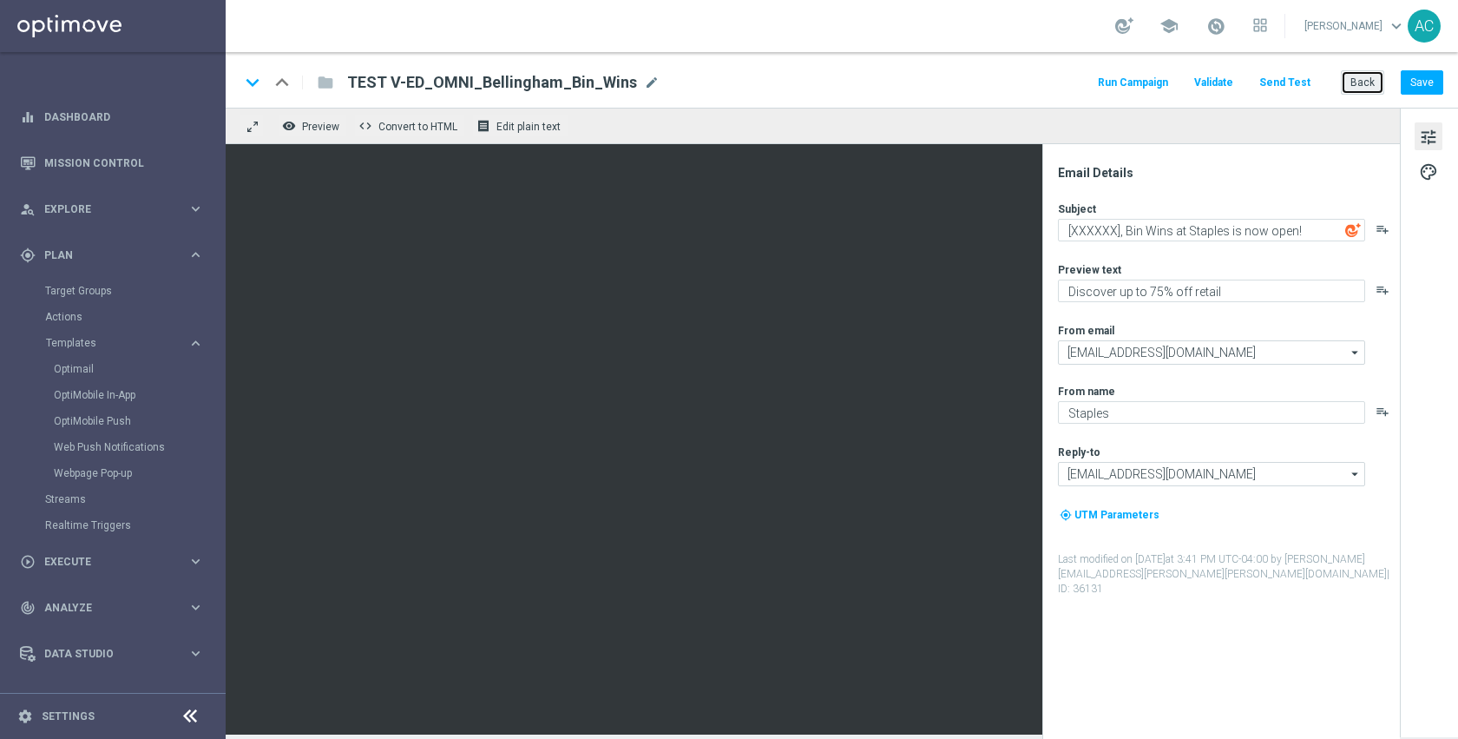
click at [1372, 76] on button "Back" at bounding box center [1362, 82] width 43 height 24
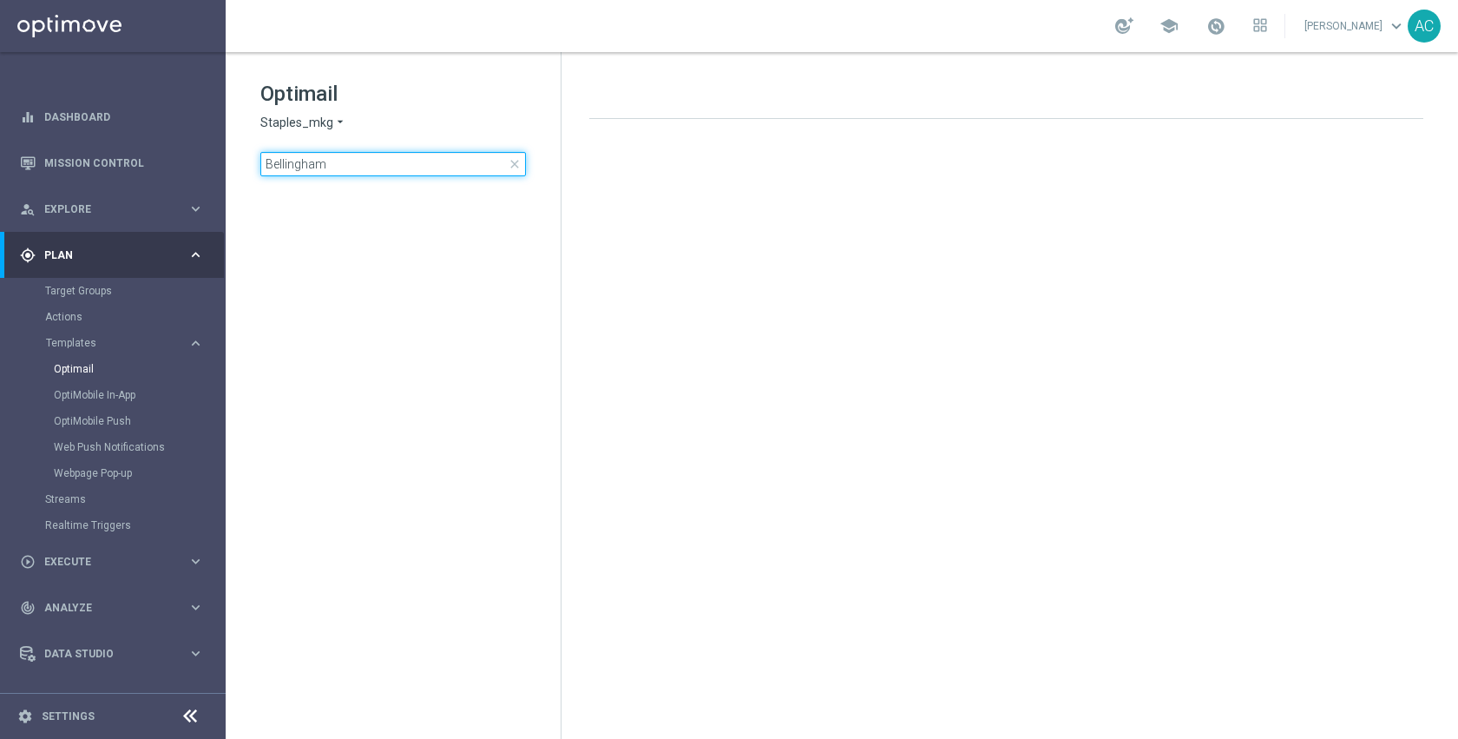
click at [438, 161] on input "Bellingham" at bounding box center [393, 164] width 266 height 24
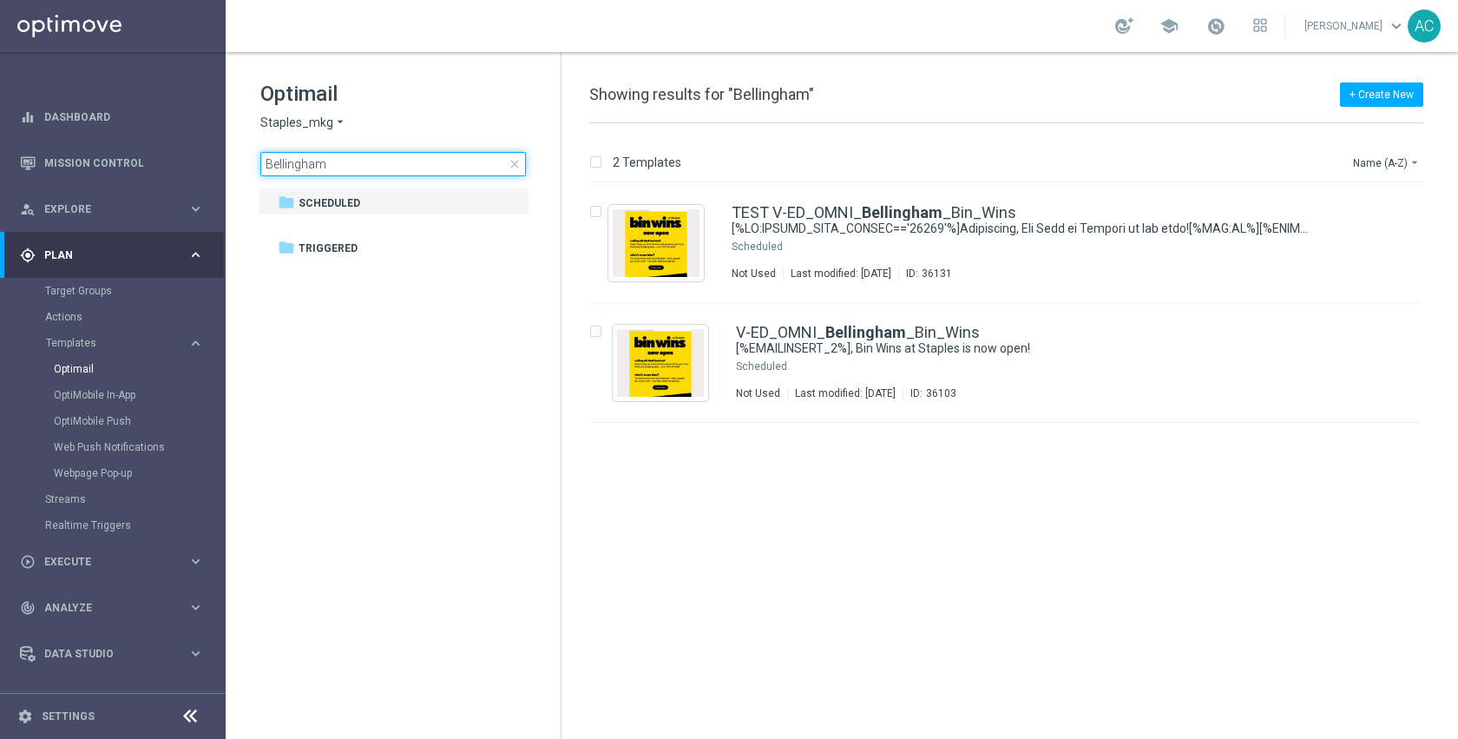
click at [438, 161] on input "Bellingham" at bounding box center [393, 164] width 266 height 24
type input "travel"
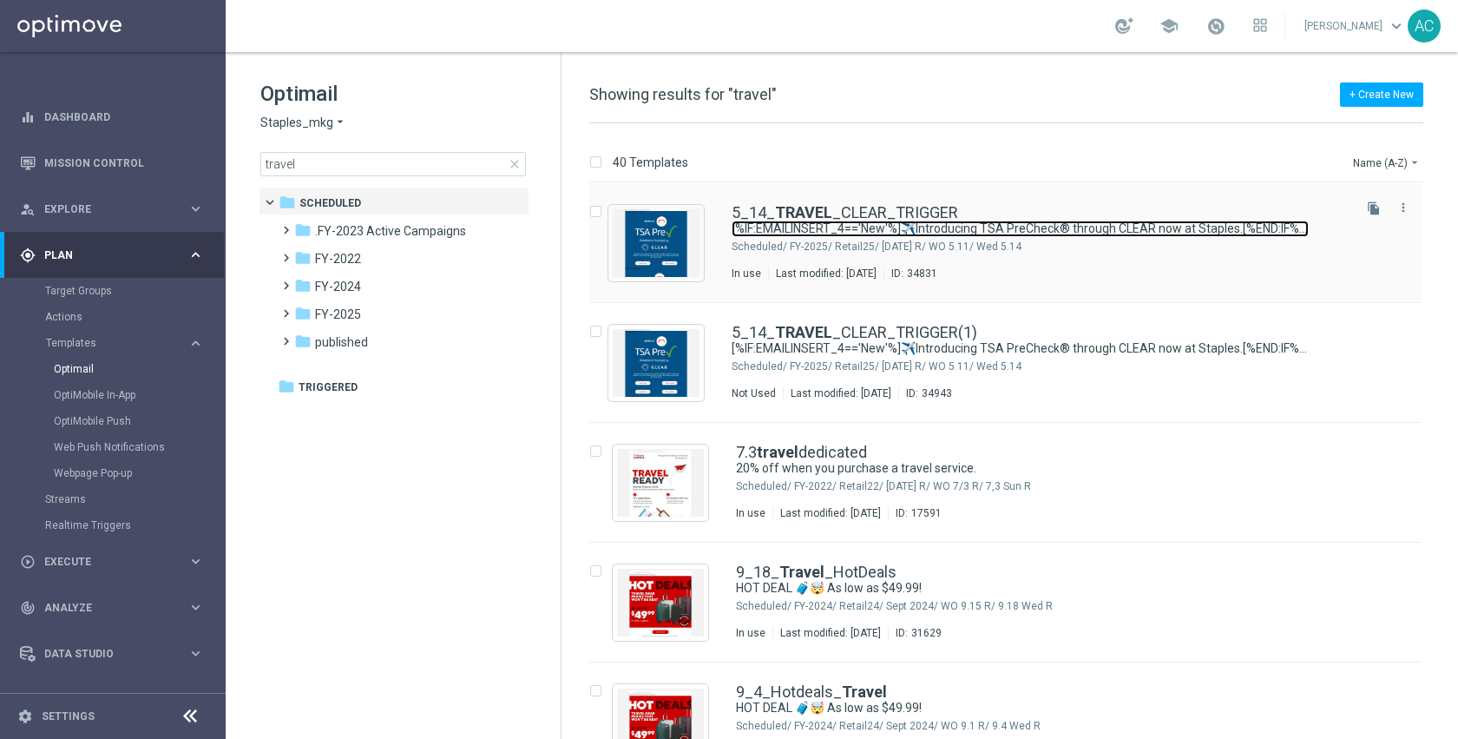
click at [865, 229] on link "[%IF:EMAILINSERT_4=='New'%]✈️Introducing TSA PreCheck® through CLEAR now at Sta…" at bounding box center [1020, 229] width 577 height 16
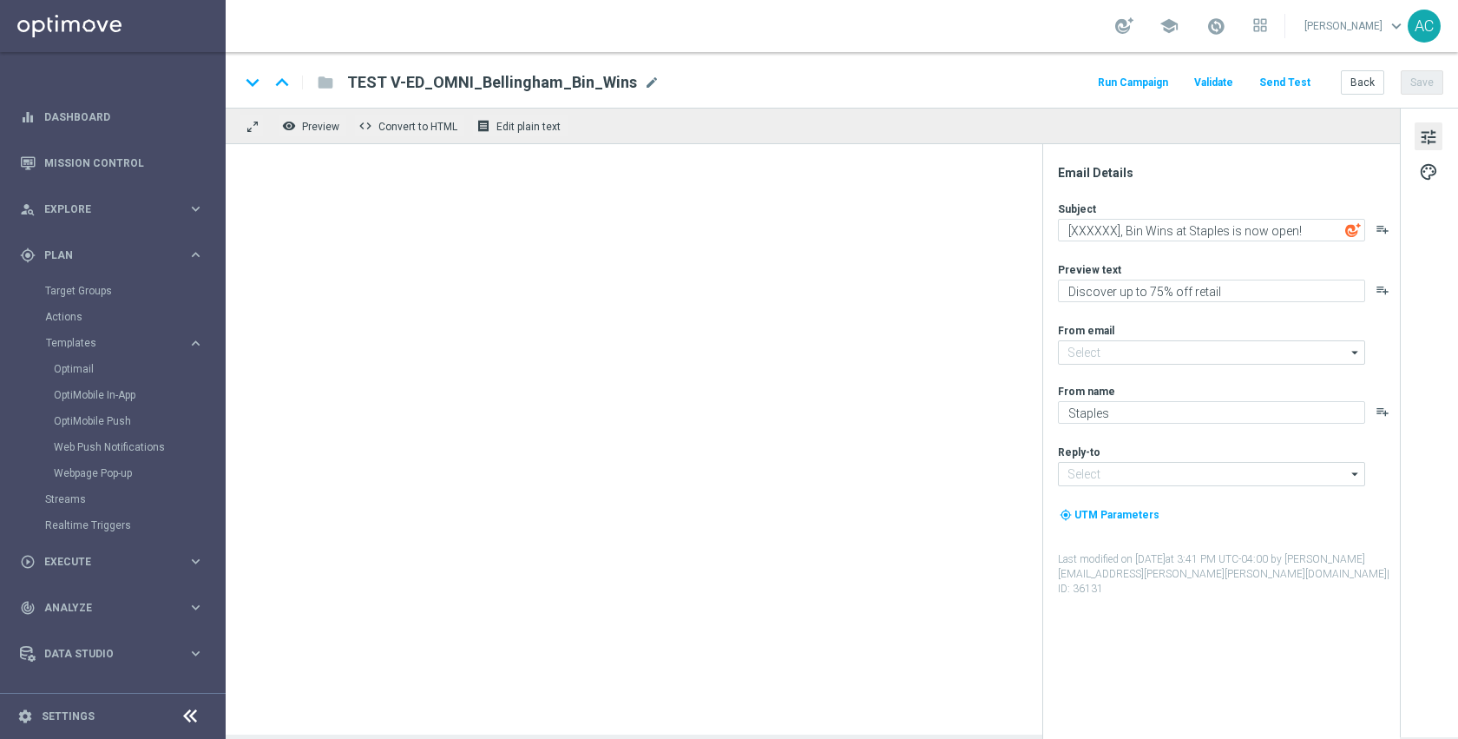
type input "staples@connected.staples.com"
type input "info@staples.com"
type textarea "[%IF:EMAILINSERT_4=='New'%]✈️Introducing TSA PreCheck® through CLEAR now at Sta…"
type textarea "[%IF:EMAILINSERT_4=='New'%]Fly through security.[%END:IF%][%ELSE%]Make security…"
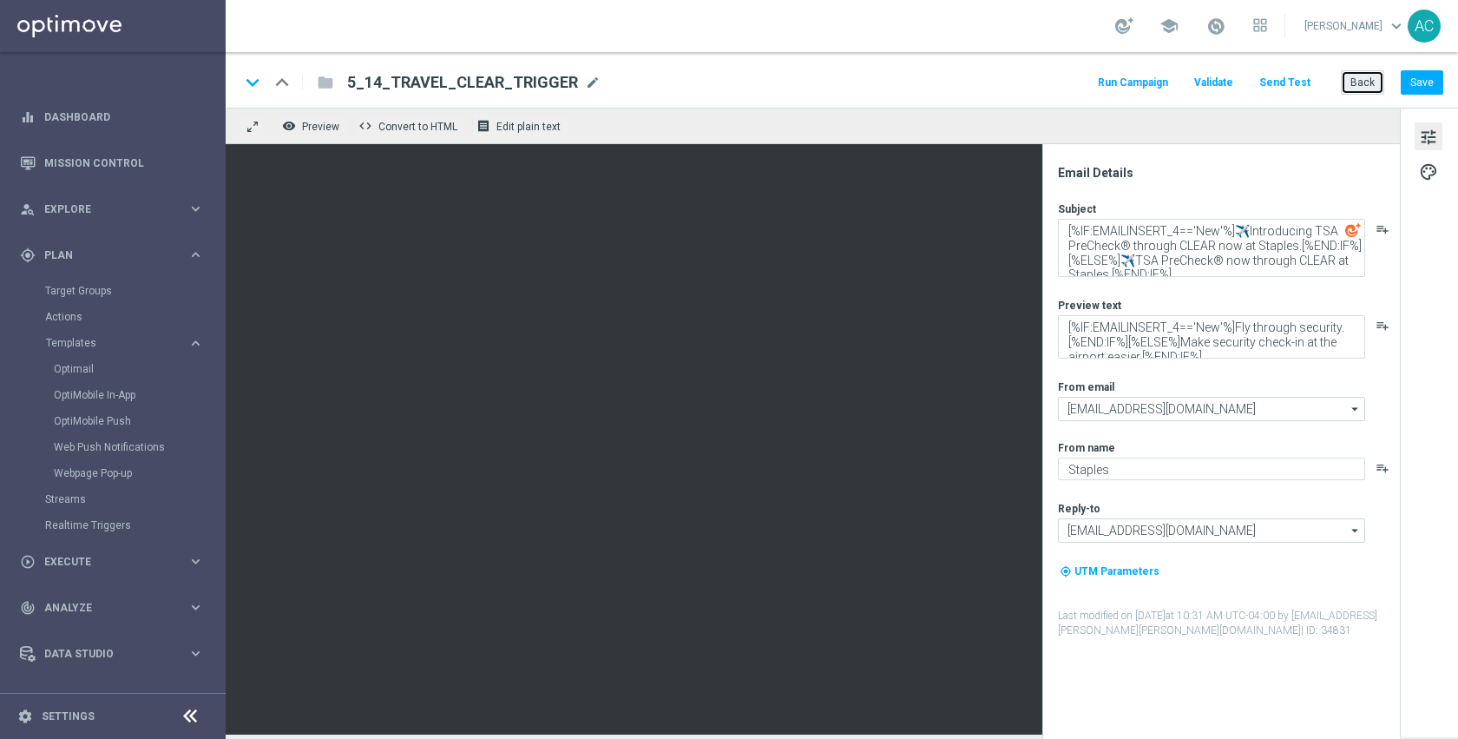
click at [1349, 82] on button "Back" at bounding box center [1362, 82] width 43 height 24
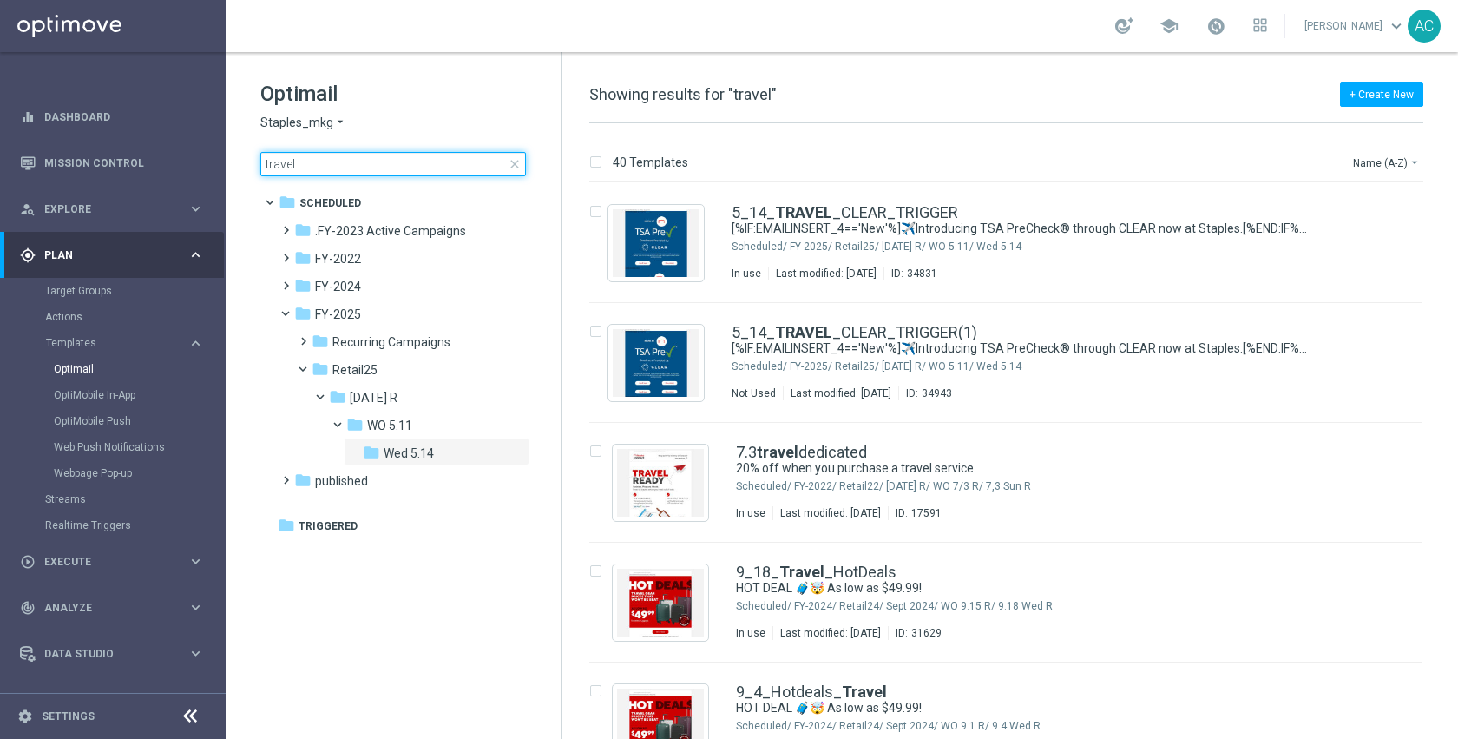
click at [322, 161] on input "travel" at bounding box center [393, 164] width 266 height 24
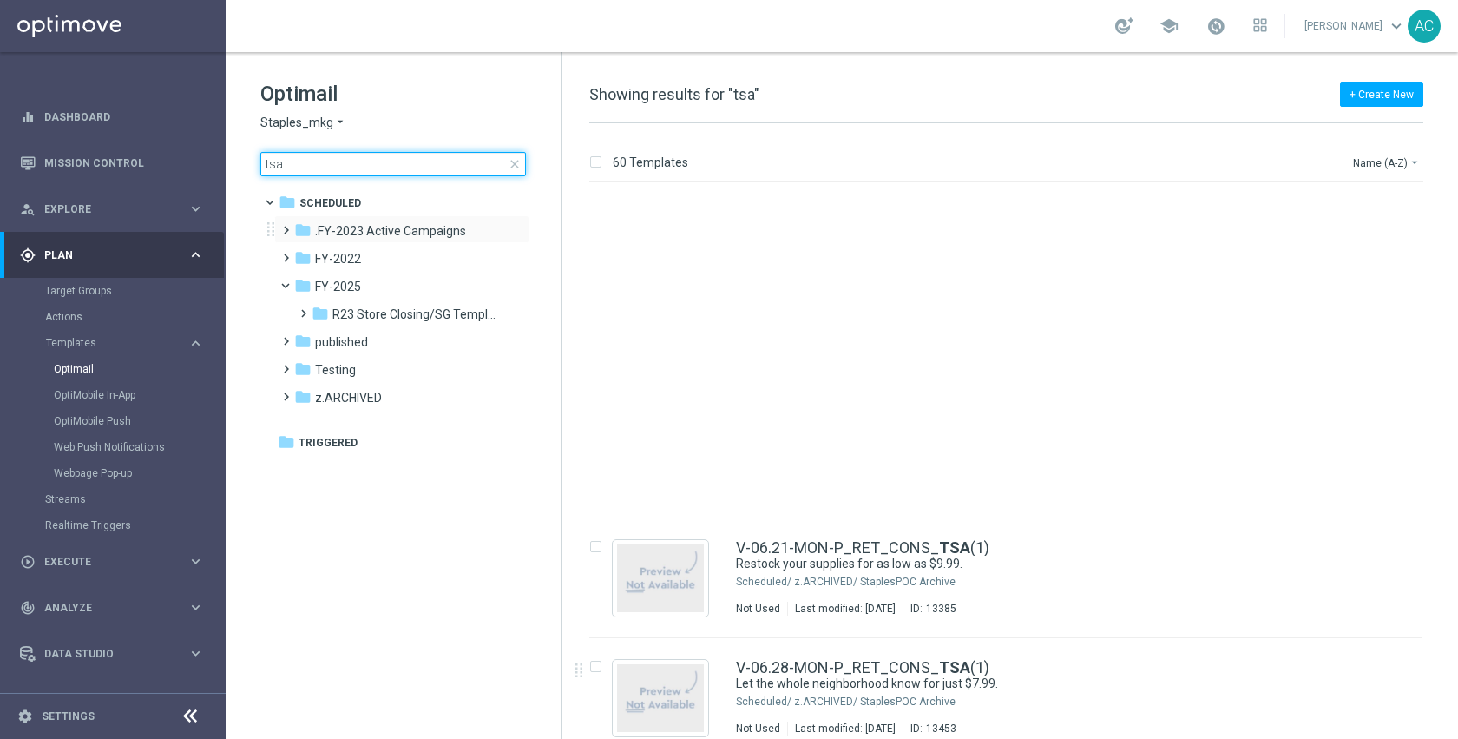
scroll to position [1573, 0]
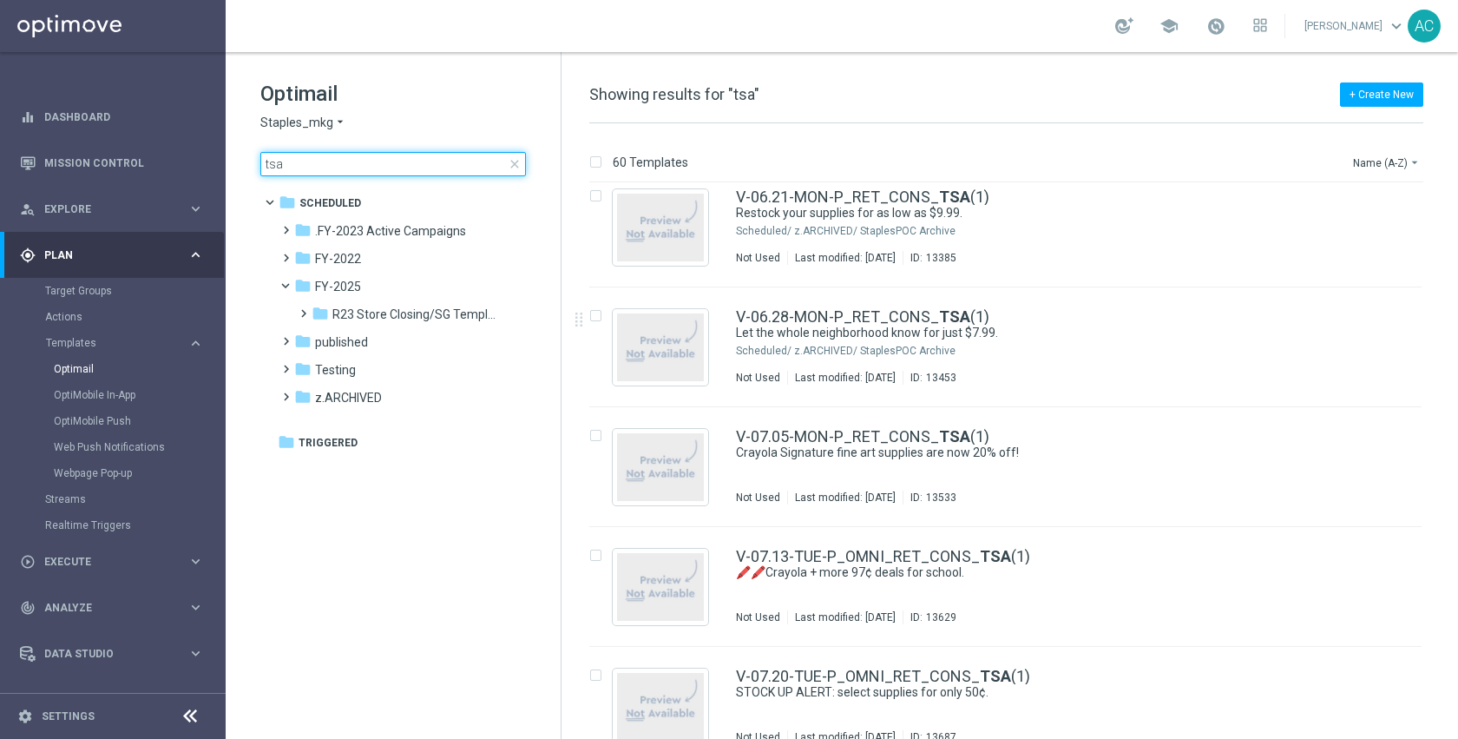
click at [403, 168] on input "tsa" at bounding box center [393, 164] width 266 height 24
type input "travel"
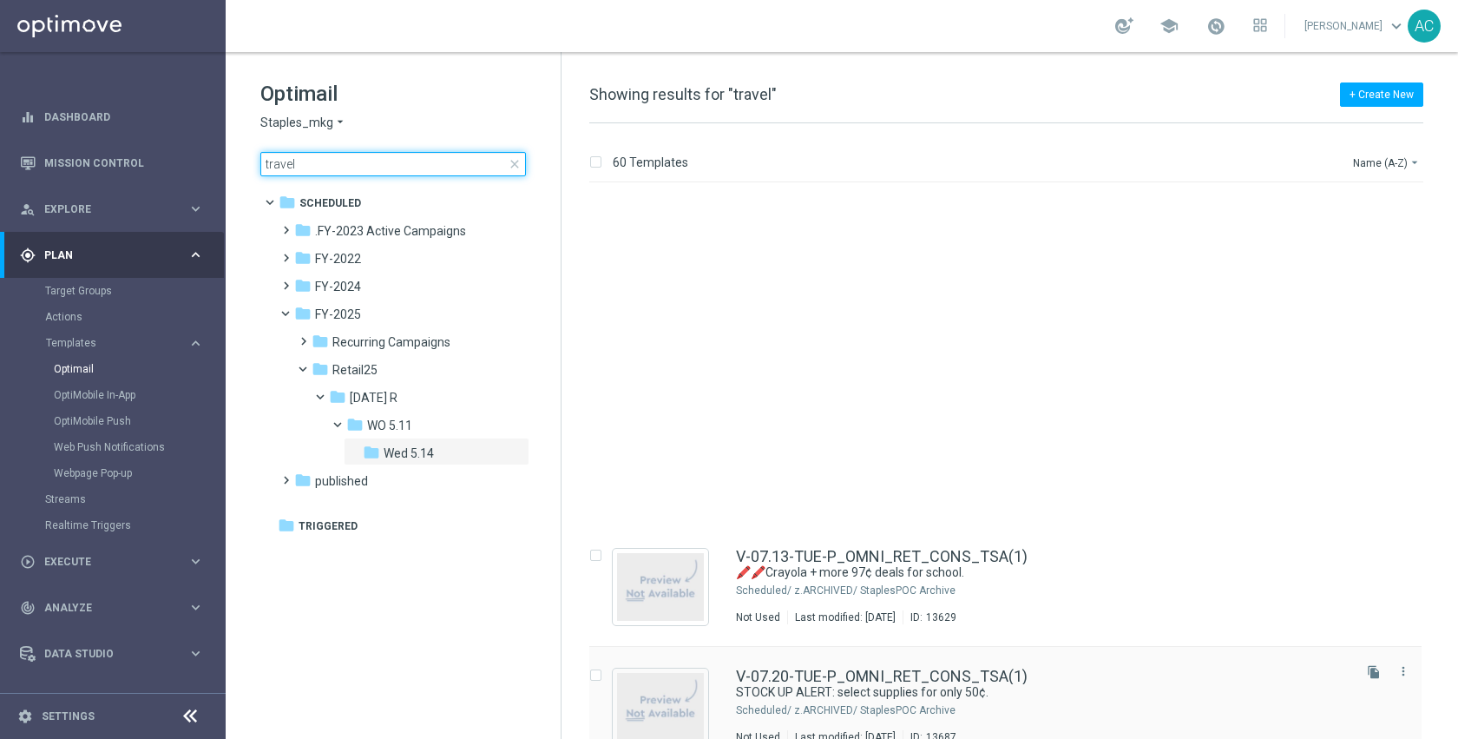
scroll to position [1960, 0]
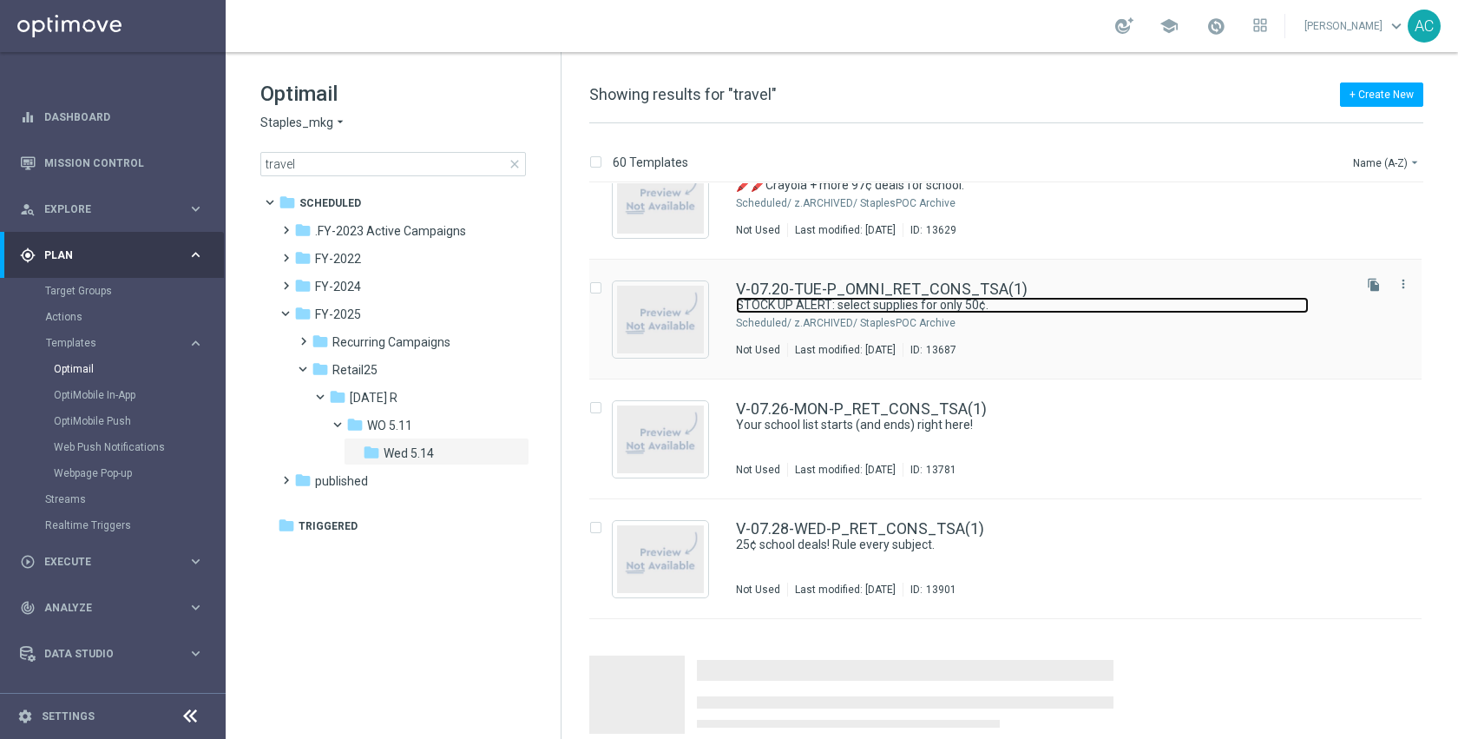
click at [1050, 310] on link "STOCK UP ALERT: select supplies for only 50¢." at bounding box center [1022, 305] width 573 height 16
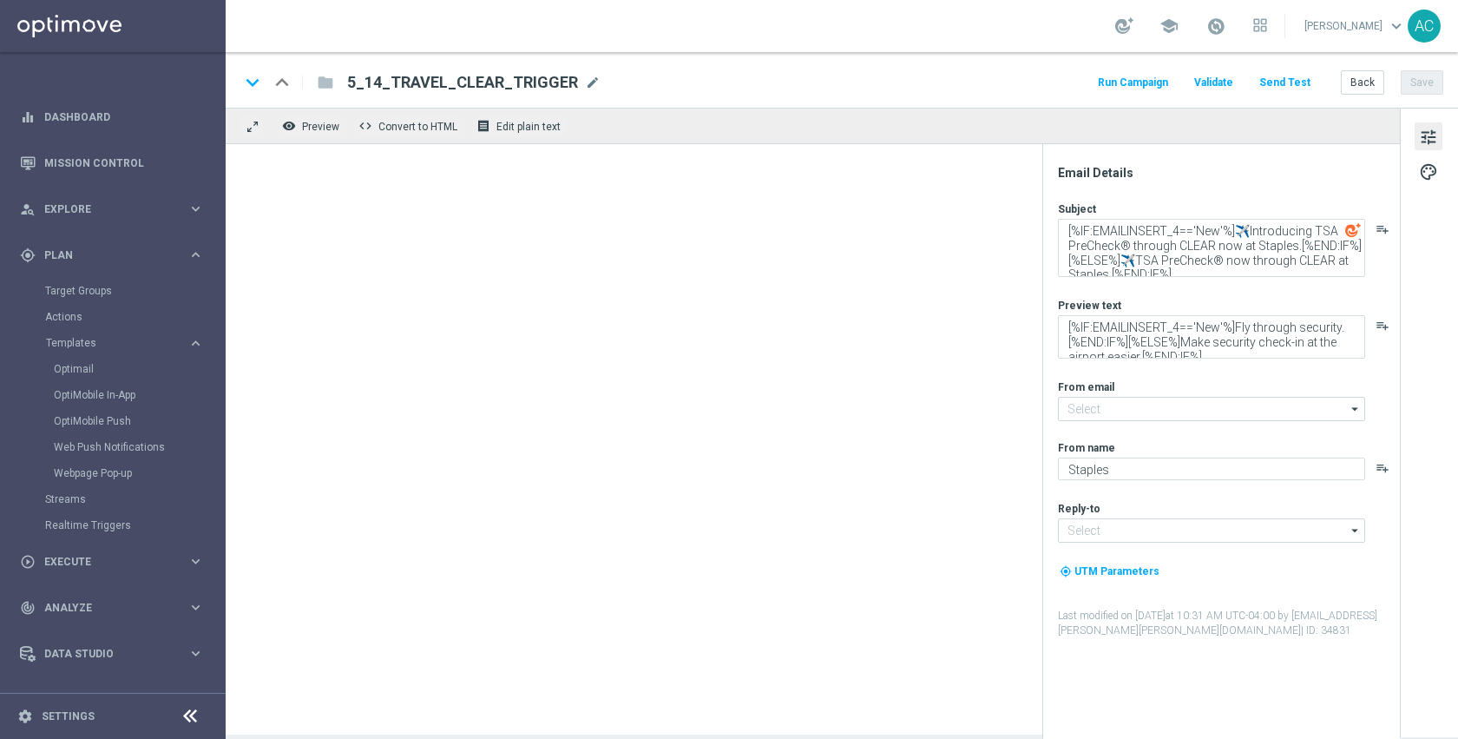
type input "staples@connected.staples.com"
type input "info@staples.com"
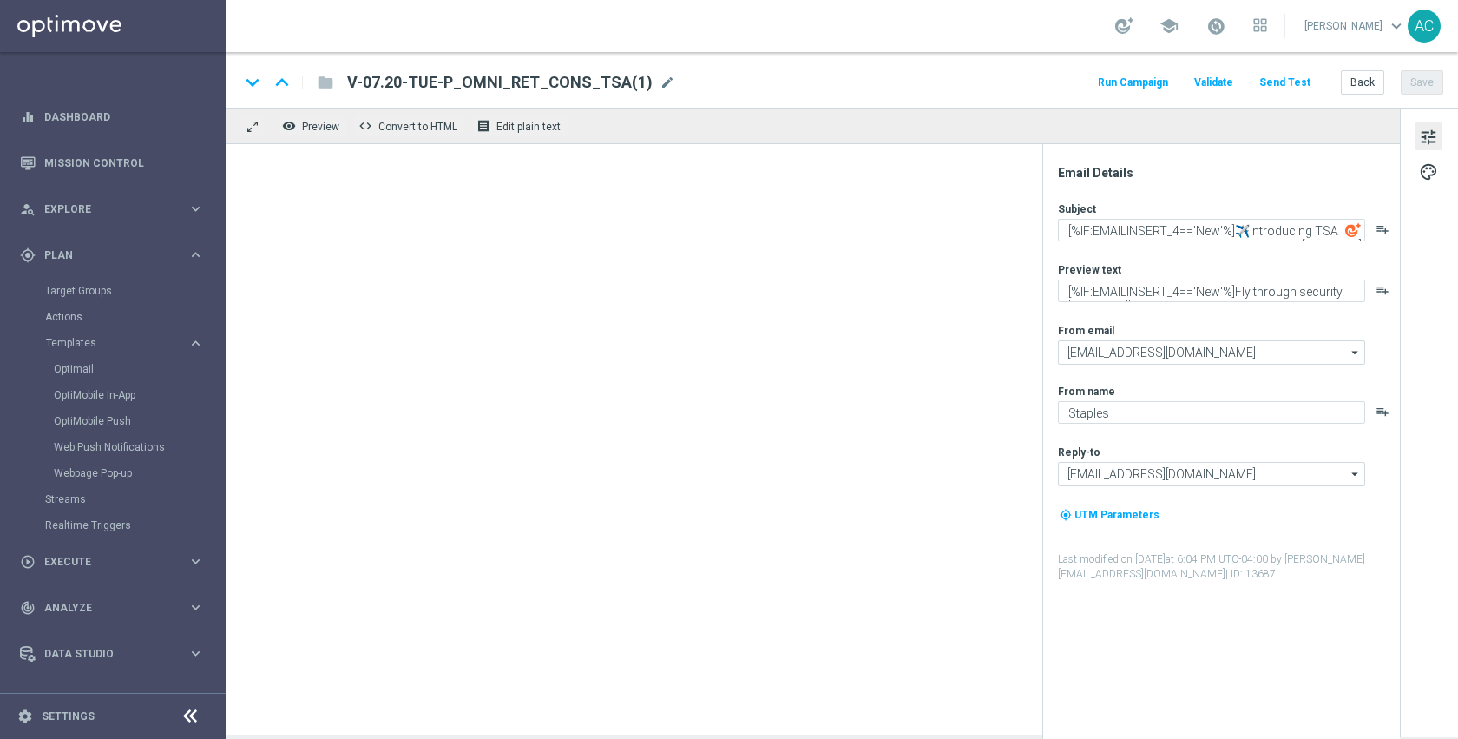
type textarea "STOCK UP ALERT: select supplies for only 50¢."
type textarea "Set them up for the new school year."
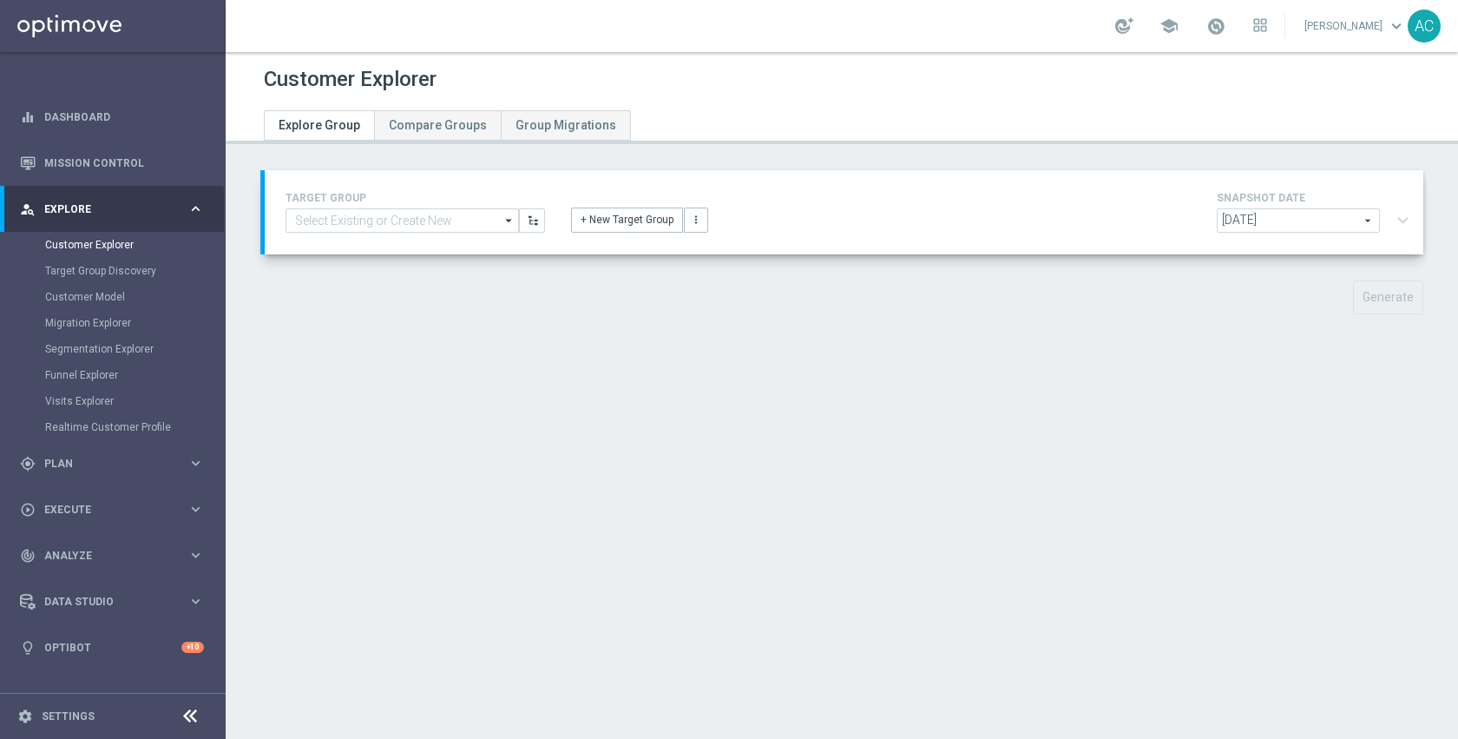
type input "ED_OMNI_20250919_Bellingham_Bin_Wins"
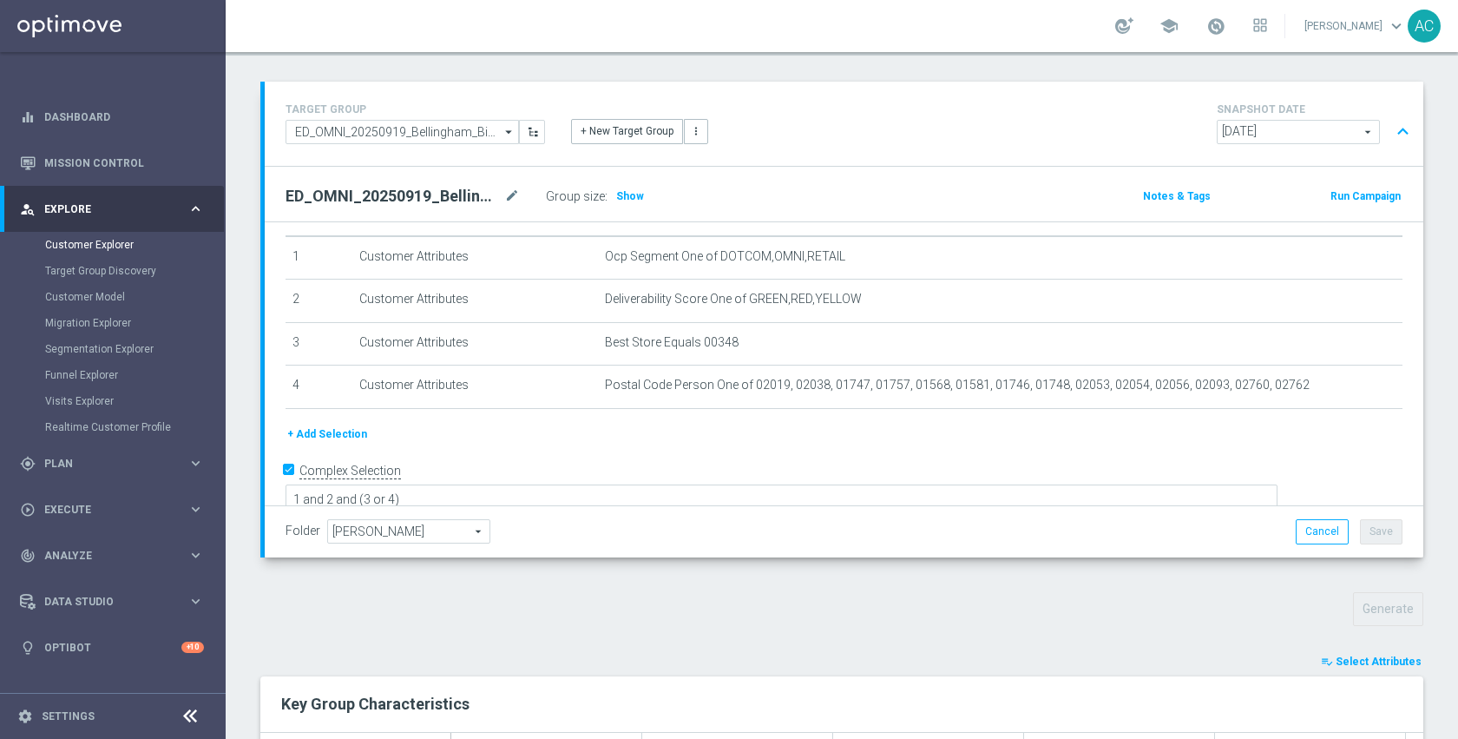
scroll to position [504, 0]
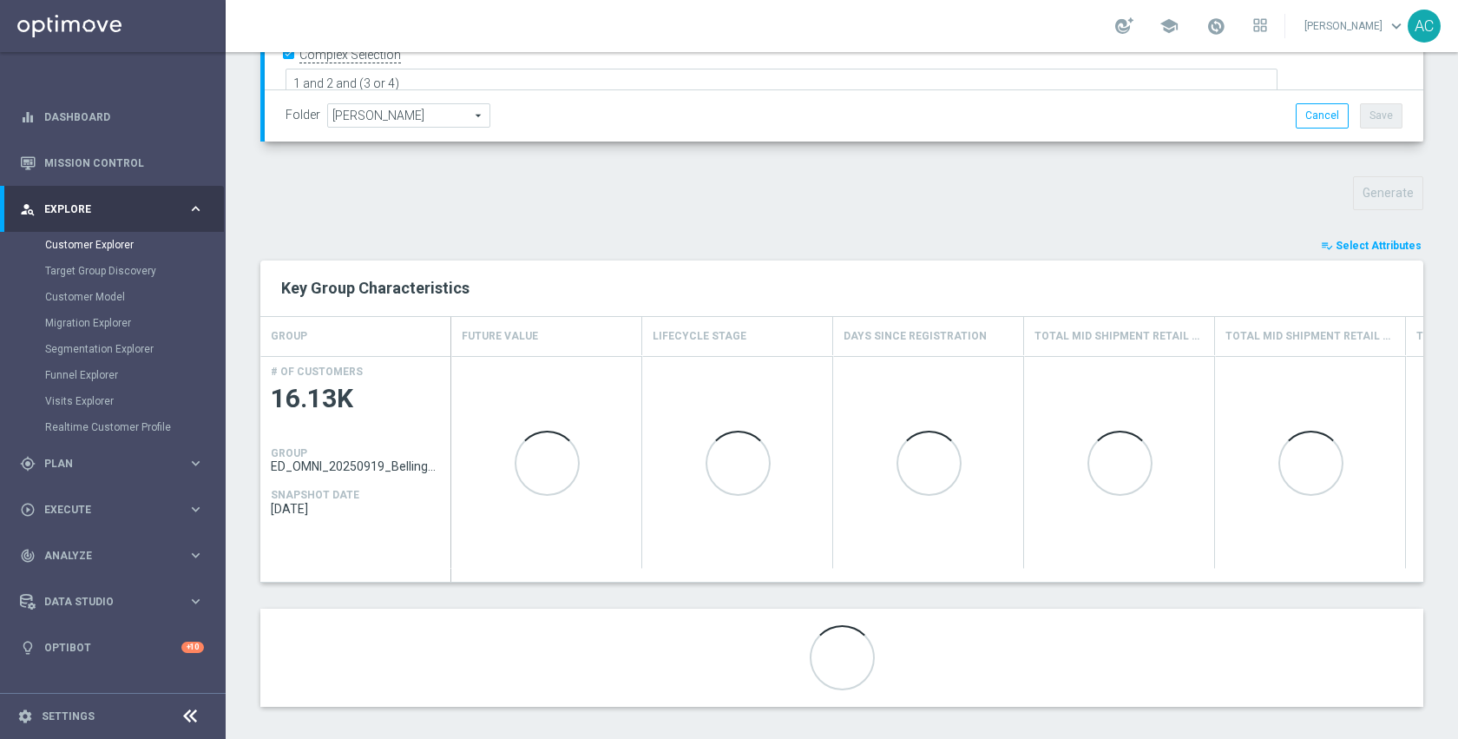
click at [1359, 243] on span "Select Attributes" at bounding box center [1379, 246] width 86 height 12
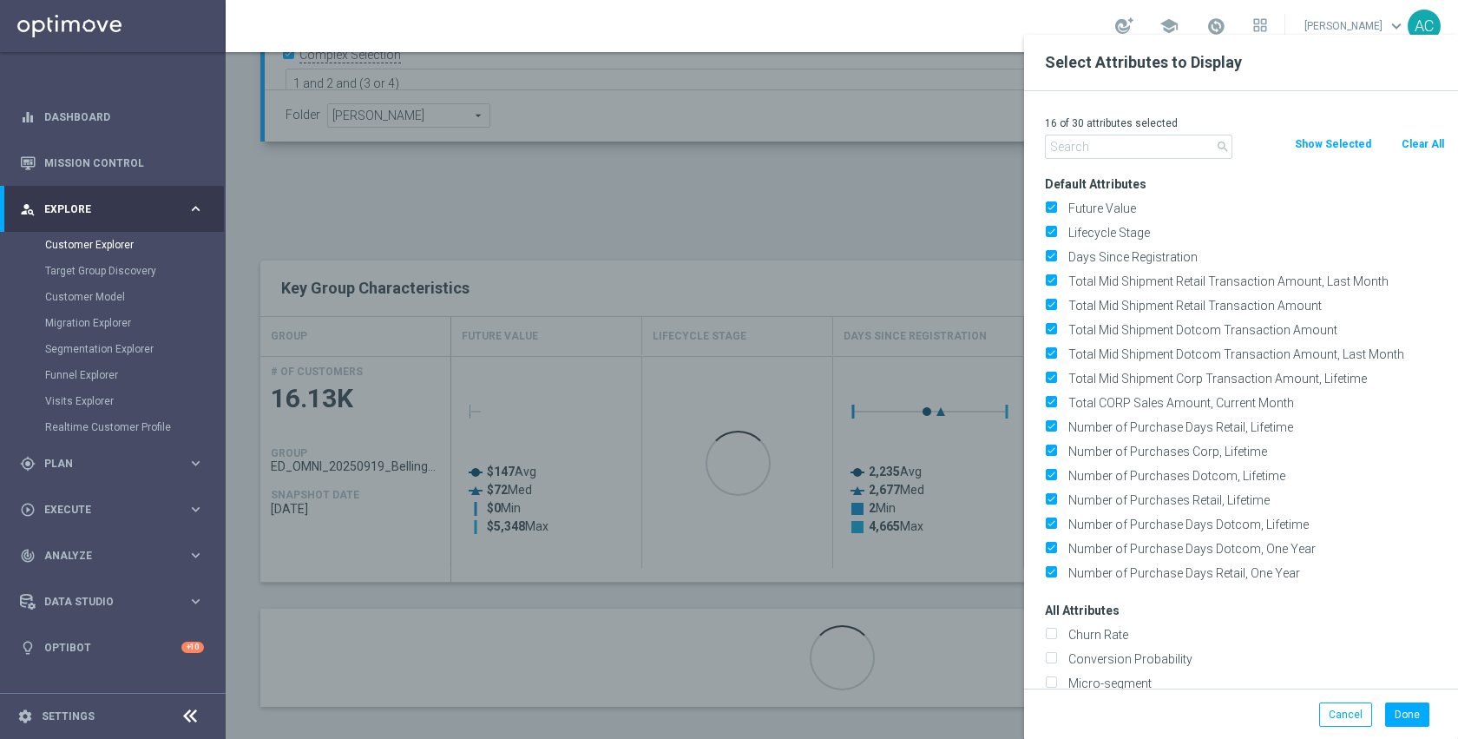
click at [1428, 149] on button "Clear All" at bounding box center [1423, 144] width 46 height 19
checkbox input "false"
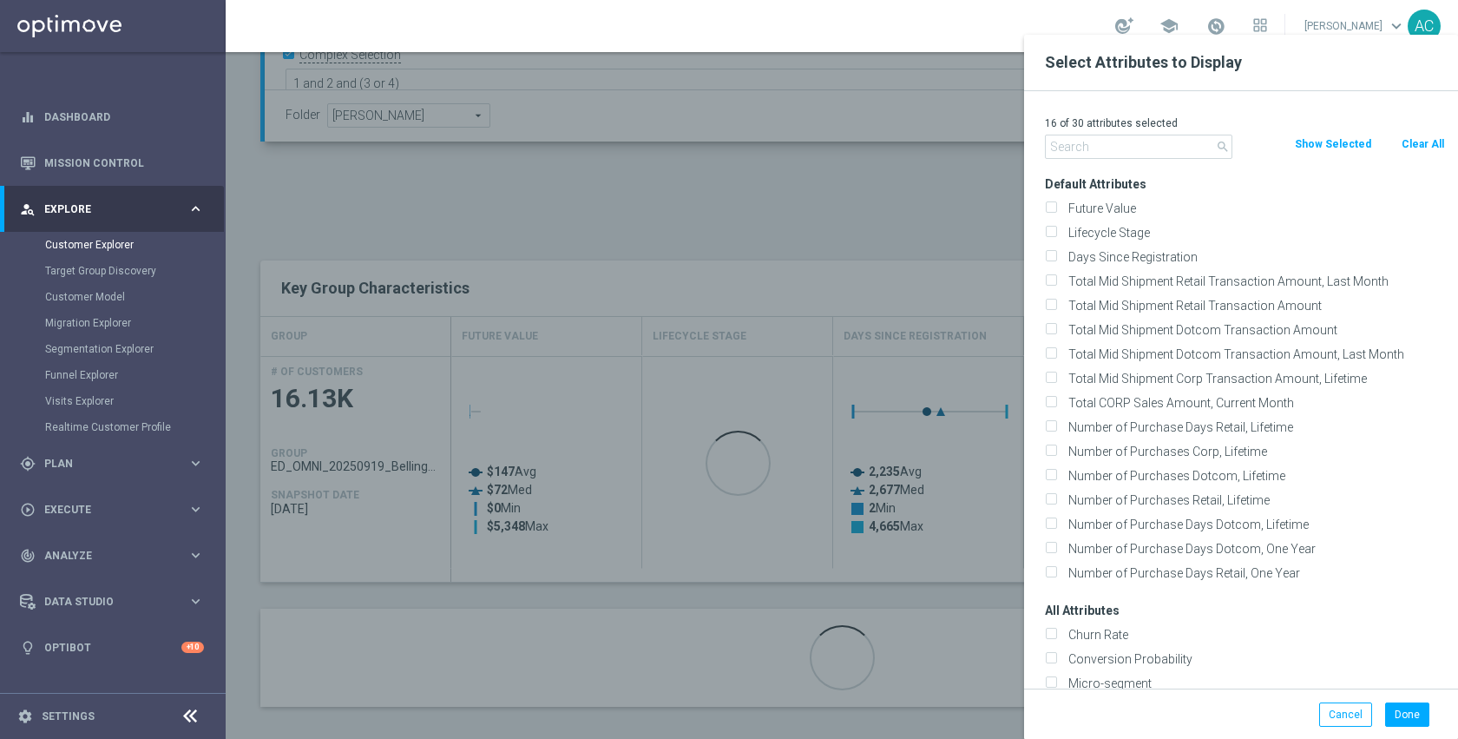
checkbox input "false"
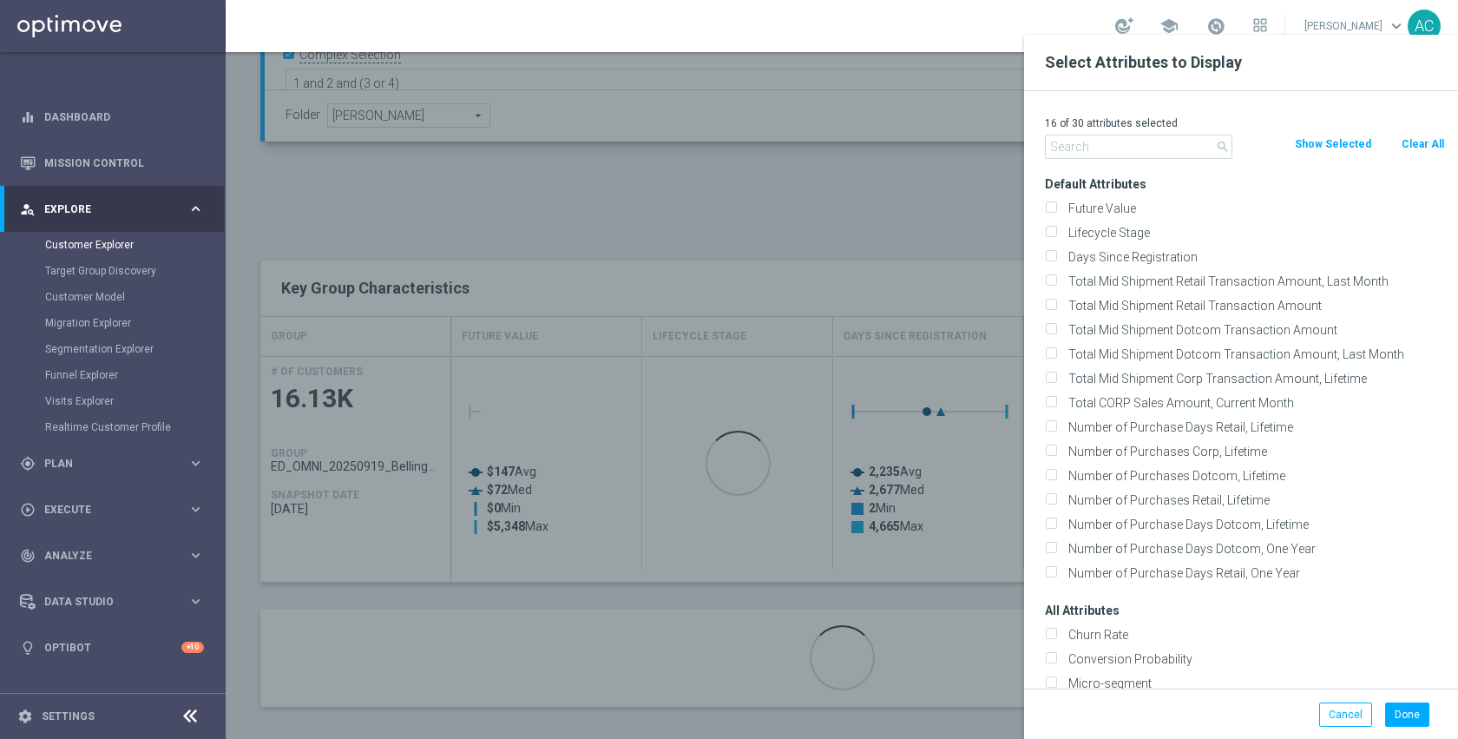
checkbox input "false"
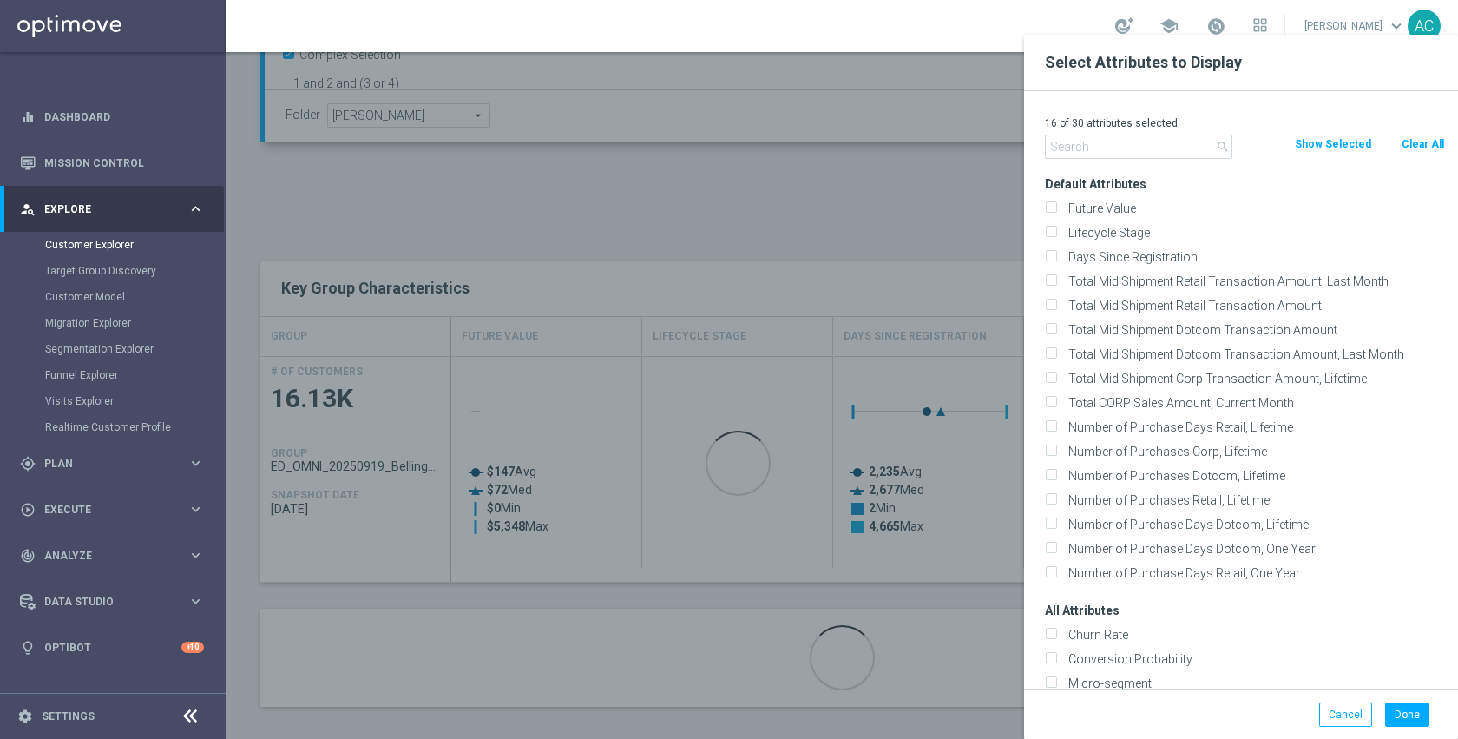
checkbox input "false"
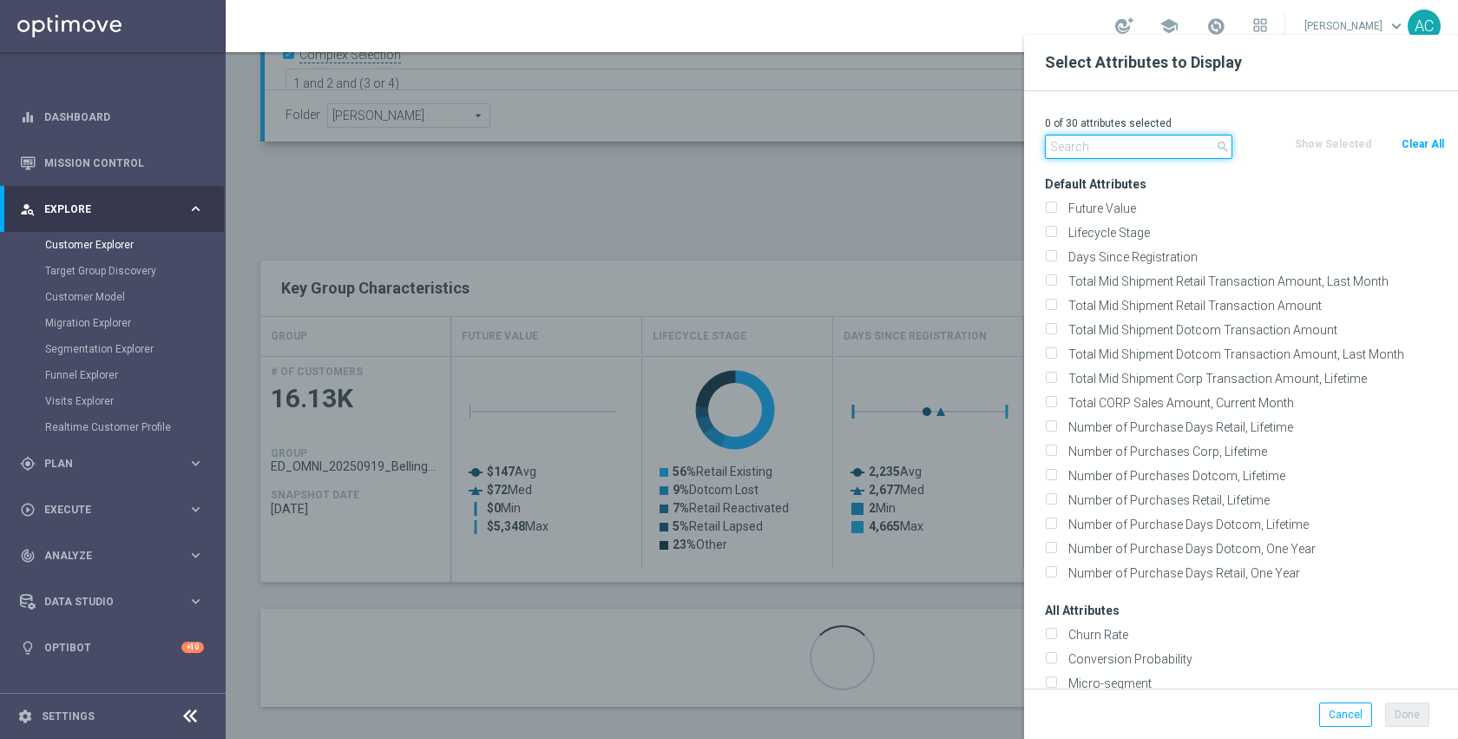
click at [1155, 154] on input "text" at bounding box center [1139, 147] width 188 height 24
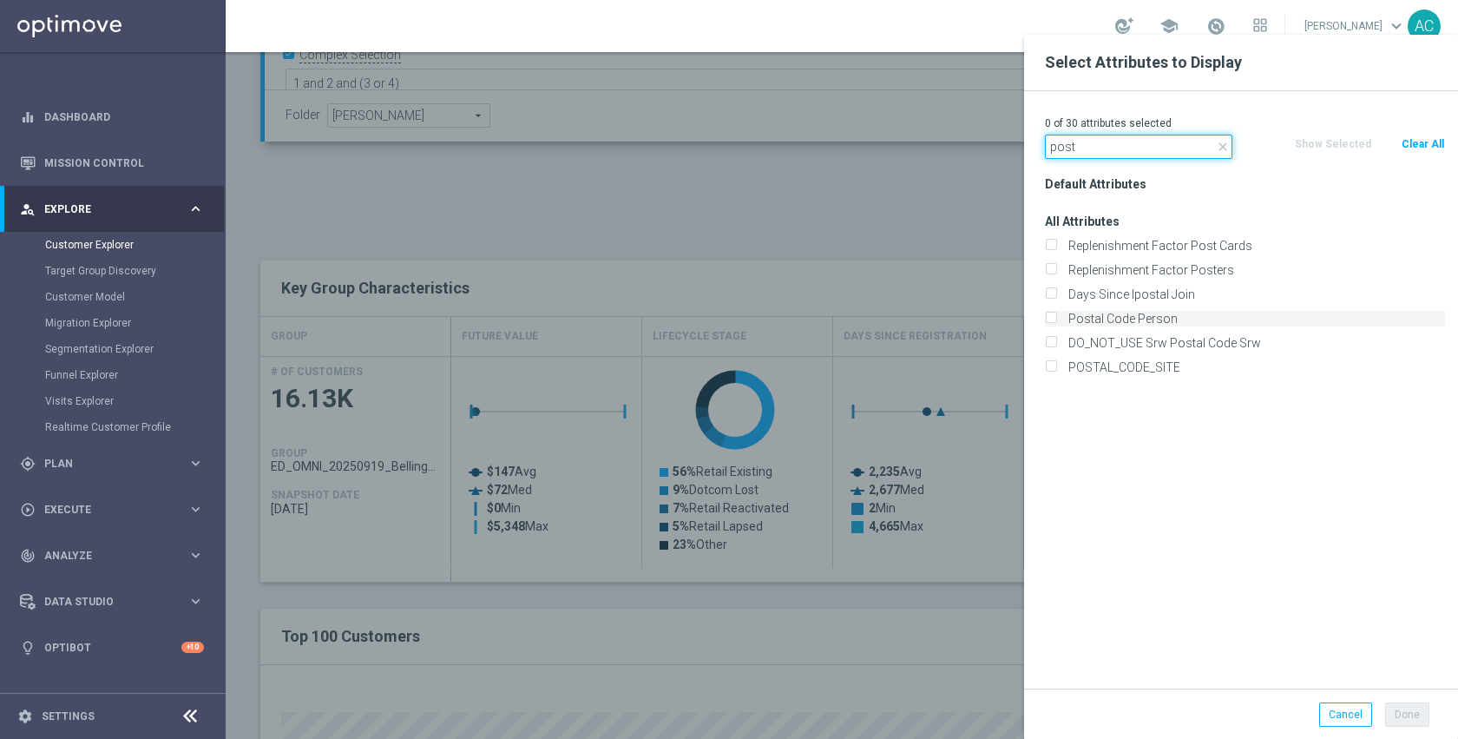
type input "post"
click at [1151, 319] on label "Postal Code Person" at bounding box center [1254, 319] width 383 height 16
click at [1056, 319] on input "Postal Code Person" at bounding box center [1050, 320] width 11 height 11
checkbox input "true"
click at [1396, 707] on button "Done" at bounding box center [1408, 714] width 44 height 24
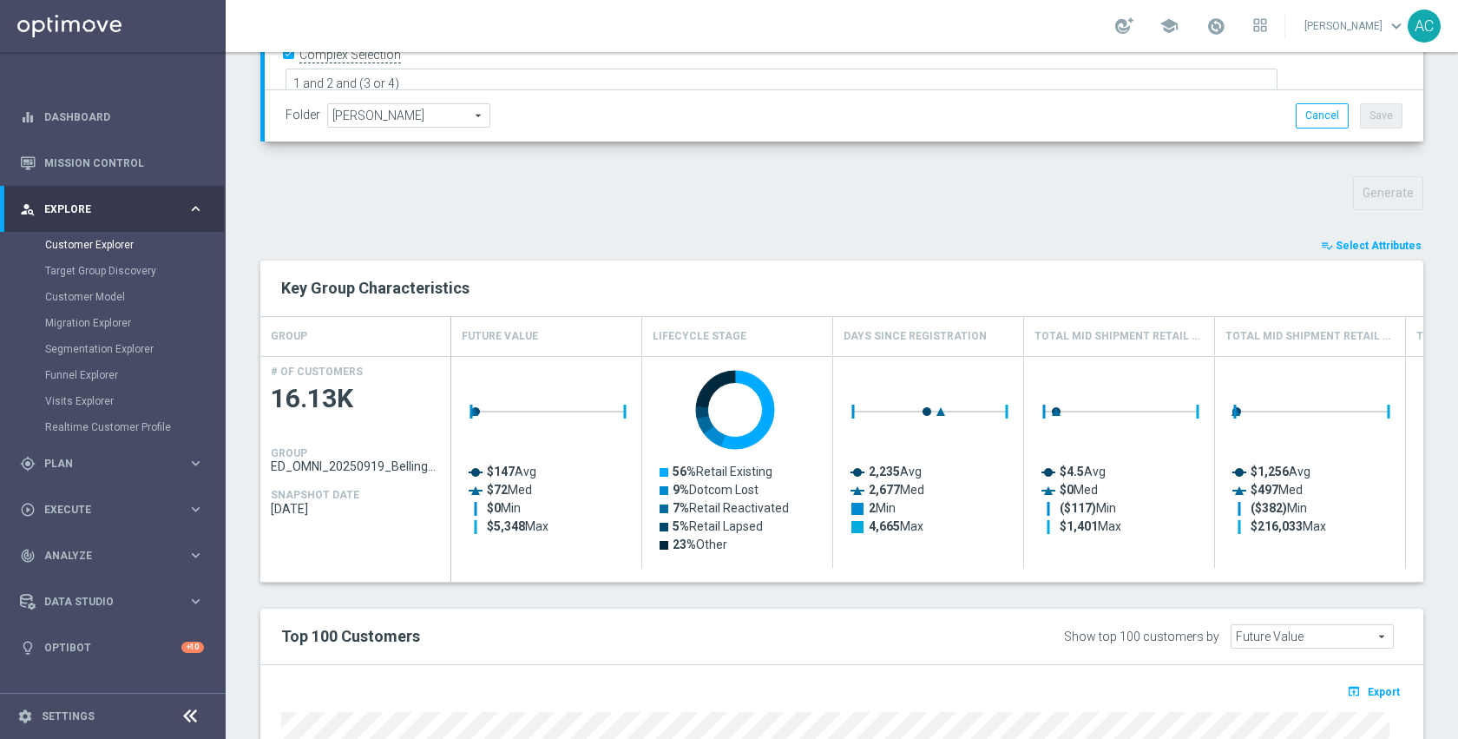
type input "Search"
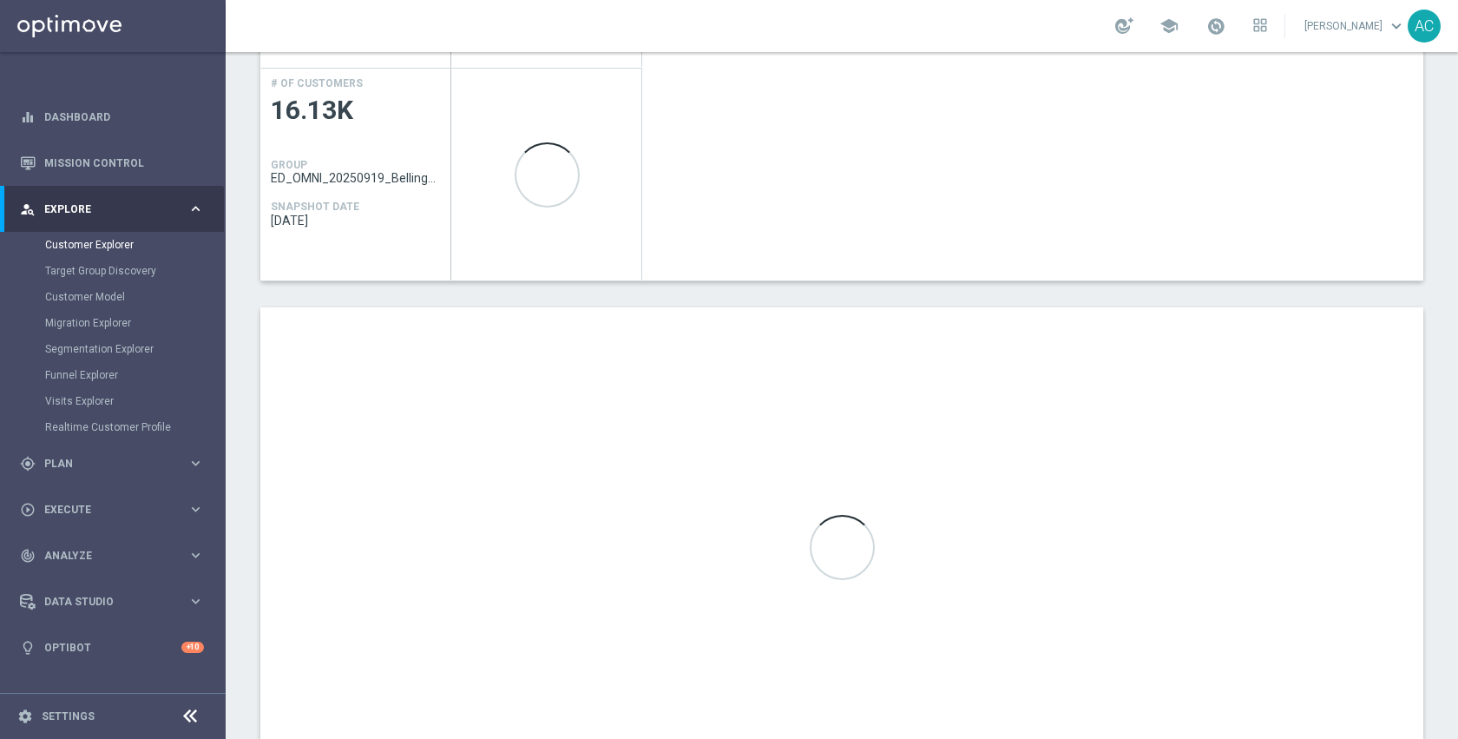
scroll to position [885, 0]
